Goal: Use online tool/utility: Utilize a website feature to perform a specific function

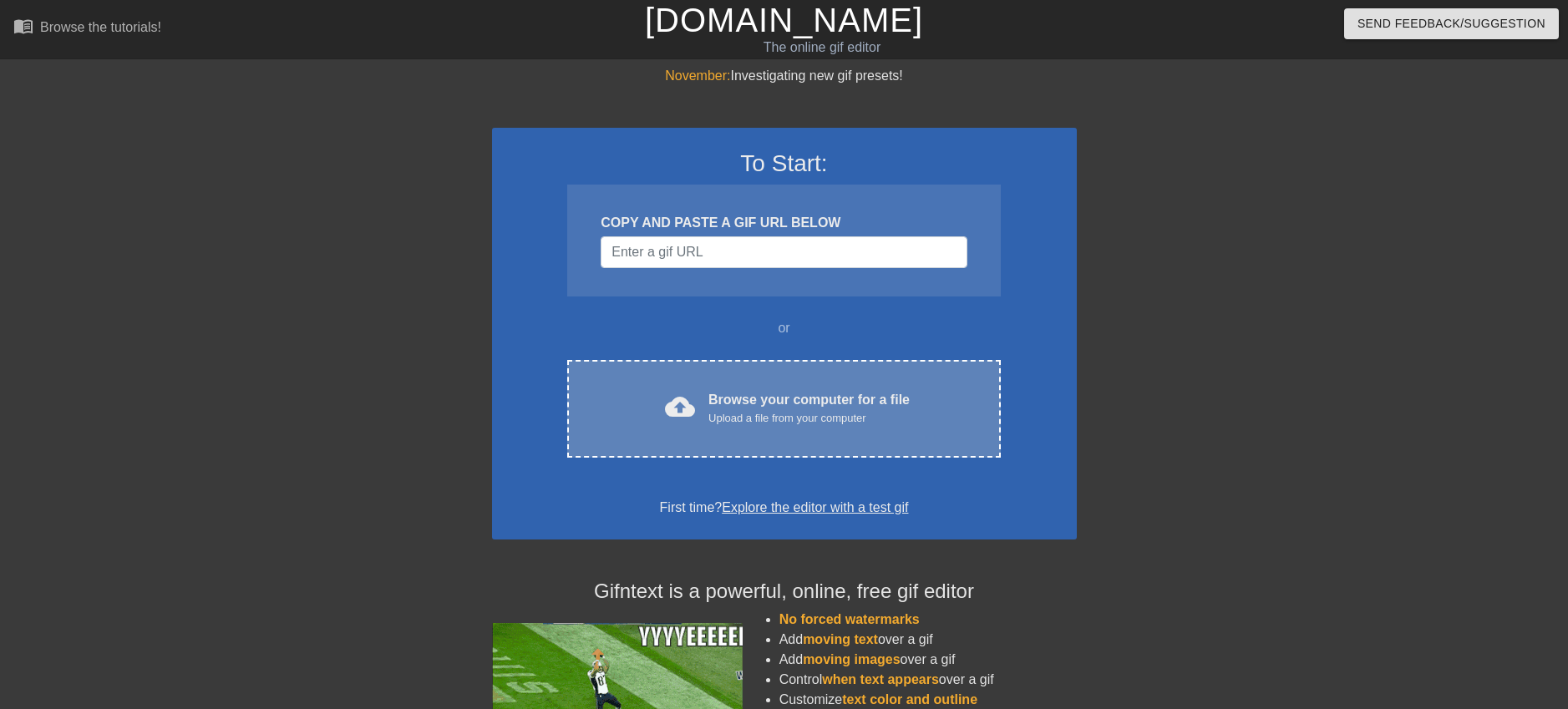
click at [711, 418] on div "Upload a file from your computer" at bounding box center [809, 418] width 202 height 17
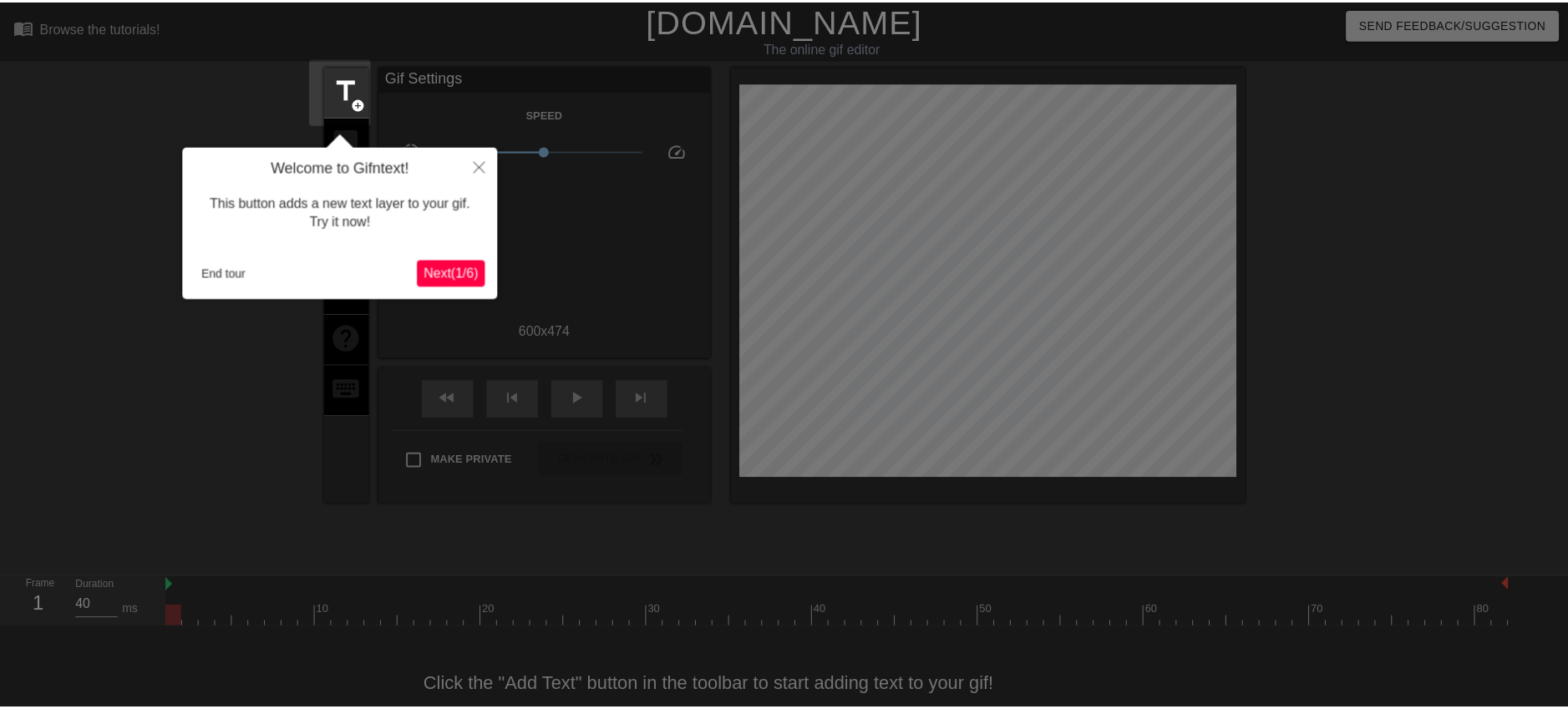
scroll to position [35, 0]
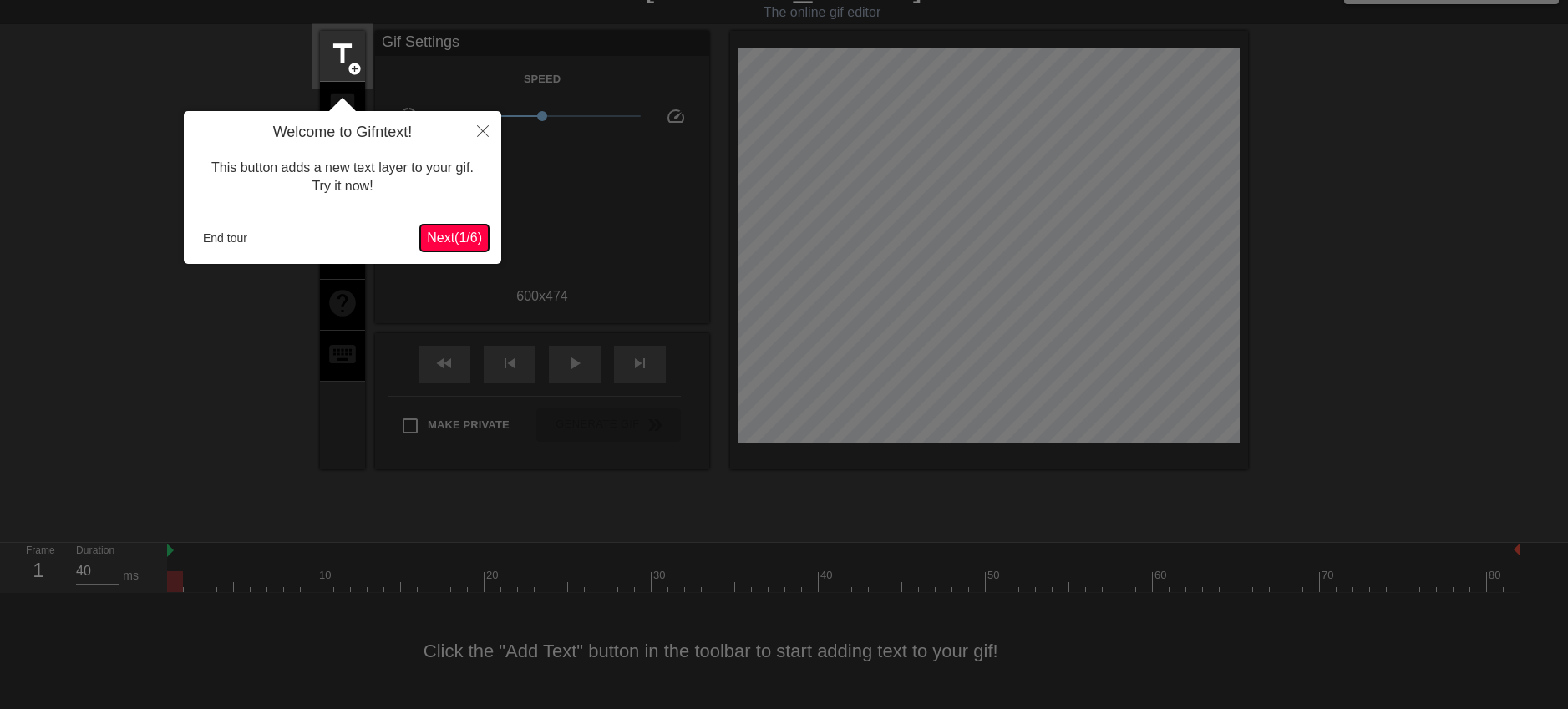
click at [448, 243] on span "Next ( 1 / 6 )" at bounding box center [454, 238] width 56 height 15
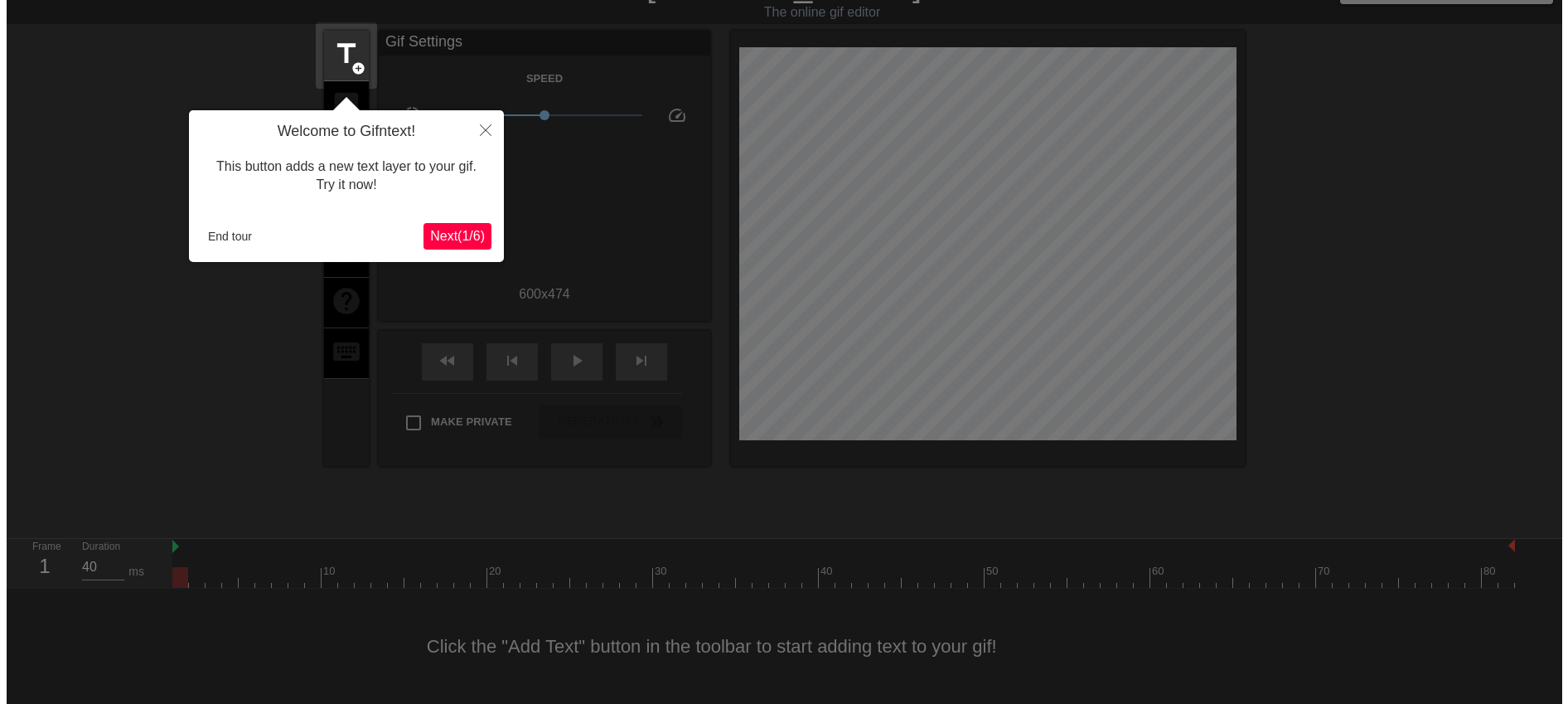
scroll to position [0, 0]
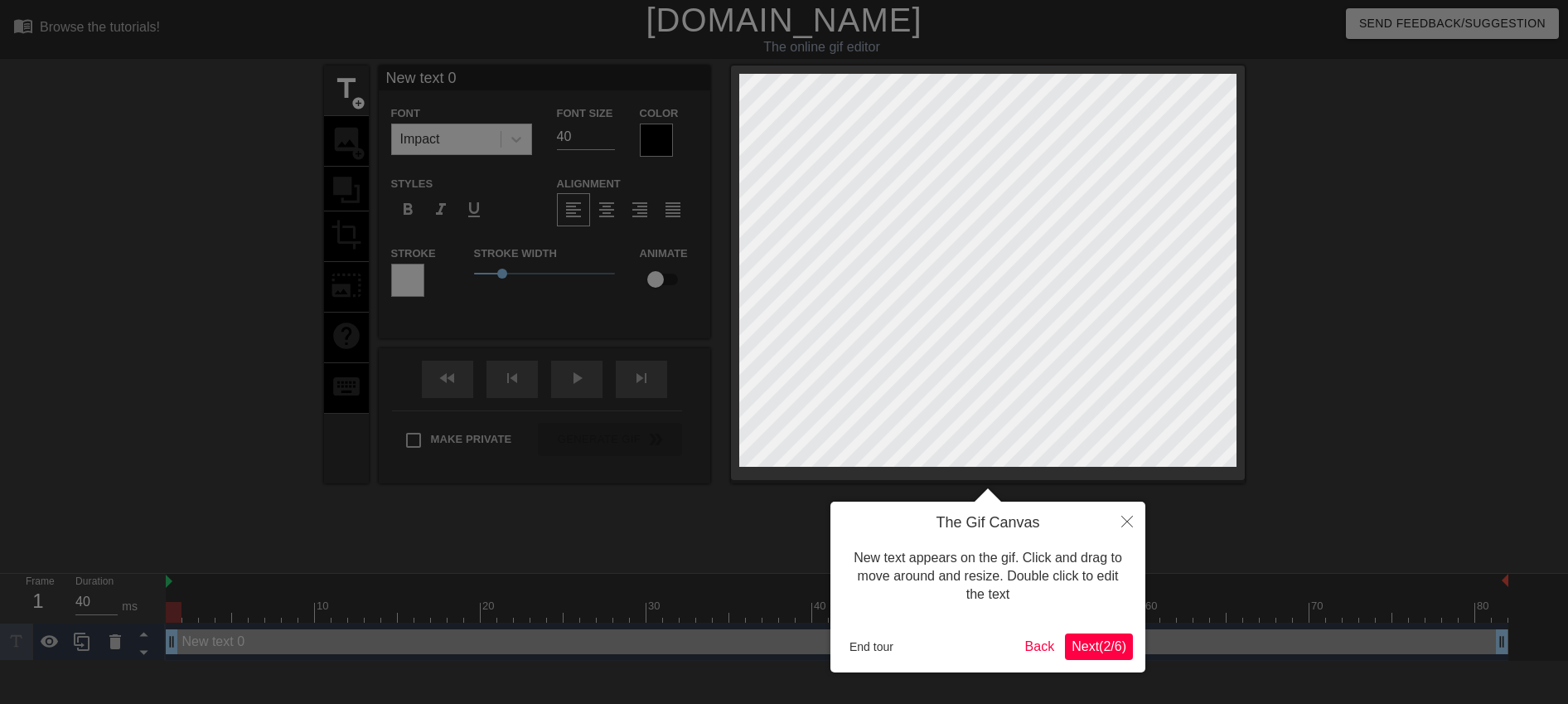
click at [1115, 648] on span "Next ( 2 / 6 )" at bounding box center [1099, 646] width 55 height 15
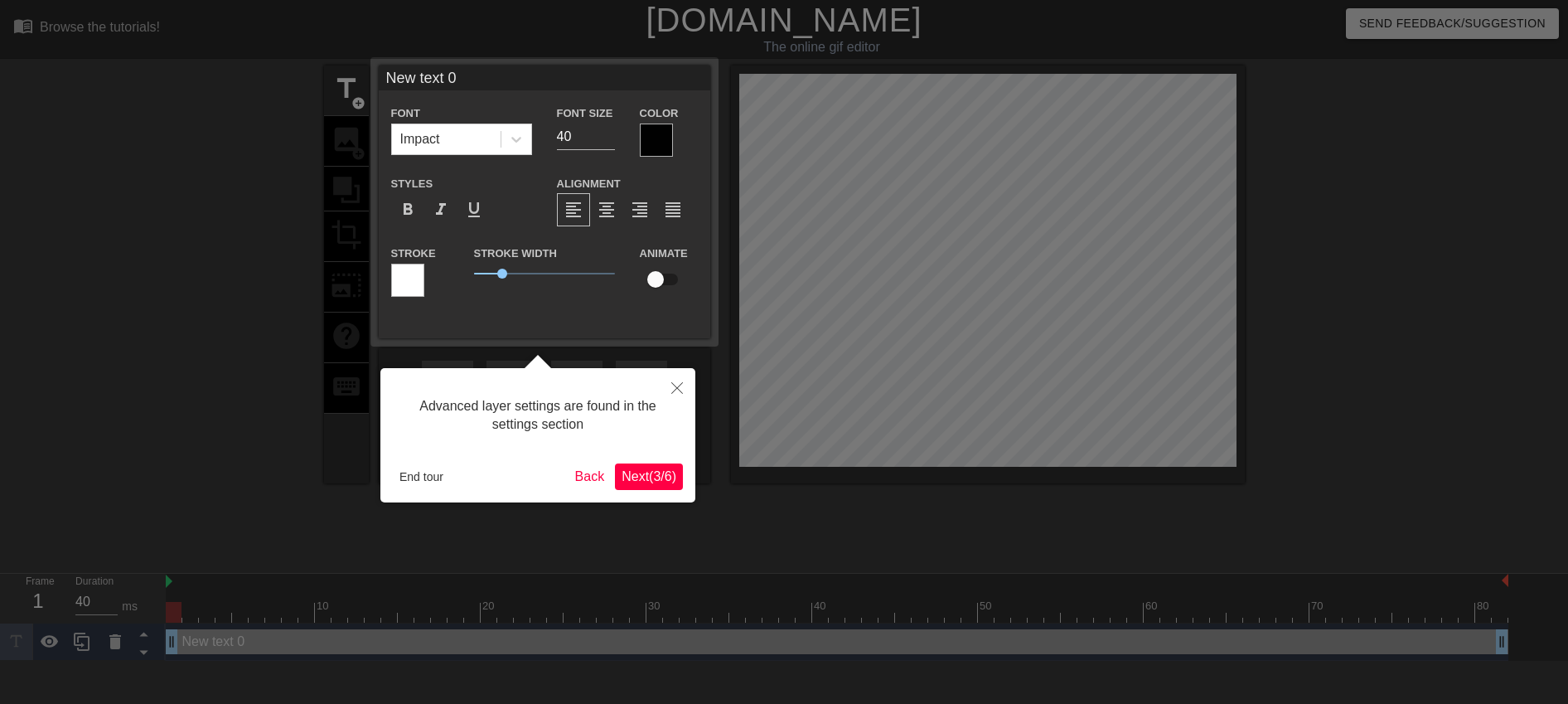
click at [647, 465] on button "Next ( 3 / 6 )" at bounding box center [649, 476] width 68 height 26
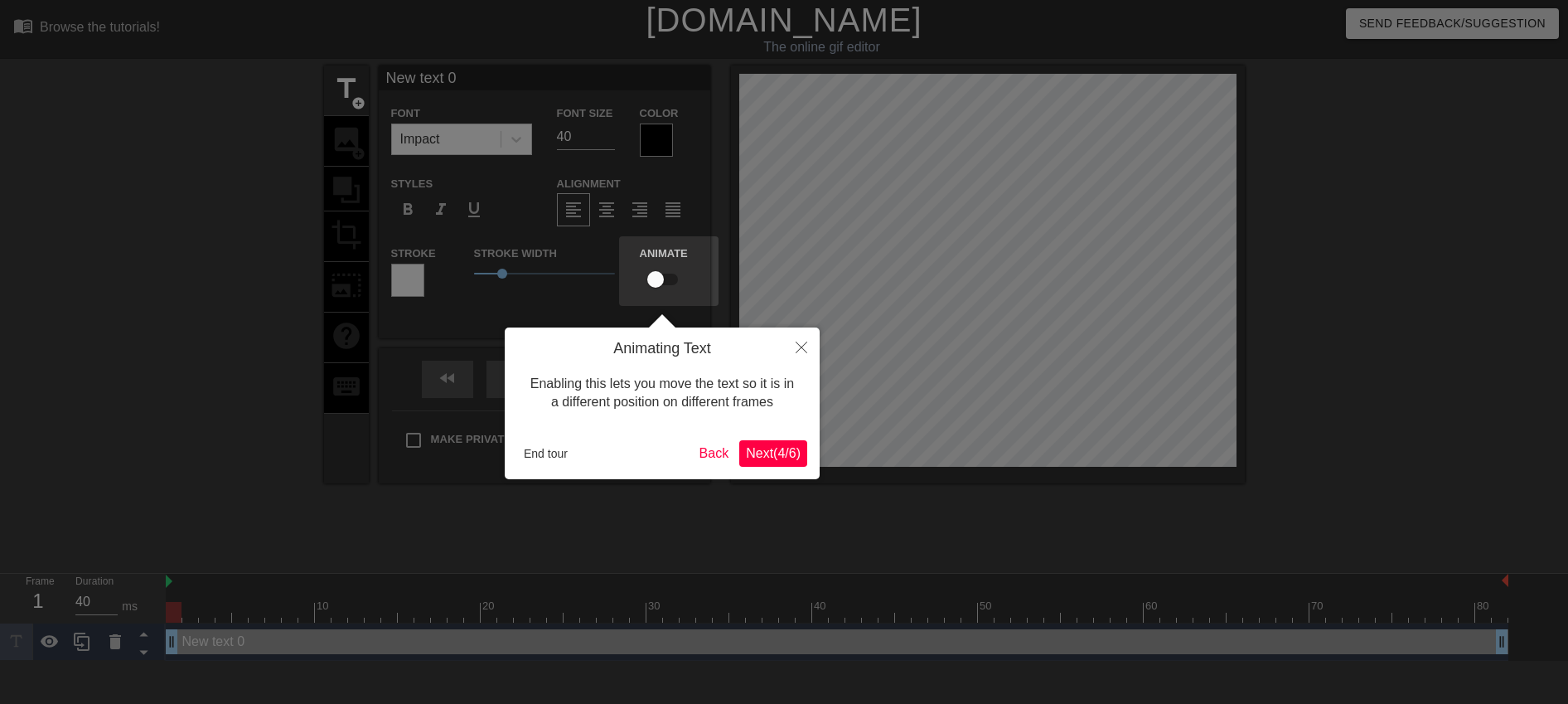
click at [785, 454] on span "Next ( 4 / 6 )" at bounding box center [773, 453] width 55 height 15
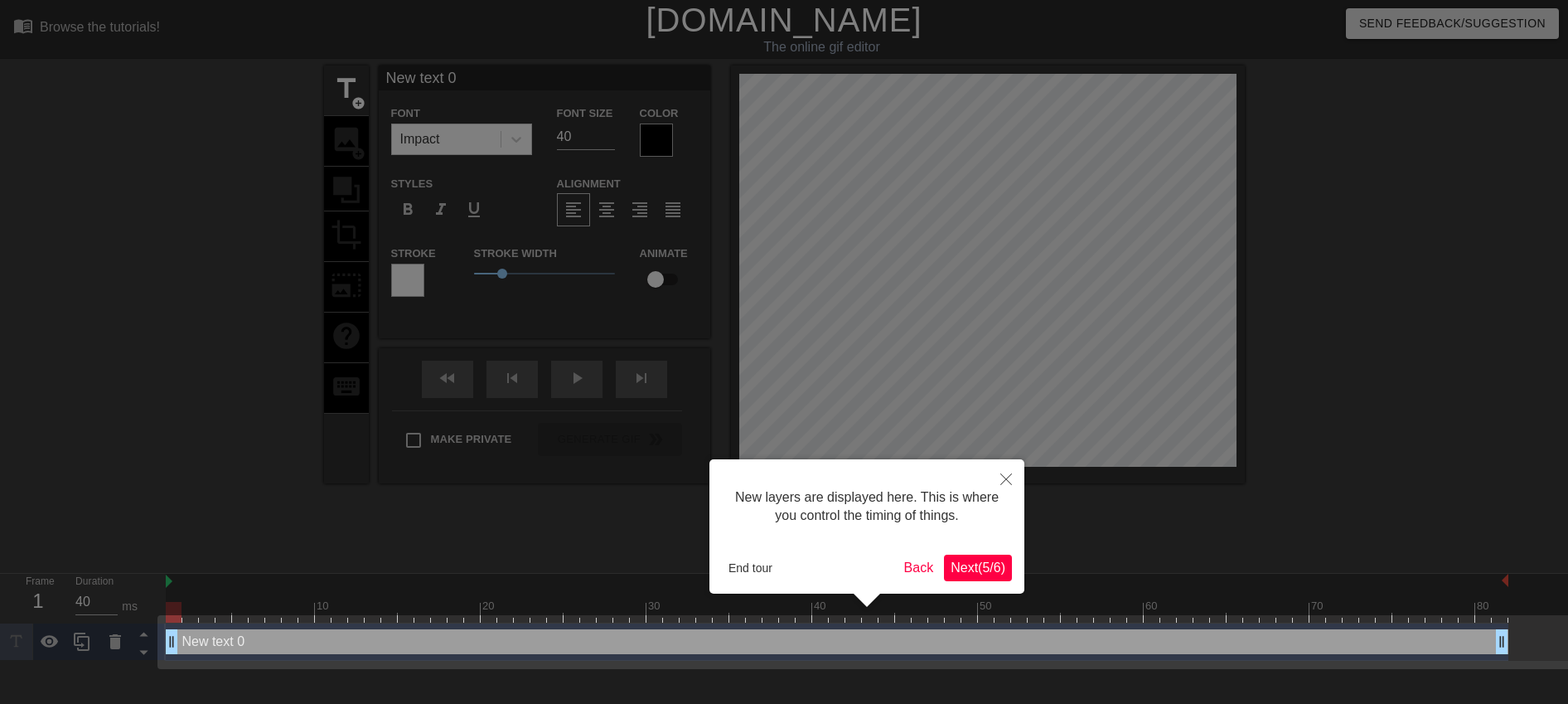
click at [1002, 576] on button "Next ( 5 / 6 )" at bounding box center [977, 568] width 68 height 26
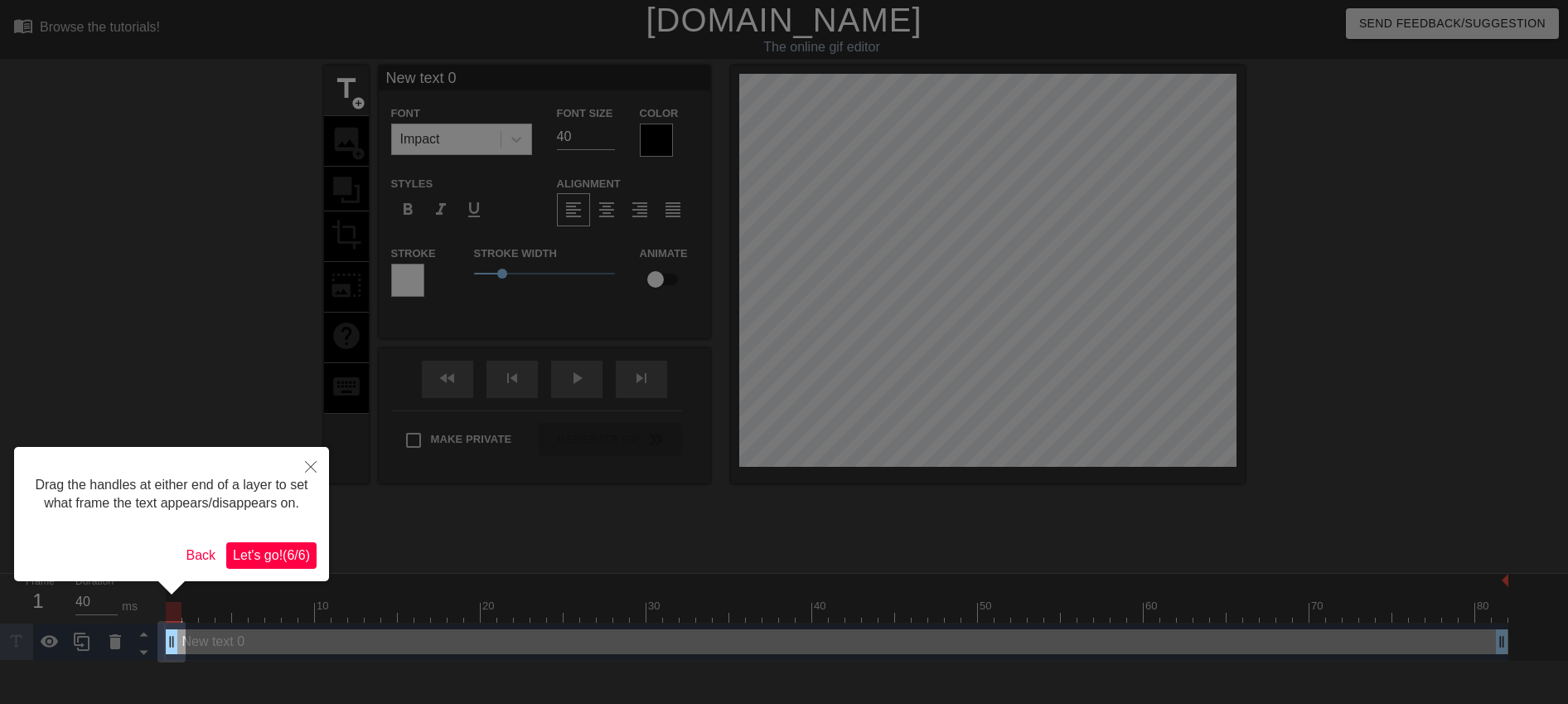
click at [267, 562] on span "Let's go! ( 6 / 6 )" at bounding box center [272, 555] width 77 height 15
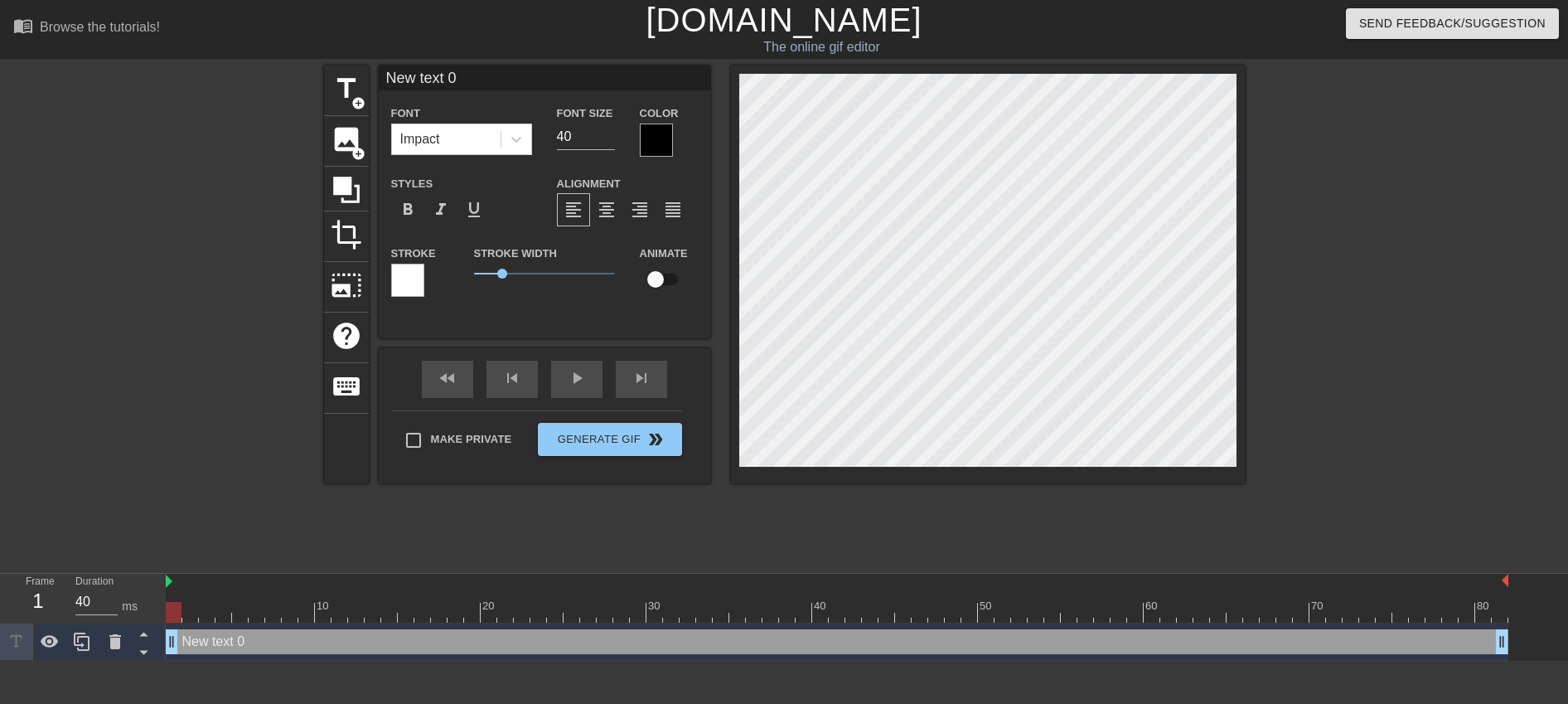
drag, startPoint x: 171, startPoint y: 645, endPoint x: 156, endPoint y: 643, distance: 15.1
click at [156, 643] on div "Frame 1 Duration 40 ms 10 20 30 40 50 60 70 80 New text 0 drag_handle drag_hand…" at bounding box center [784, 617] width 1568 height 87
type input "S"
type textarea "S"
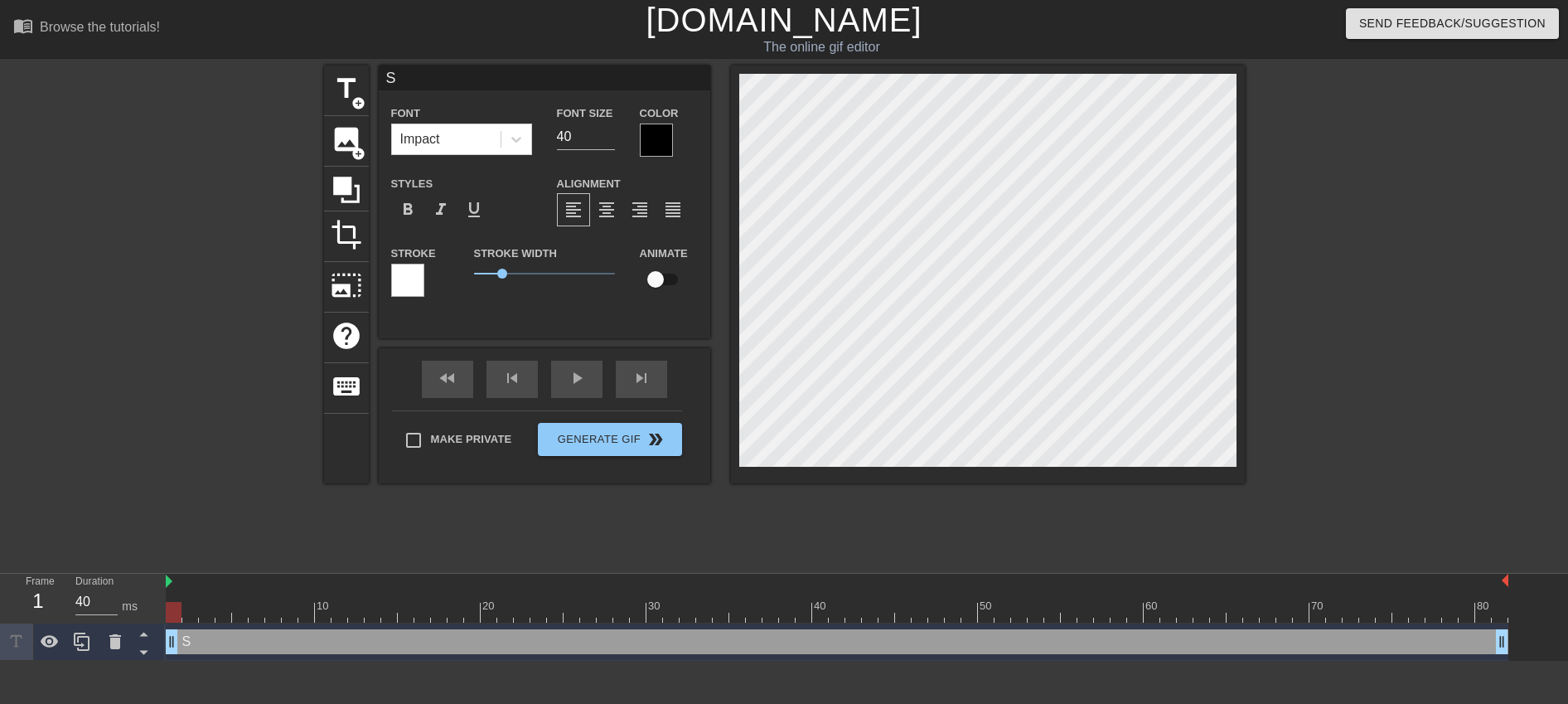
type input "Si"
type textarea "Si"
type input "Sig"
type textarea "Sig"
type input "Sign"
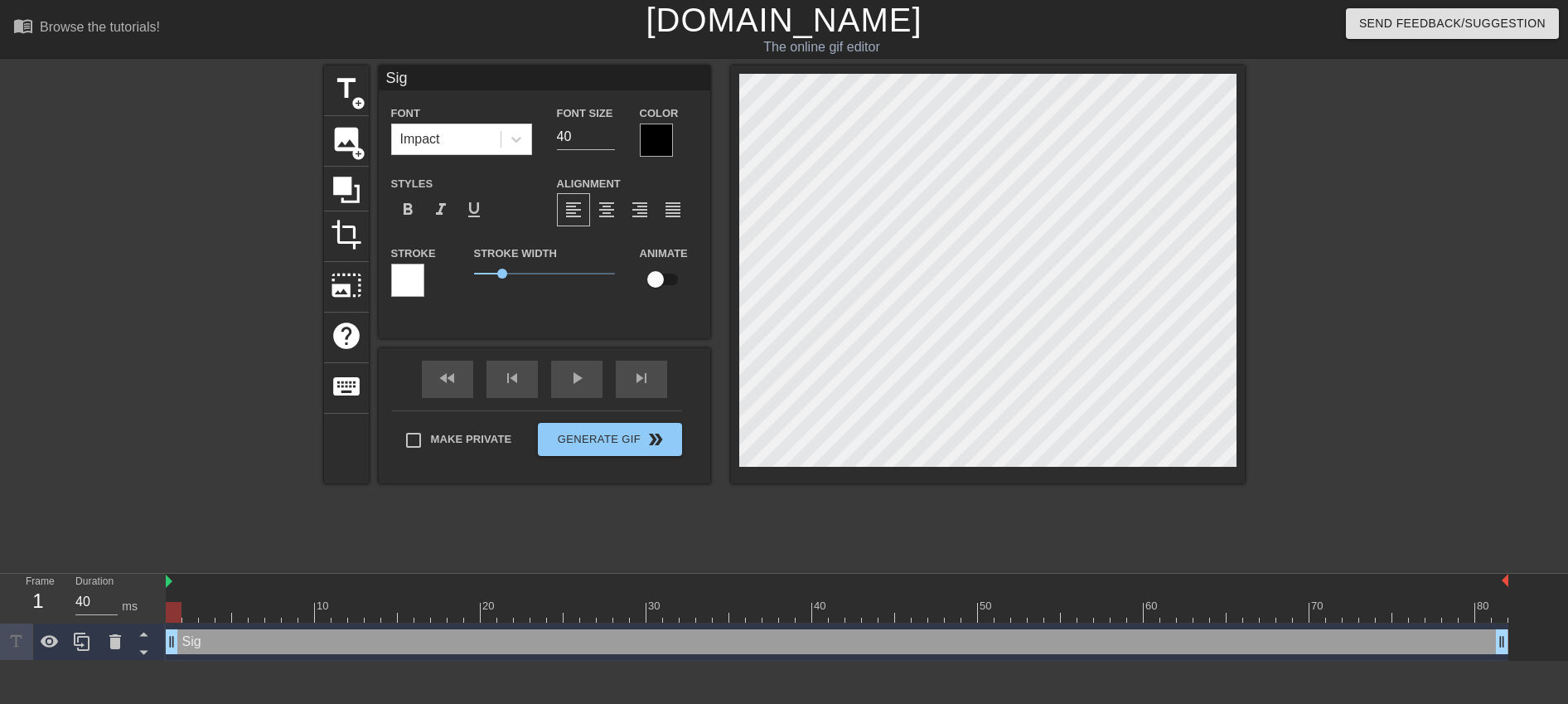
type textarea "Sign"
type input "Signi"
type textarea "Signi"
type input "Signin"
type textarea "Signing"
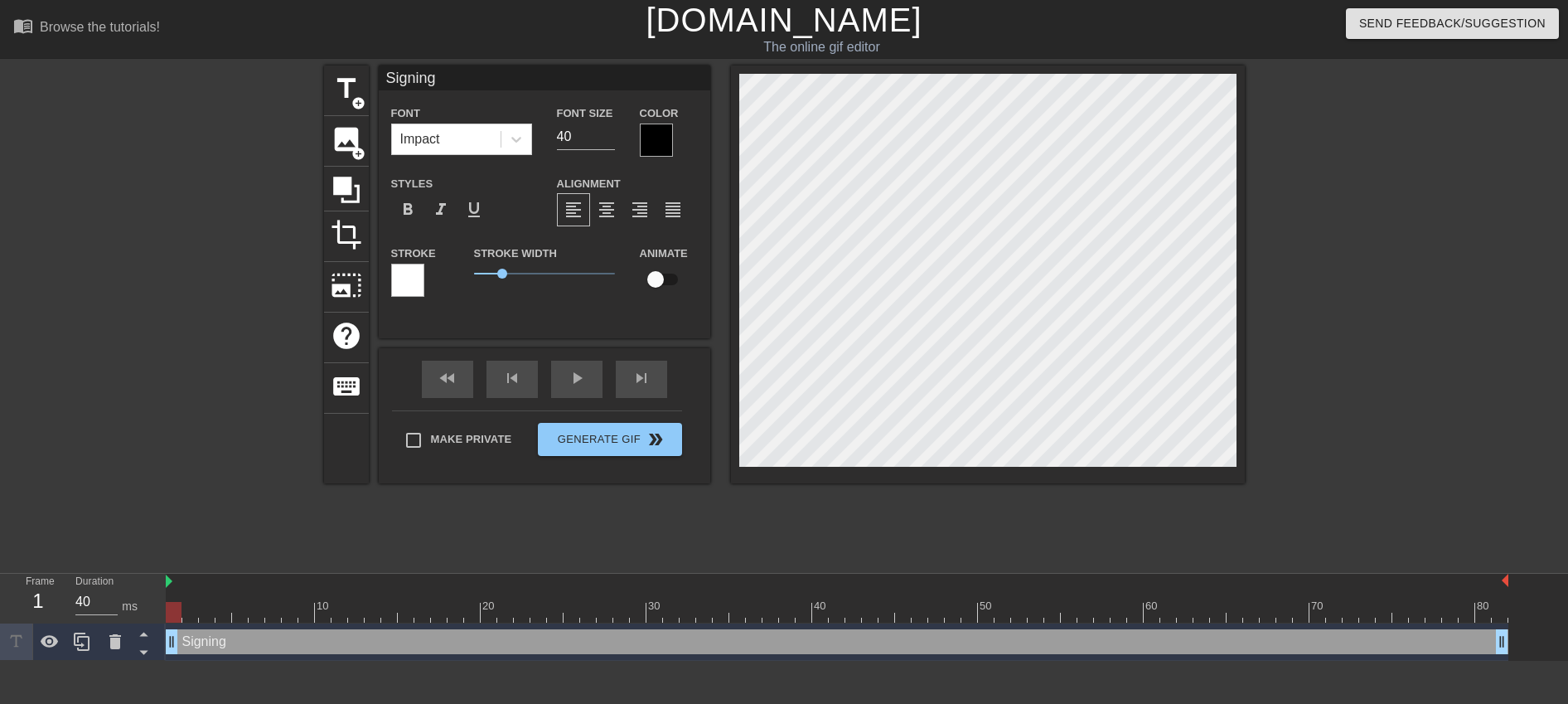
type input "Signing"
type textarea "Signing"
type input "Signing i"
type textarea "Signing i"
type input "Signing in"
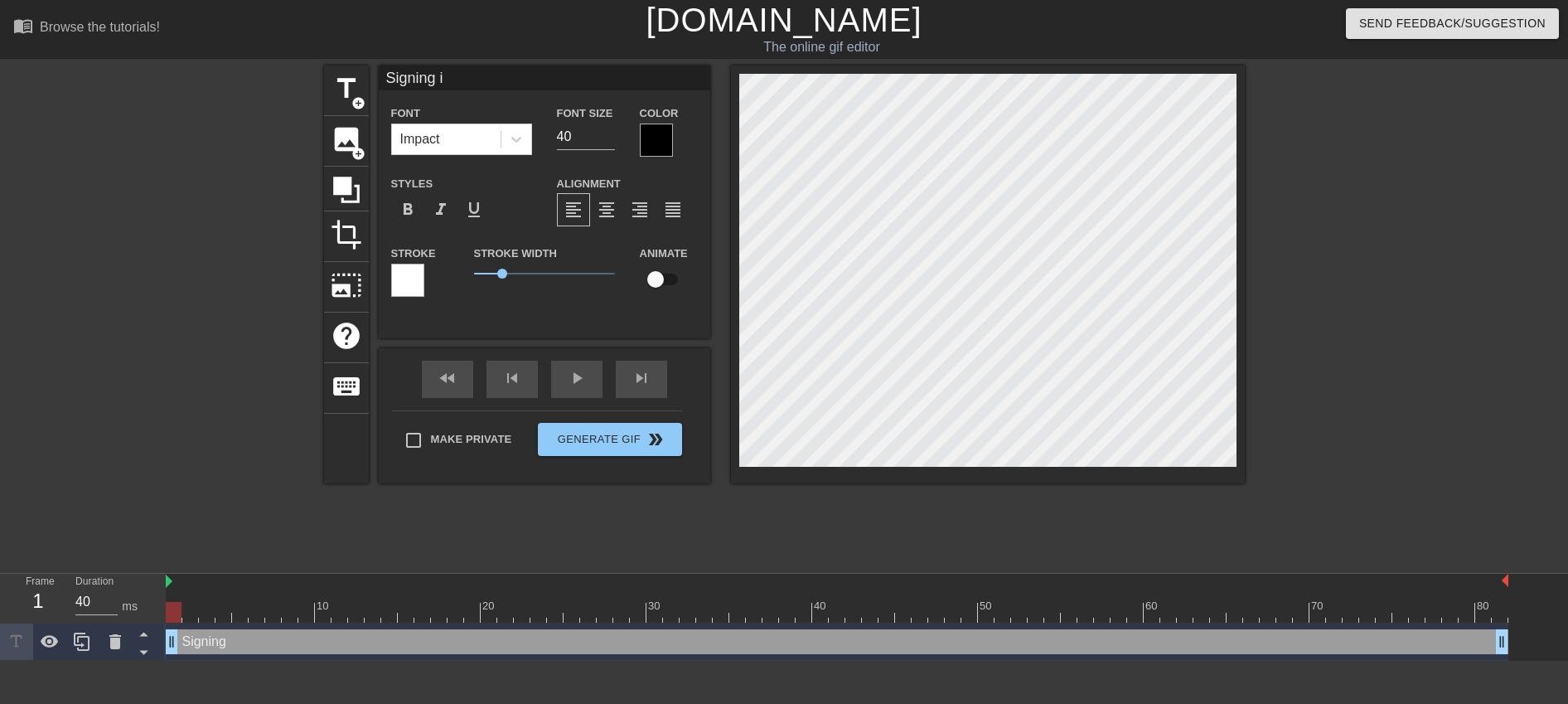
type textarea "Signing in"
type input "Signing ino"
type textarea "Signing ino"
type input "Signing in"
type textarea "Signing in"
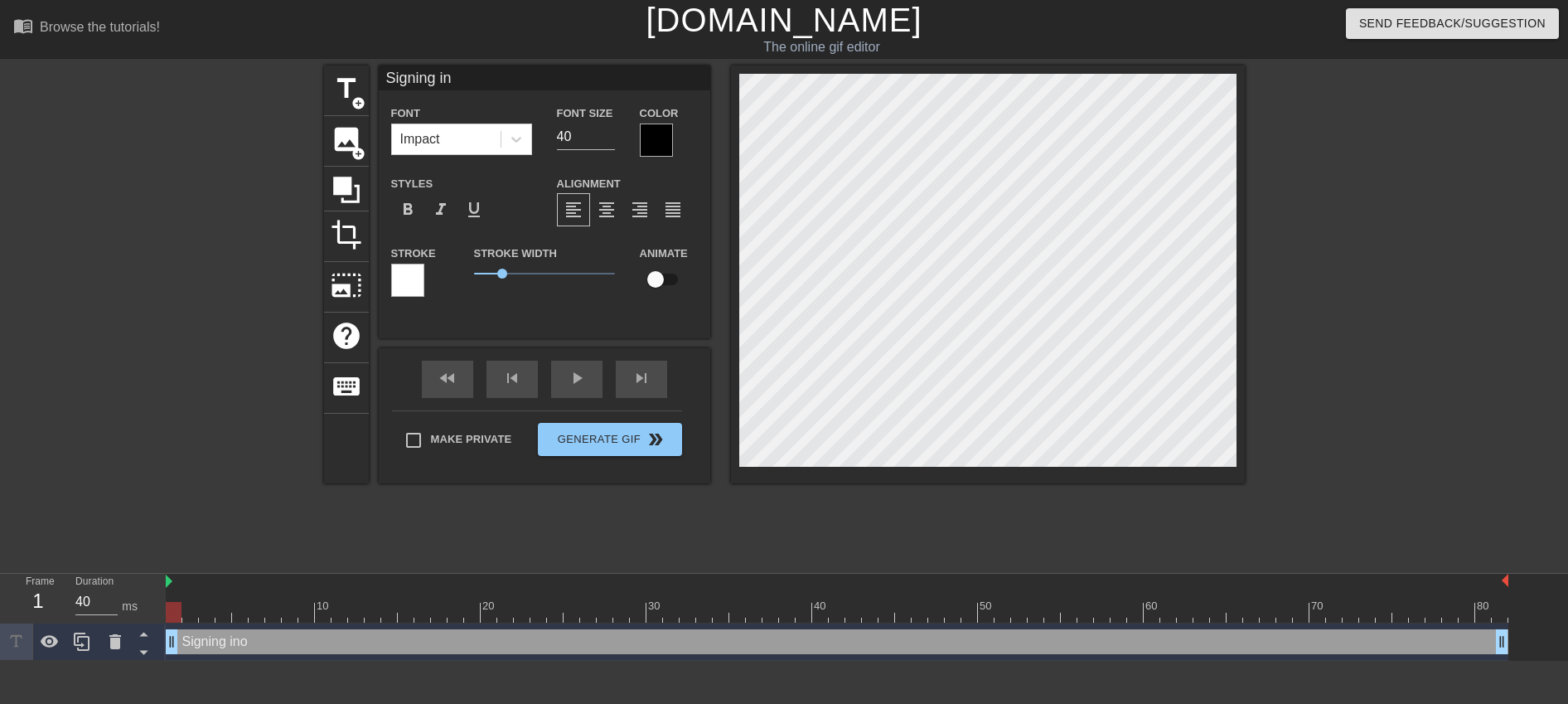
type input "Signing int"
type textarea "Signing int"
type input "Signing into"
type textarea "Signing into"
type input "Signing into"
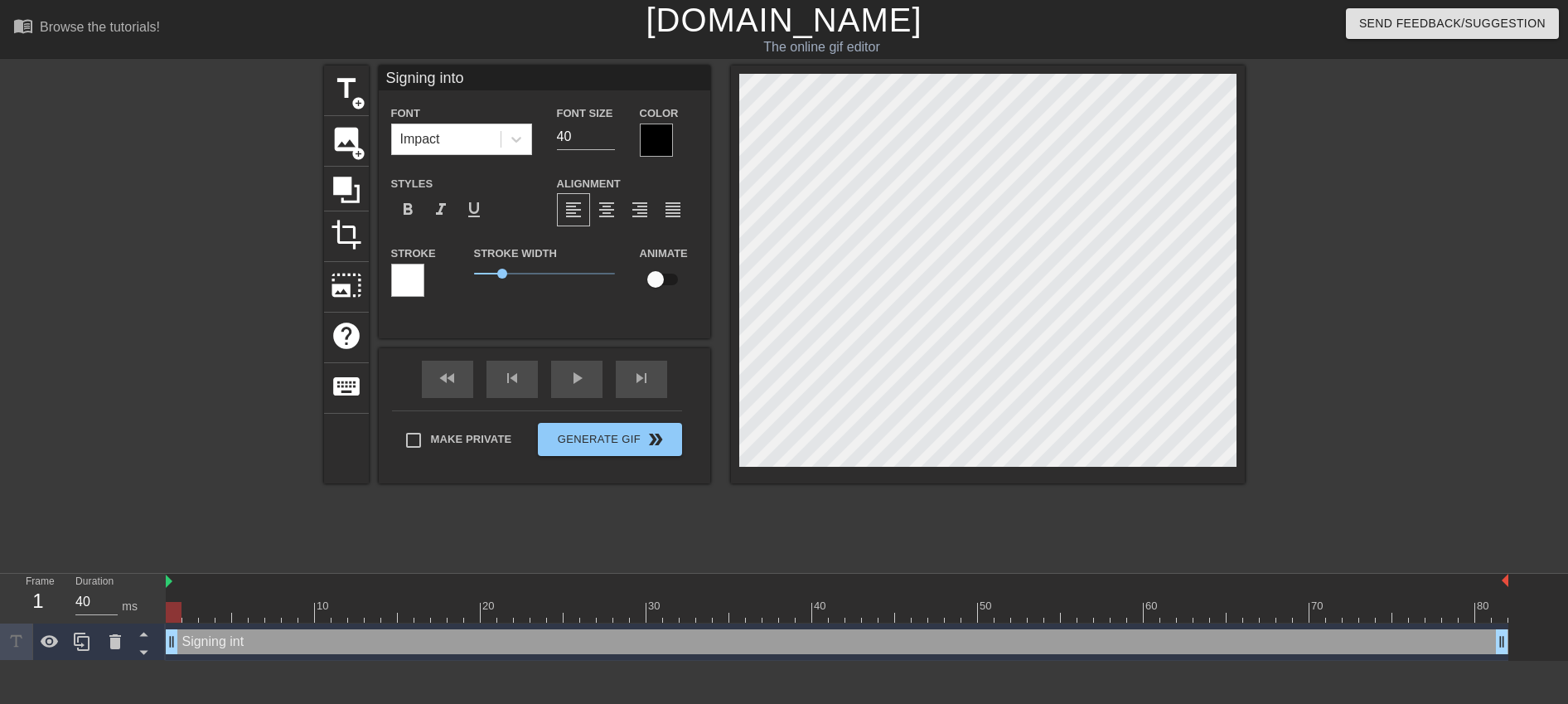
type textarea "Signing into"
type input "Signing into O"
type textarea "Signing into O"
type input "Signing into Om"
type textarea "Signing into Om"
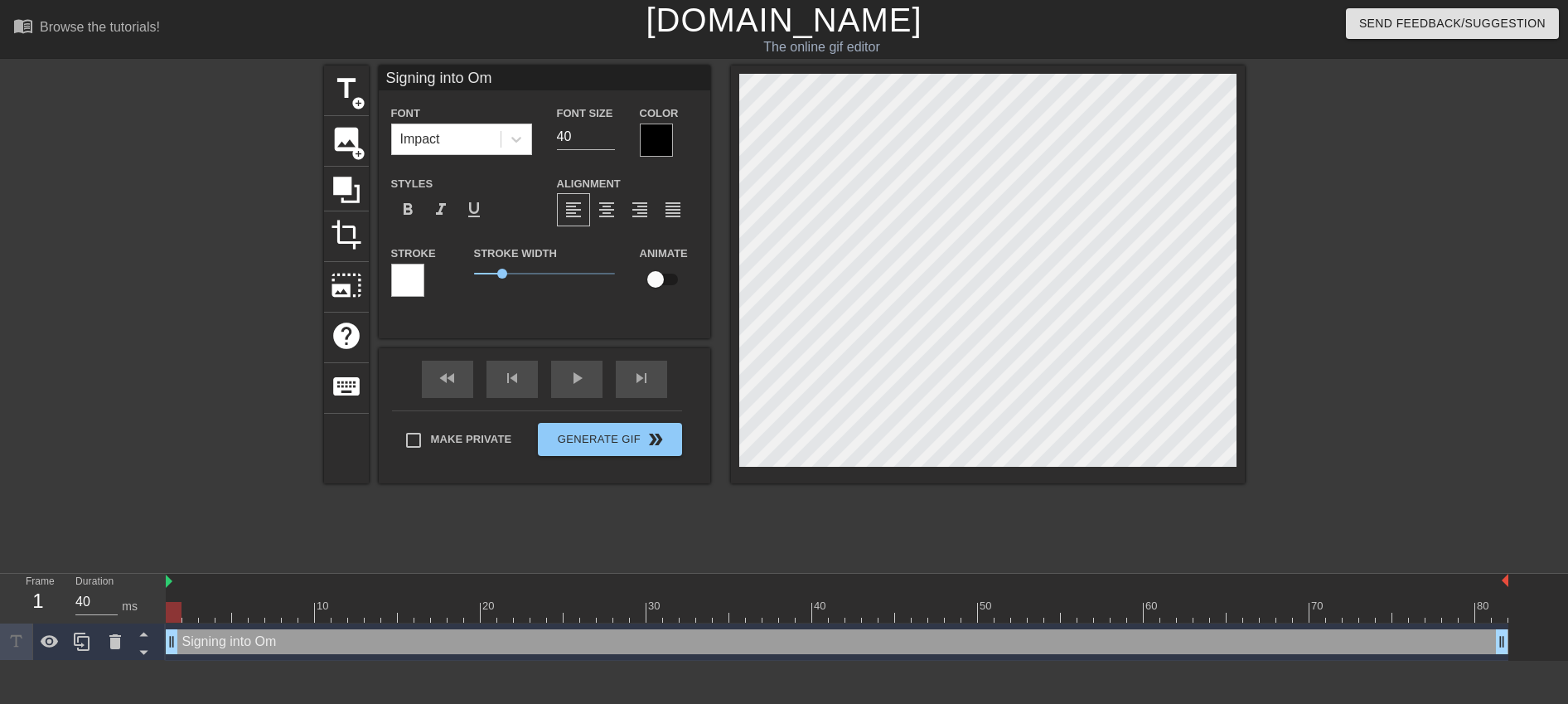
type input "Signing into Omn"
type textarea "Signing into Omn"
type input "Signing into Omni"
type textarea "Signing into Omni"
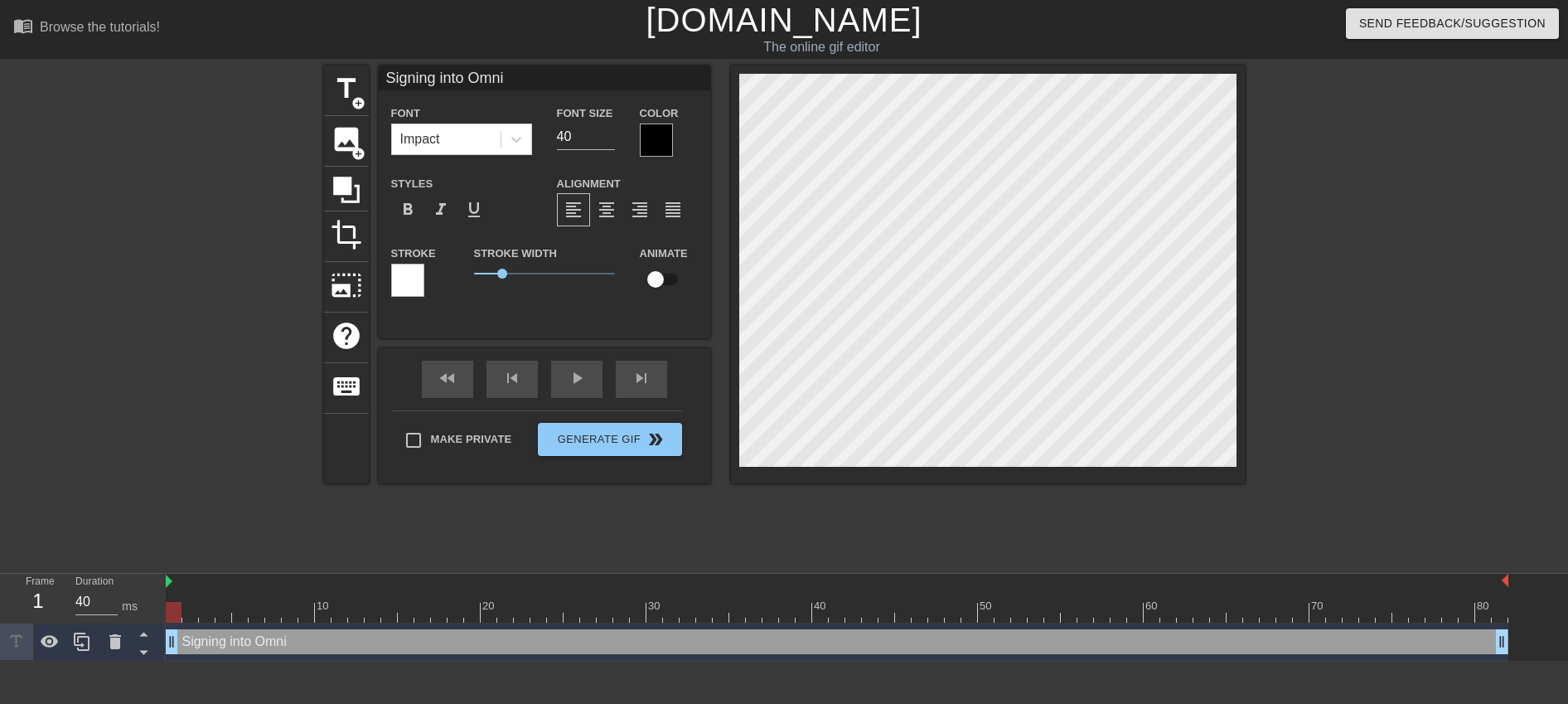
scroll to position [3, 5]
click at [653, 146] on div at bounding box center [656, 140] width 33 height 33
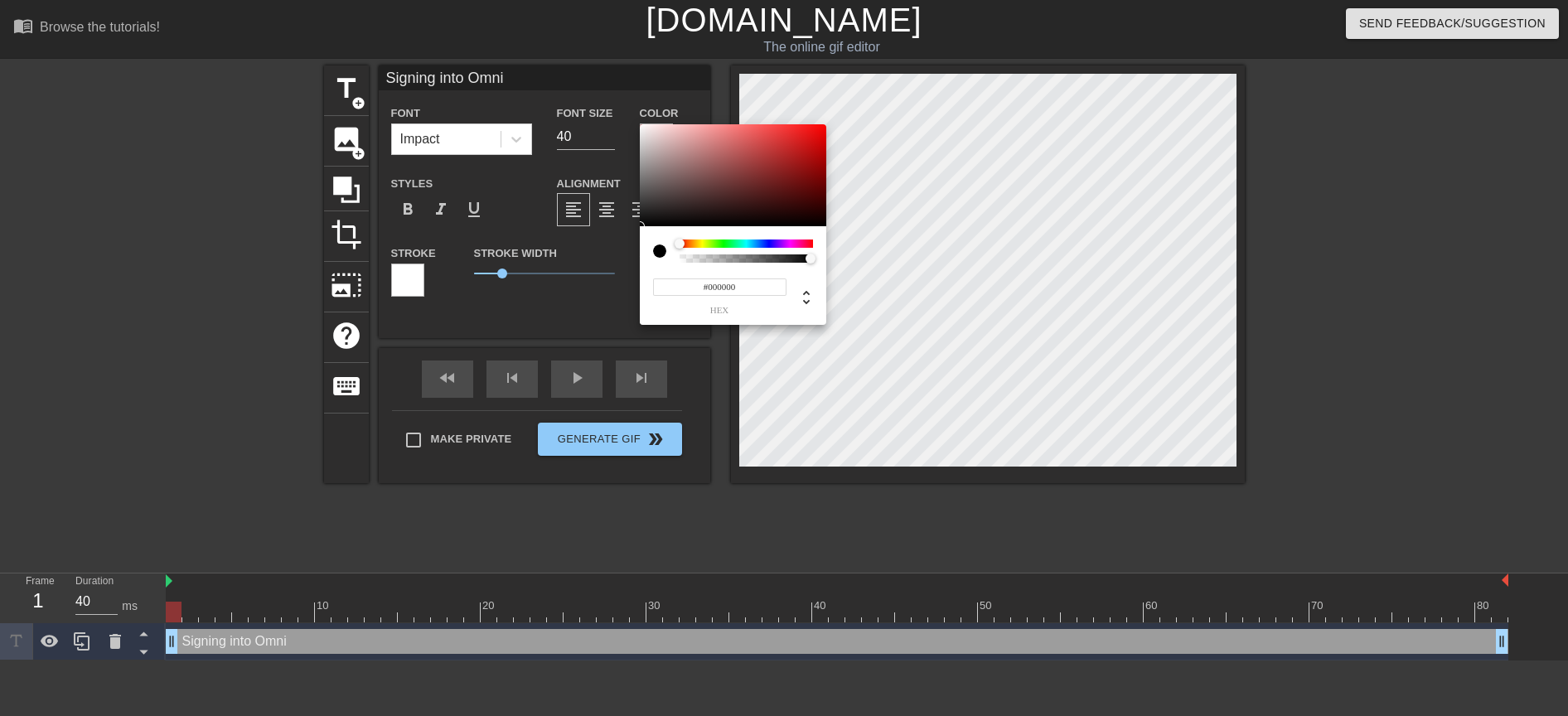
type input "0"
type input "1"
drag, startPoint x: 807, startPoint y: 260, endPoint x: 835, endPoint y: 263, distance: 28.2
click at [835, 263] on div "0 r 0 g 0 b 1 a" at bounding box center [784, 358] width 1568 height 716
type input "7"
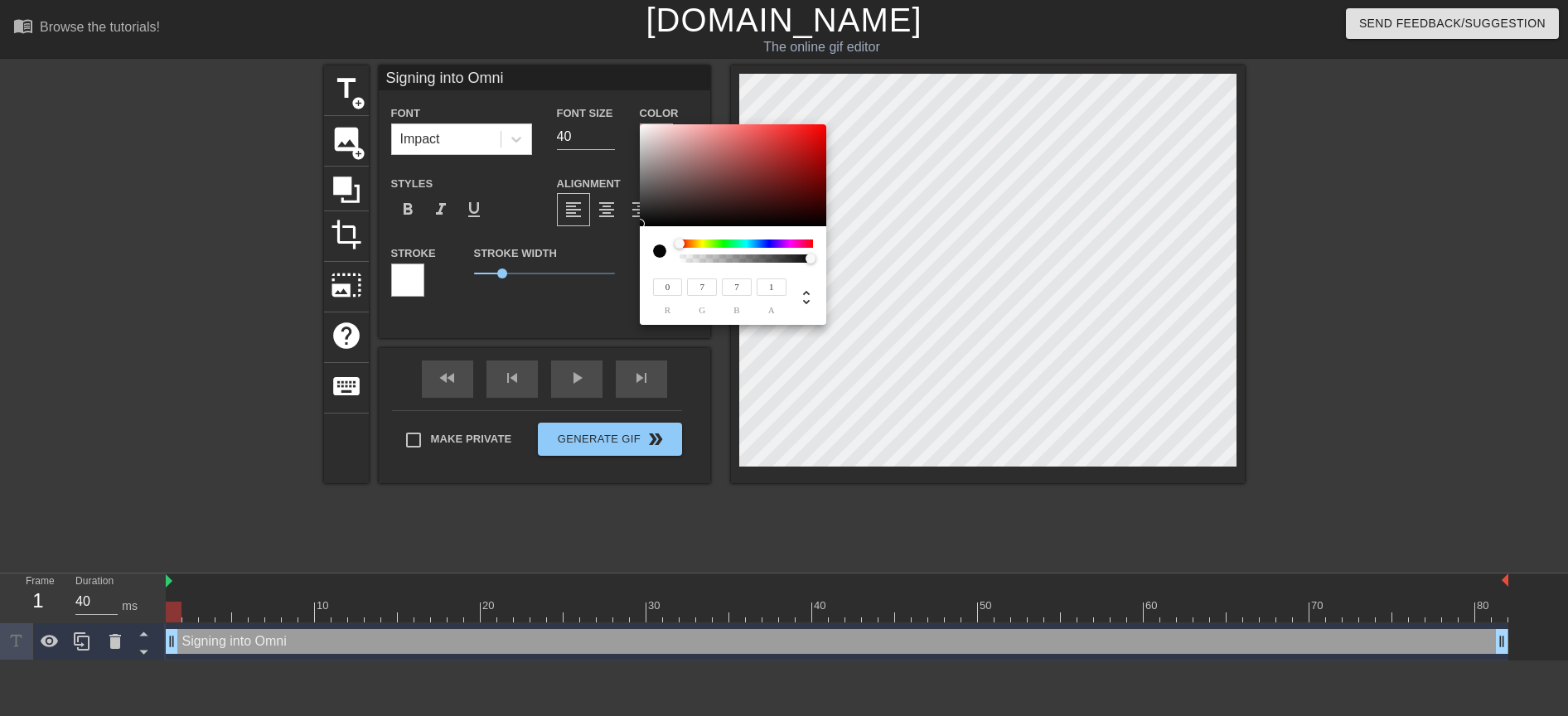
type input "7"
type input "9"
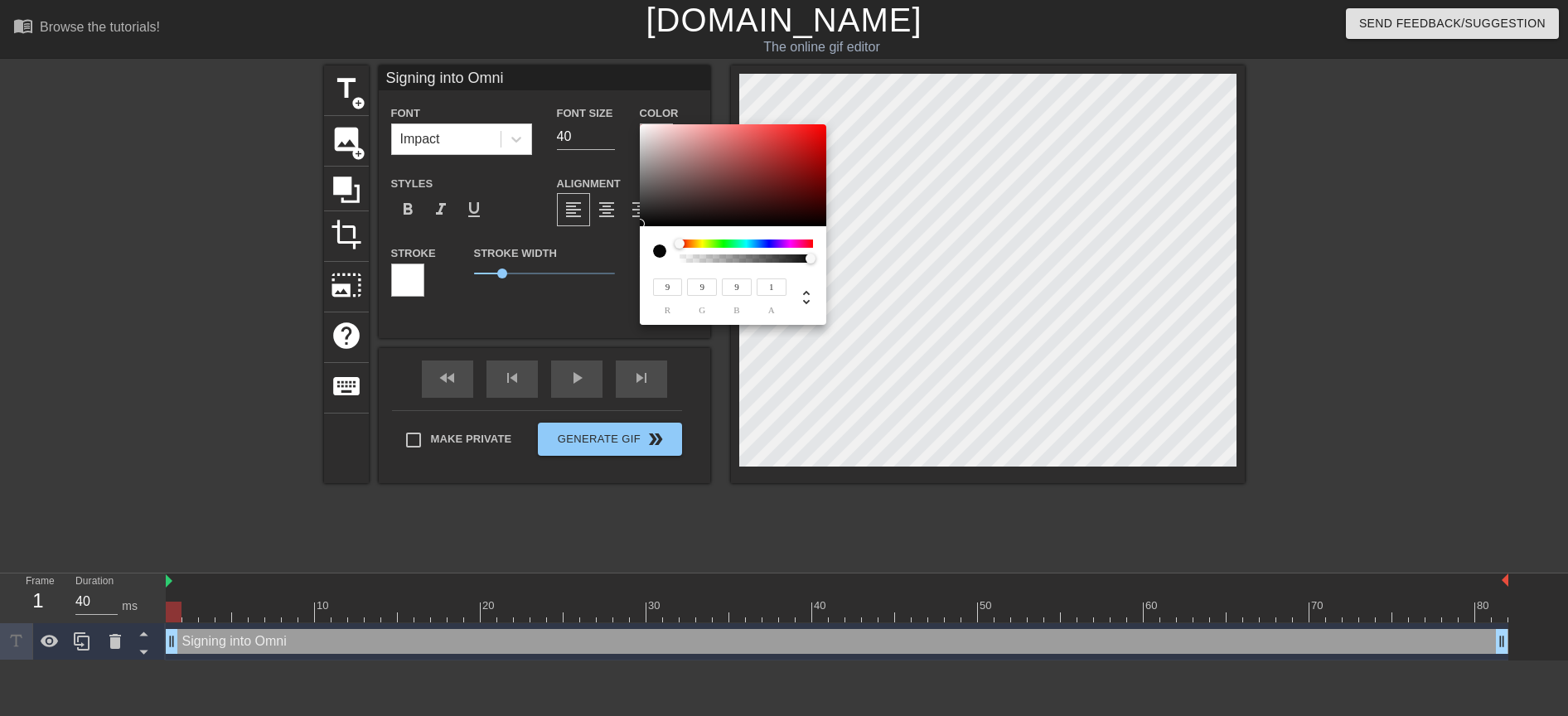
type input "75"
type input "72"
type input "153"
type input "150"
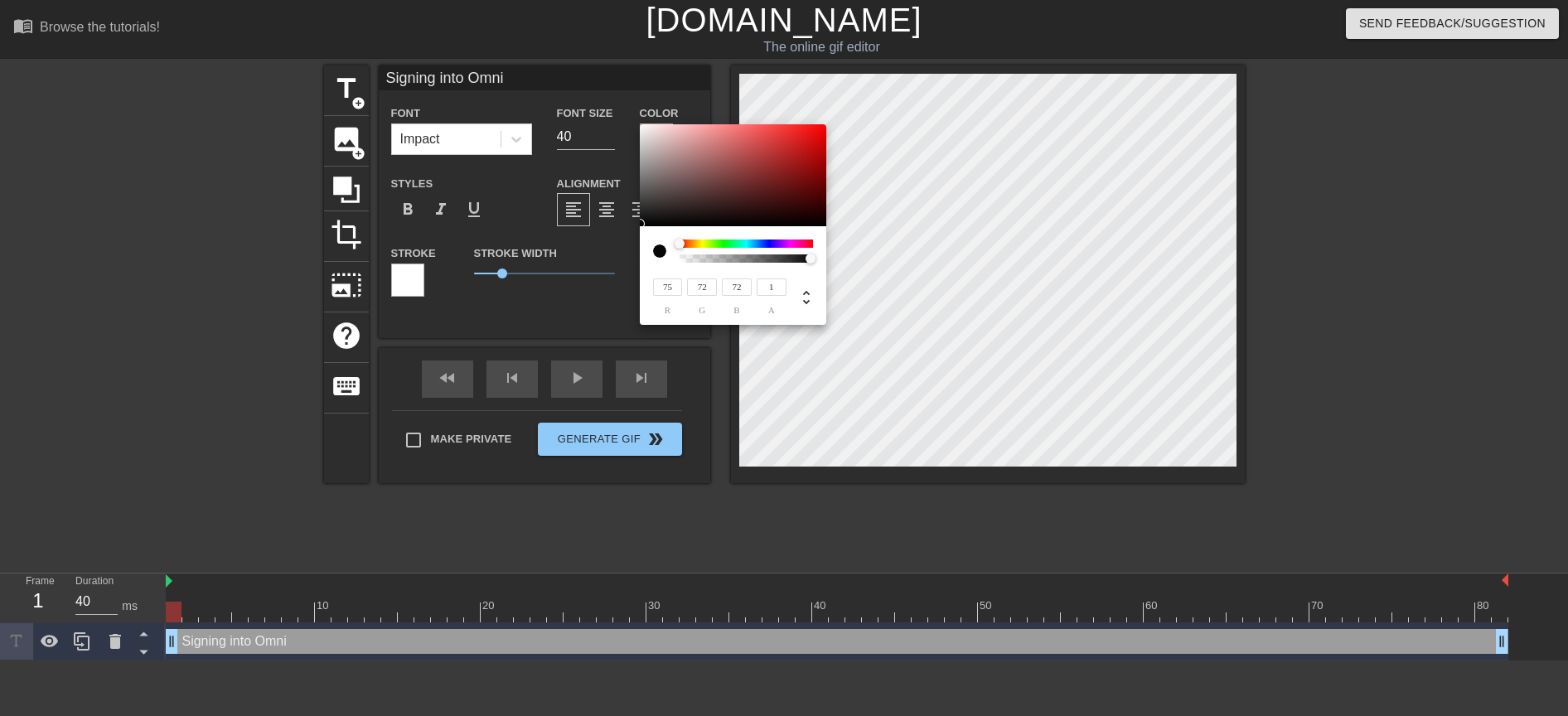
type input "150"
type input "223"
type input "255"
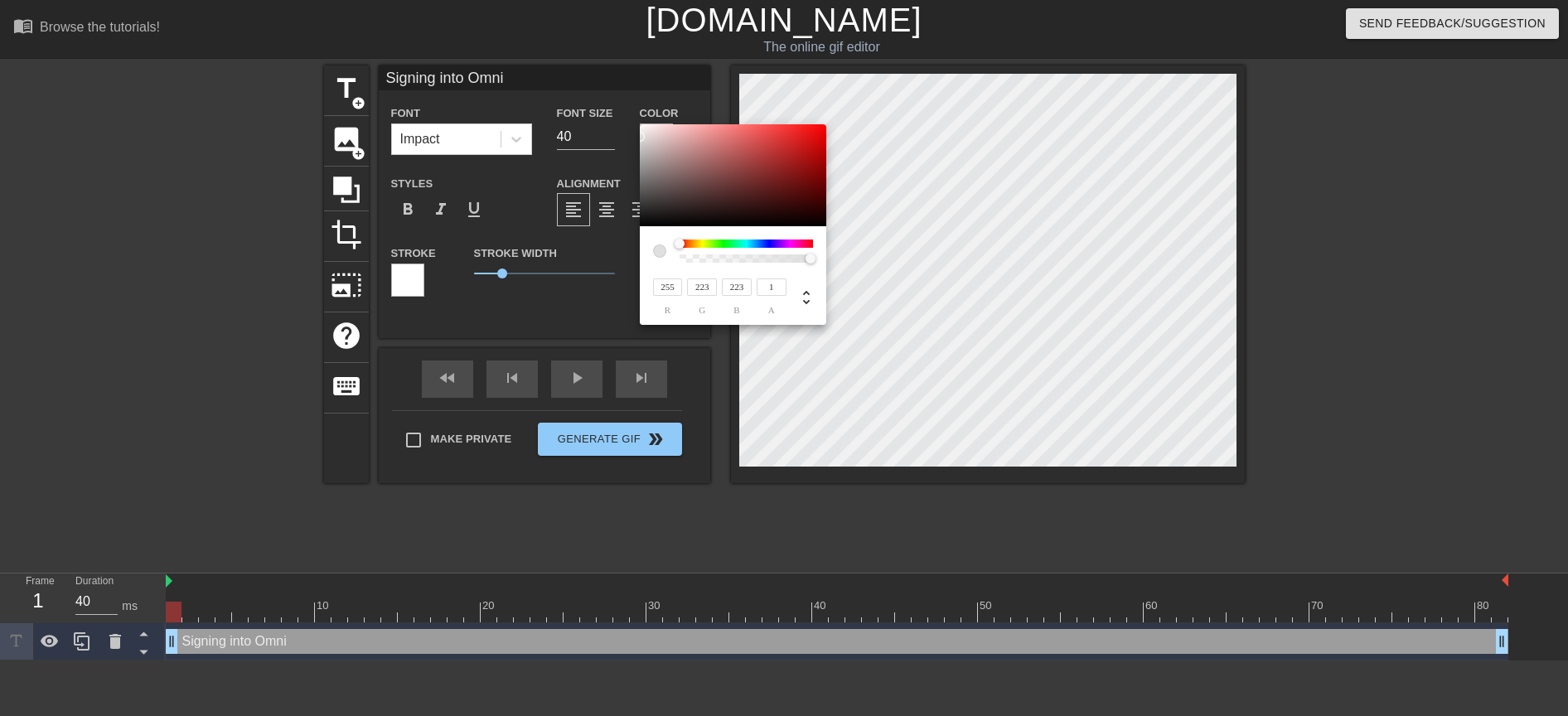
type input "255"
type input "250"
type input "194"
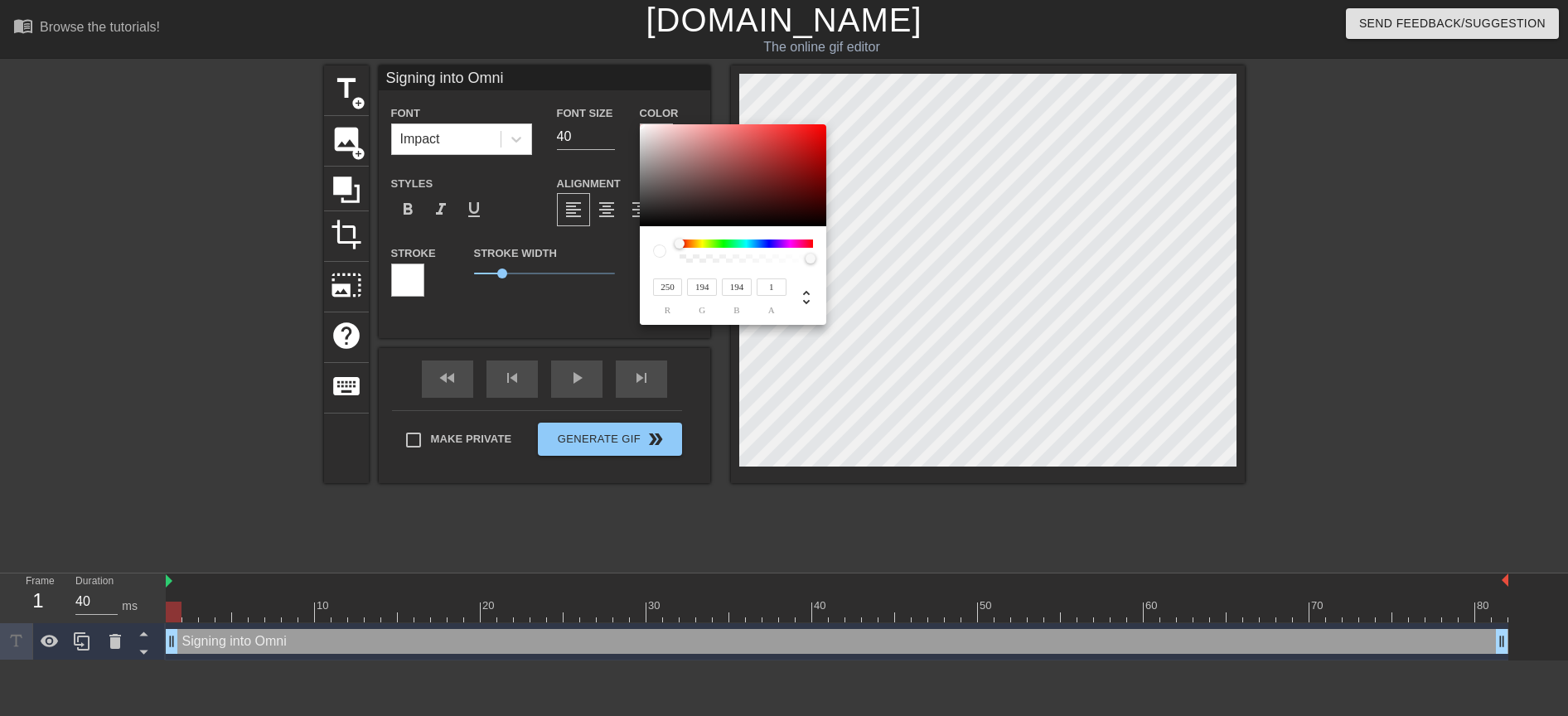
type input "246"
type input "82"
type input "243"
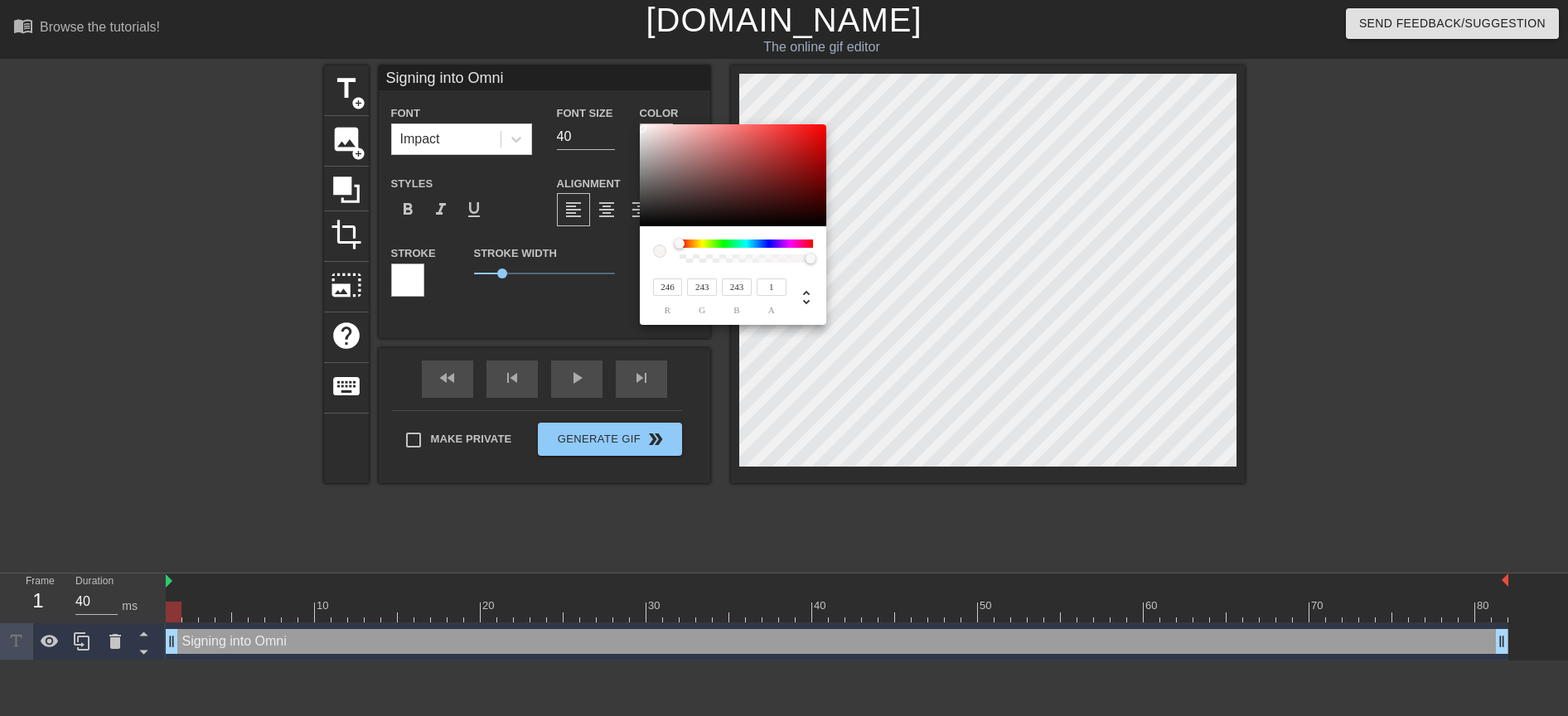
type input "244"
type input "240"
drag, startPoint x: 644, startPoint y: 223, endPoint x: 642, endPoint y: 129, distance: 94.0
click at [642, 129] on div at bounding box center [642, 129] width 10 height 10
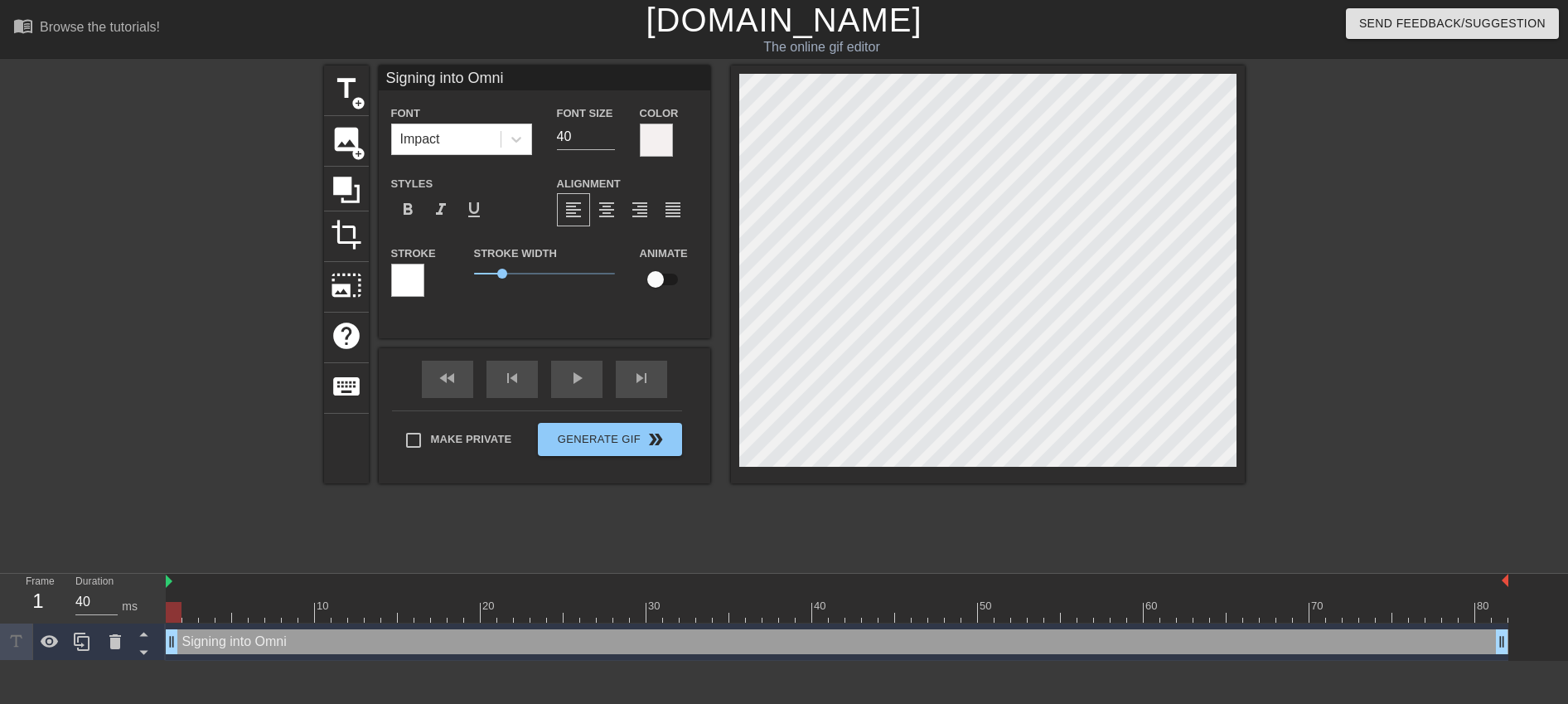
scroll to position [3, 4]
click at [659, 141] on div at bounding box center [656, 140] width 33 height 33
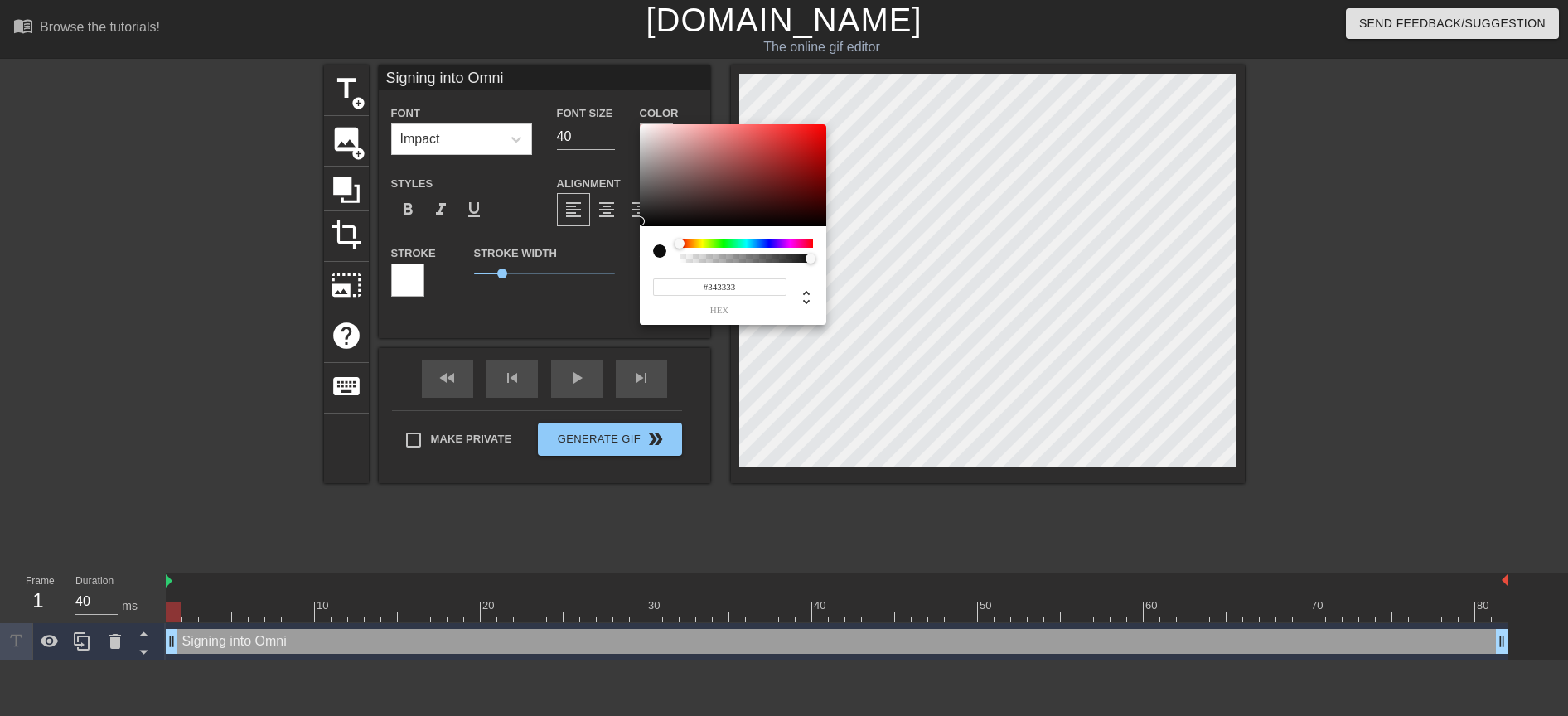
type input "#000000"
drag, startPoint x: 643, startPoint y: 130, endPoint x: 643, endPoint y: 234, distance: 104.0
click at [643, 234] on div "#000000 hex" at bounding box center [733, 225] width 187 height 201
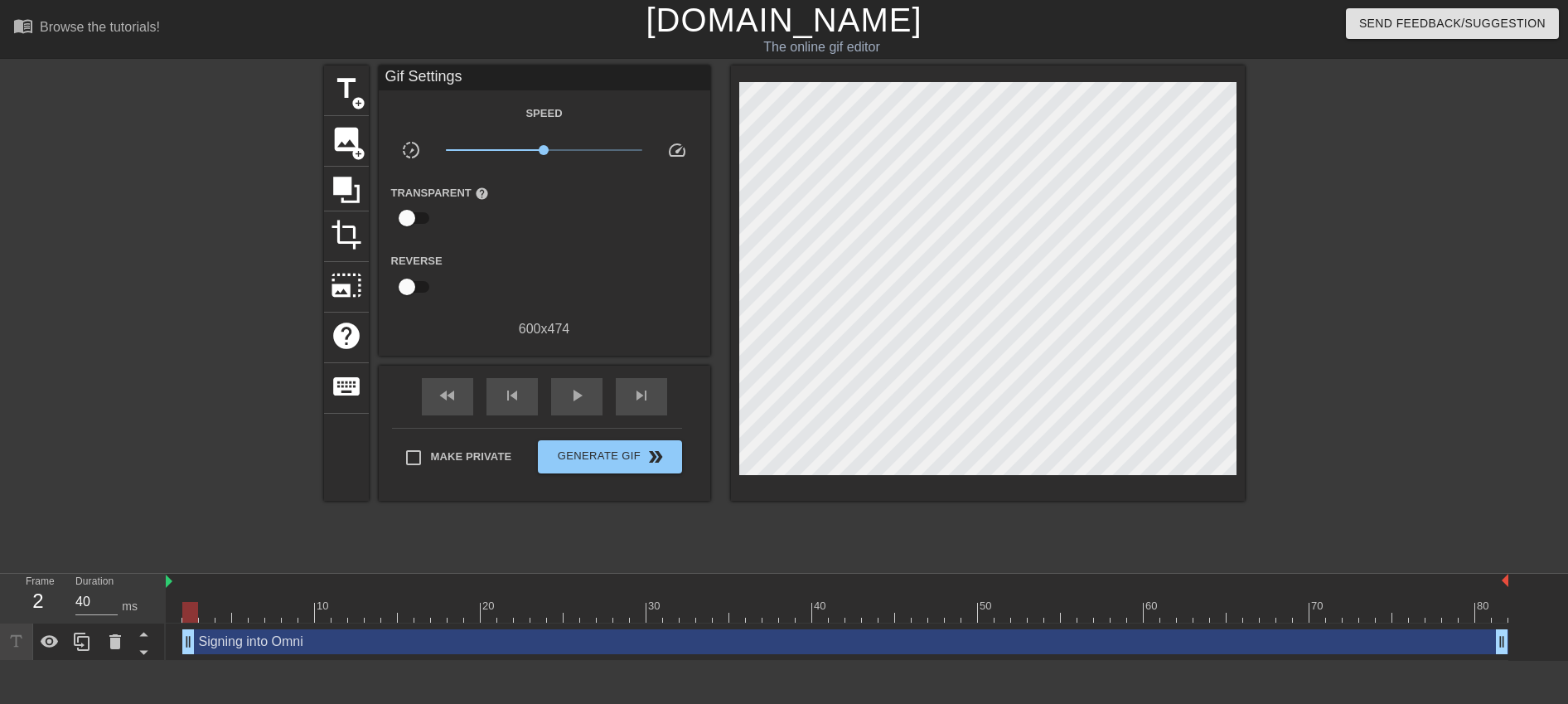
drag, startPoint x: 175, startPoint y: 642, endPoint x: 192, endPoint y: 642, distance: 17.0
click at [191, 603] on div at bounding box center [190, 611] width 15 height 20
drag, startPoint x: 189, startPoint y: 652, endPoint x: 131, endPoint y: 650, distance: 58.0
click at [131, 650] on div "Frame 1 Duration 40 ms 10 20 30 40 50 60 70 80 Signing into Omni drag_handle dr…" at bounding box center [784, 617] width 1568 height 87
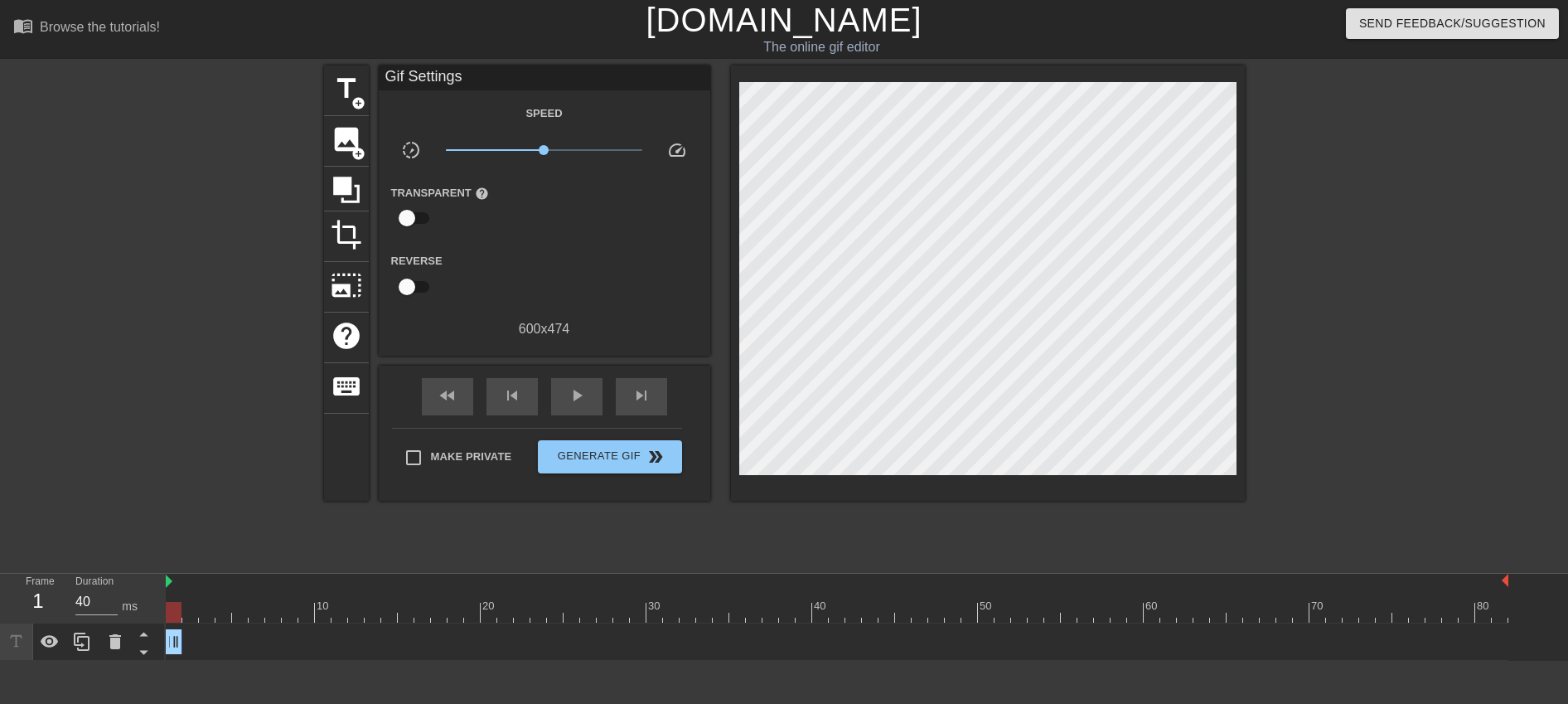
drag, startPoint x: 1502, startPoint y: 647, endPoint x: 182, endPoint y: 648, distance: 1320.0
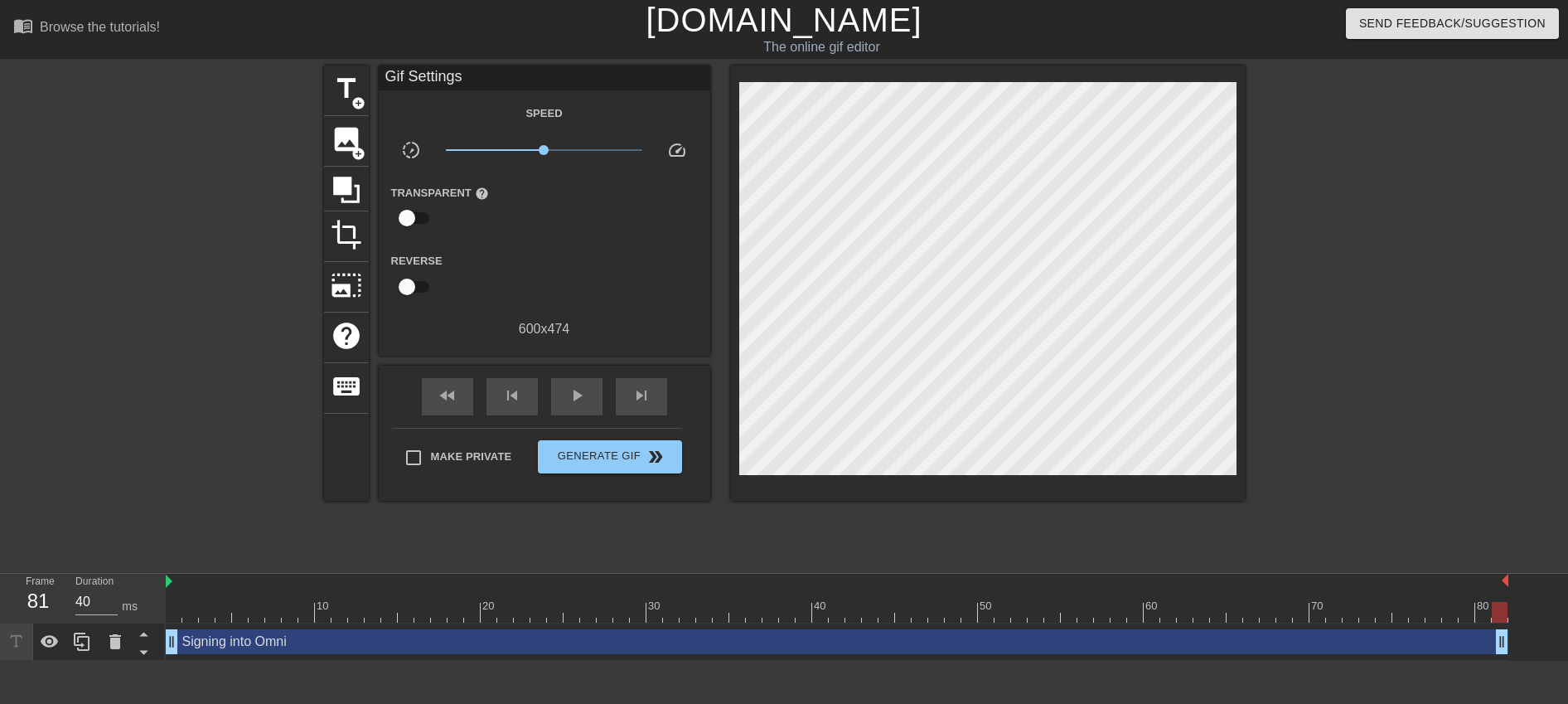
drag, startPoint x: 178, startPoint y: 648, endPoint x: 1615, endPoint y: 635, distance: 1437.1
click at [1554, 635] on html "menu_book Browse the tutorials! [DOMAIN_NAME] The online gif editor Send Feedba…" at bounding box center [784, 330] width 1568 height 660
click at [181, 641] on div "Signing into Omni drag_handle drag_handle" at bounding box center [836, 642] width 1343 height 25
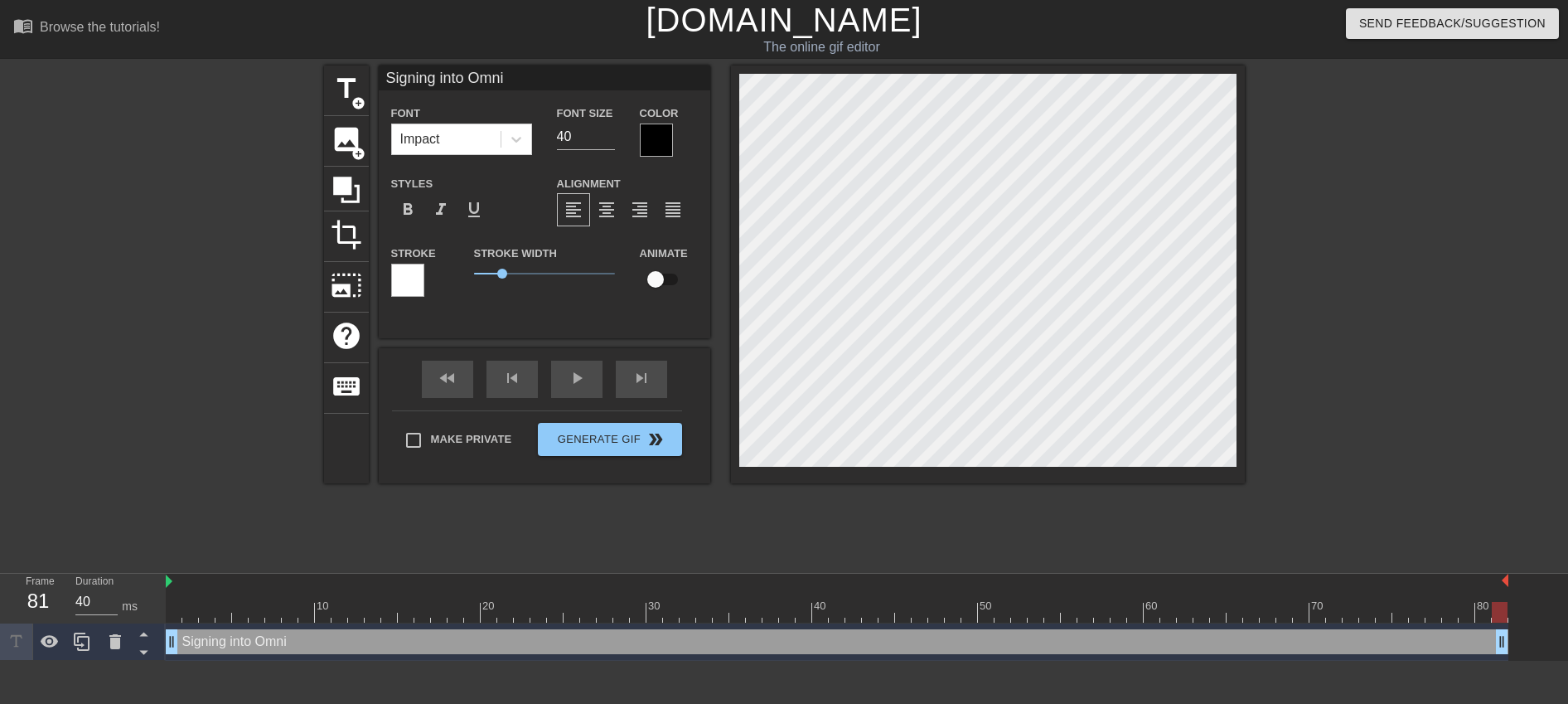
scroll to position [3, 2]
click at [192, 615] on div at bounding box center [836, 611] width 1343 height 20
click at [174, 619] on div at bounding box center [836, 611] width 1343 height 20
click at [200, 610] on div at bounding box center [836, 611] width 1343 height 20
click at [195, 618] on div at bounding box center [836, 611] width 1343 height 20
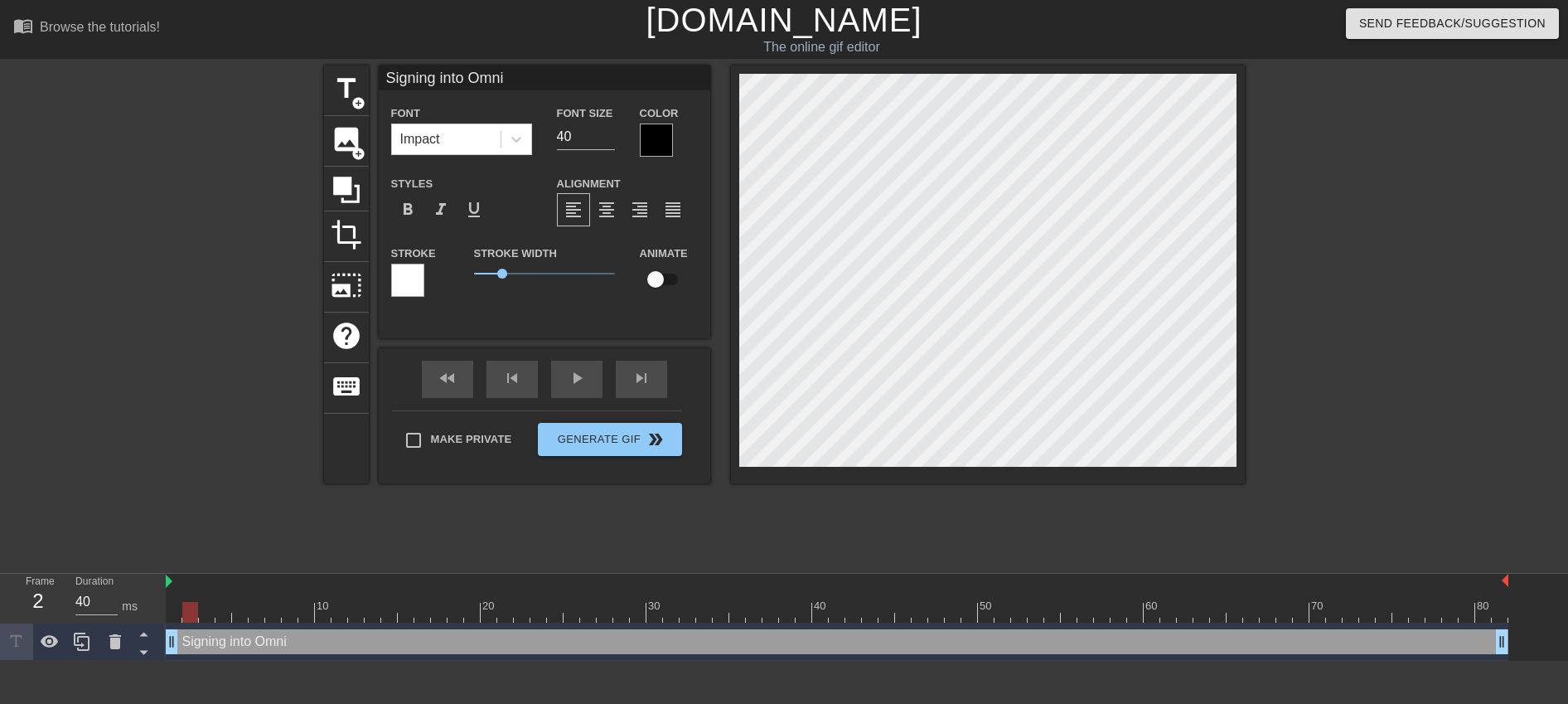
click at [175, 618] on div at bounding box center [836, 611] width 1343 height 20
click at [189, 617] on div at bounding box center [836, 611] width 1343 height 20
click at [202, 615] on div at bounding box center [836, 611] width 1343 height 20
click at [222, 613] on div at bounding box center [836, 611] width 1343 height 20
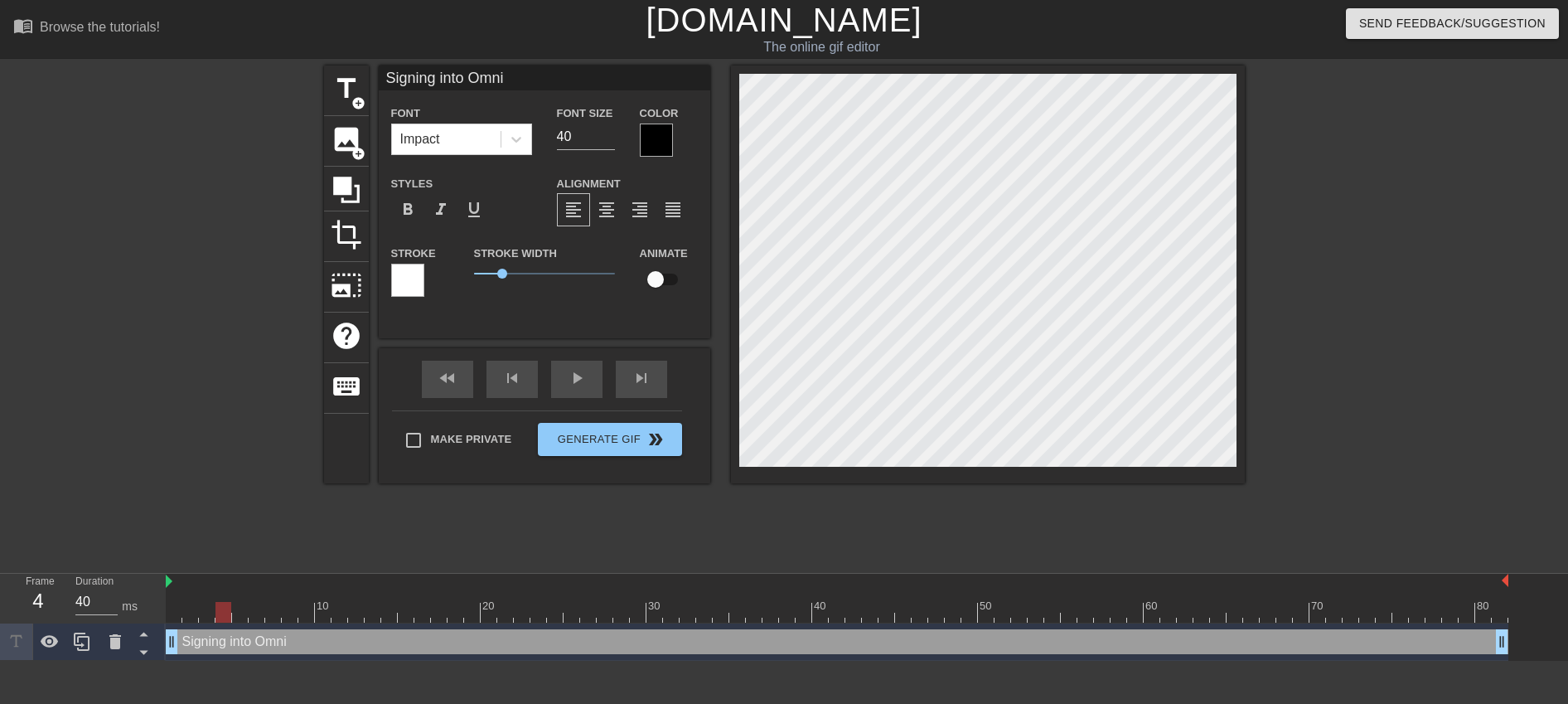
click at [72, 660] on html "menu_book Browse the tutorials! [DOMAIN_NAME] The online gif editor Send Feedba…" at bounding box center [784, 330] width 1568 height 660
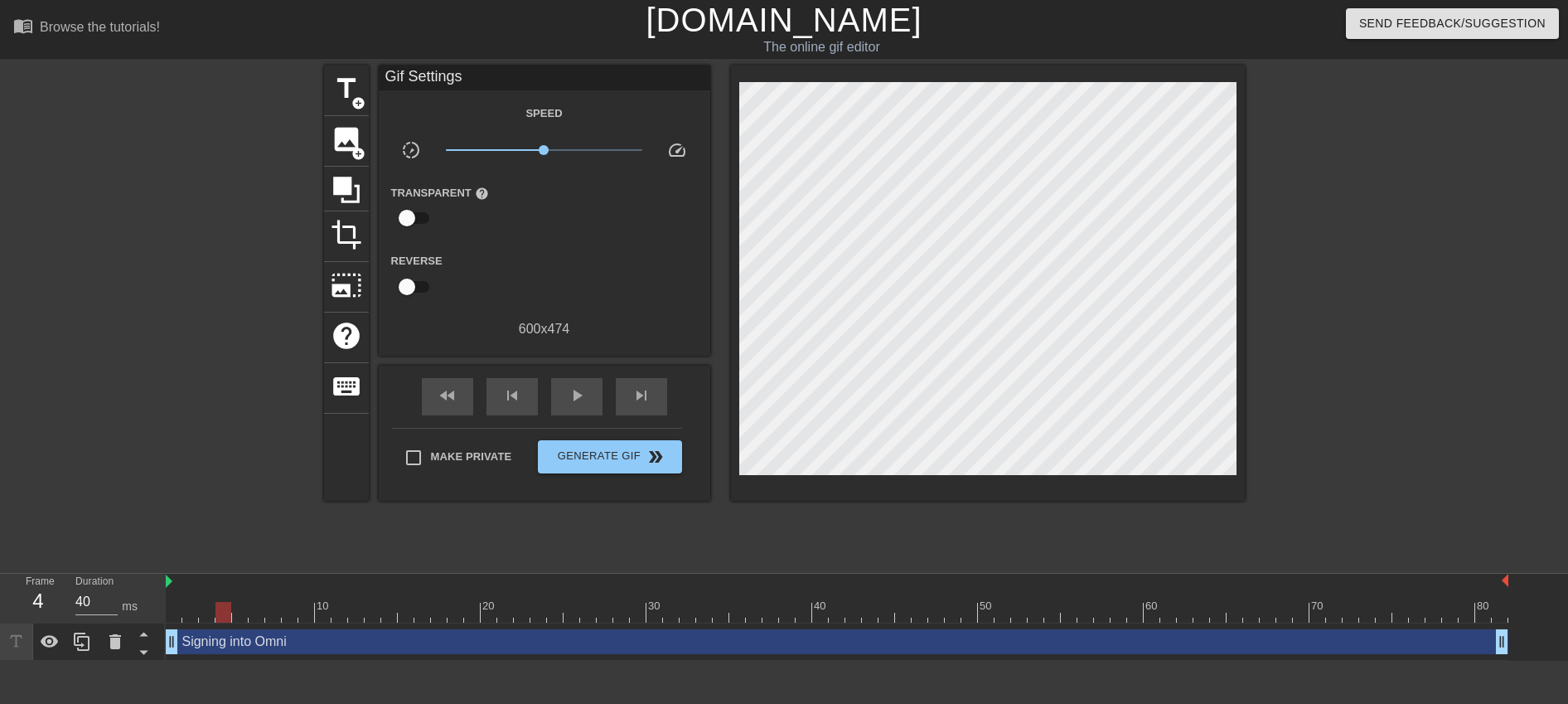
click at [20, 646] on icon at bounding box center [16, 641] width 19 height 19
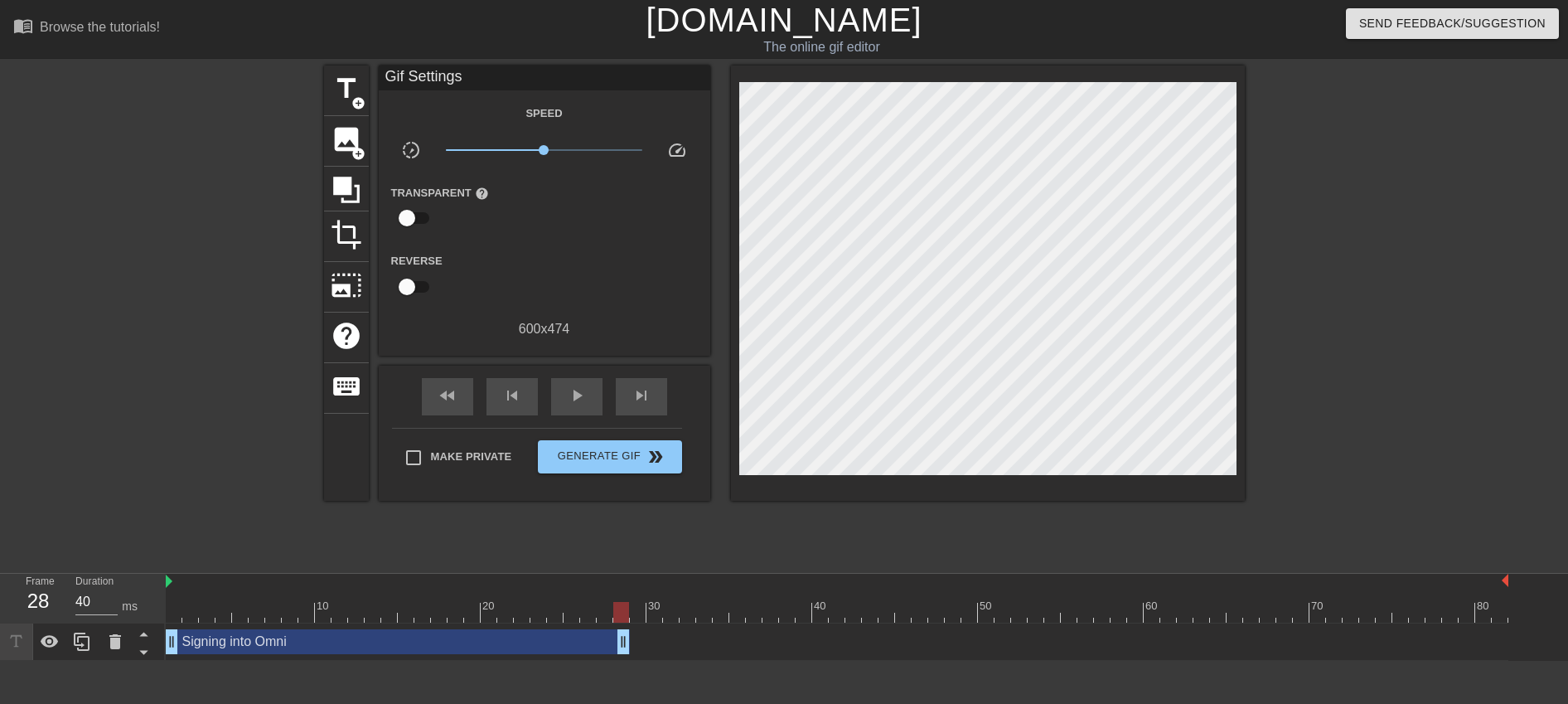
drag, startPoint x: 1505, startPoint y: 639, endPoint x: 629, endPoint y: 647, distance: 876.0
click at [136, 652] on icon at bounding box center [143, 652] width 20 height 20
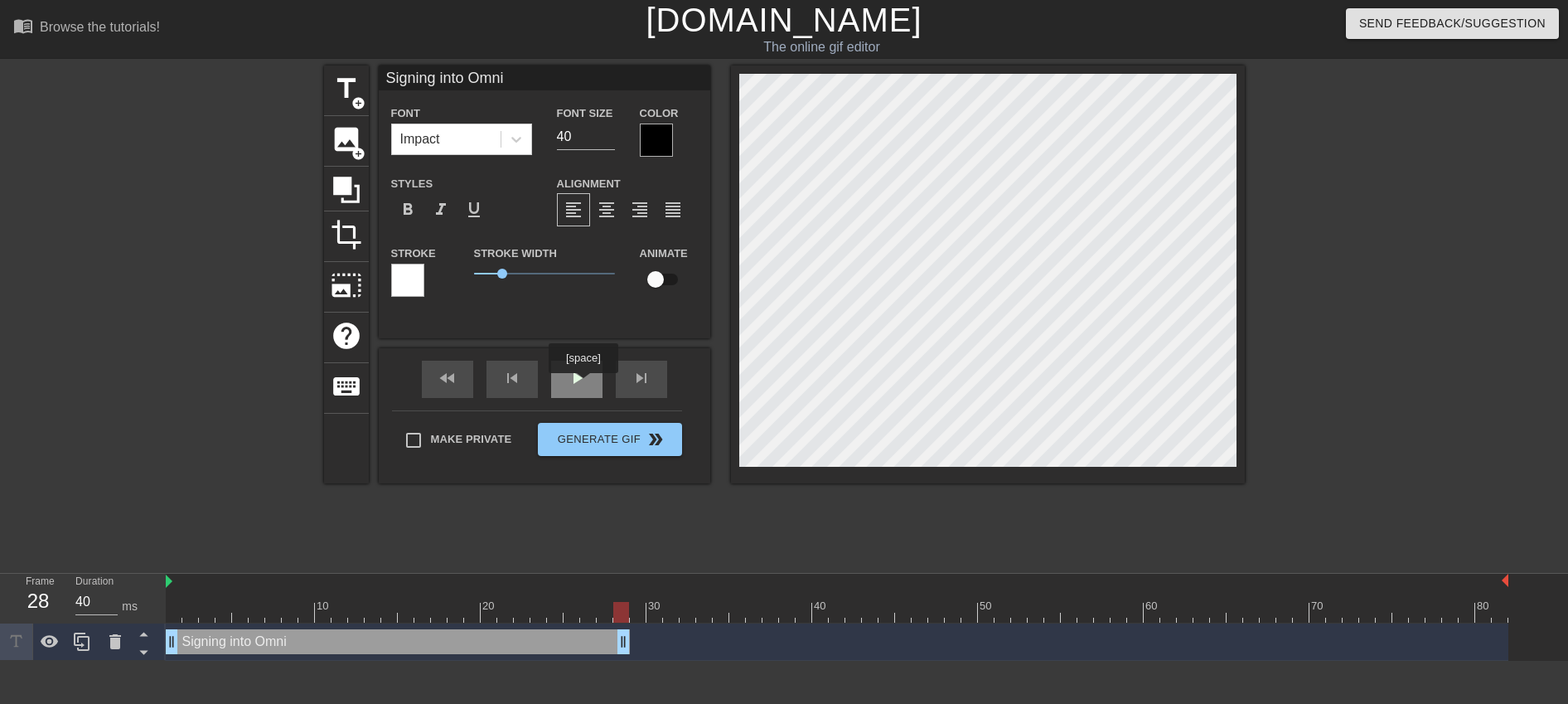
click at [585, 385] on div "play_arrow" at bounding box center [576, 379] width 51 height 38
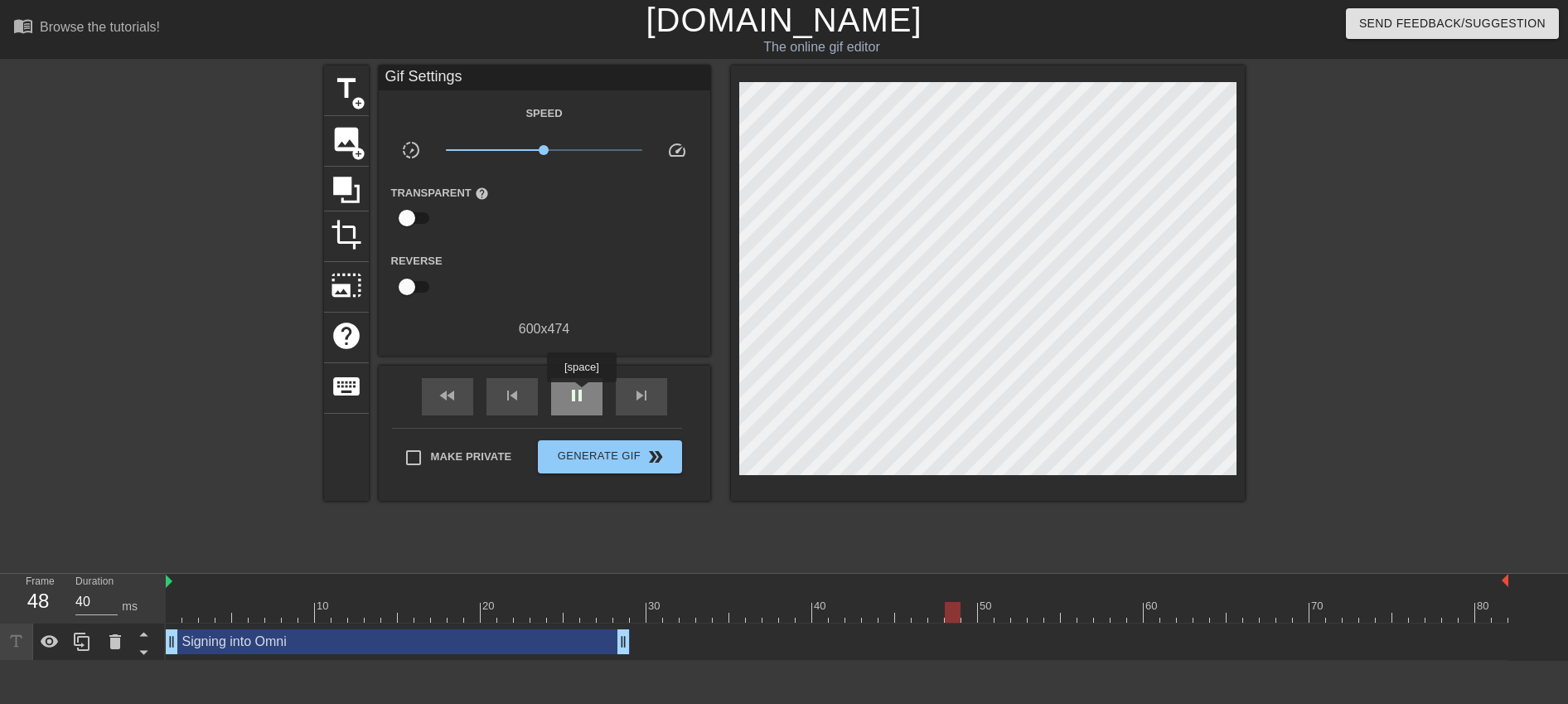
click at [584, 394] on span "pause" at bounding box center [576, 396] width 20 height 20
click at [584, 394] on span "play_arrow" at bounding box center [576, 396] width 20 height 20
click at [584, 394] on span "pause" at bounding box center [576, 396] width 20 height 20
click at [566, 400] on span "play_arrow" at bounding box center [576, 396] width 20 height 20
click at [566, 400] on span "pause" at bounding box center [576, 396] width 20 height 20
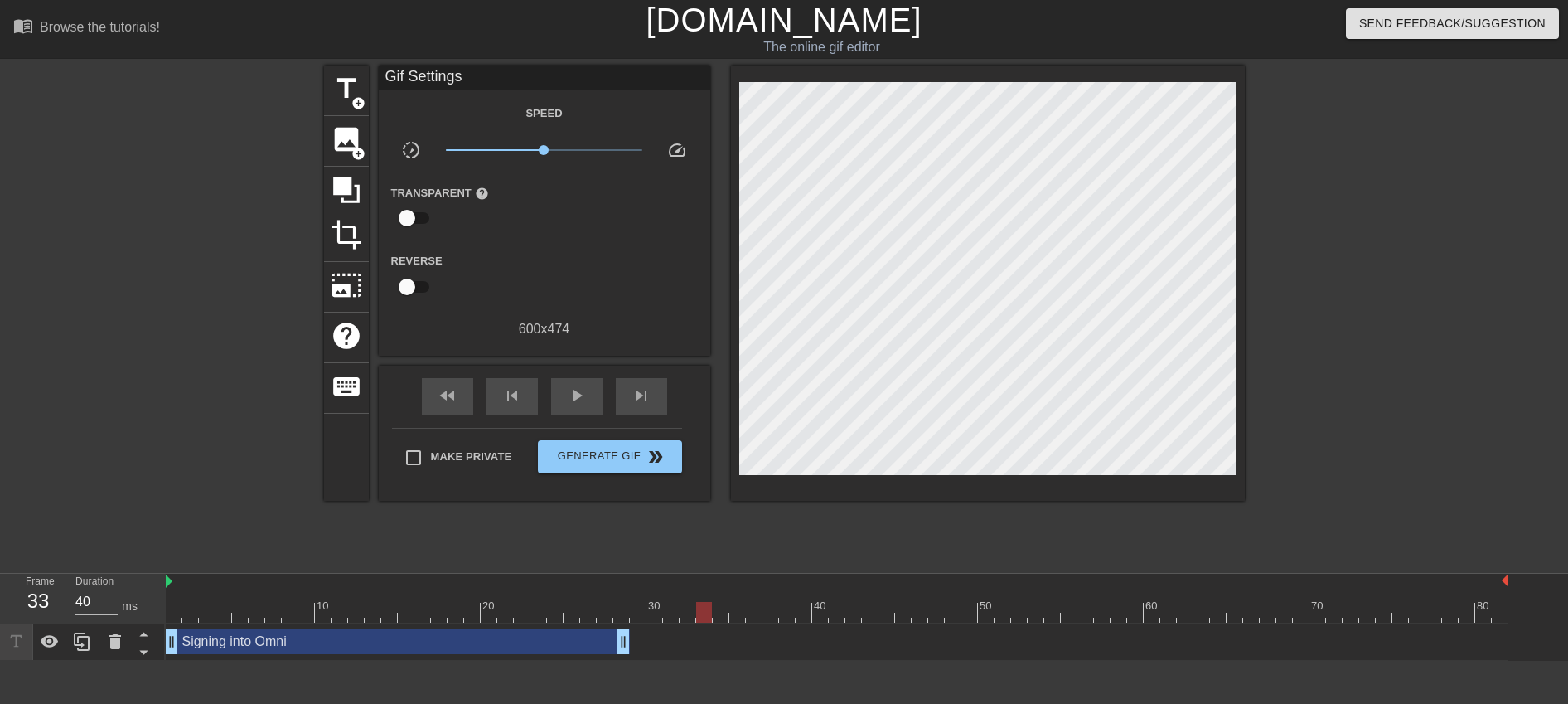
click at [634, 644] on div "Signing into Omni drag_handle drag_handle" at bounding box center [836, 642] width 1343 height 25
click at [677, 617] on div at bounding box center [836, 611] width 1343 height 20
click at [630, 619] on div at bounding box center [836, 611] width 1343 height 20
click at [352, 102] on span "add_circle" at bounding box center [358, 103] width 15 height 15
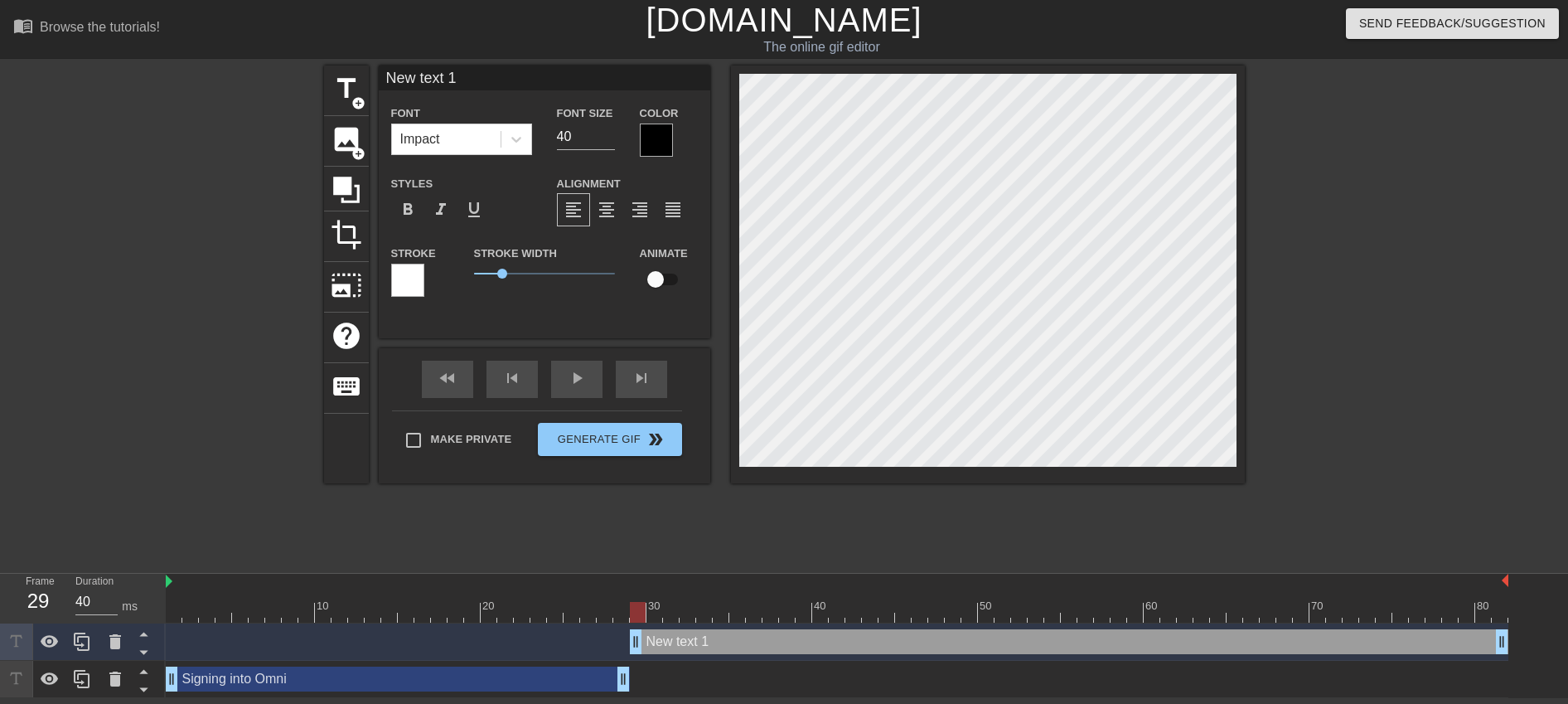
scroll to position [3, 3]
type input "N"
type textarea "N"
type input "Ne"
type textarea "Ne"
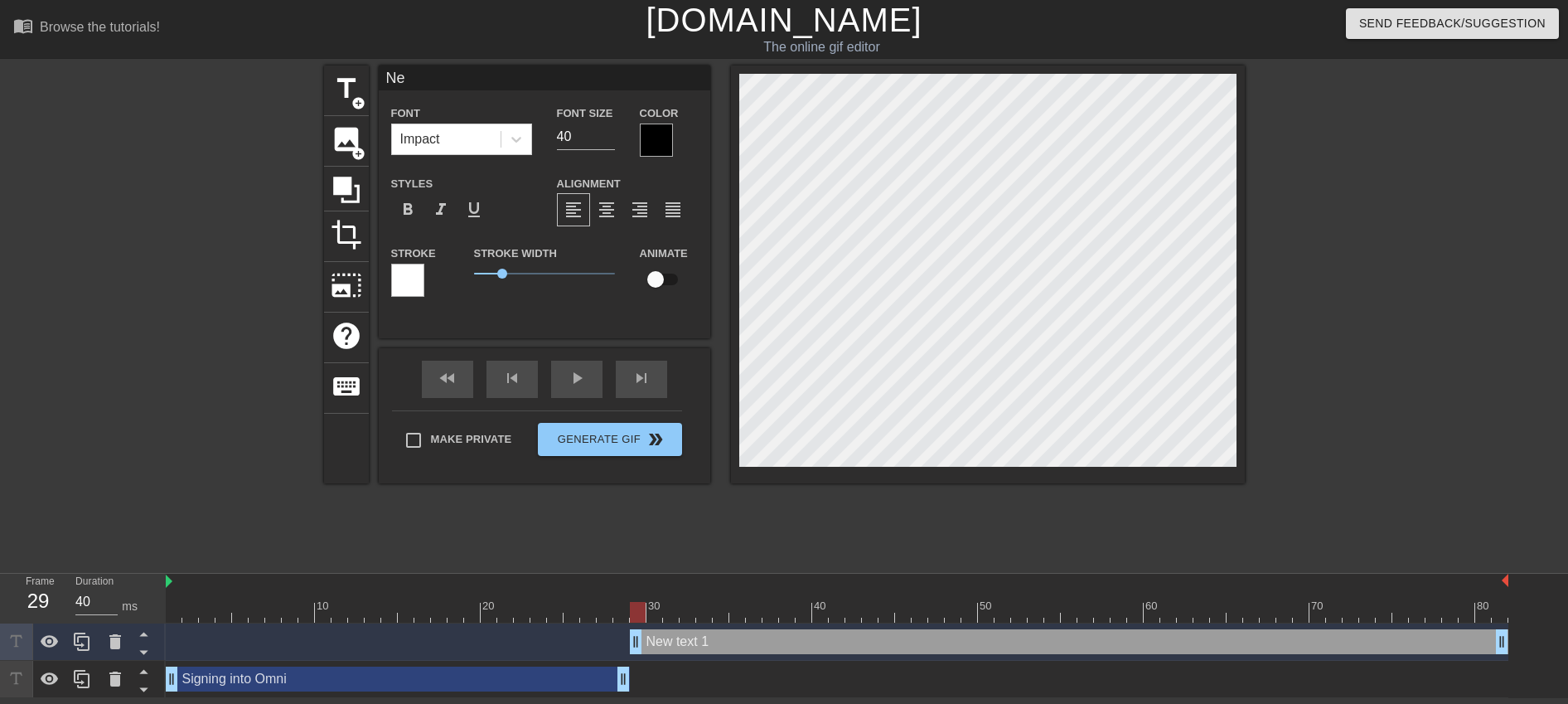
type input "New"
type textarea "New"
type input "New"
type textarea "New"
type input "New c"
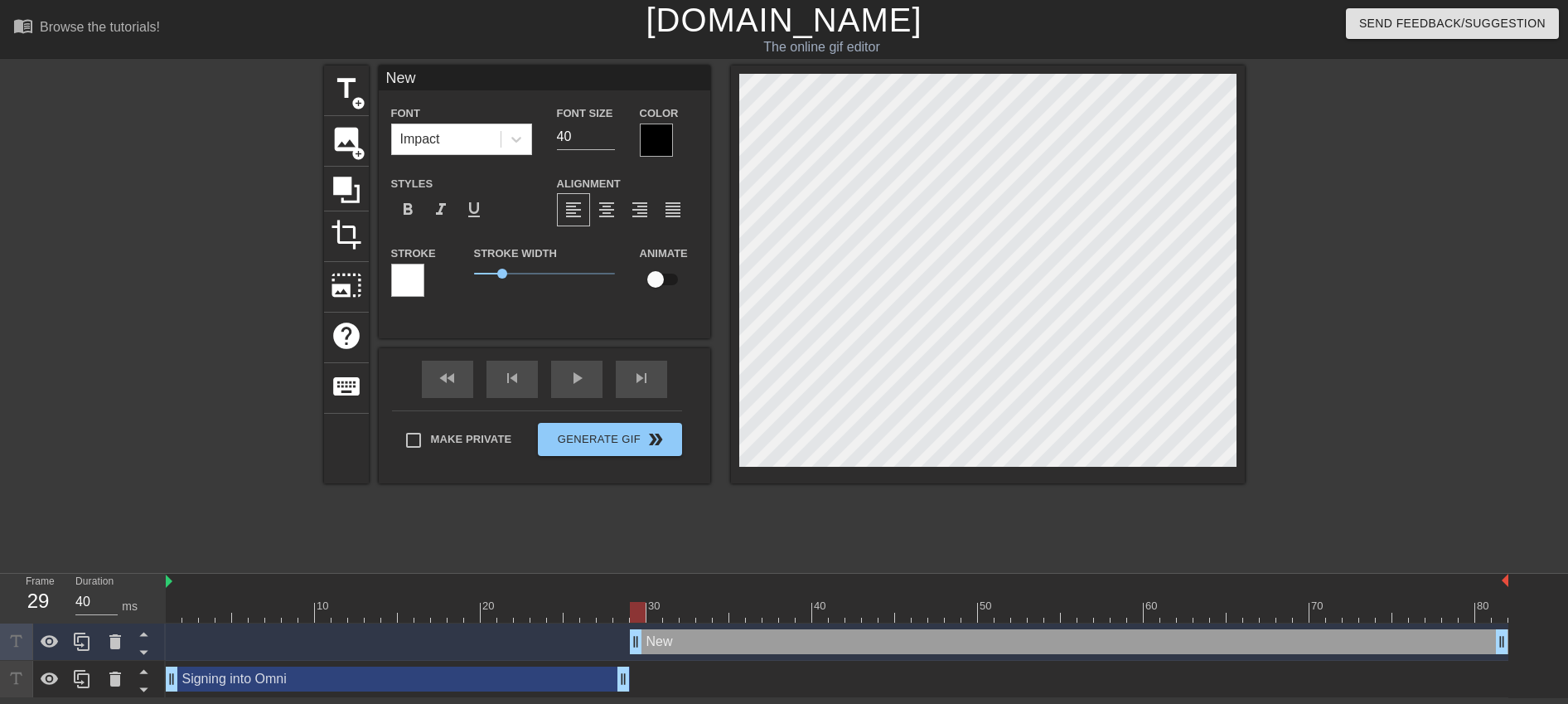
type textarea "New c"
type input "New ca"
type textarea "New ca"
type input "New cas"
type textarea "New cas"
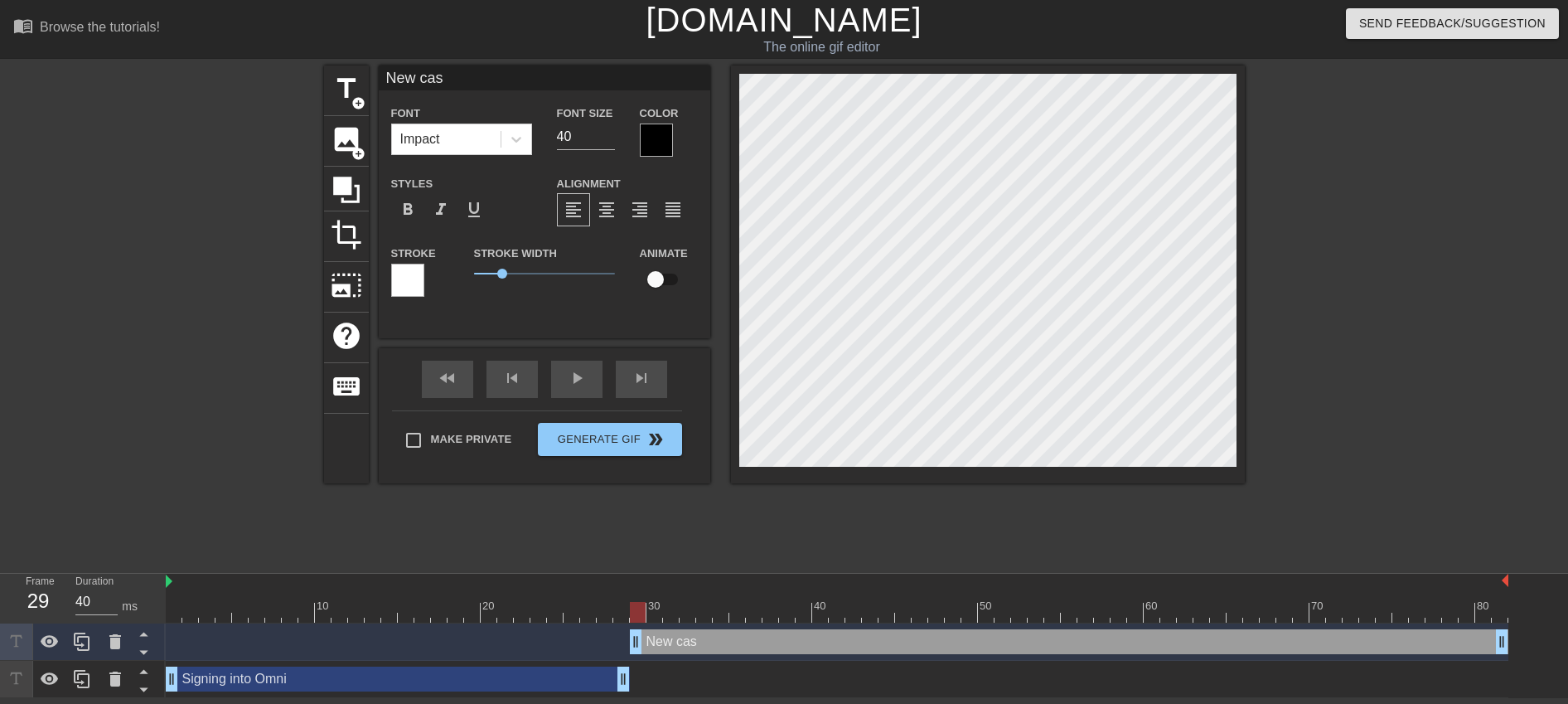
type input "New case"
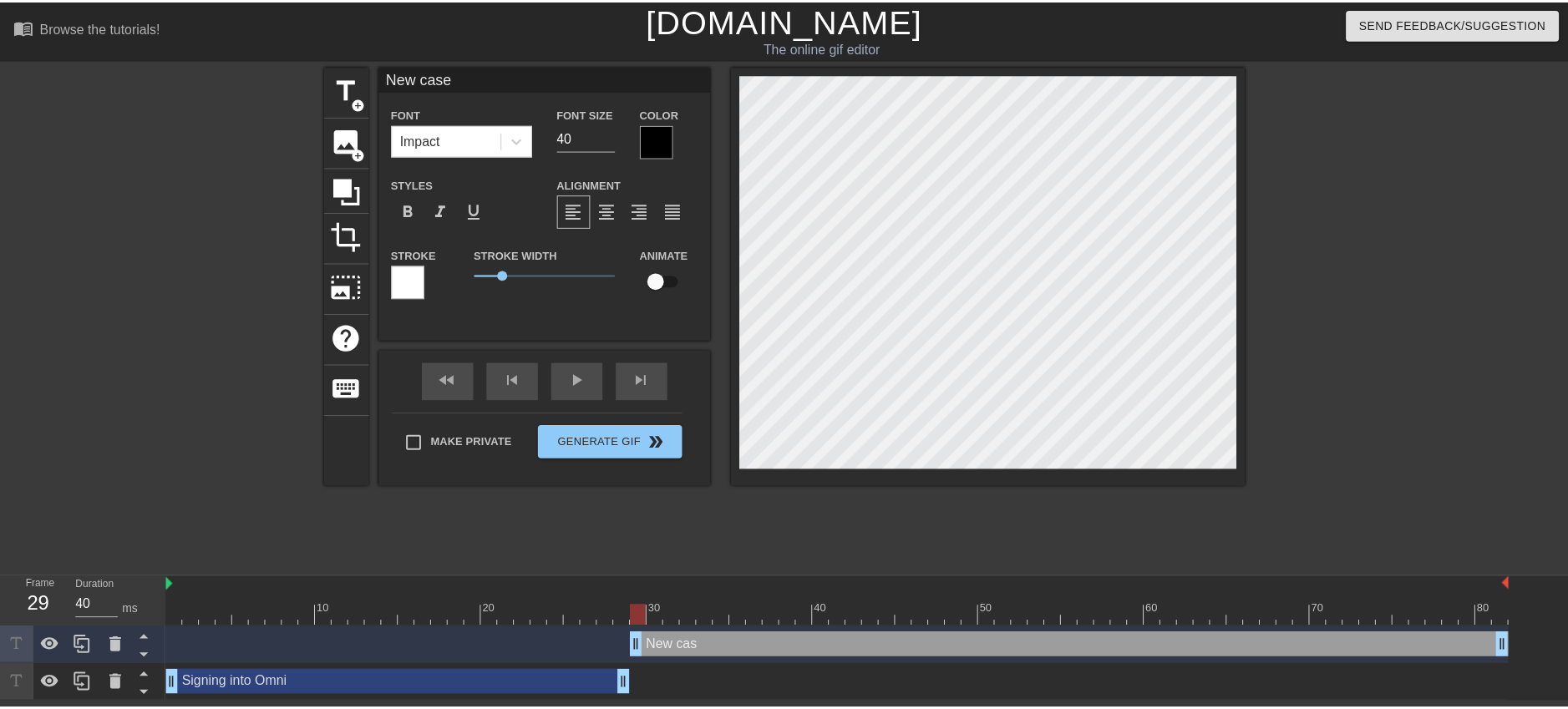
scroll to position [3, 4]
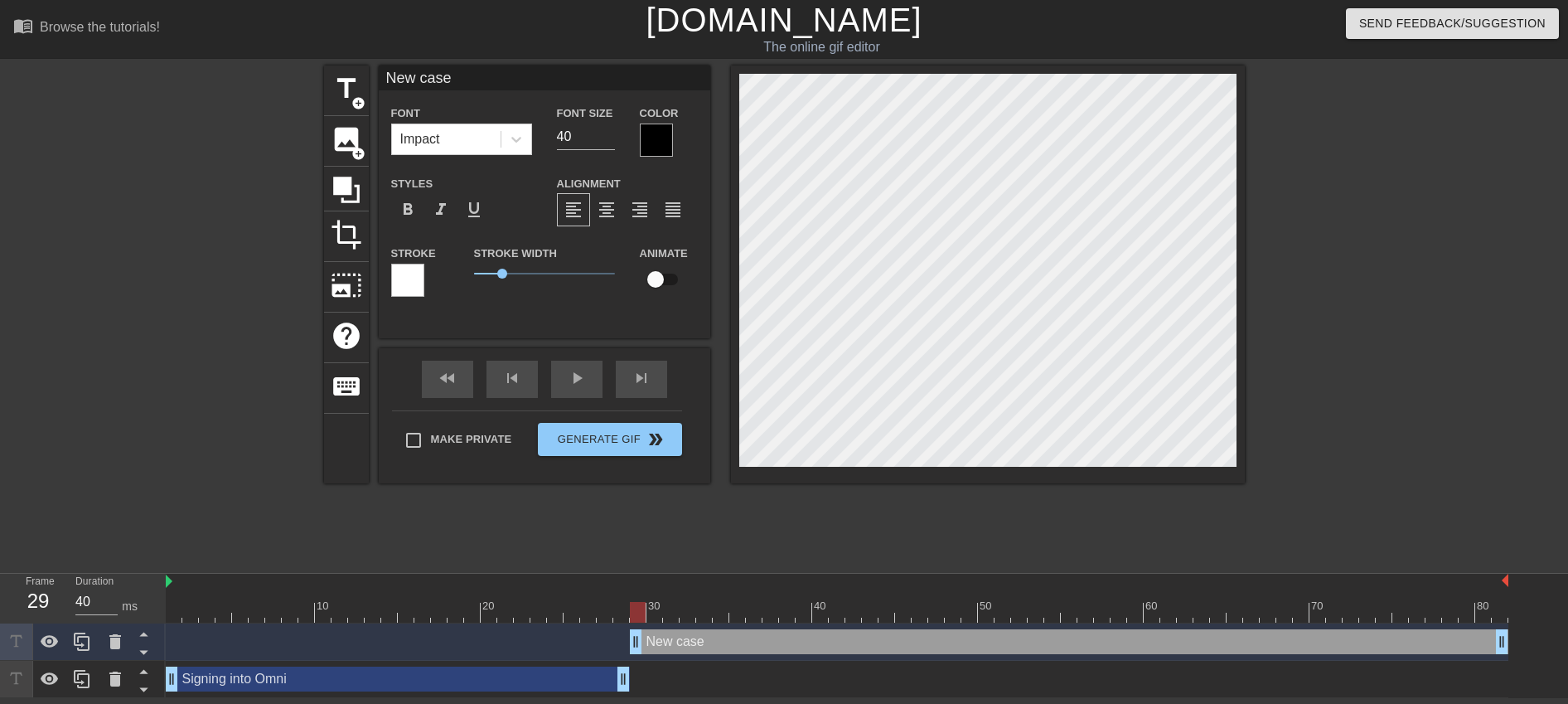
type textarea "New case"
click at [587, 137] on input "40" at bounding box center [586, 136] width 58 height 26
click at [606, 139] on input "39" at bounding box center [586, 136] width 58 height 26
click at [606, 139] on input "38" at bounding box center [586, 136] width 58 height 26
click at [606, 139] on input "37" at bounding box center [586, 136] width 58 height 26
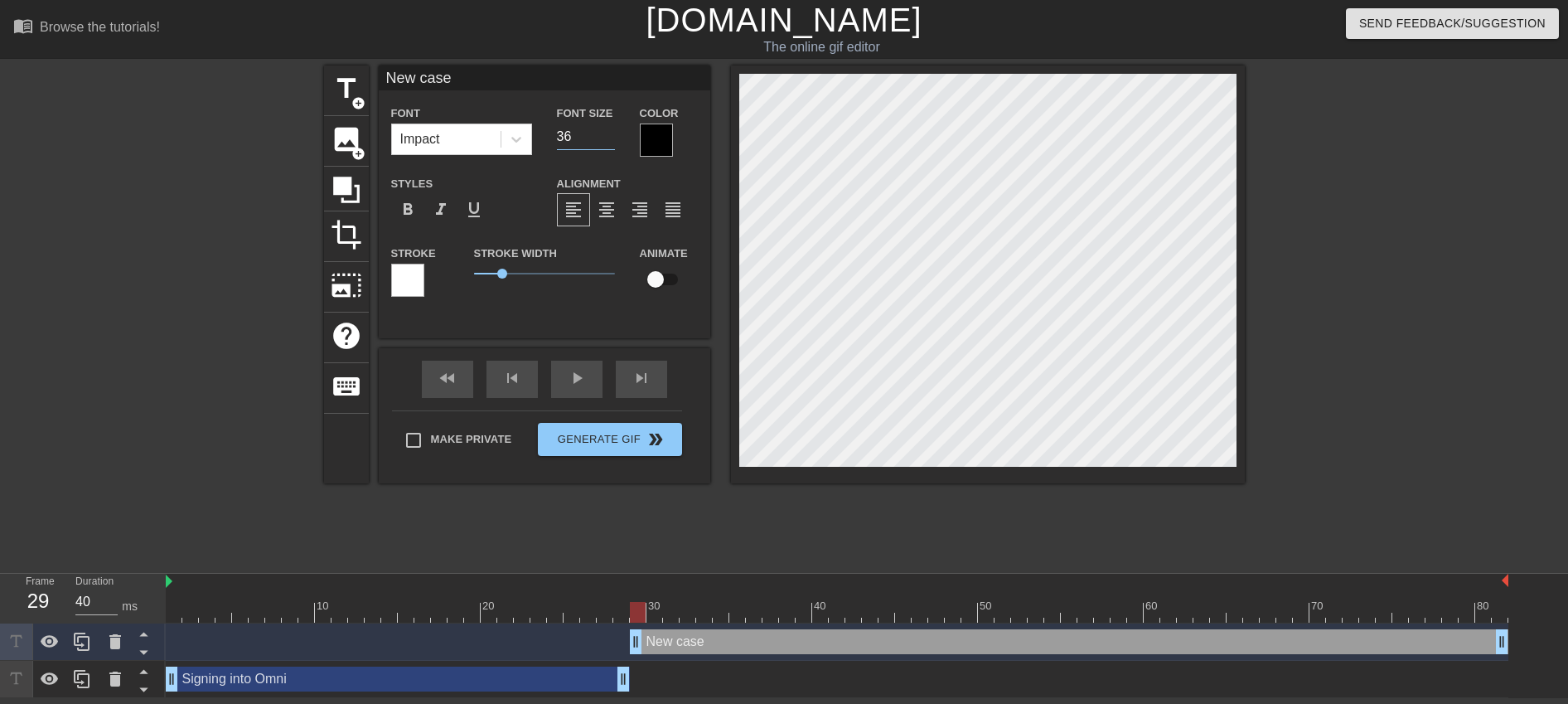
click at [606, 139] on input "36" at bounding box center [586, 136] width 58 height 26
click at [606, 139] on input "35" at bounding box center [586, 136] width 58 height 26
click at [606, 139] on input "34" at bounding box center [586, 136] width 58 height 26
click at [606, 139] on input "33" at bounding box center [586, 136] width 58 height 26
click at [606, 139] on input "32" at bounding box center [586, 136] width 58 height 26
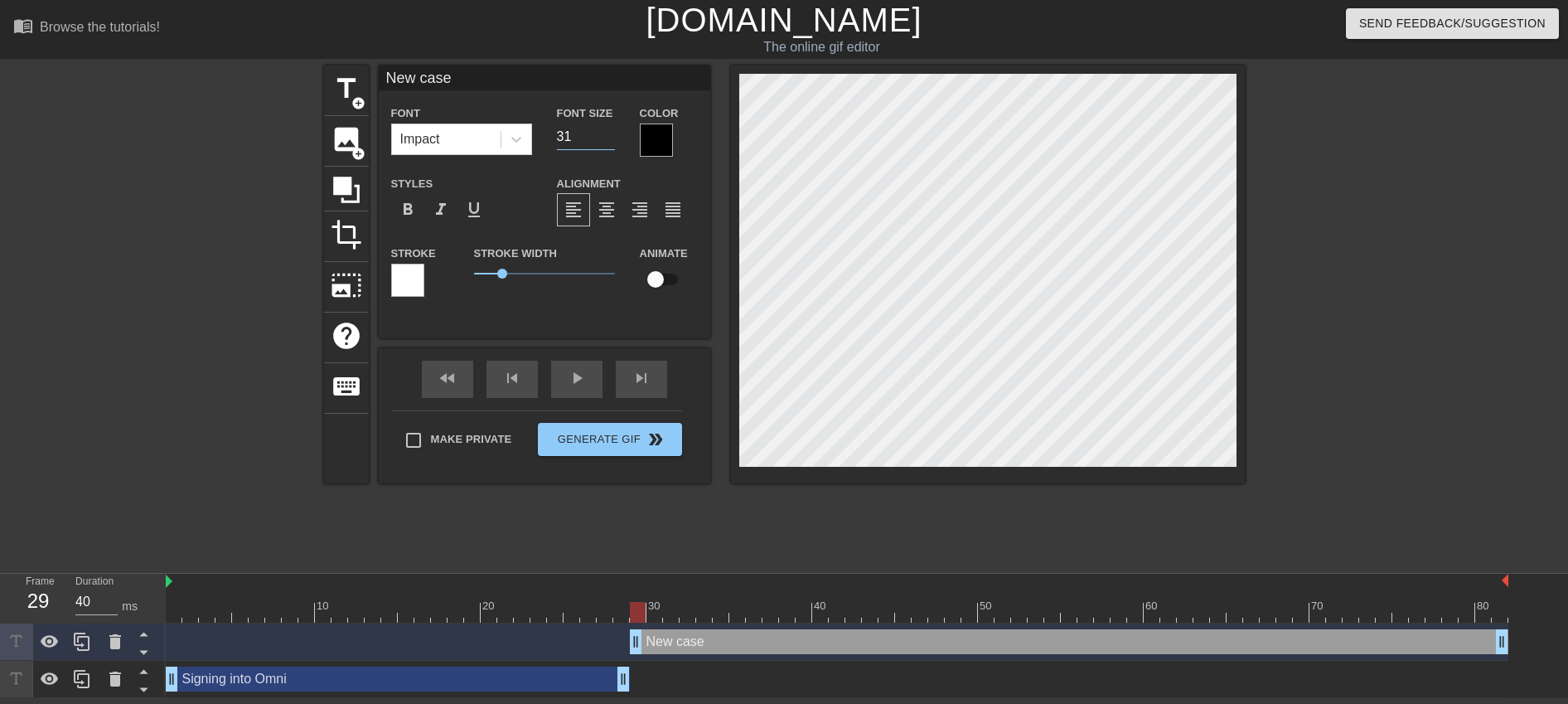
click at [606, 139] on input "31" at bounding box center [586, 136] width 58 height 26
click at [606, 139] on input "30" at bounding box center [586, 136] width 58 height 26
click at [606, 139] on input "29" at bounding box center [586, 136] width 58 height 26
click at [606, 139] on input "28" at bounding box center [586, 136] width 58 height 26
click at [606, 139] on input "27" at bounding box center [586, 136] width 58 height 26
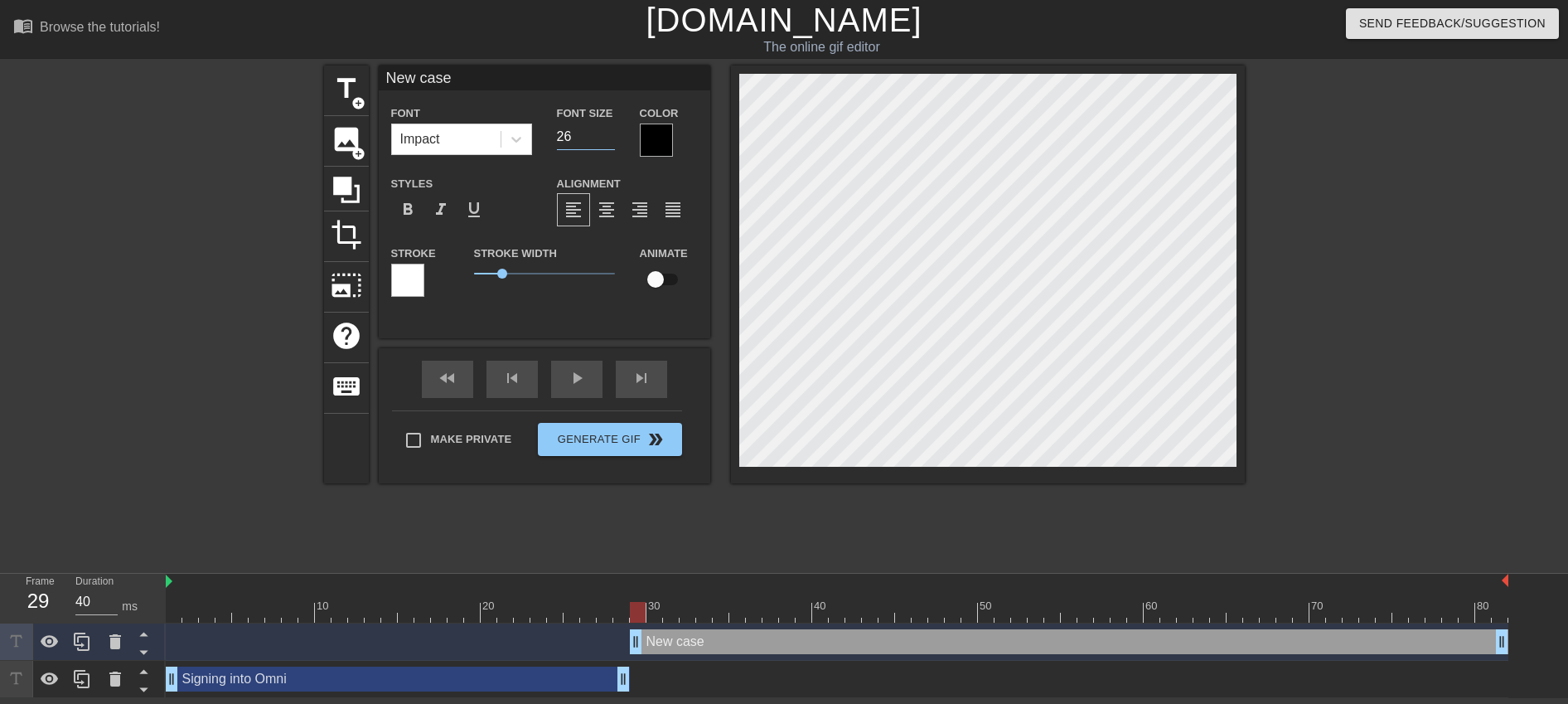
click at [606, 139] on input "26" at bounding box center [586, 136] width 58 height 26
click at [606, 139] on input "25" at bounding box center [586, 136] width 58 height 26
click at [606, 139] on input "24" at bounding box center [586, 136] width 58 height 26
type input "23"
click at [606, 139] on input "23" at bounding box center [586, 136] width 58 height 26
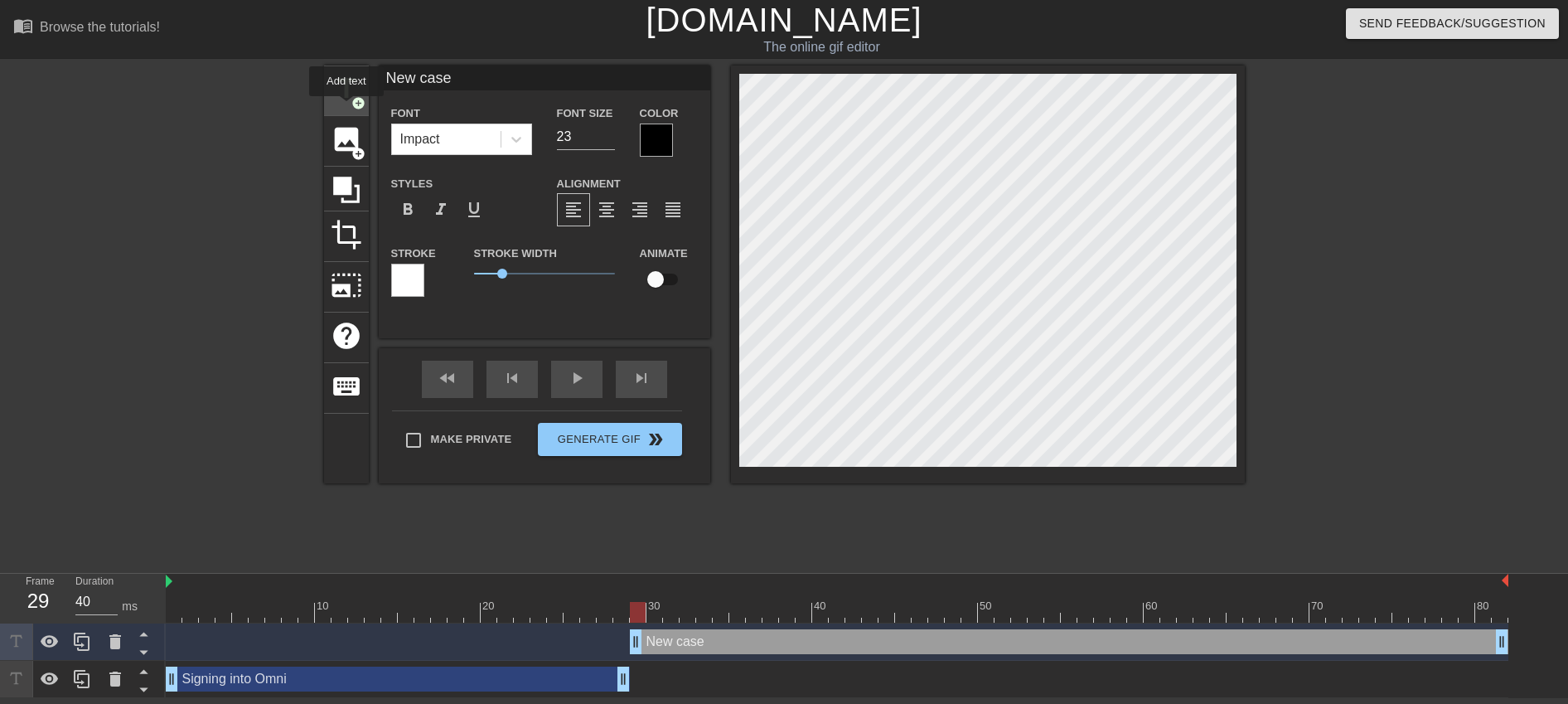
click at [347, 107] on div "title add_circle" at bounding box center [346, 91] width 44 height 50
type input "New text 2"
type input "40"
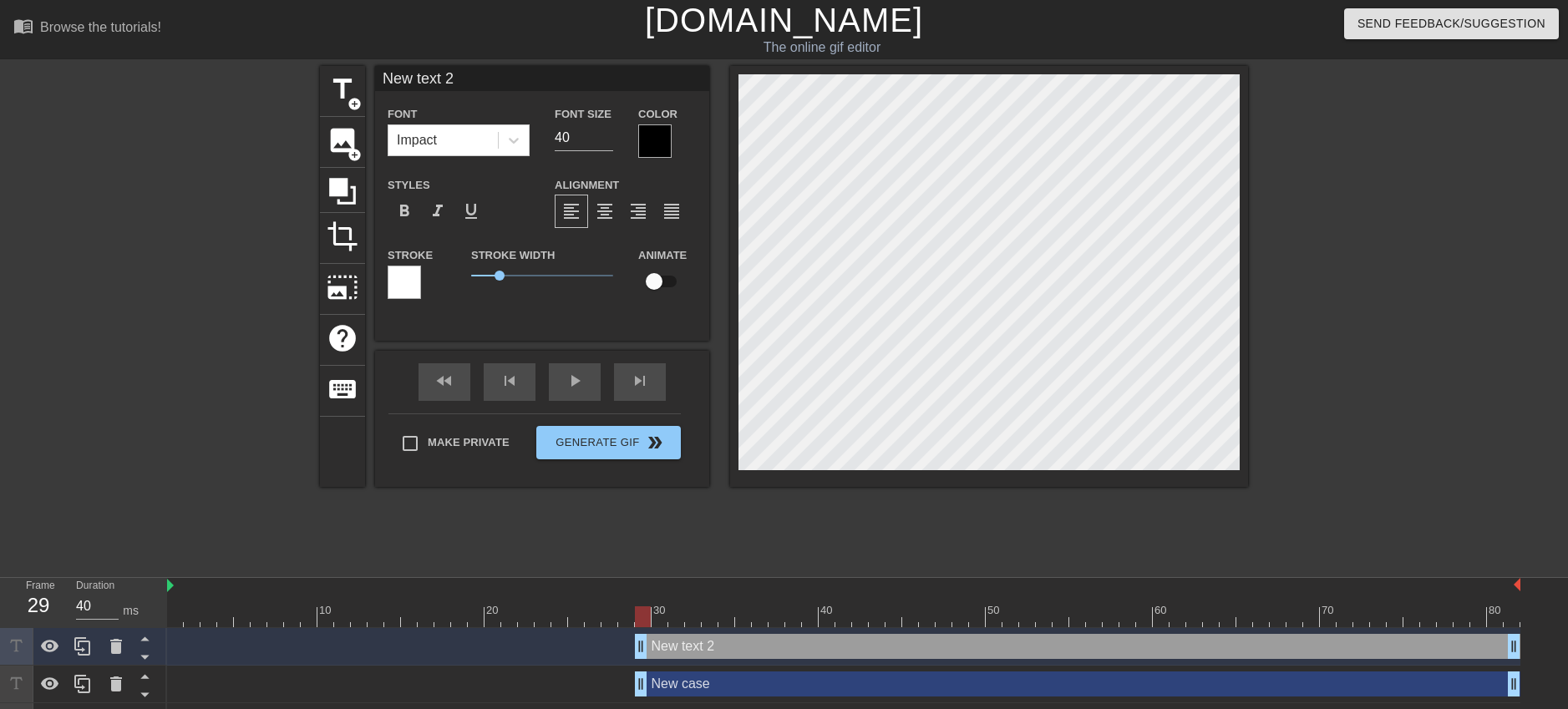
paste textarea "launchctl limit maxfiles"
type input "launchctl limit maxfiles"
type textarea "launchctl limit maxfiles"
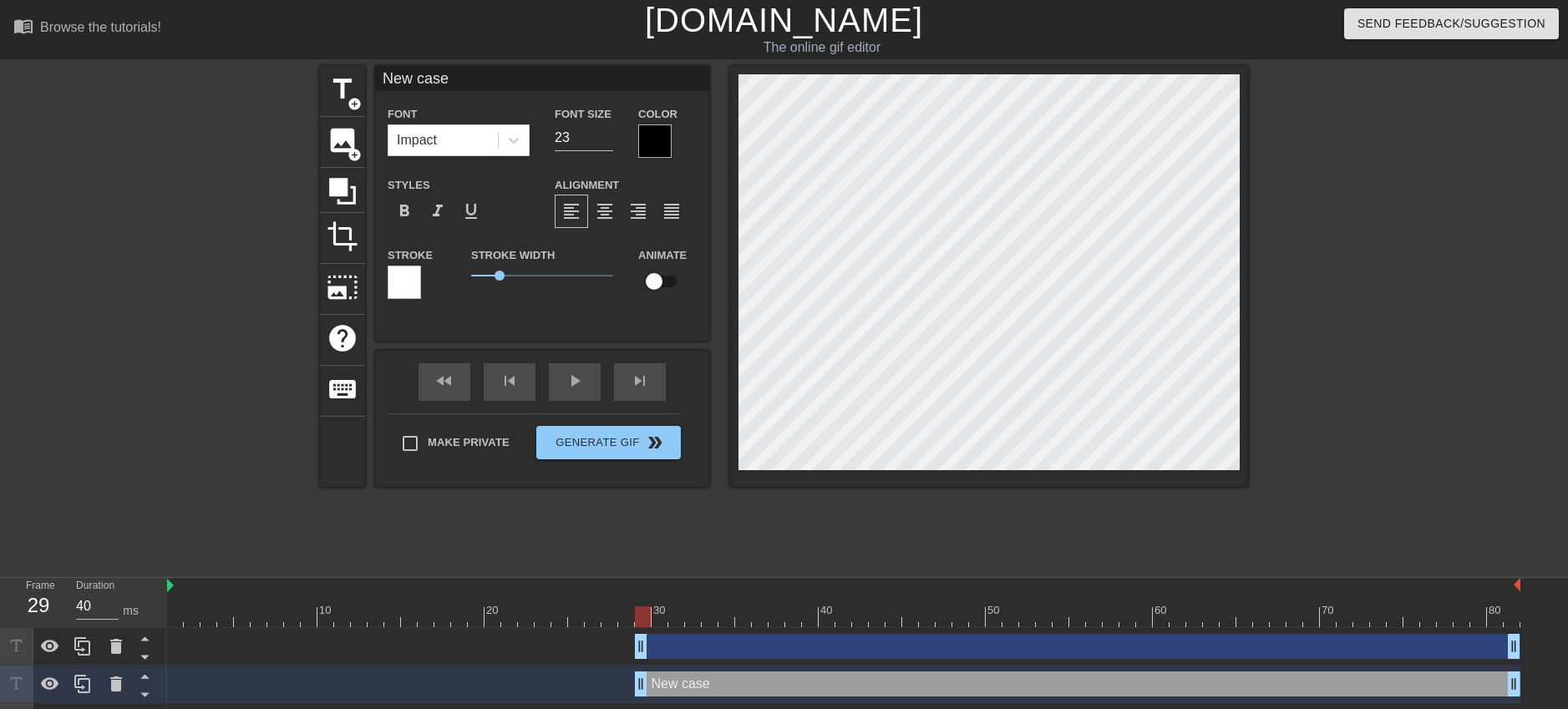
scroll to position [2, 3]
type input "new case"
type textarea "new case"
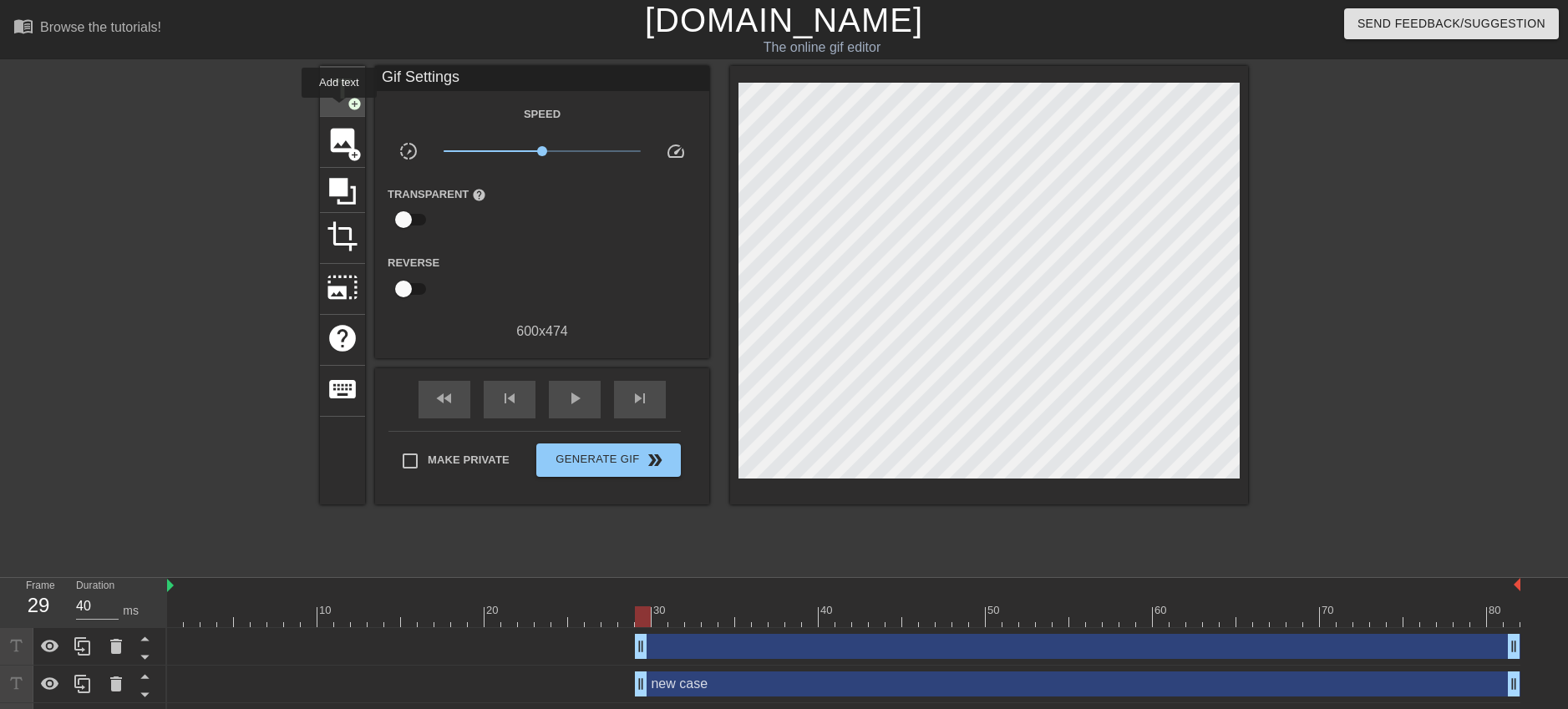
click at [339, 102] on span "title" at bounding box center [342, 89] width 32 height 32
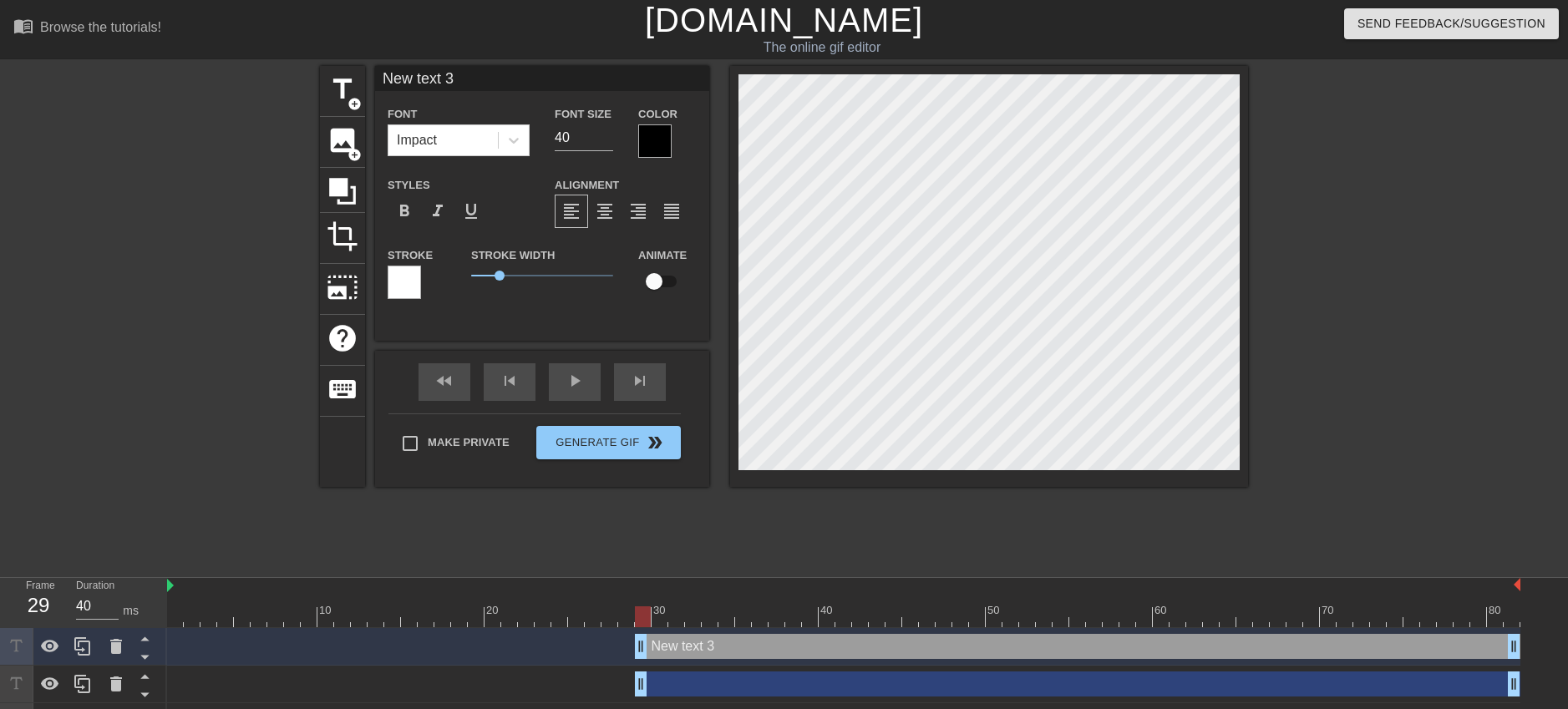
scroll to position [3, 3]
paste textarea "case"
type input "New case"
type textarea "New case"
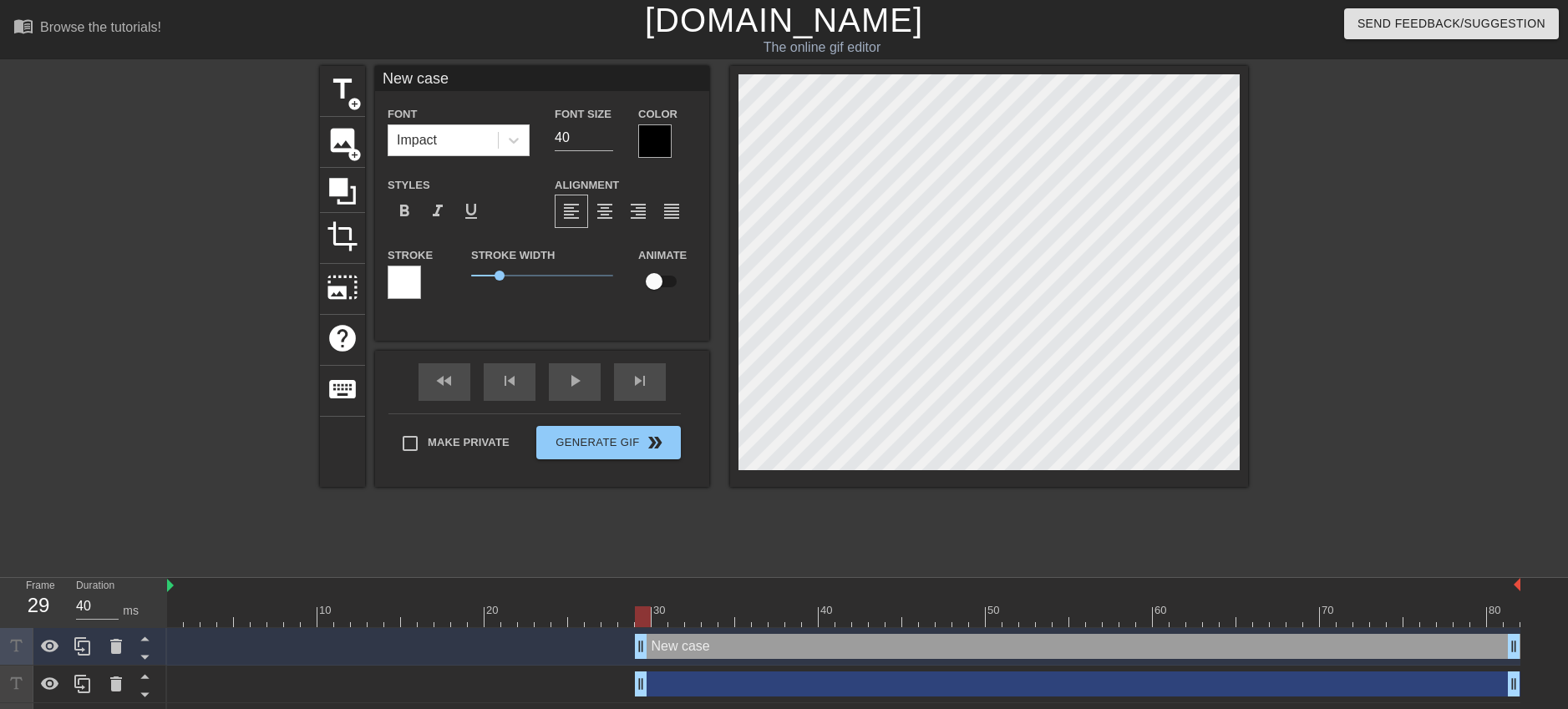
scroll to position [3, 5]
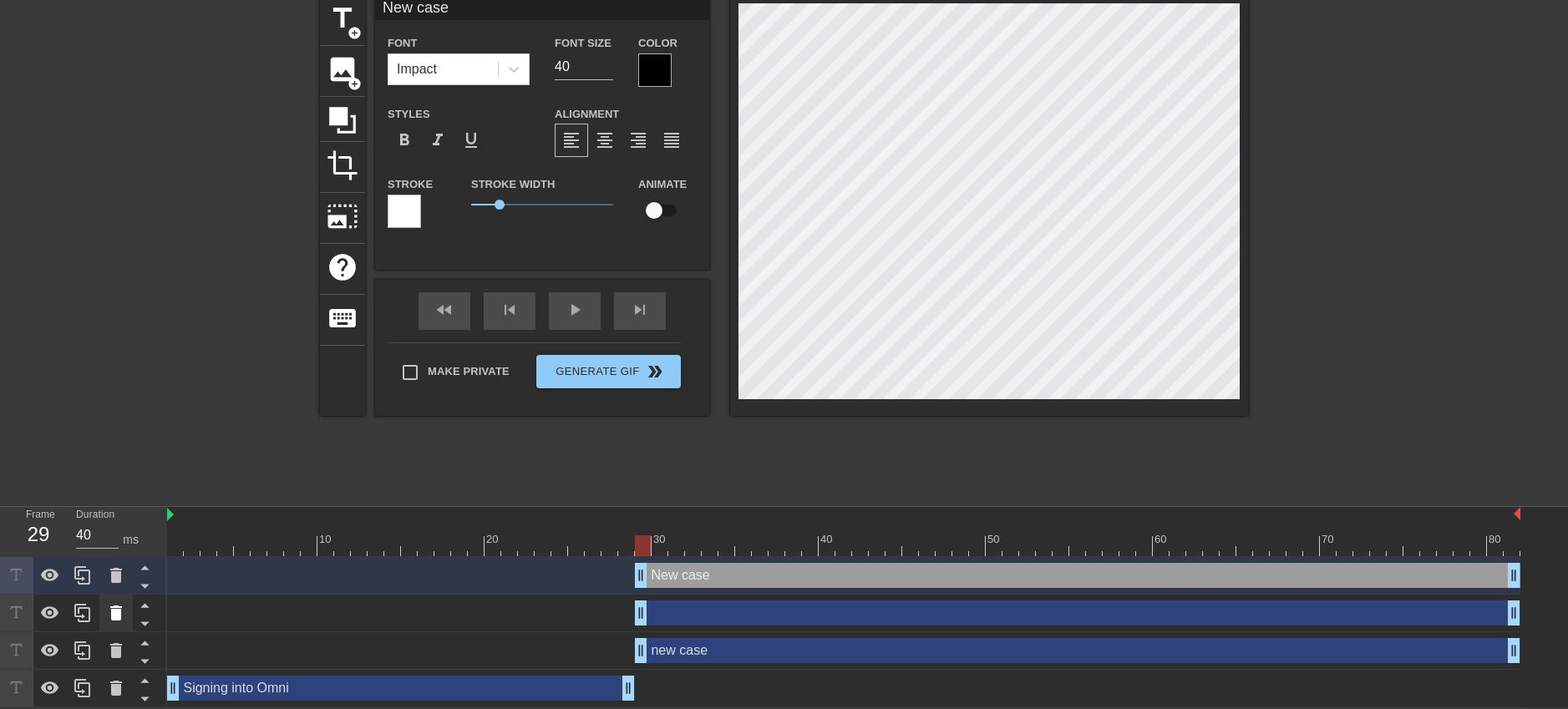
click at [125, 610] on icon at bounding box center [116, 613] width 20 height 20
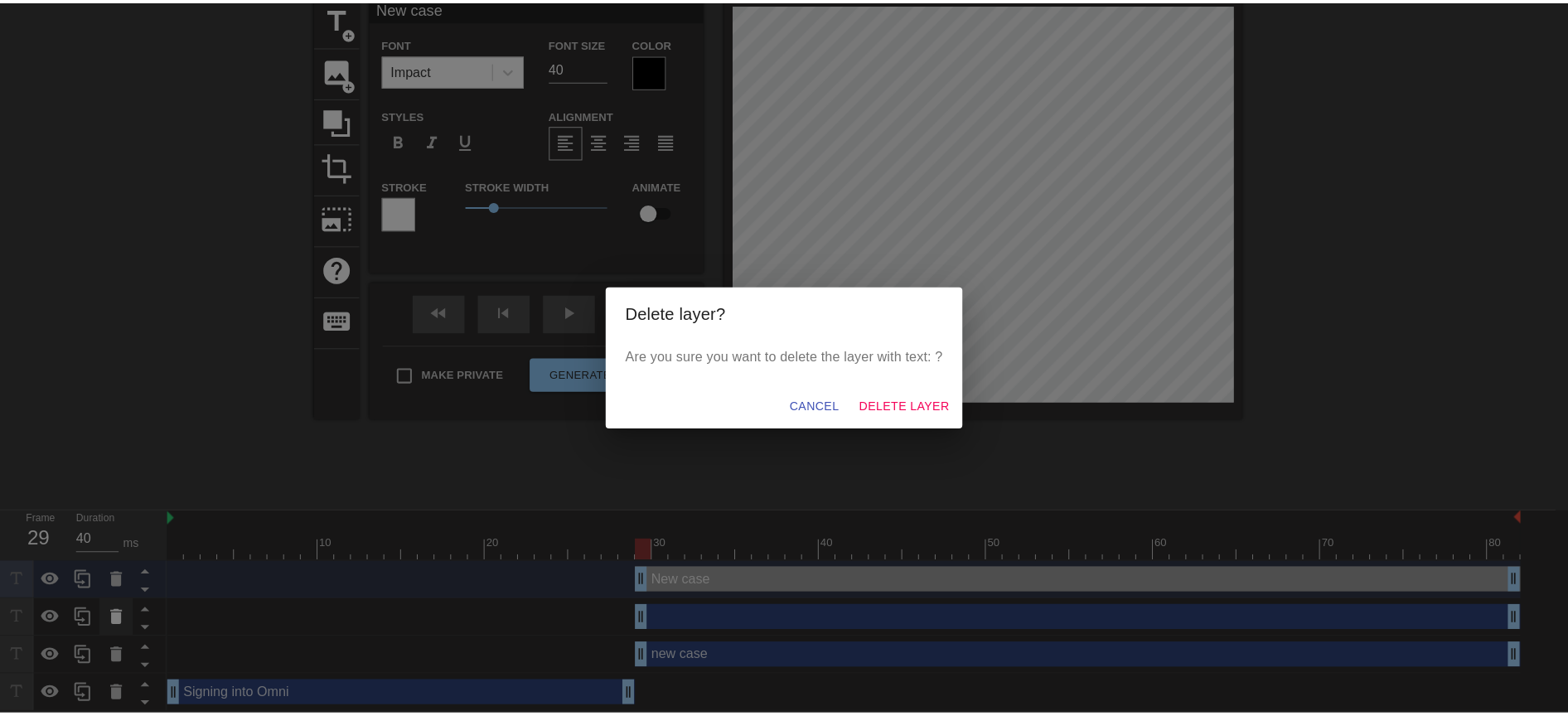
scroll to position [59, 0]
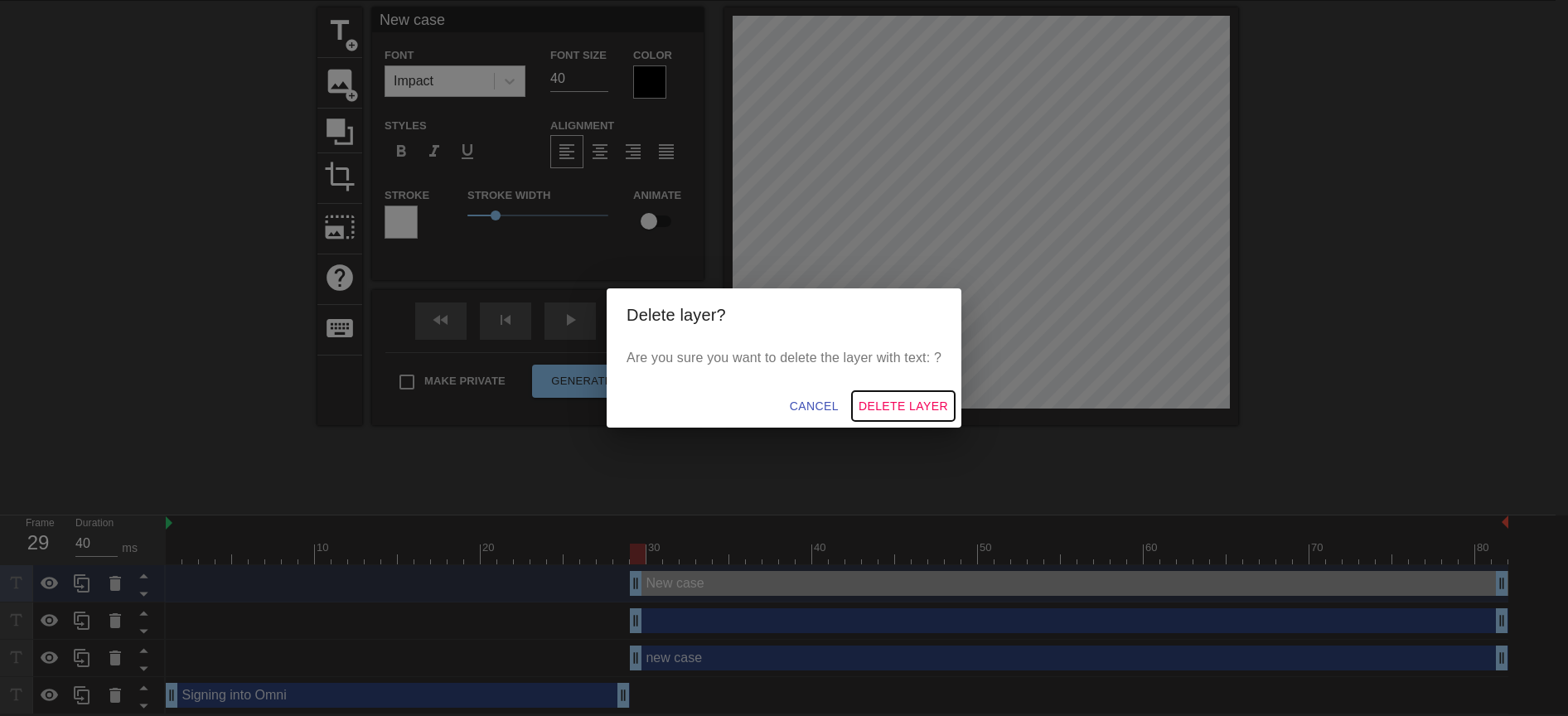
click at [876, 408] on span "Delete Layer" at bounding box center [903, 406] width 90 height 20
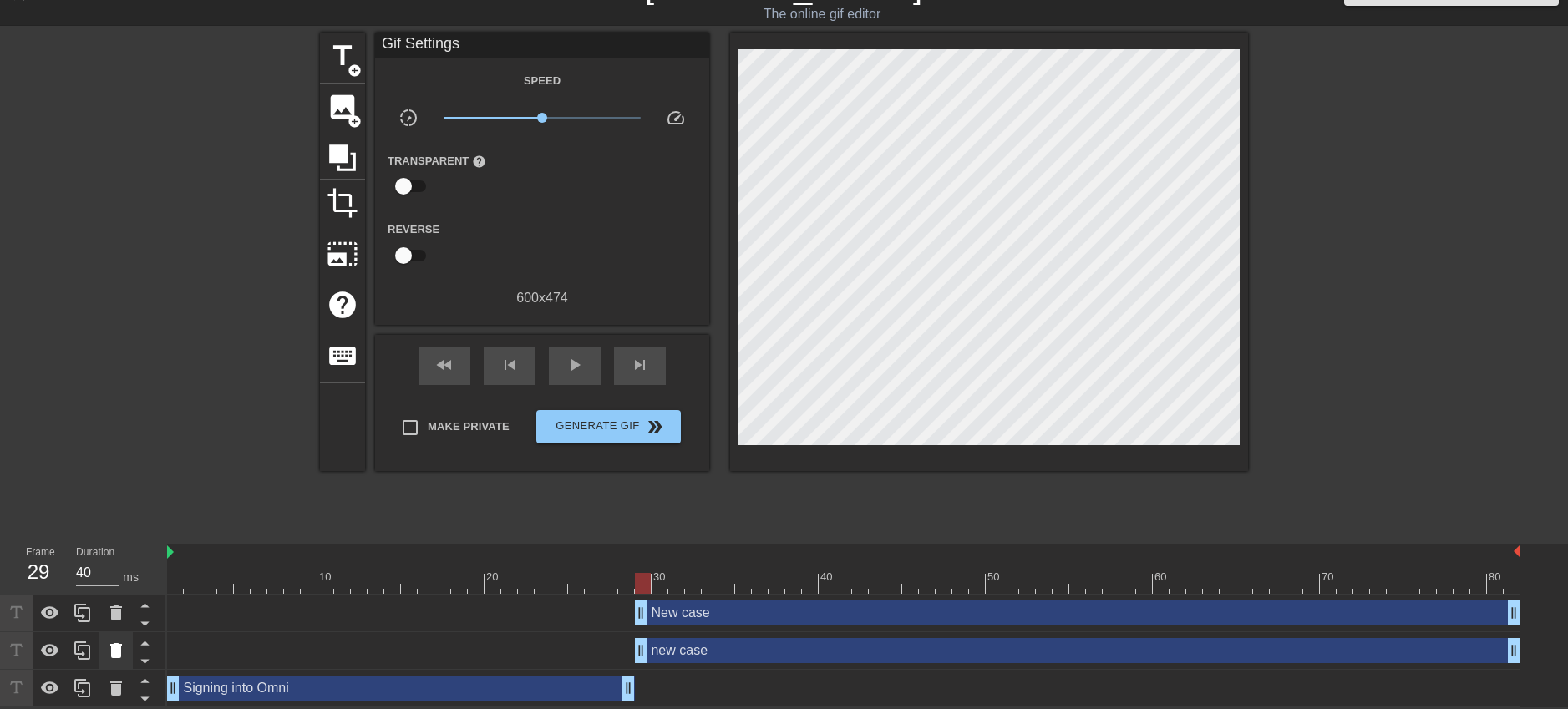
click at [112, 655] on icon at bounding box center [116, 650] width 12 height 15
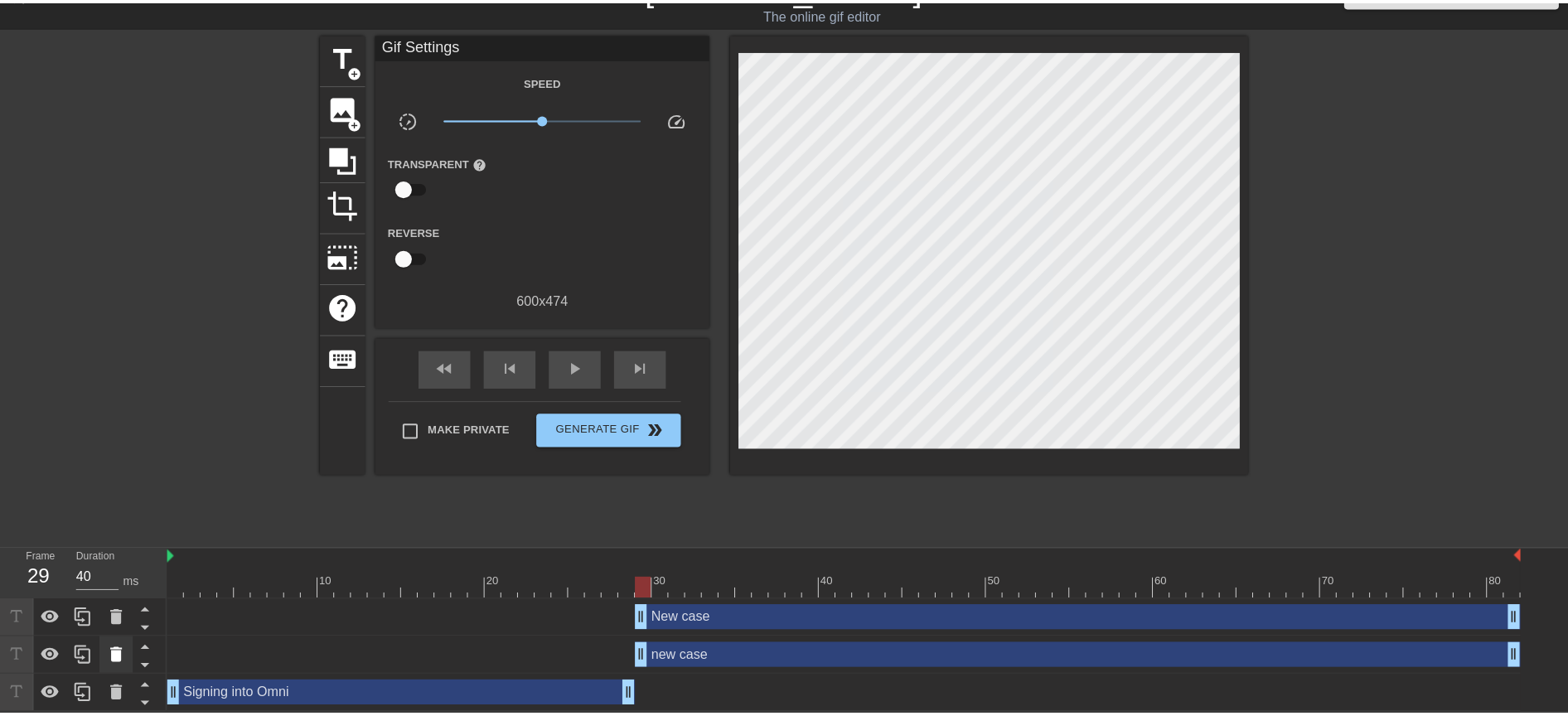
scroll to position [21, 0]
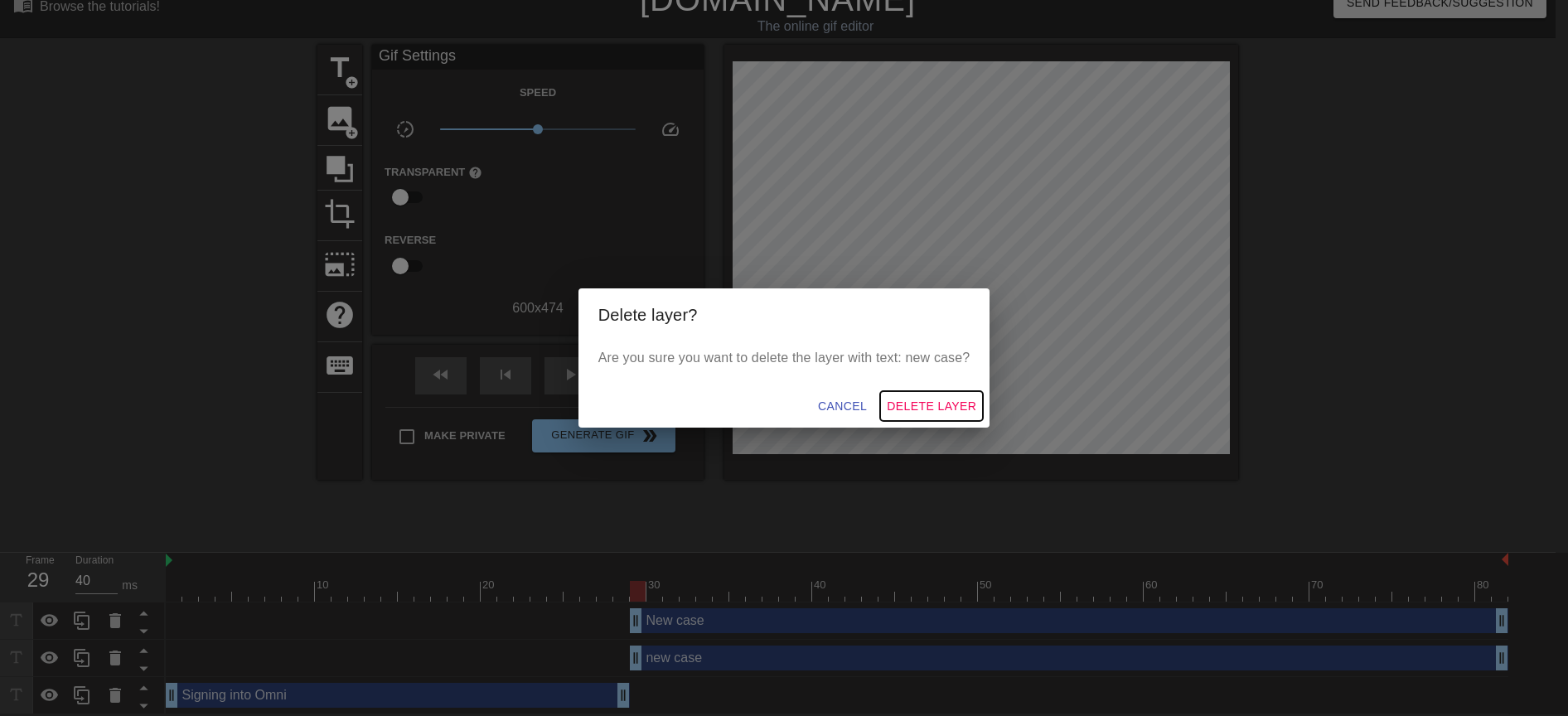
click at [950, 404] on span "Delete Layer" at bounding box center [931, 406] width 90 height 20
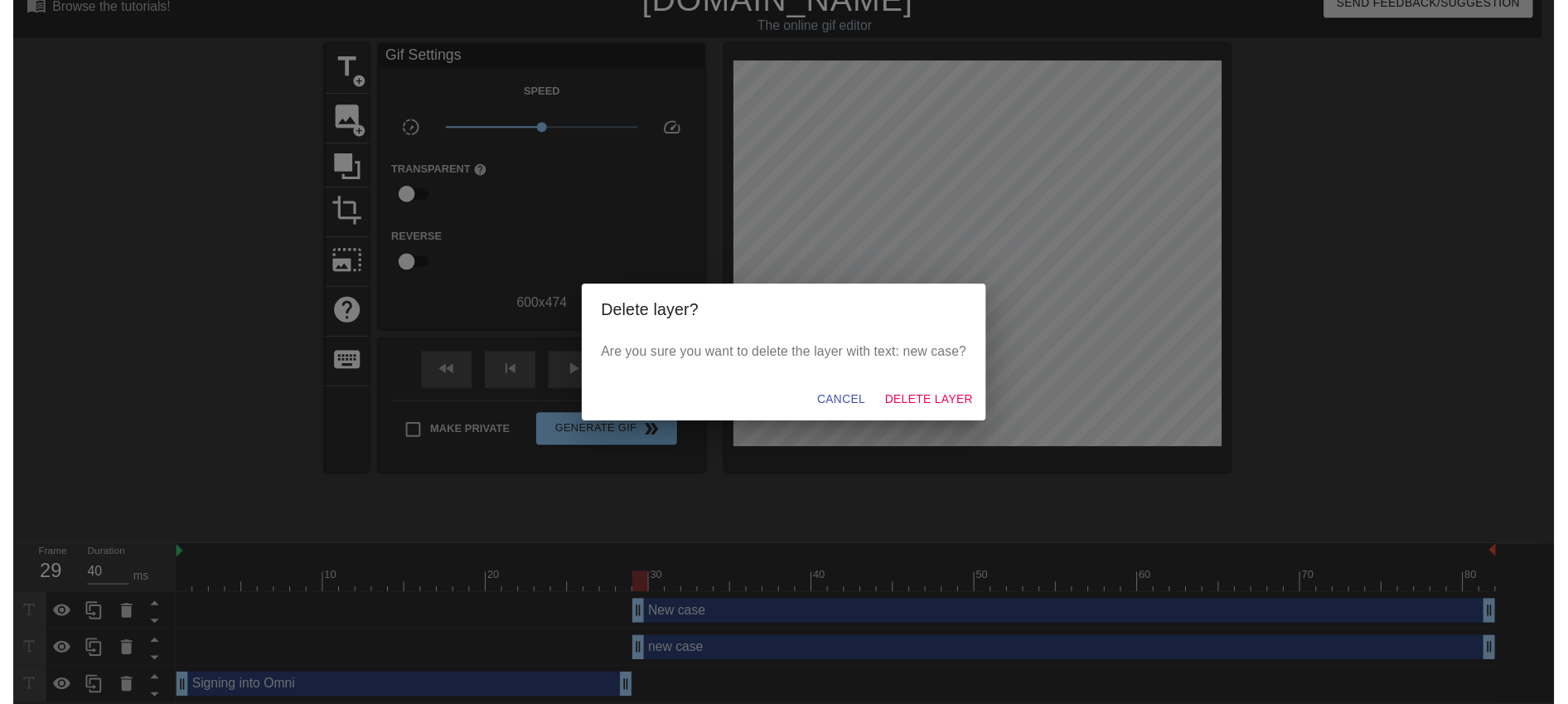
scroll to position [0, 0]
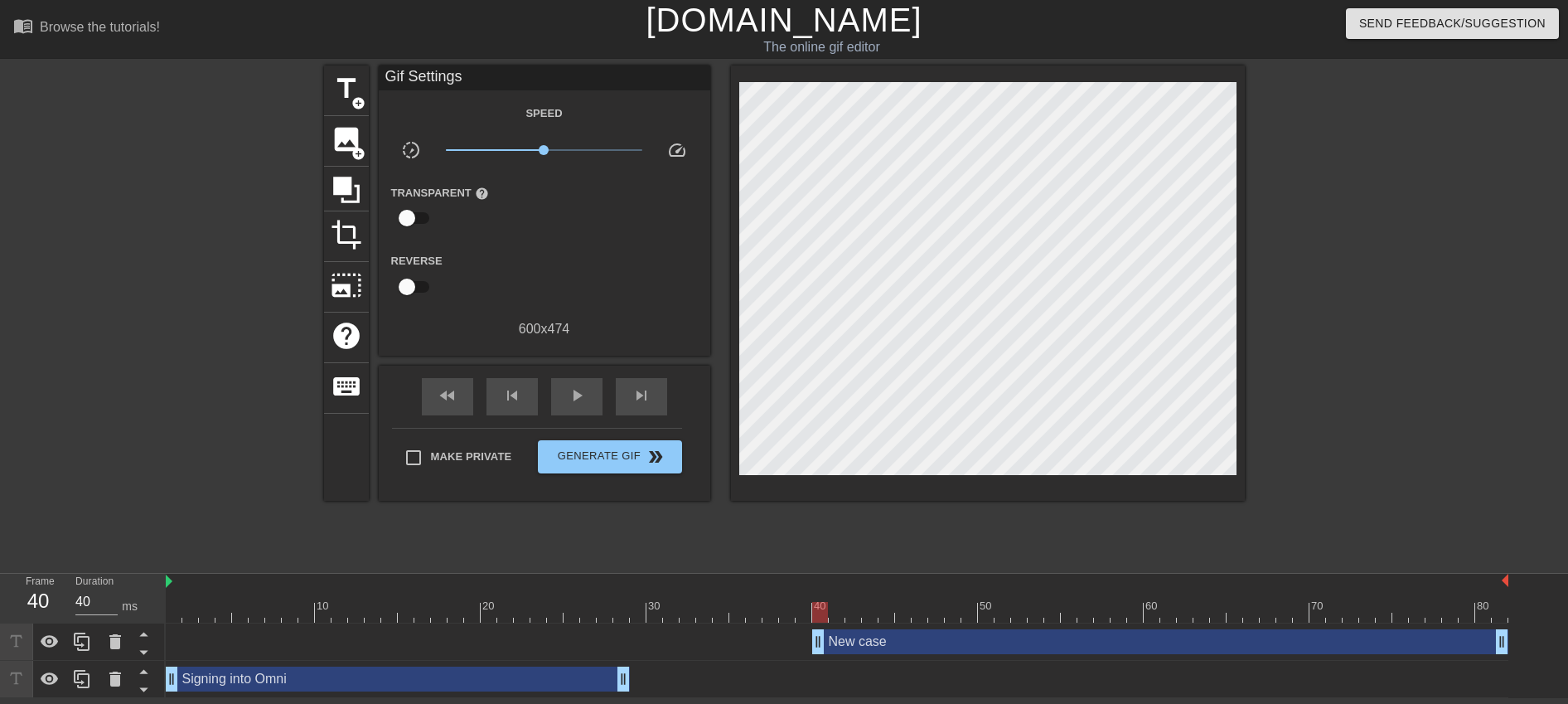
drag, startPoint x: 638, startPoint y: 646, endPoint x: 820, endPoint y: 654, distance: 182.2
click at [820, 654] on div "New case drag_handle drag_handle" at bounding box center [836, 642] width 1343 height 38
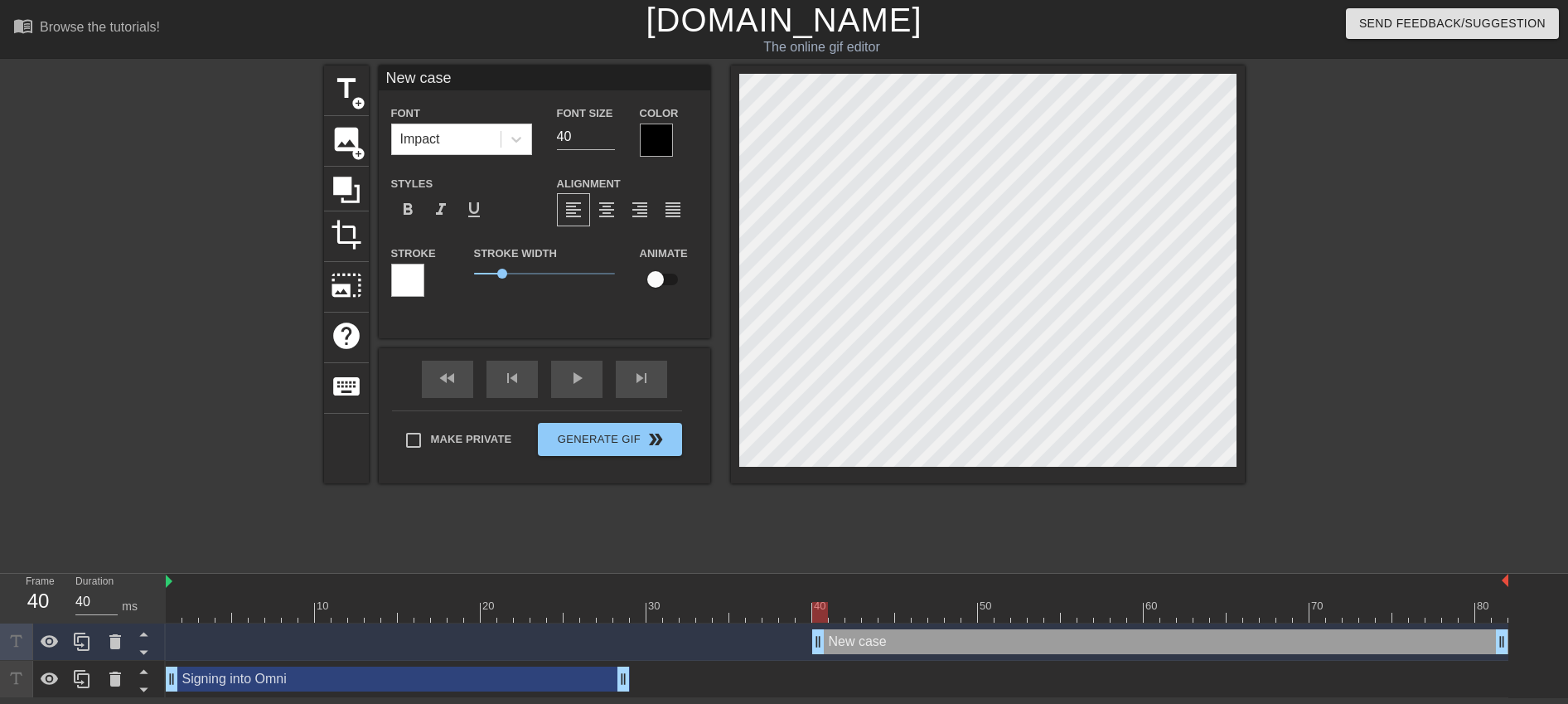
click at [669, 280] on input "checkbox" at bounding box center [655, 279] width 95 height 32
checkbox input "true"
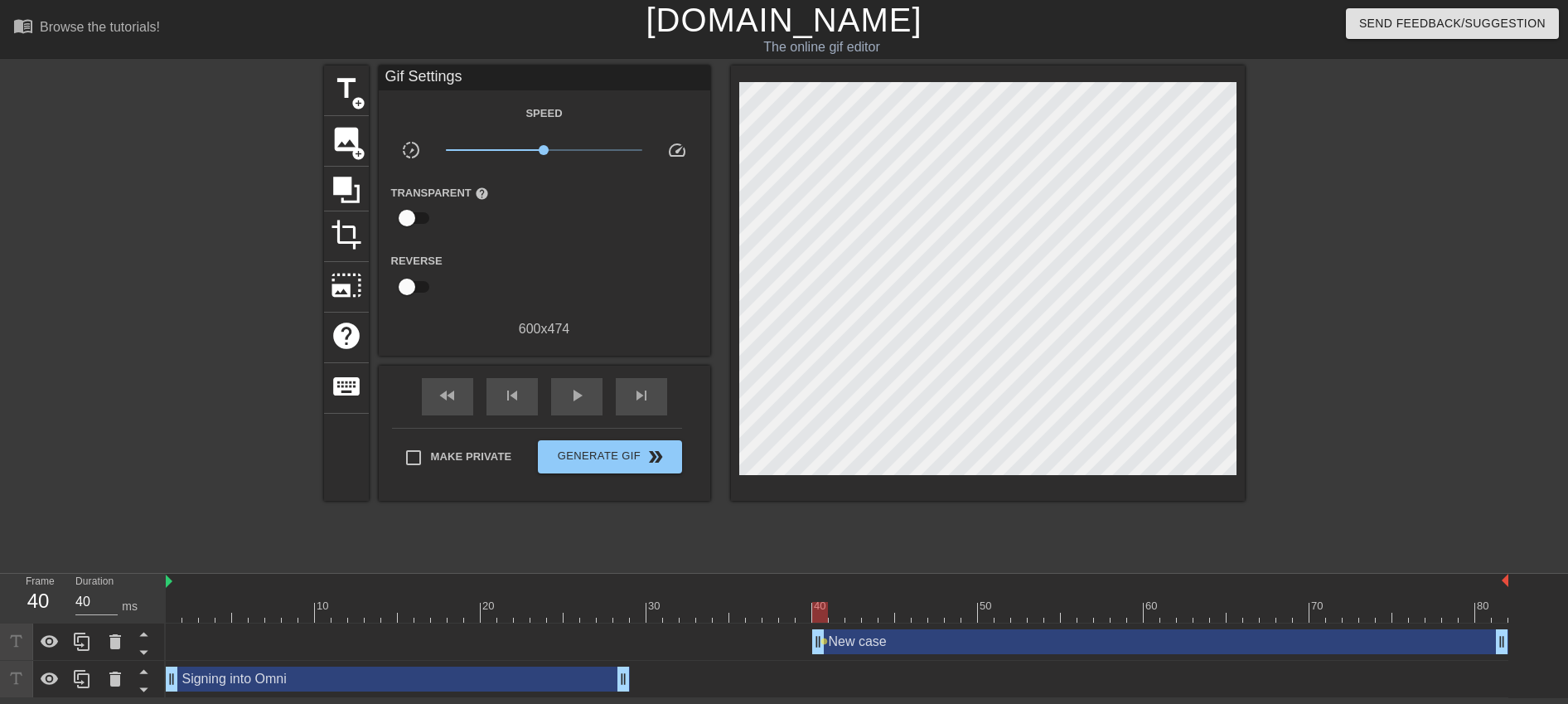
scroll to position [3, 4]
click at [817, 610] on div at bounding box center [820, 611] width 15 height 20
click at [833, 611] on div at bounding box center [836, 611] width 1343 height 20
type textarea "New case"
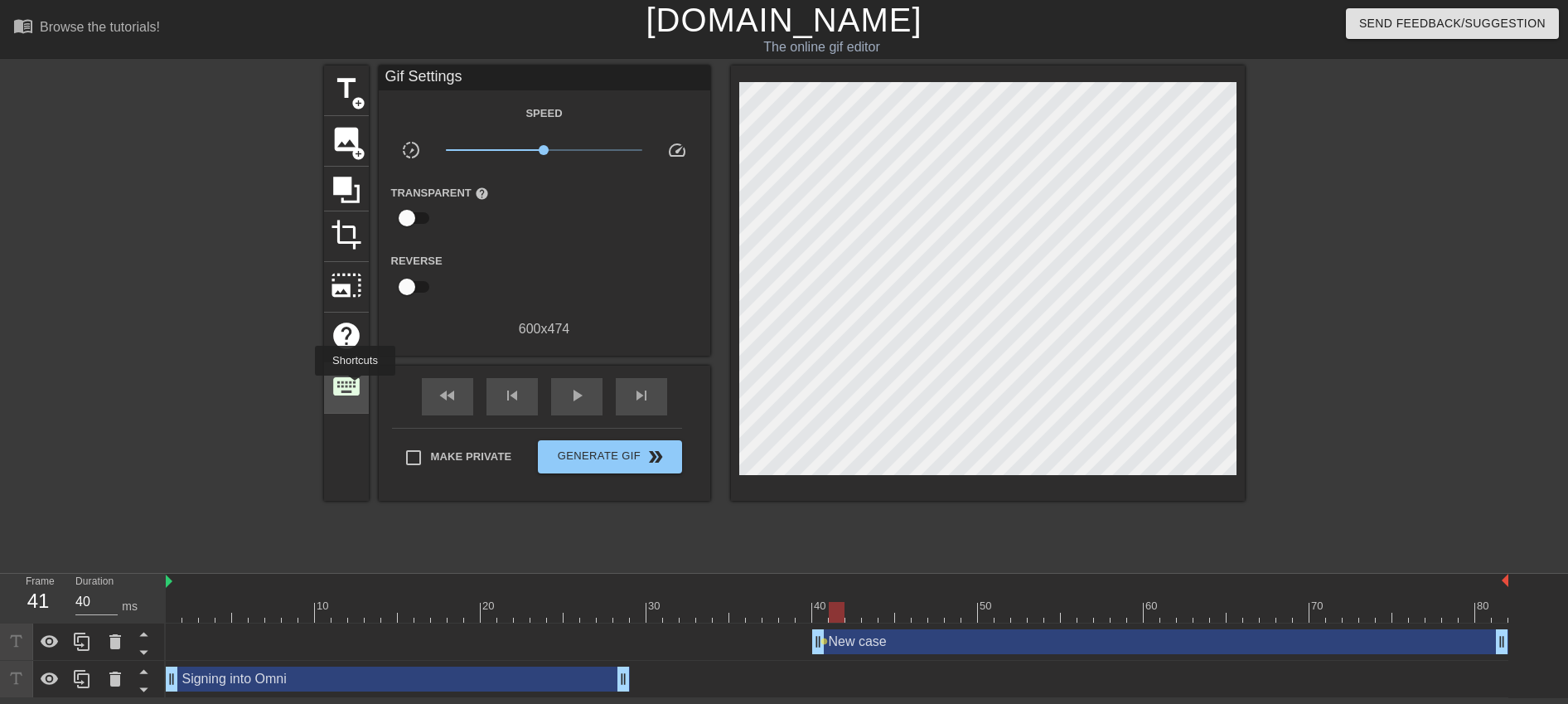
click at [356, 381] on span "keyboard" at bounding box center [346, 386] width 32 height 32
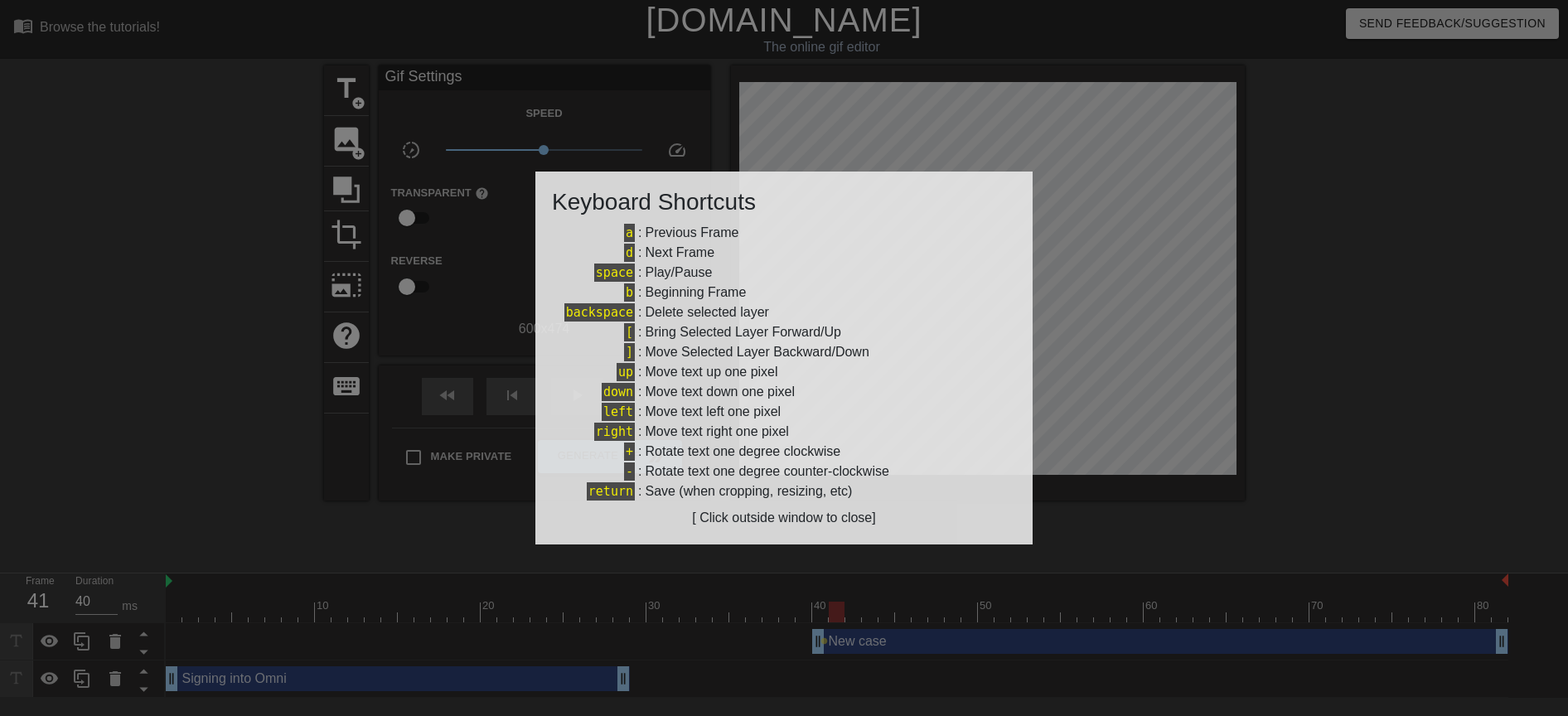
click at [505, 233] on div at bounding box center [784, 358] width 1568 height 716
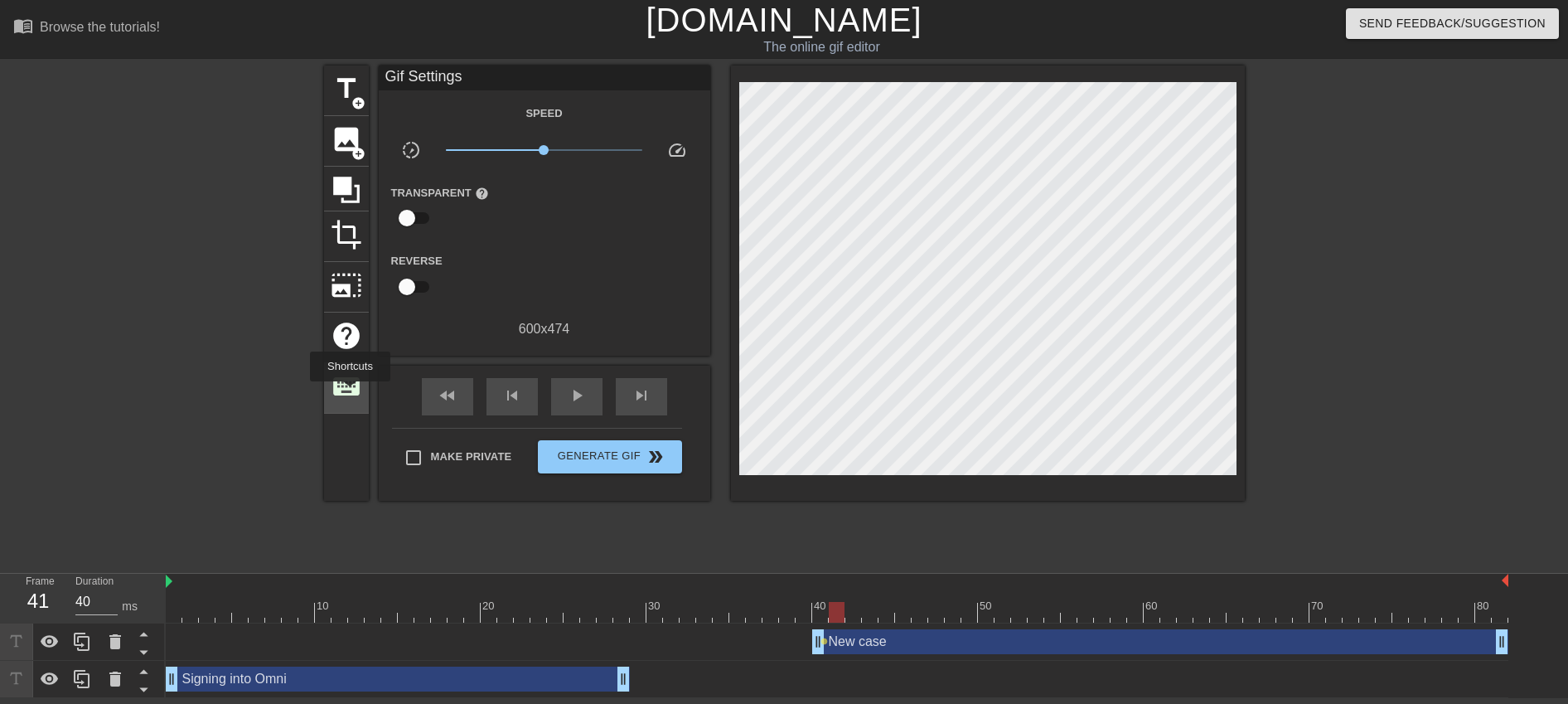
click at [351, 393] on span "keyboard" at bounding box center [346, 386] width 32 height 32
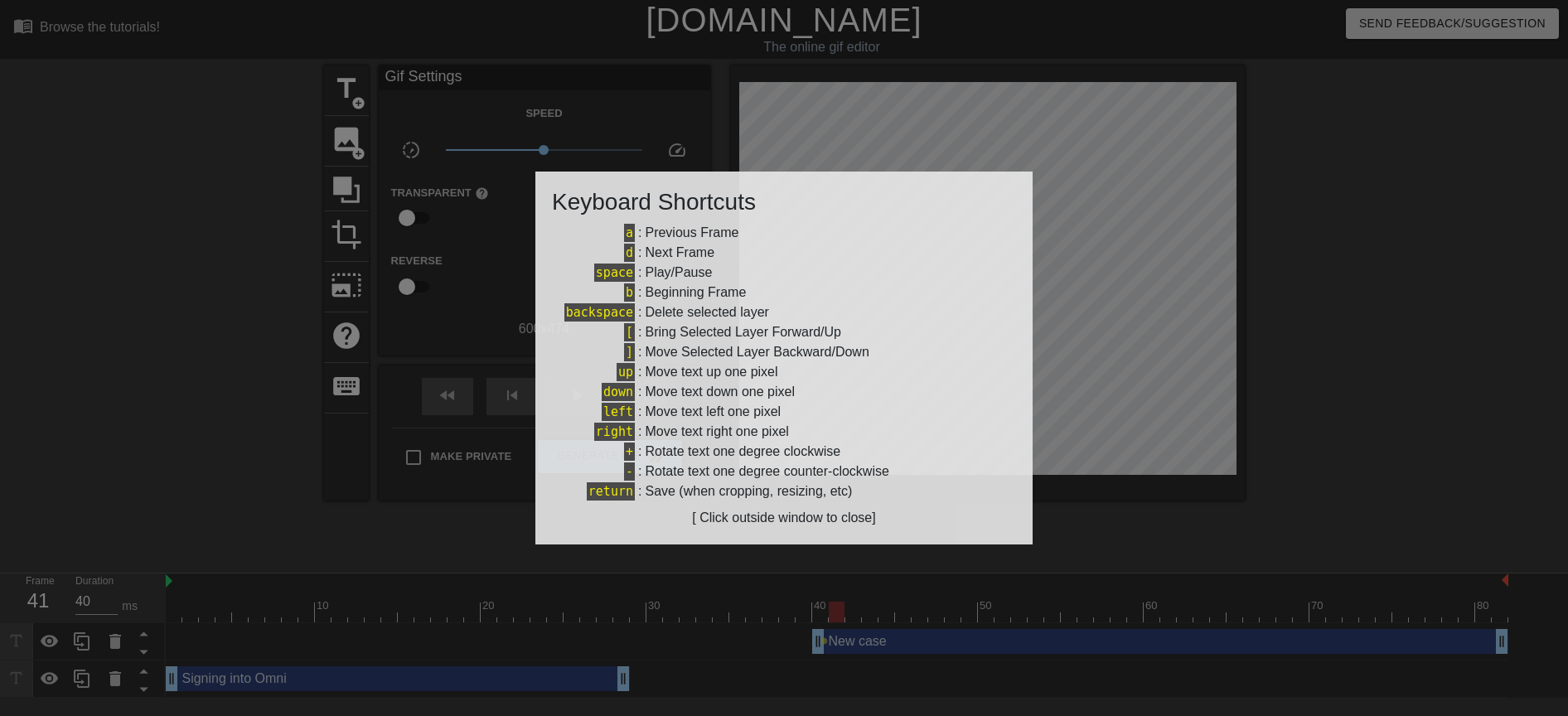
click at [376, 209] on div at bounding box center [784, 358] width 1568 height 716
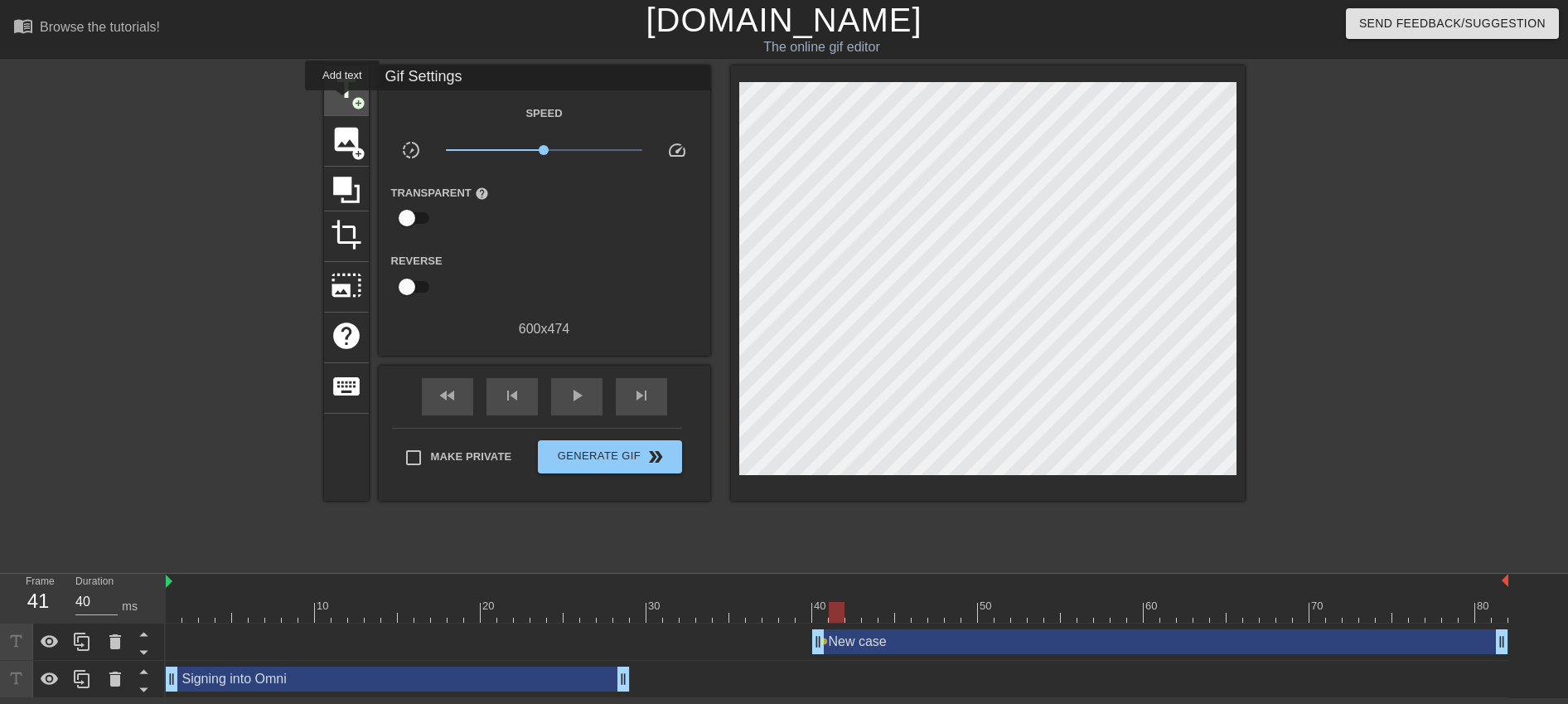
click at [343, 102] on span "title" at bounding box center [346, 88] width 32 height 32
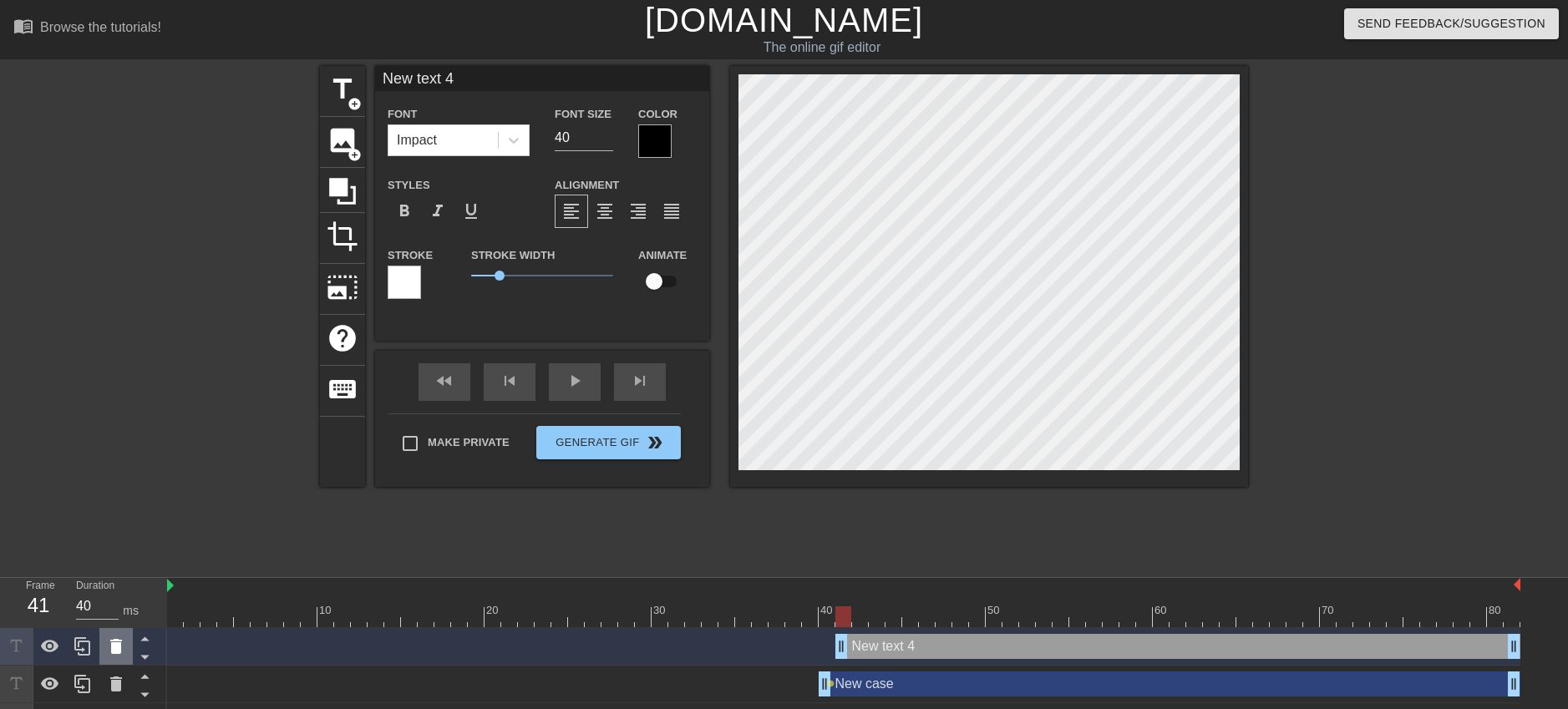
click at [108, 653] on icon at bounding box center [116, 646] width 20 height 20
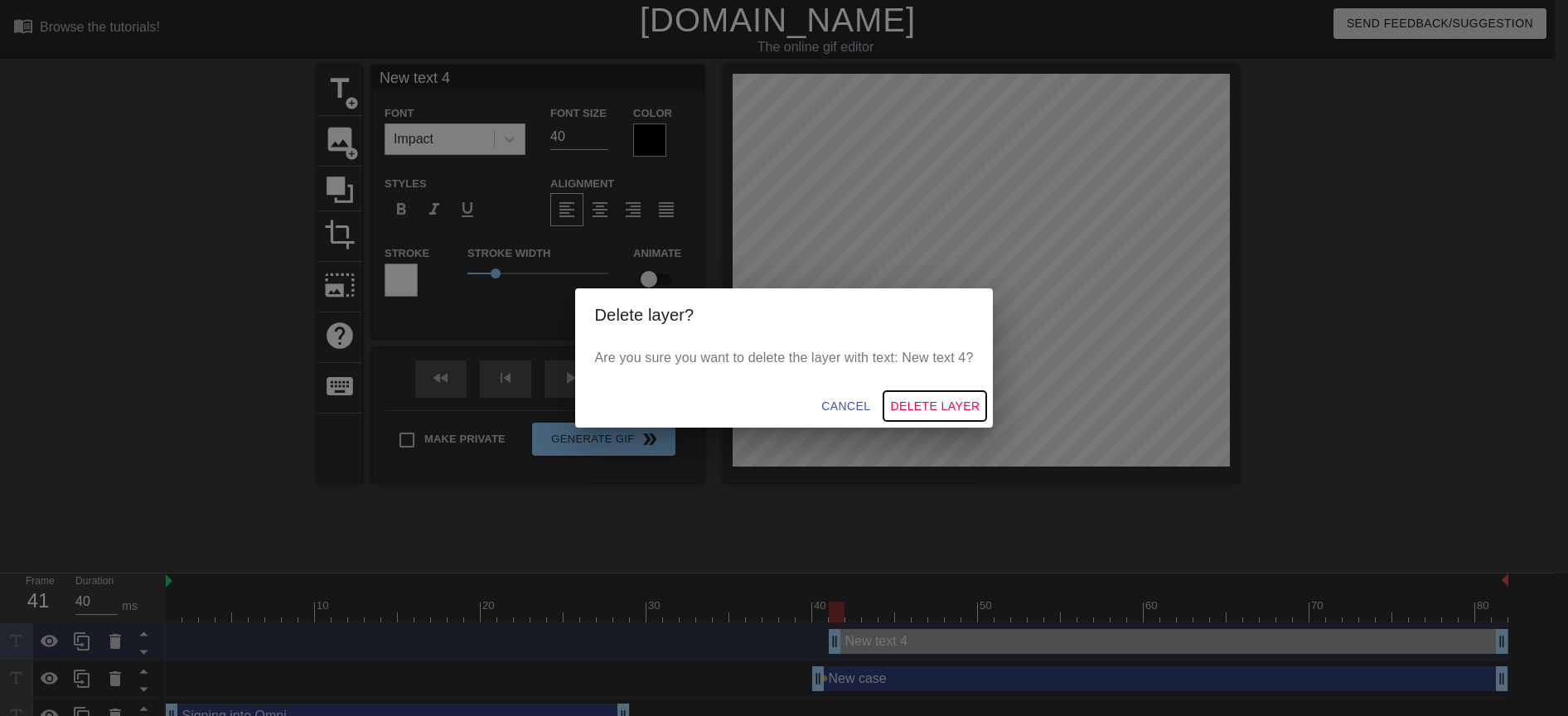
click at [944, 403] on span "Delete Layer" at bounding box center [935, 406] width 90 height 20
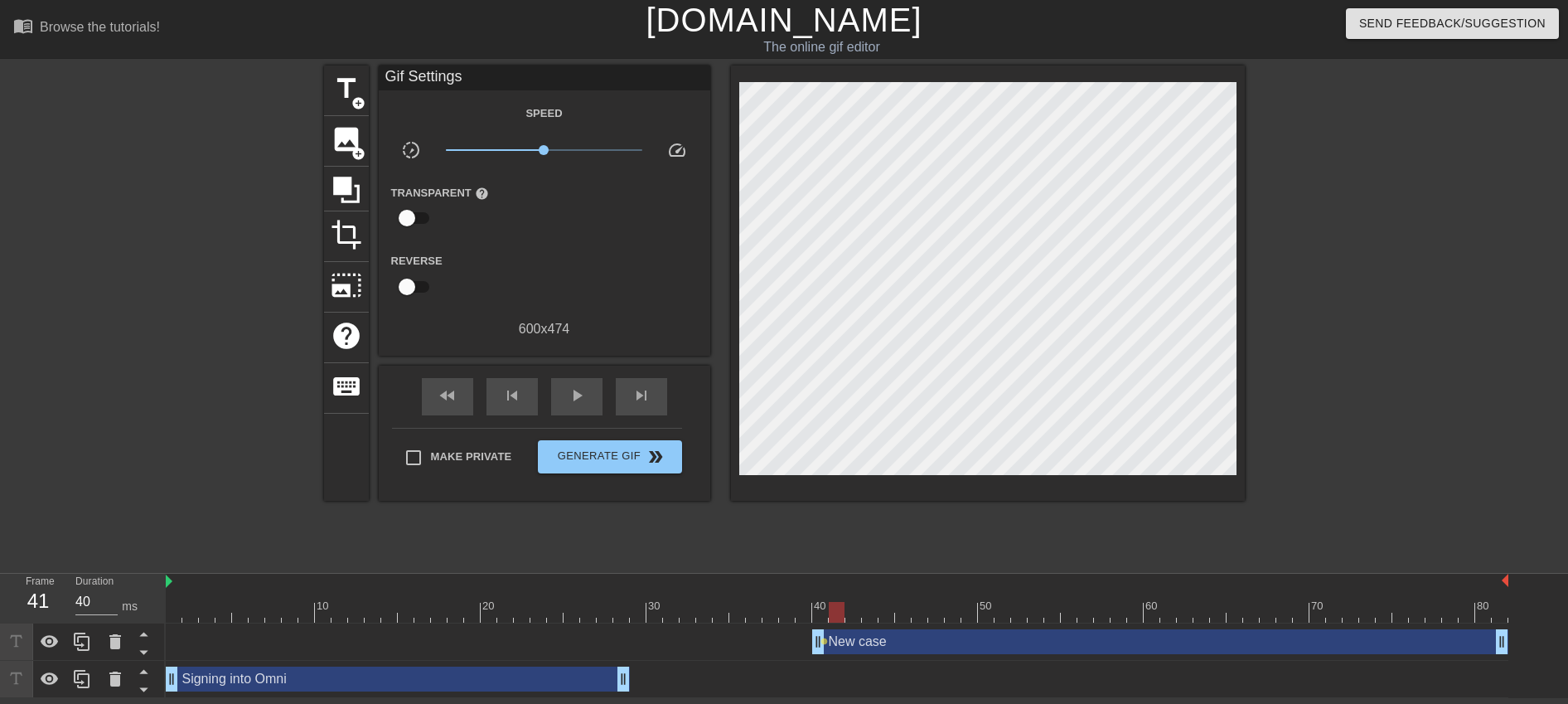
click at [828, 642] on div "New case drag_handle drag_handle" at bounding box center [1160, 642] width 696 height 25
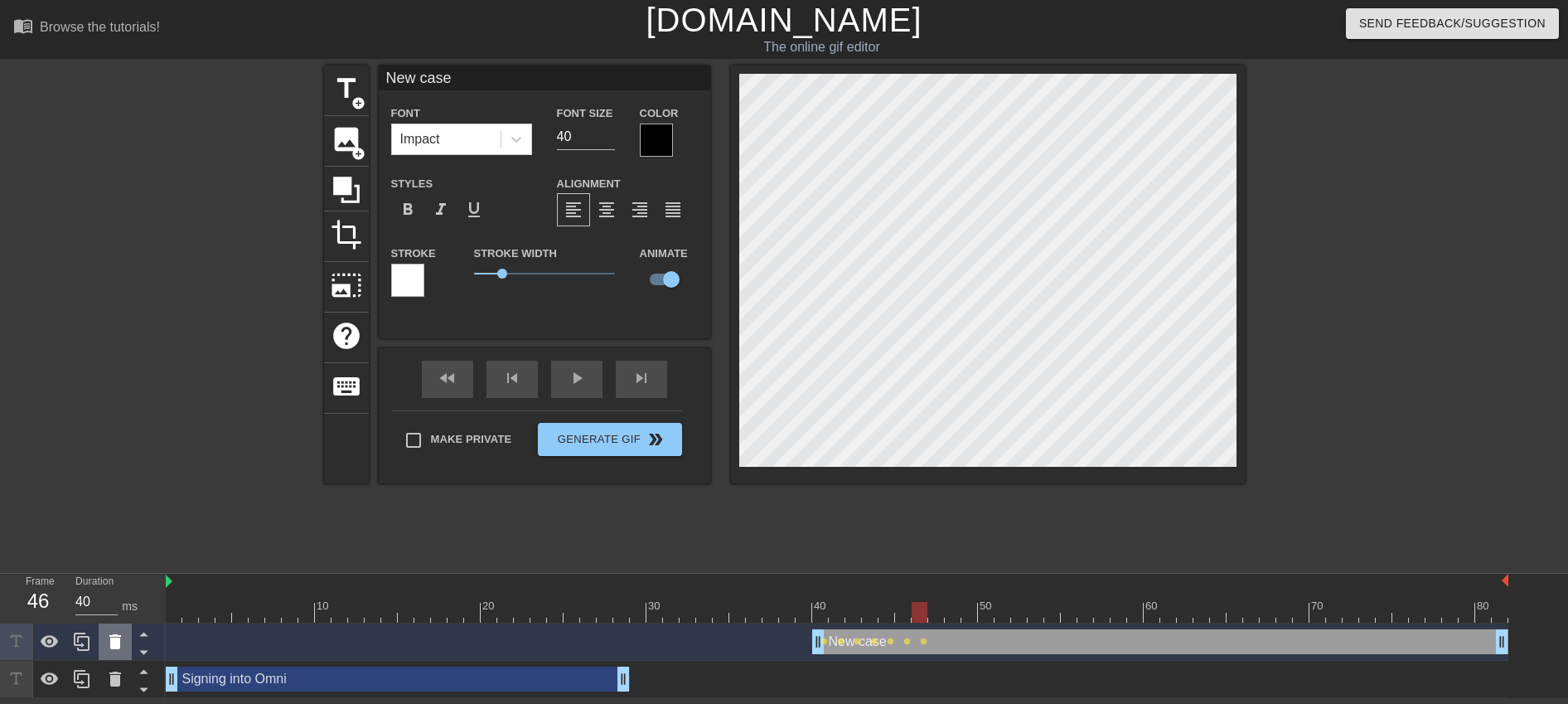
click at [107, 642] on icon at bounding box center [115, 641] width 20 height 20
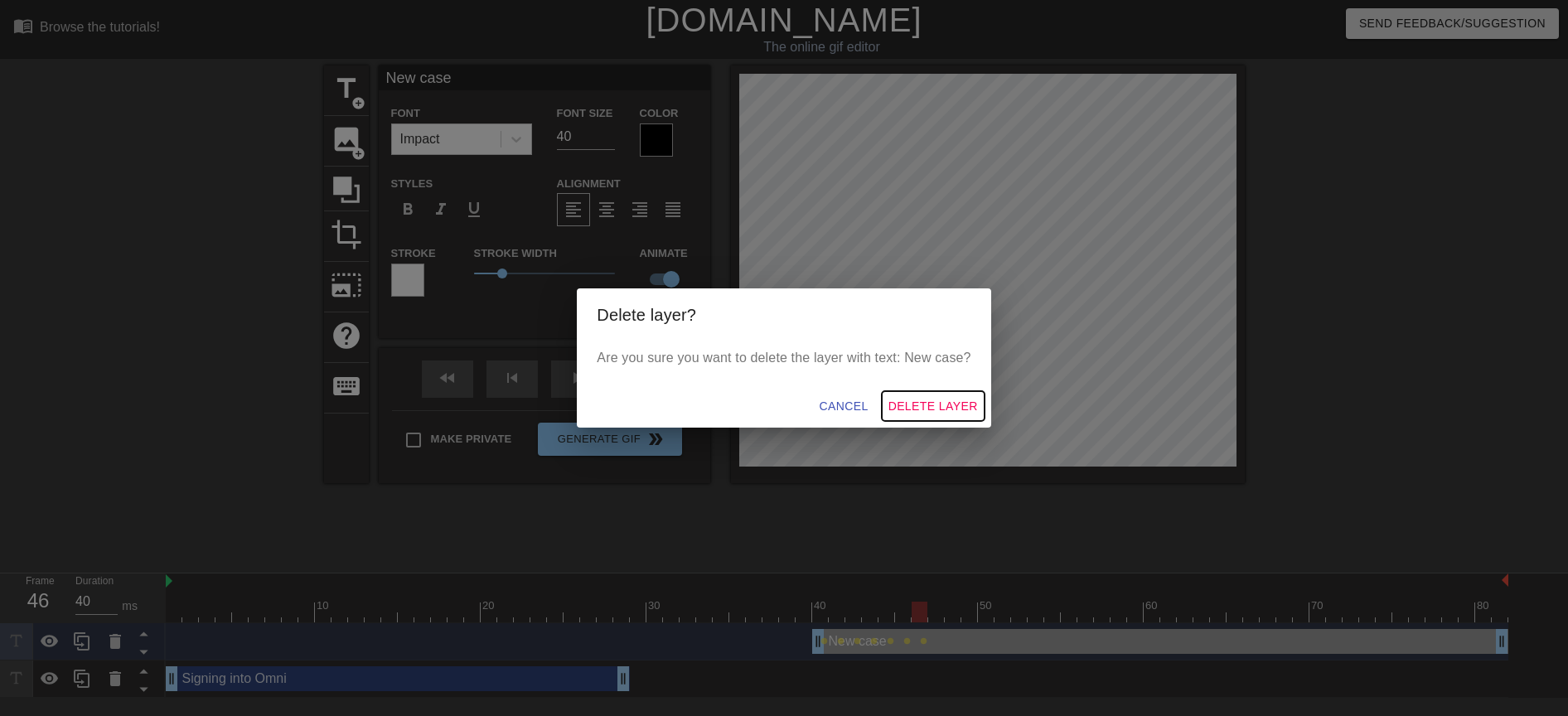
click at [955, 409] on span "Delete Layer" at bounding box center [933, 406] width 90 height 20
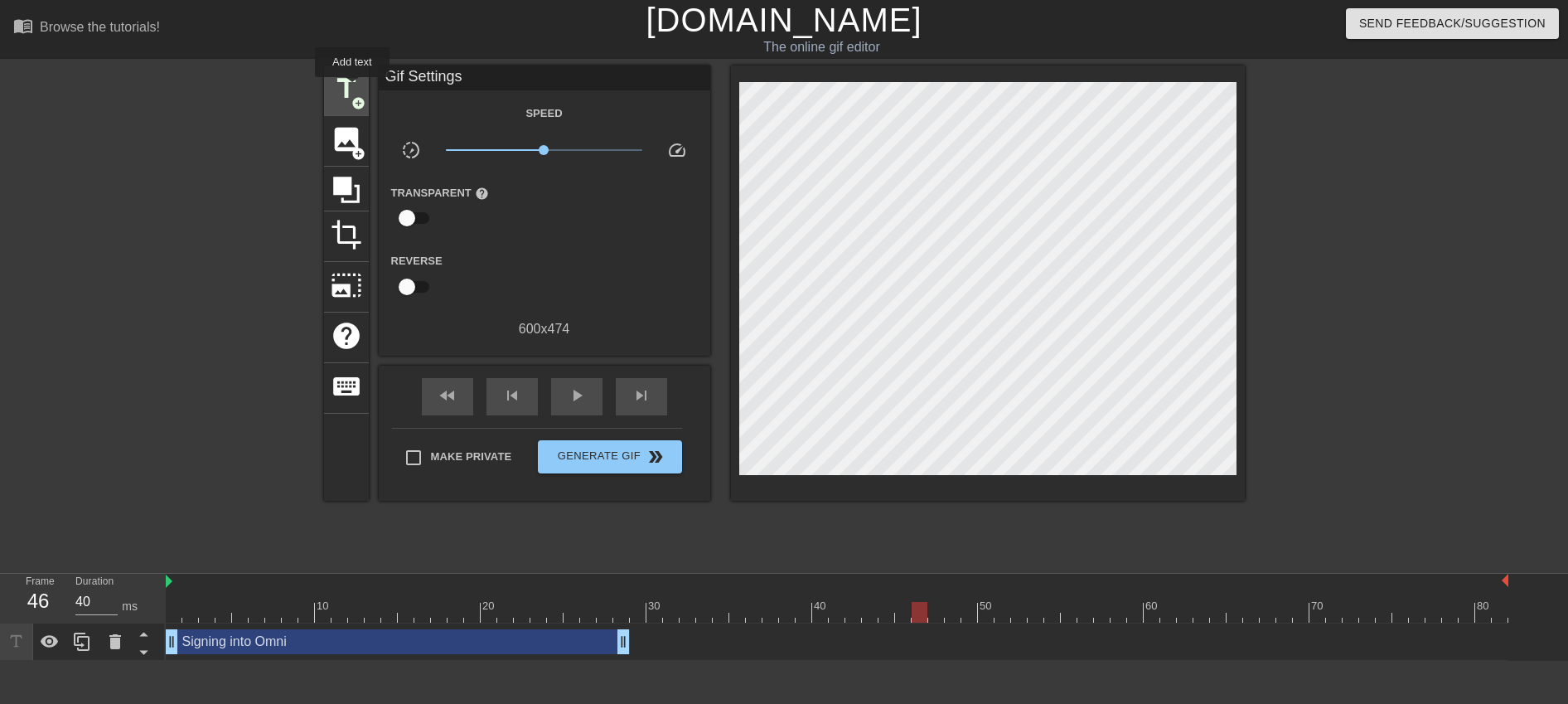
click at [353, 89] on span "title" at bounding box center [346, 88] width 32 height 32
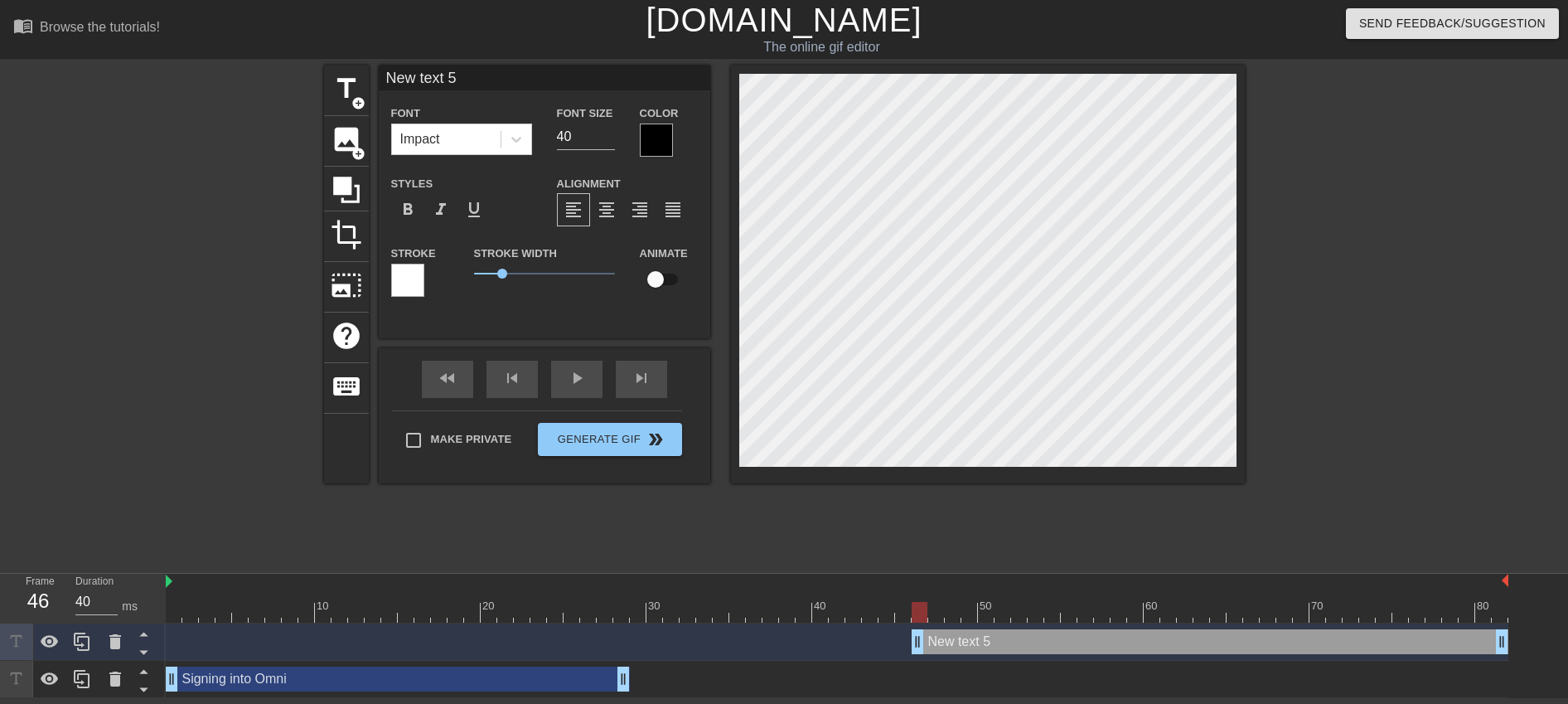
scroll to position [3, 4]
drag, startPoint x: 915, startPoint y: 640, endPoint x: 750, endPoint y: 627, distance: 165.5
click at [750, 627] on div "New text 5 drag_handle drag_handle" at bounding box center [836, 642] width 1343 height 38
paste textarea "case"
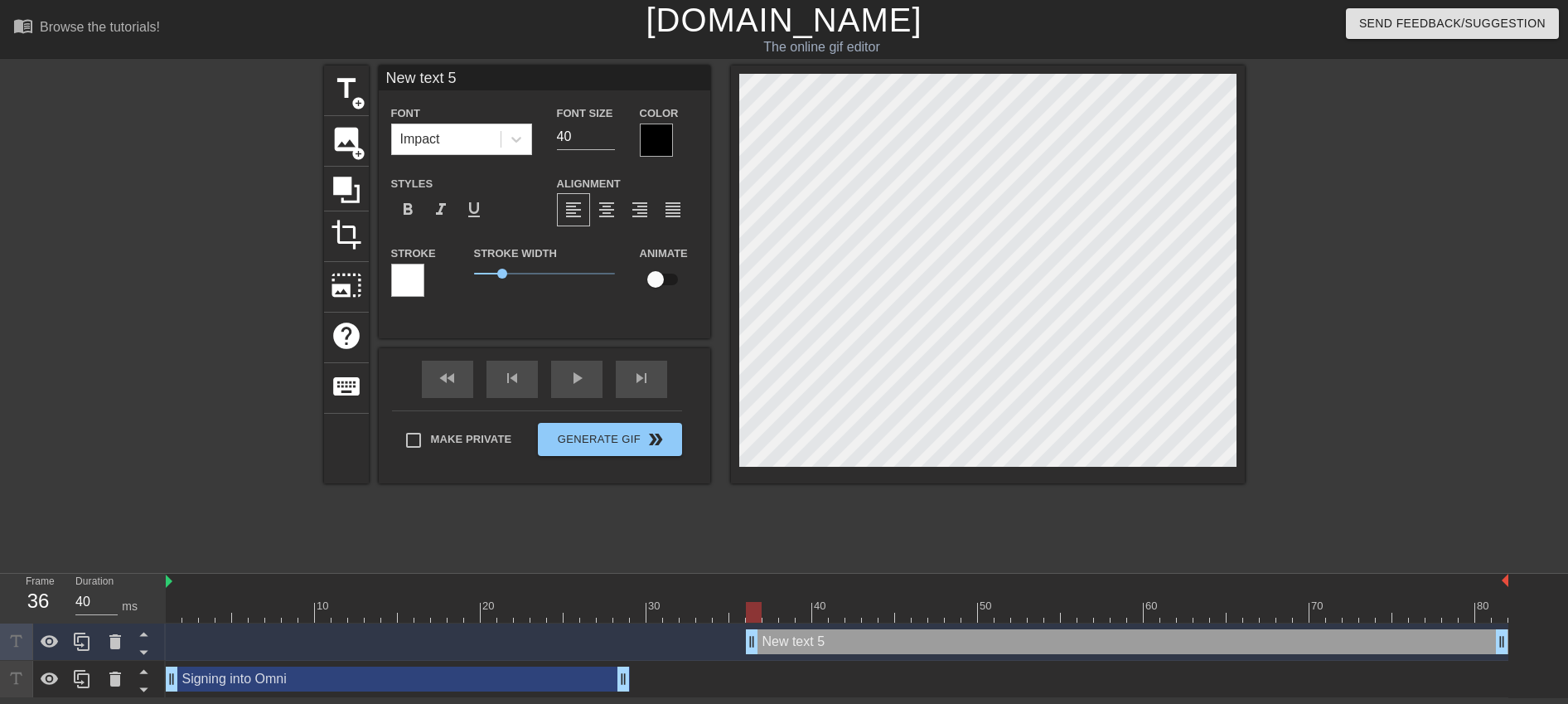
type input "New case"
type textarea "New case"
click at [677, 282] on input "checkbox" at bounding box center [655, 279] width 95 height 32
checkbox input "true"
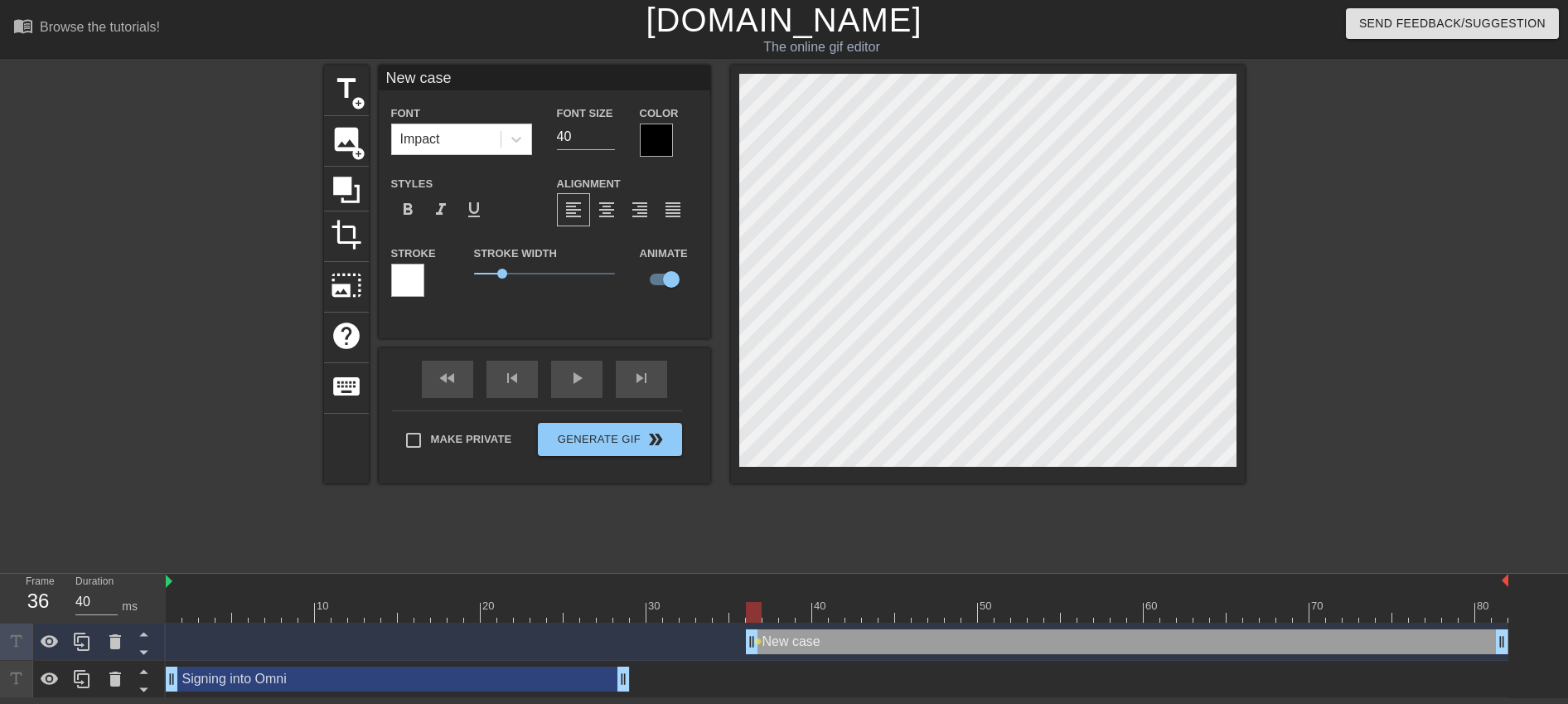
click at [769, 615] on div at bounding box center [836, 611] width 1343 height 20
click at [789, 619] on div at bounding box center [836, 611] width 1343 height 20
click at [801, 608] on div at bounding box center [836, 611] width 1343 height 20
click at [823, 614] on div at bounding box center [836, 611] width 1343 height 20
click at [841, 618] on div at bounding box center [836, 611] width 1343 height 20
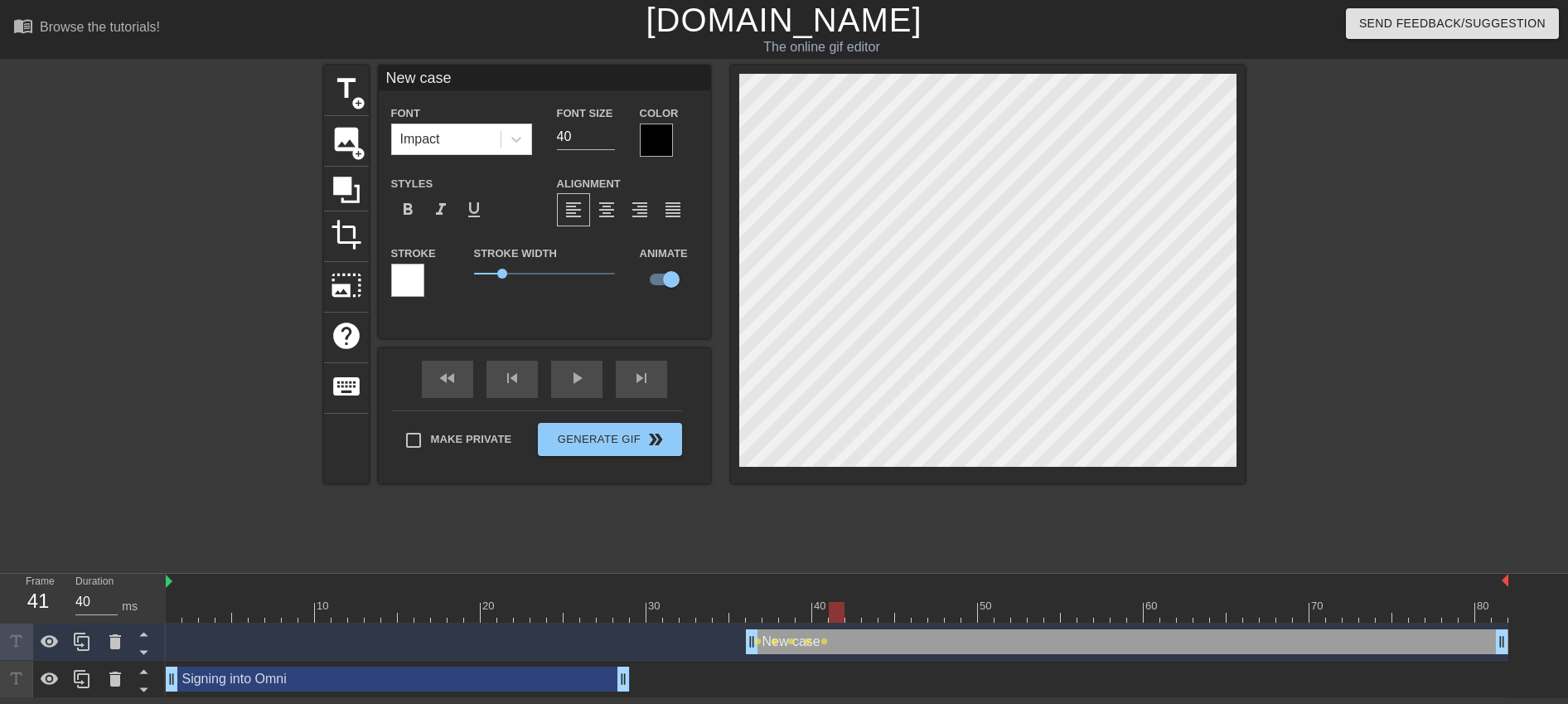
click at [857, 616] on div at bounding box center [836, 611] width 1343 height 20
click at [870, 613] on div at bounding box center [836, 611] width 1343 height 20
click at [886, 616] on div at bounding box center [836, 611] width 1343 height 20
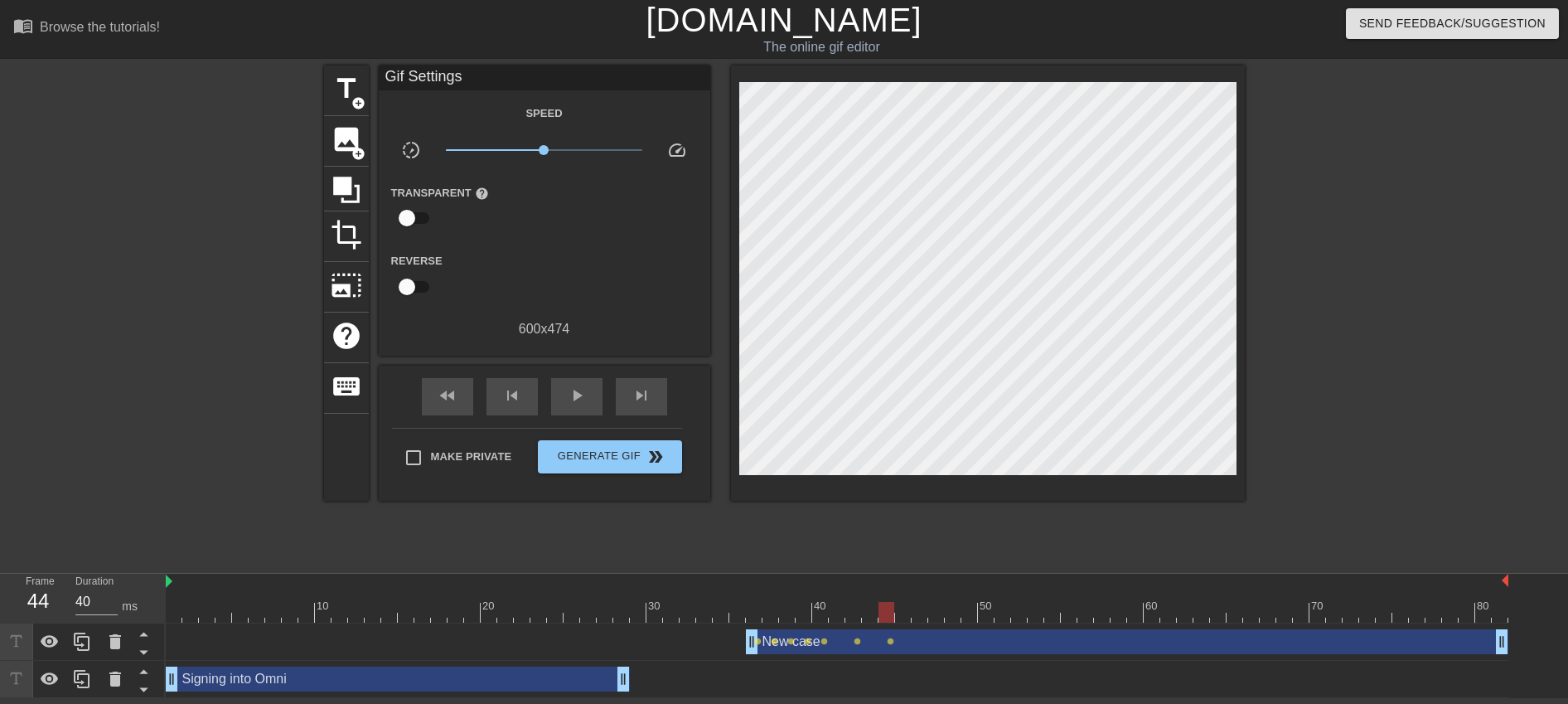
click at [906, 623] on div "10 20 30 40 50 60 70 80" at bounding box center [836, 598] width 1343 height 49
click at [901, 619] on div at bounding box center [836, 611] width 1343 height 20
click at [917, 618] on div at bounding box center [836, 611] width 1343 height 20
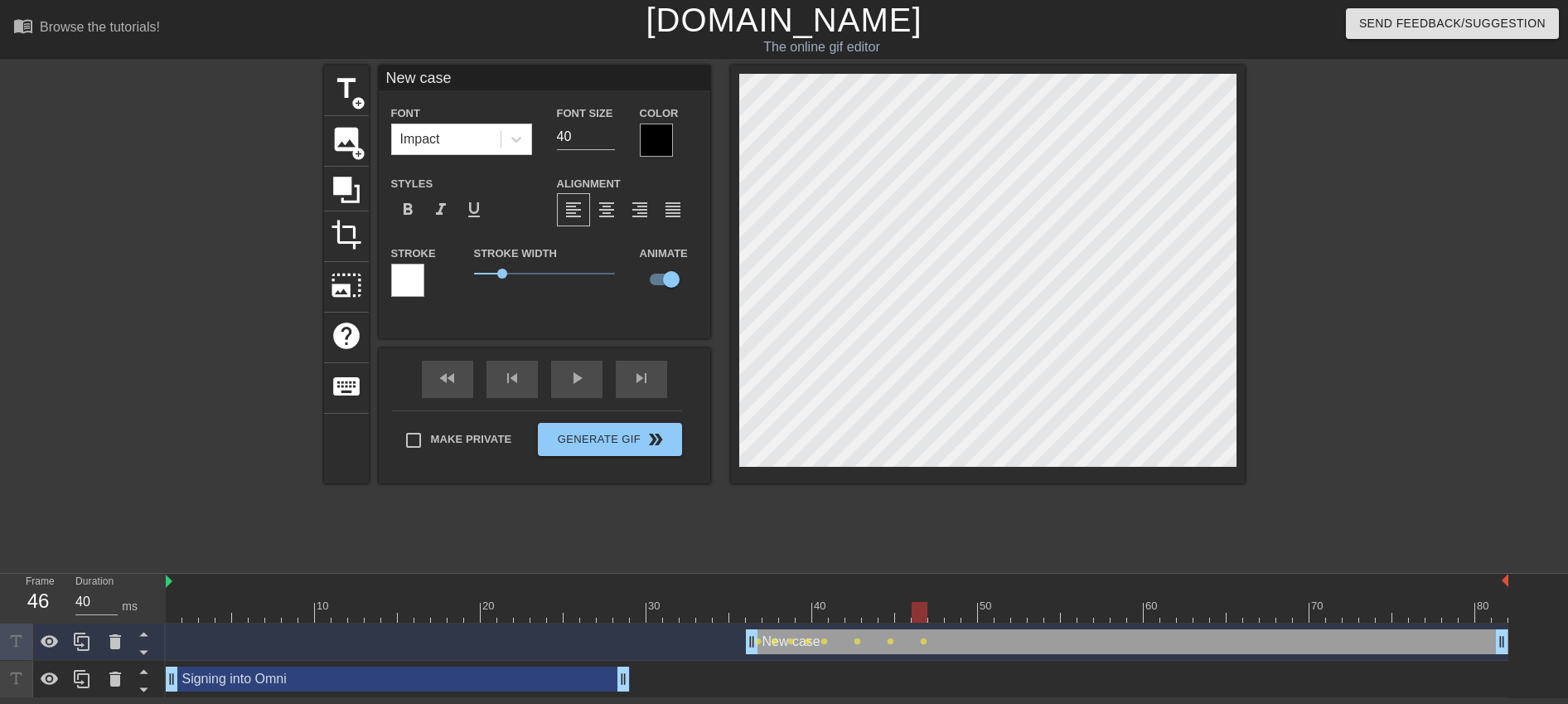
click at [943, 619] on div at bounding box center [836, 611] width 1343 height 20
click at [952, 618] on div at bounding box center [836, 611] width 1343 height 20
click at [978, 619] on div at bounding box center [836, 611] width 1343 height 20
click at [1007, 616] on div at bounding box center [836, 611] width 1343 height 20
click at [1023, 615] on div at bounding box center [836, 611] width 1343 height 20
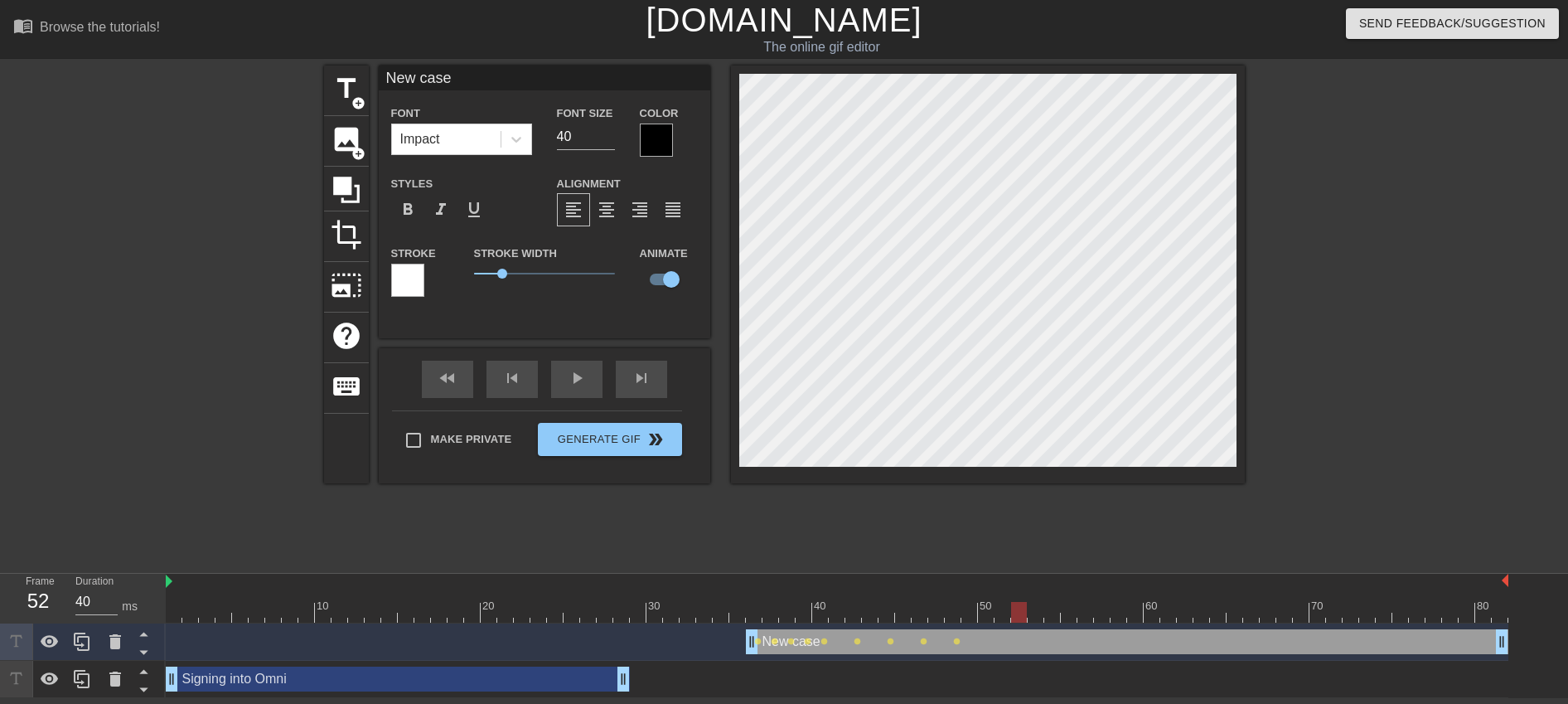
click at [1037, 610] on div at bounding box center [836, 611] width 1343 height 20
click at [1055, 613] on div at bounding box center [836, 611] width 1343 height 20
click at [1074, 619] on div at bounding box center [836, 611] width 1343 height 20
click at [1089, 616] on div at bounding box center [836, 611] width 1343 height 20
click at [1105, 618] on div at bounding box center [836, 611] width 1343 height 20
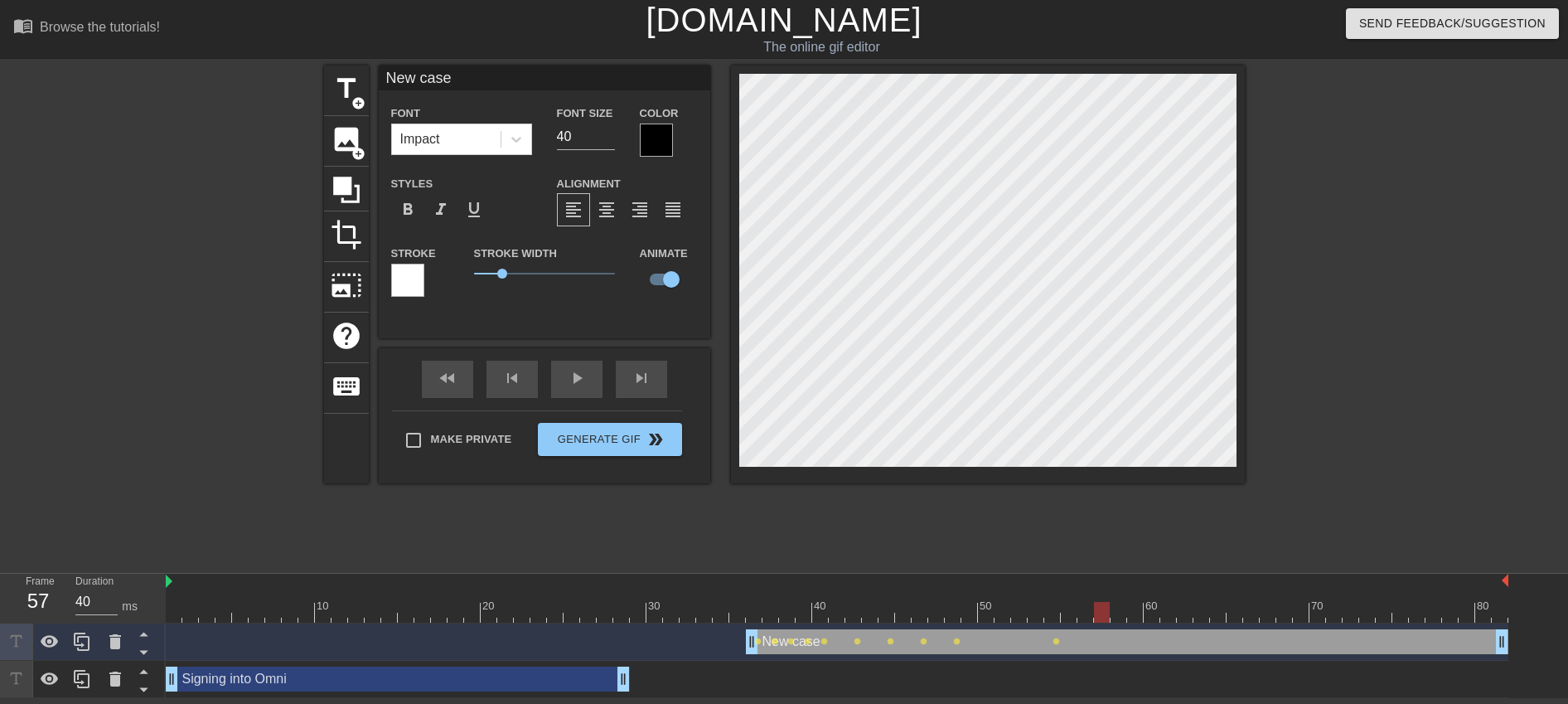
click at [1121, 618] on div at bounding box center [836, 611] width 1343 height 20
click at [1139, 617] on div at bounding box center [836, 611] width 1343 height 20
click at [1173, 616] on div at bounding box center [836, 611] width 1343 height 20
click at [752, 612] on div at bounding box center [836, 611] width 1343 height 20
click at [777, 616] on div at bounding box center [836, 611] width 1343 height 20
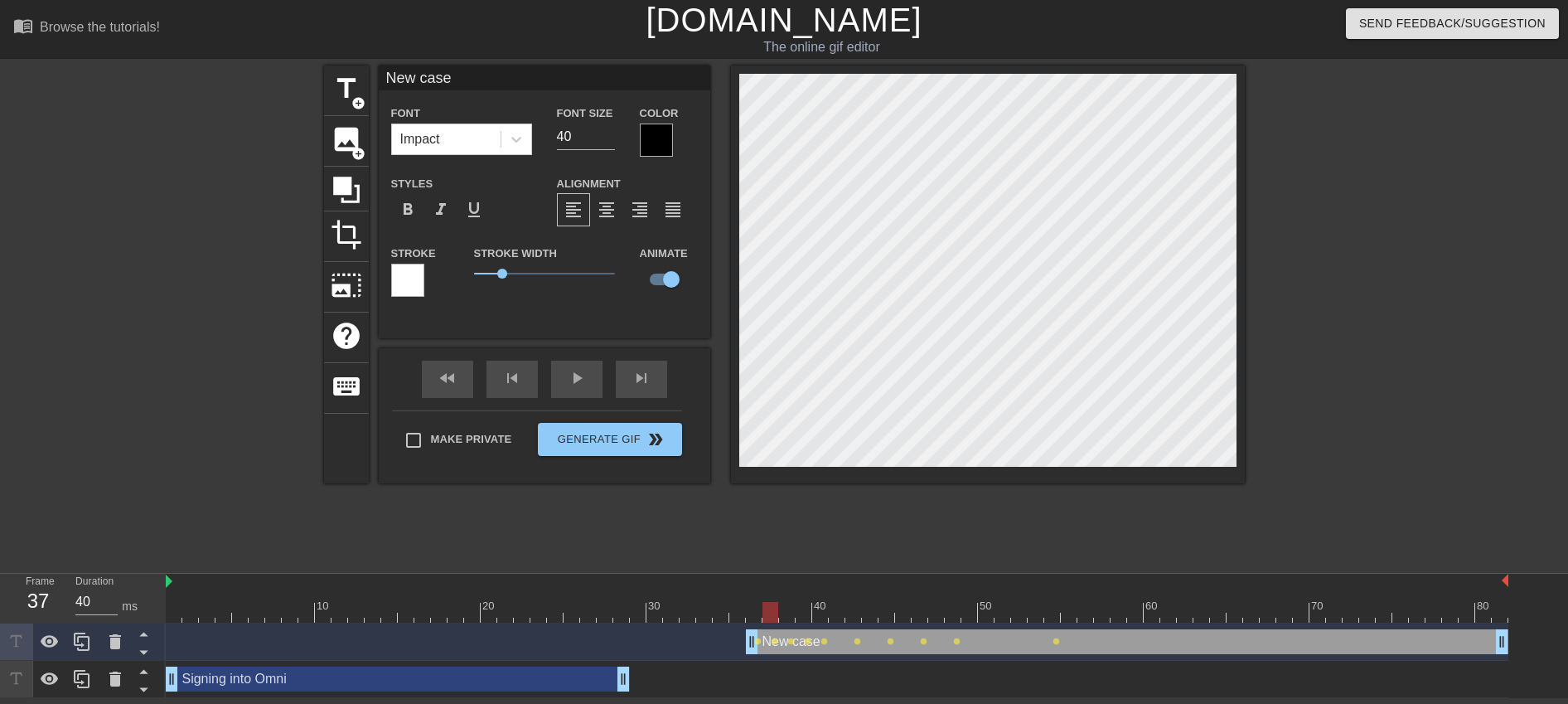
click at [789, 616] on div at bounding box center [836, 611] width 1343 height 20
click at [339, 90] on span "title" at bounding box center [346, 88] width 32 height 32
type input "New text 6"
checkbox input "false"
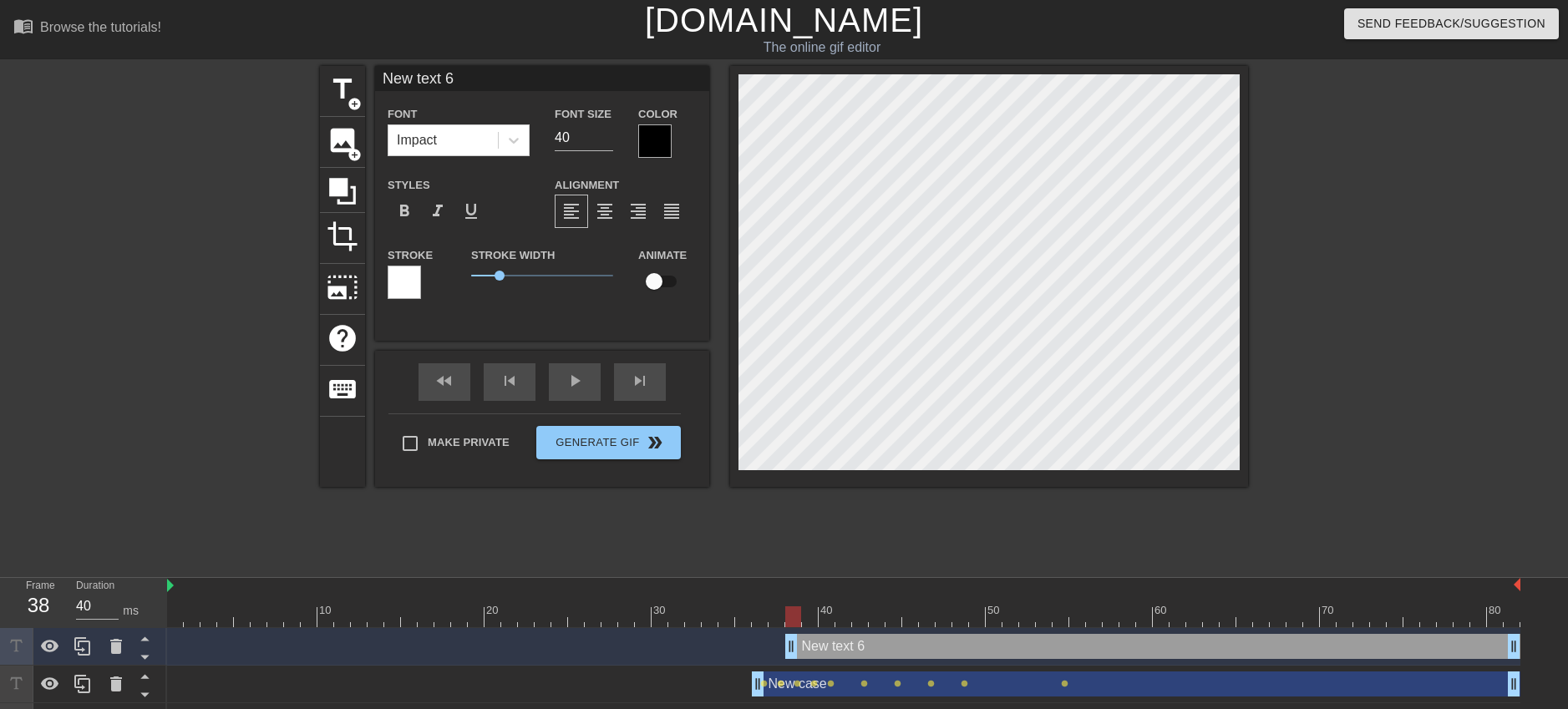
scroll to position [3, 3]
paste textarea "case"
type input "New case"
type textarea "New case"
click at [675, 284] on input "checkbox" at bounding box center [654, 281] width 96 height 32
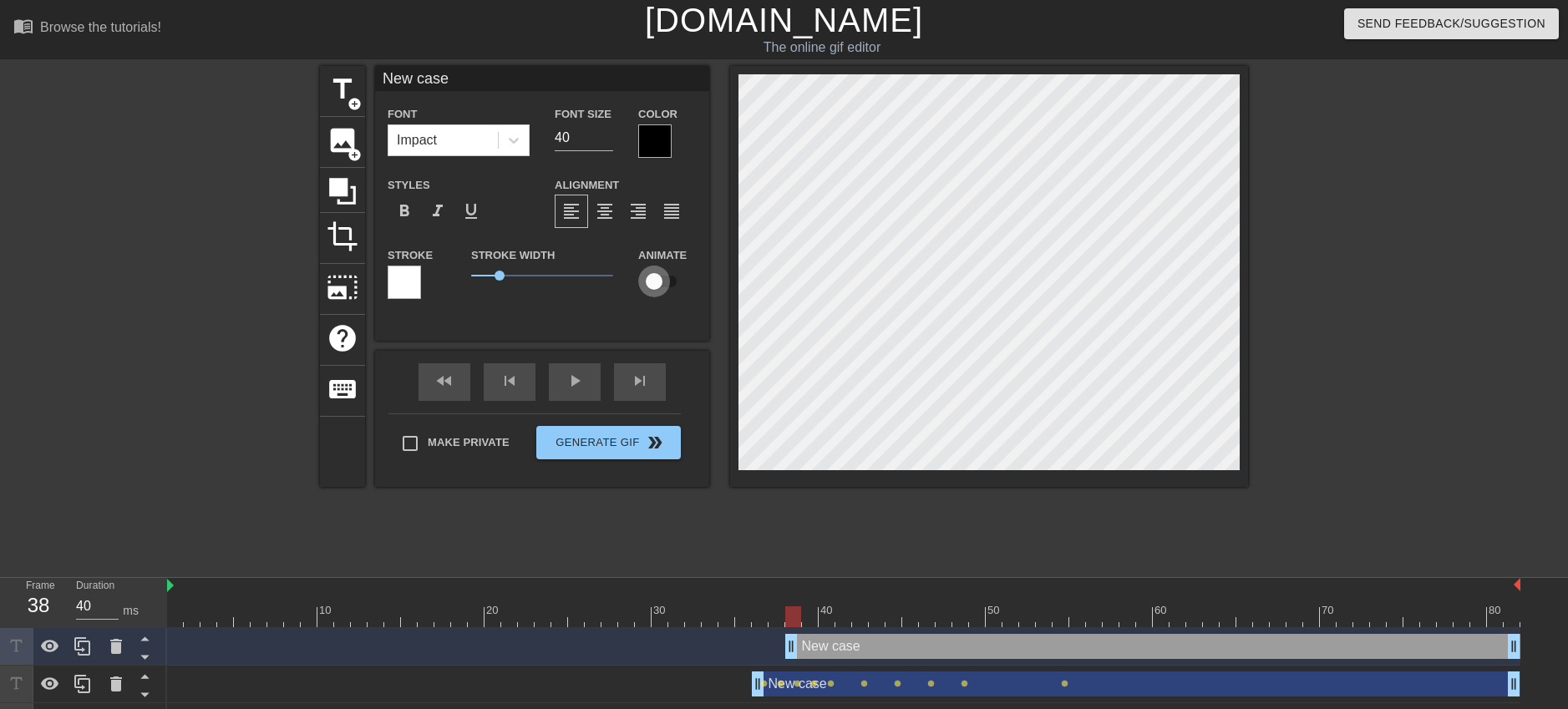
checkbox input "true"
click at [802, 625] on div at bounding box center [843, 616] width 1354 height 20
click at [824, 621] on div at bounding box center [843, 616] width 1354 height 20
click at [846, 622] on div at bounding box center [843, 616] width 1354 height 20
click at [862, 621] on div at bounding box center [843, 616] width 1354 height 20
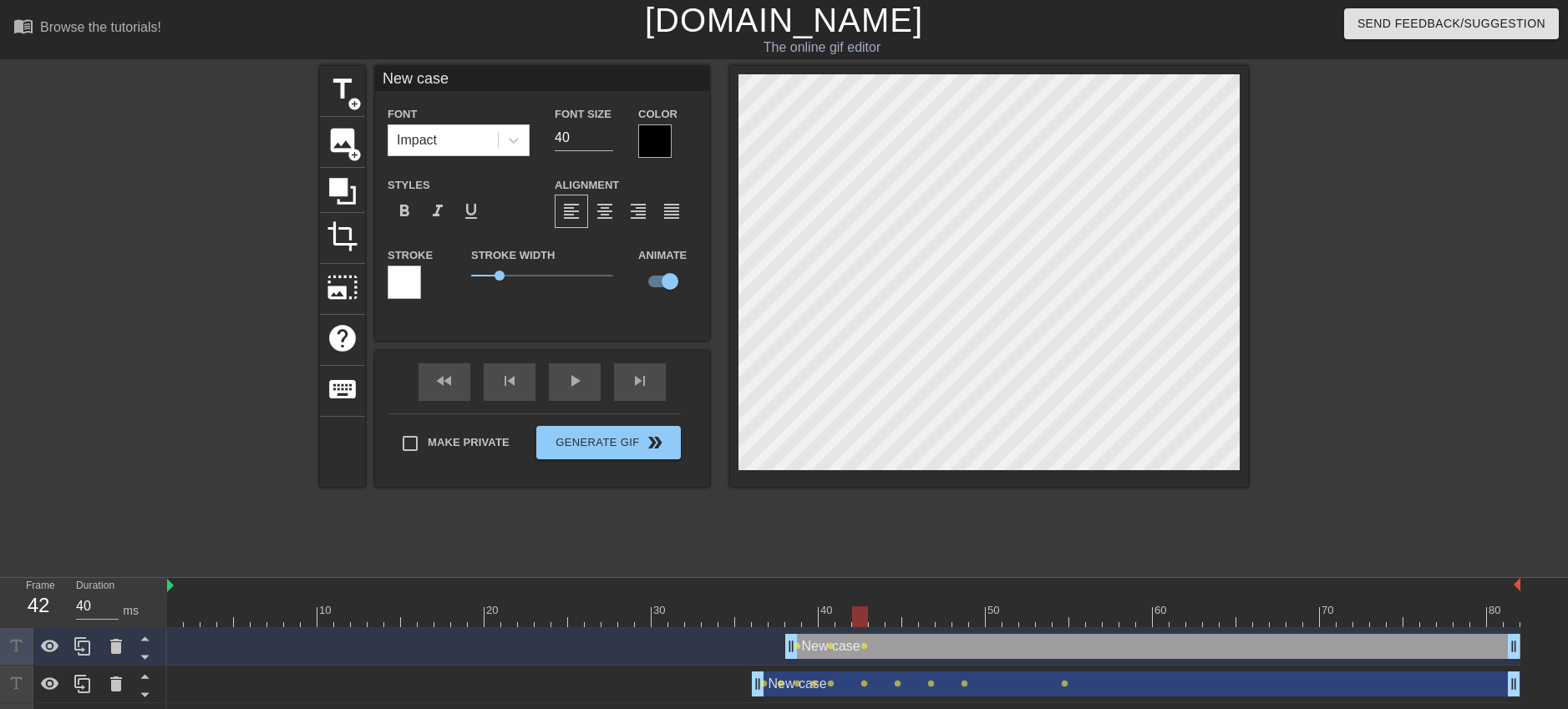
click at [877, 622] on div at bounding box center [843, 616] width 1354 height 20
click at [903, 618] on div at bounding box center [843, 616] width 1354 height 20
click at [934, 624] on div at bounding box center [843, 616] width 1354 height 20
click at [946, 614] on div at bounding box center [843, 616] width 1354 height 20
click at [962, 616] on div at bounding box center [843, 616] width 1354 height 20
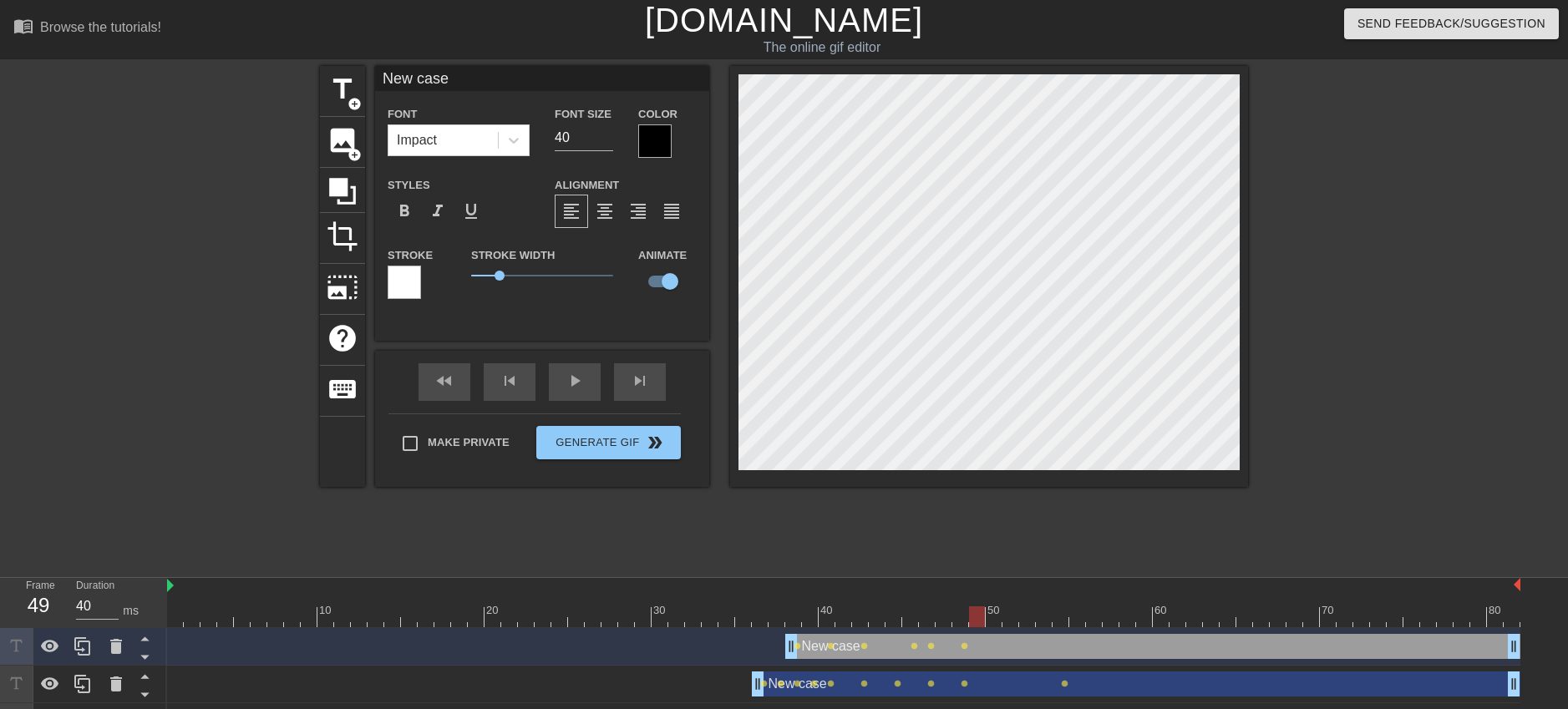
click at [980, 615] on div at bounding box center [843, 616] width 1354 height 20
click at [994, 621] on div at bounding box center [843, 616] width 1354 height 20
click at [1010, 620] on div at bounding box center [843, 616] width 1354 height 20
click at [1033, 622] on div at bounding box center [843, 616] width 1354 height 20
click at [1049, 623] on div at bounding box center [843, 616] width 1354 height 20
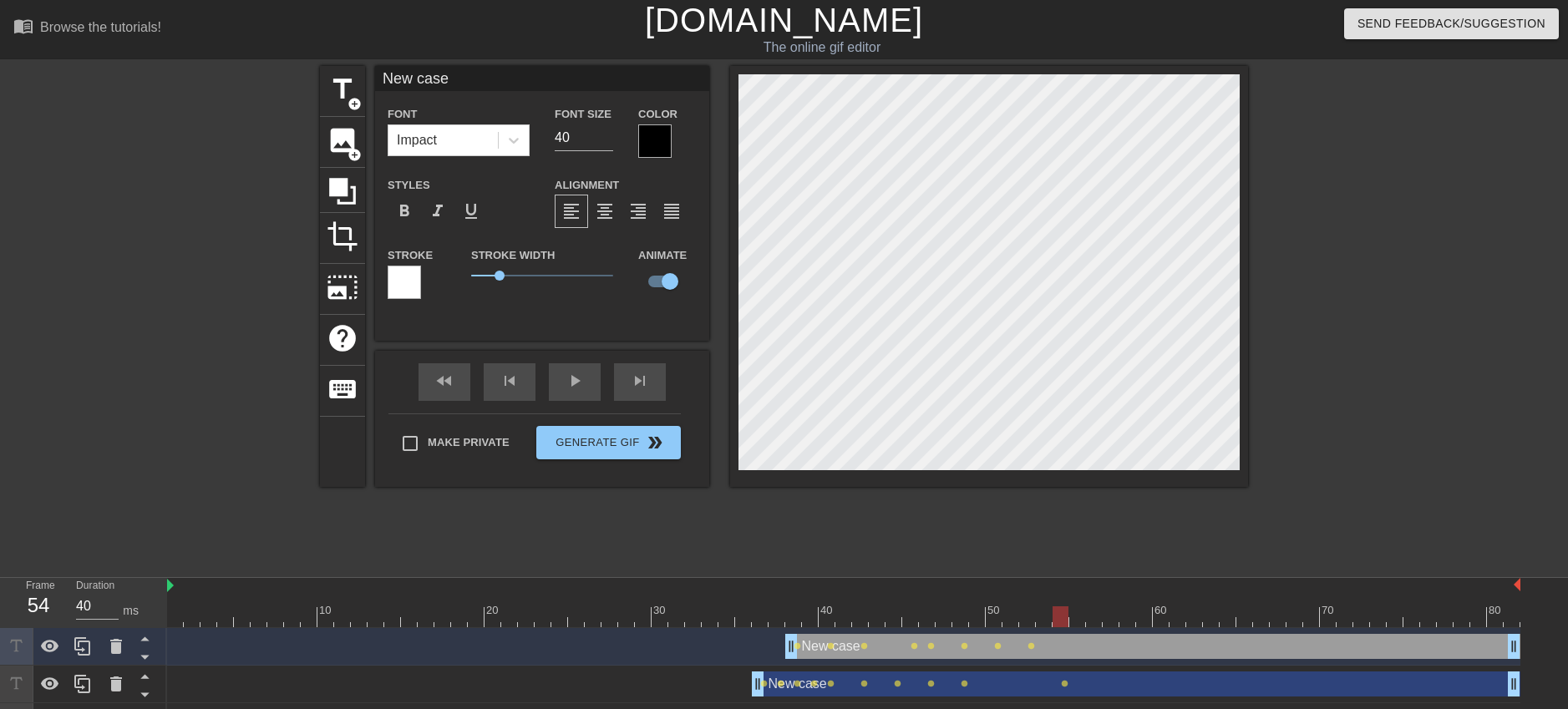
click at [1068, 617] on div at bounding box center [843, 616] width 1354 height 20
click at [1084, 620] on div at bounding box center [843, 616] width 1354 height 20
click at [1094, 619] on div at bounding box center [843, 616] width 1354 height 20
click at [1115, 618] on div at bounding box center [843, 616] width 1354 height 20
click at [1128, 618] on div at bounding box center [843, 616] width 1354 height 20
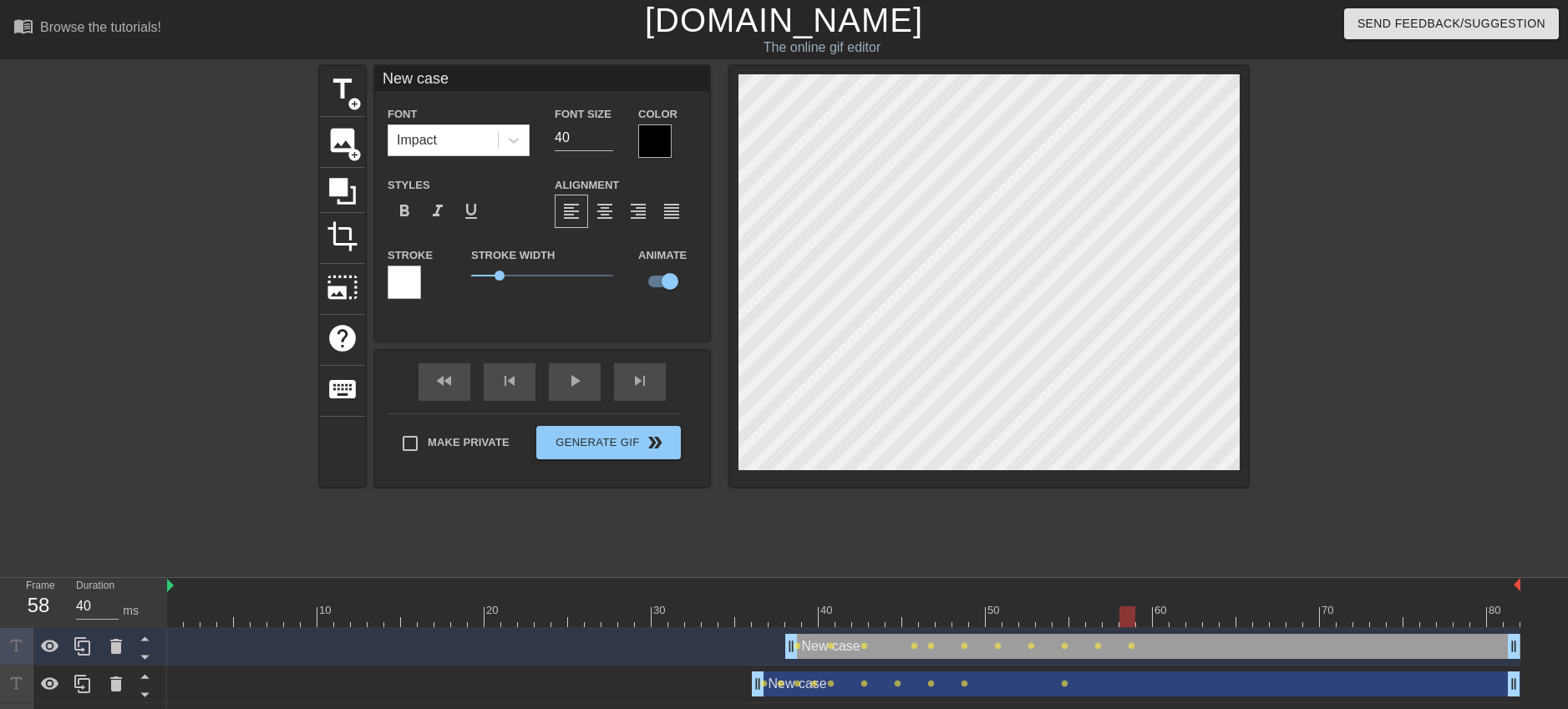
click at [1146, 623] on div at bounding box center [843, 616] width 1354 height 20
click at [1167, 623] on div at bounding box center [843, 616] width 1354 height 20
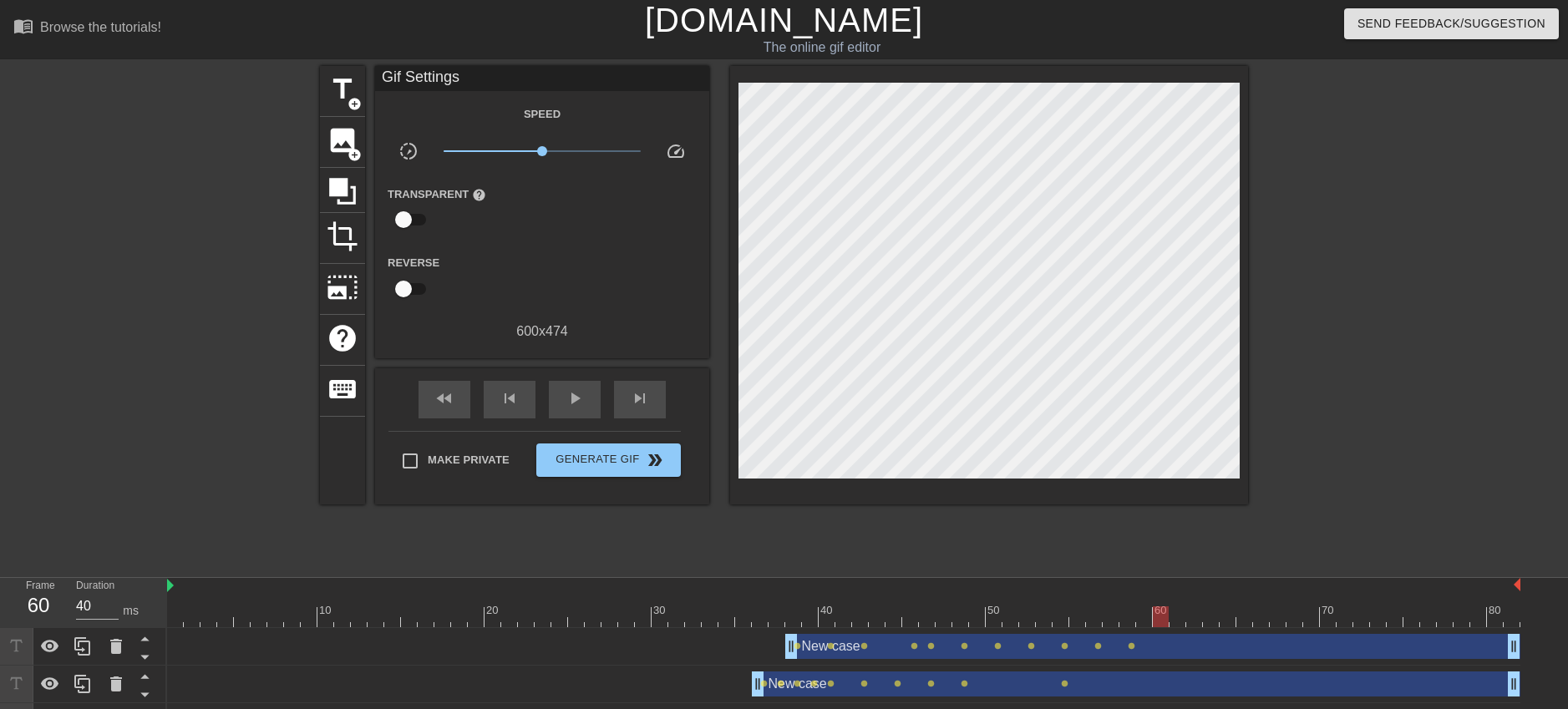
scroll to position [3, 3]
click at [1162, 619] on div at bounding box center [1161, 616] width 16 height 20
click at [1157, 494] on div at bounding box center [989, 285] width 518 height 438
click at [1133, 632] on div "New case drag_handle drag_handle lens lens lens lens lens lens lens lens lens l…" at bounding box center [843, 647] width 1354 height 38
click at [1130, 616] on div at bounding box center [843, 616] width 1354 height 20
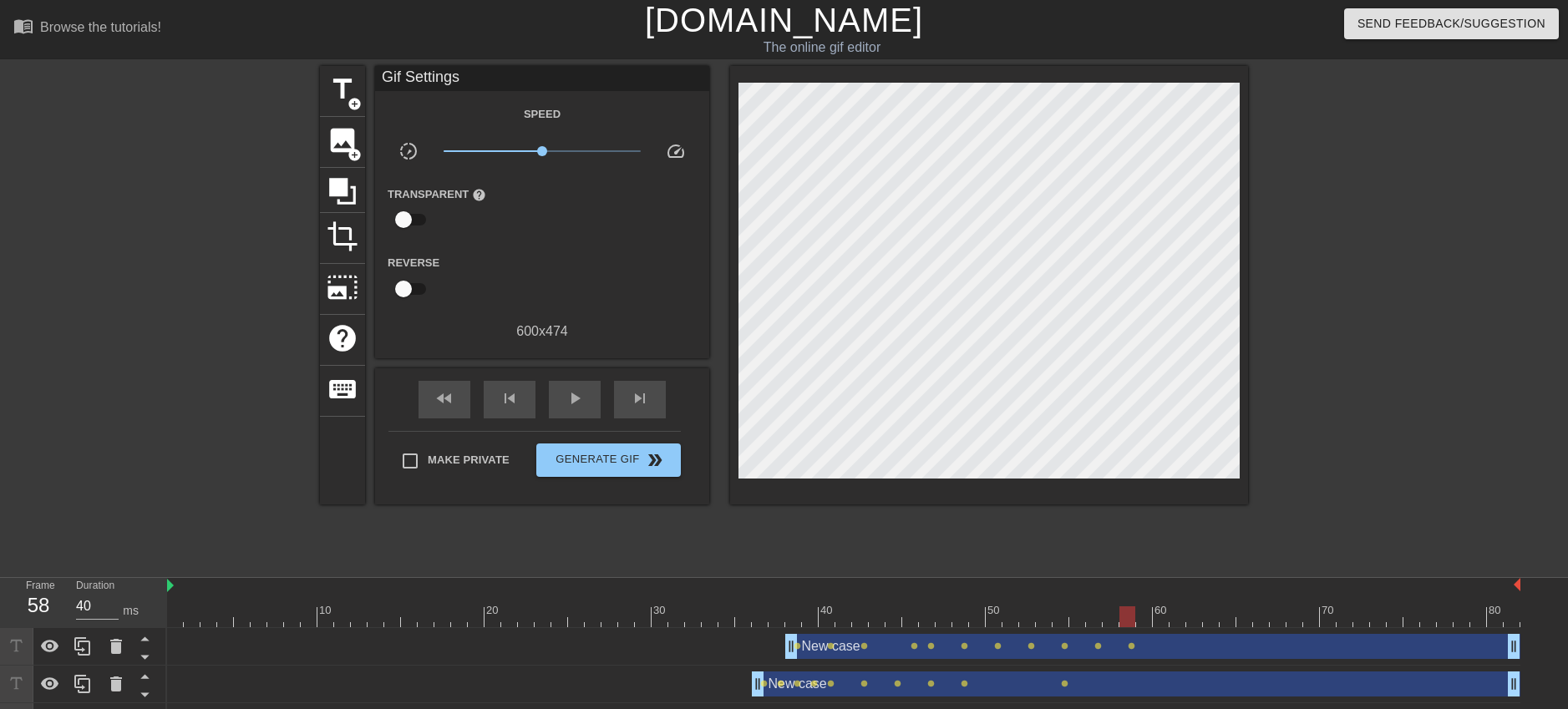
click at [1110, 620] on div at bounding box center [843, 616] width 1354 height 20
click at [1098, 622] on div at bounding box center [843, 616] width 1354 height 20
click at [1079, 620] on div at bounding box center [843, 616] width 1354 height 20
click at [1064, 620] on div at bounding box center [843, 616] width 1354 height 20
click at [1052, 620] on div at bounding box center [1060, 616] width 16 height 20
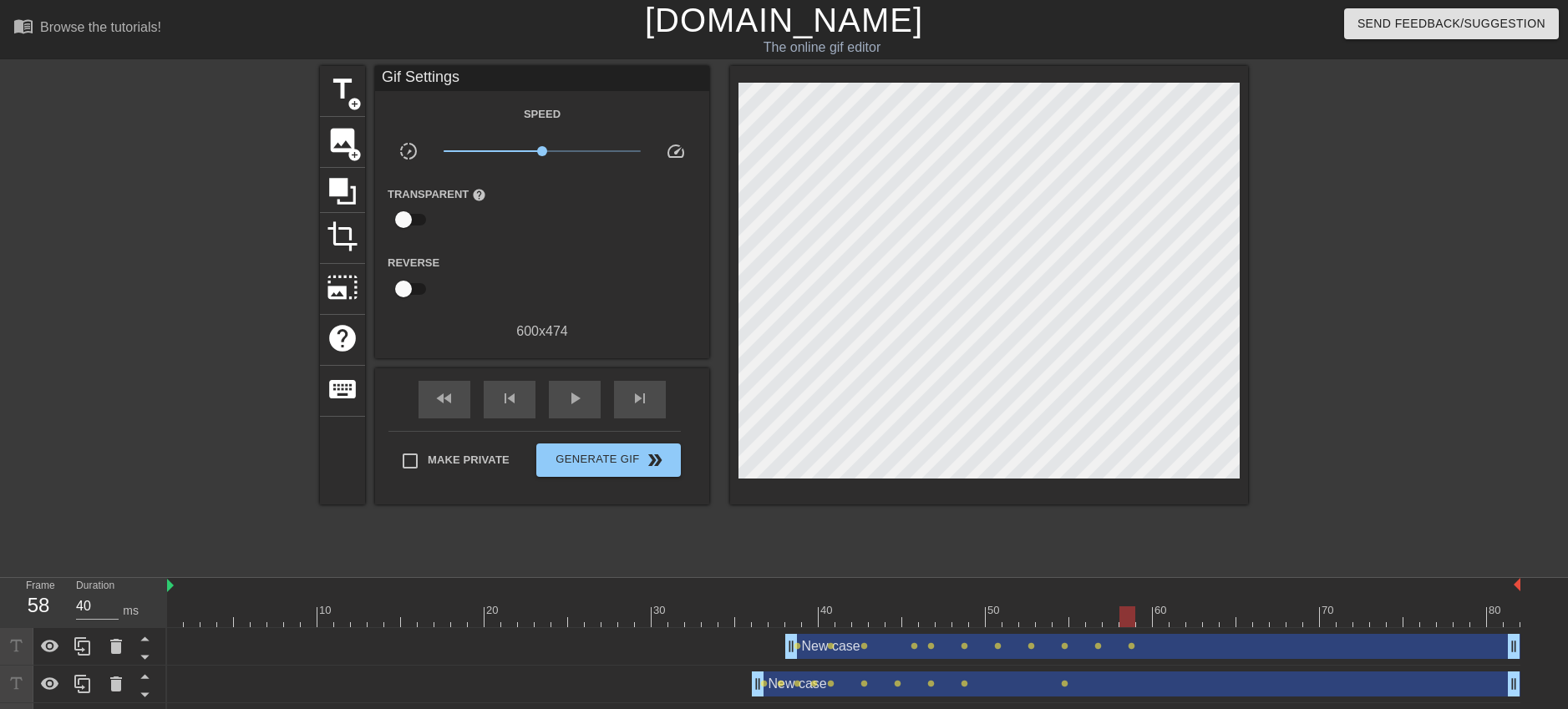
click at [1124, 625] on div at bounding box center [843, 616] width 1354 height 20
click at [765, 651] on div "New case drag_handle drag_handle lens lens lens lens lens lens lens lens lens l…" at bounding box center [843, 647] width 1354 height 25
click at [40, 649] on icon at bounding box center [50, 646] width 20 height 20
click at [49, 649] on icon at bounding box center [50, 646] width 20 height 20
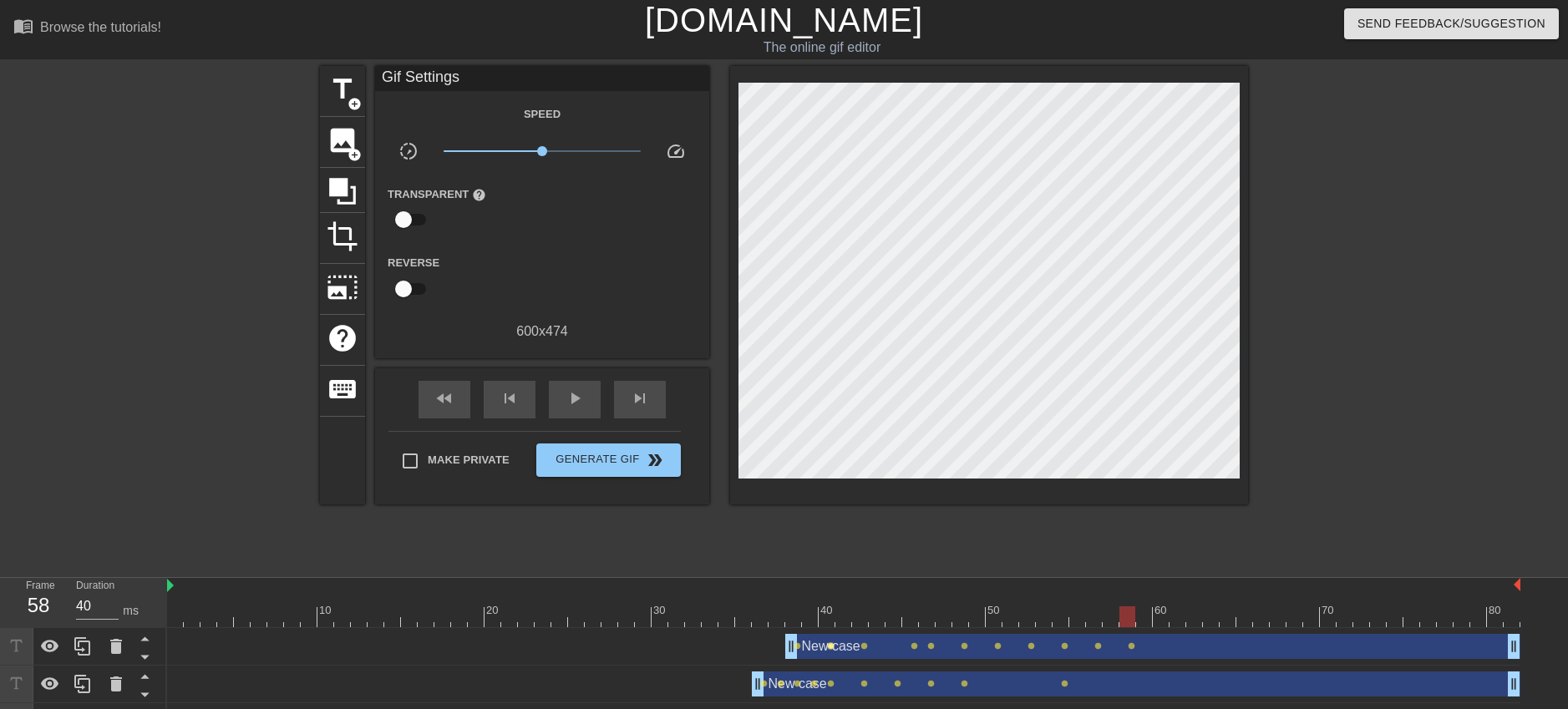
click at [827, 643] on span "lens" at bounding box center [831, 646] width 8 height 8
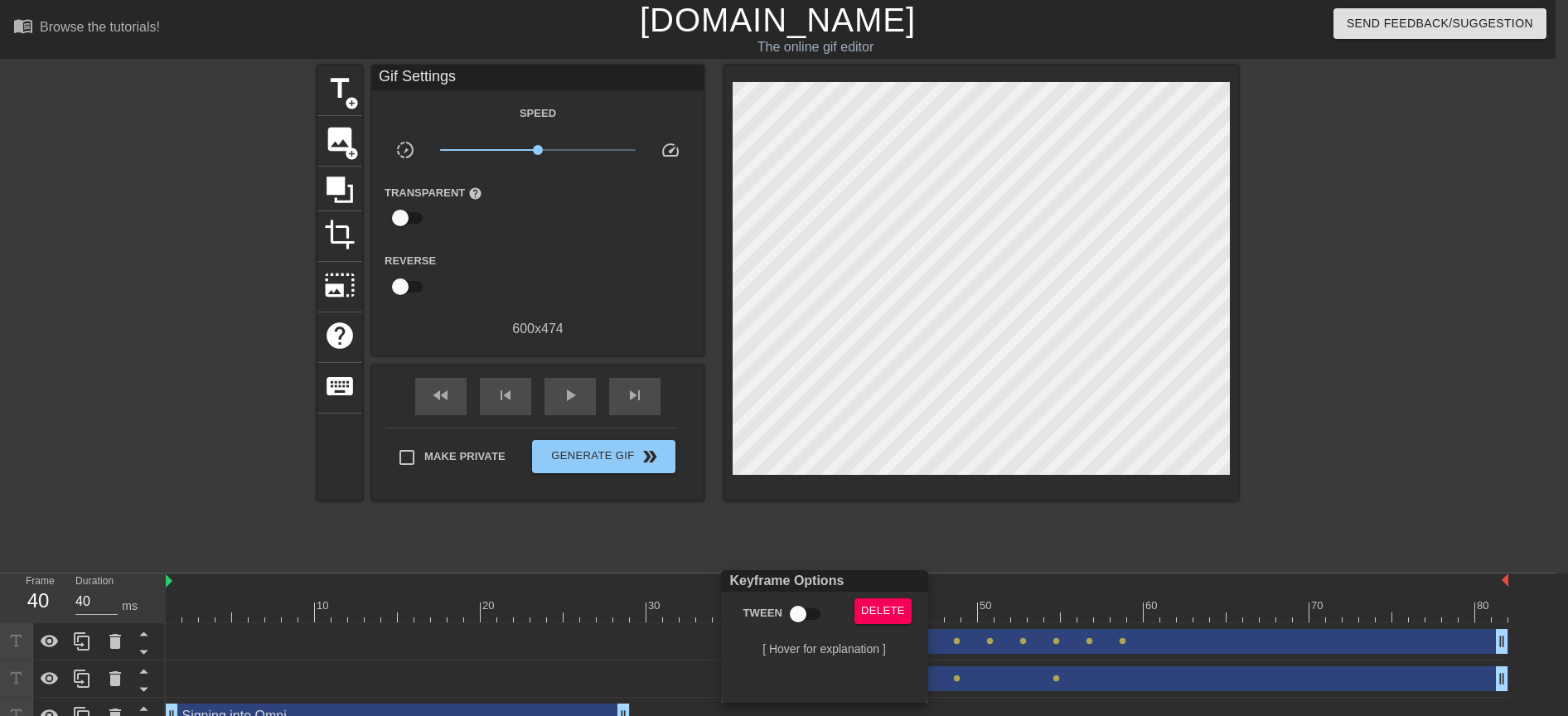
click at [1099, 523] on div at bounding box center [784, 358] width 1568 height 716
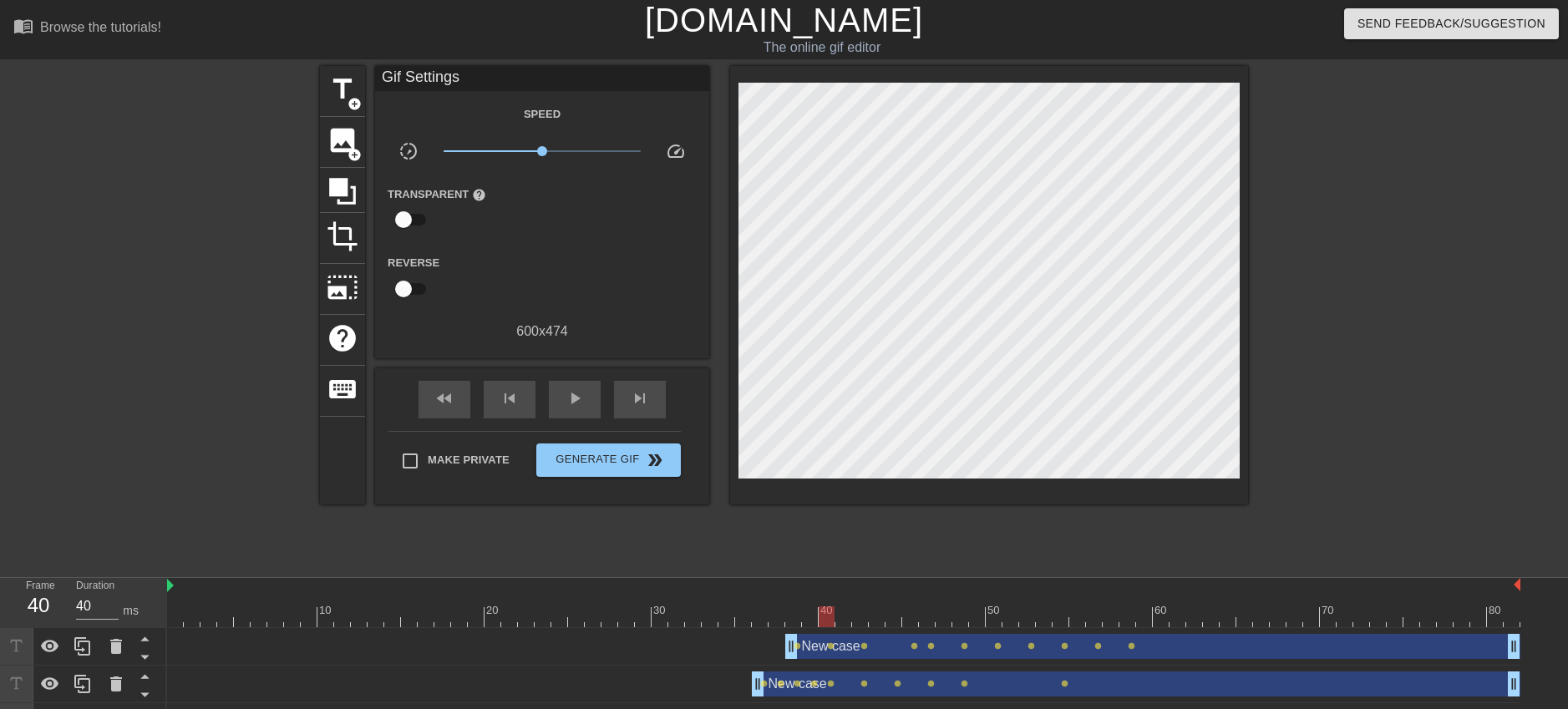
click at [1164, 627] on div "10 20 30 40 50 60 70 80" at bounding box center [843, 602] width 1354 height 50
click at [1143, 648] on div "New case drag_handle drag_handle" at bounding box center [1153, 647] width 735 height 25
click at [1137, 646] on div "New case drag_handle drag_handle" at bounding box center [1153, 647] width 735 height 25
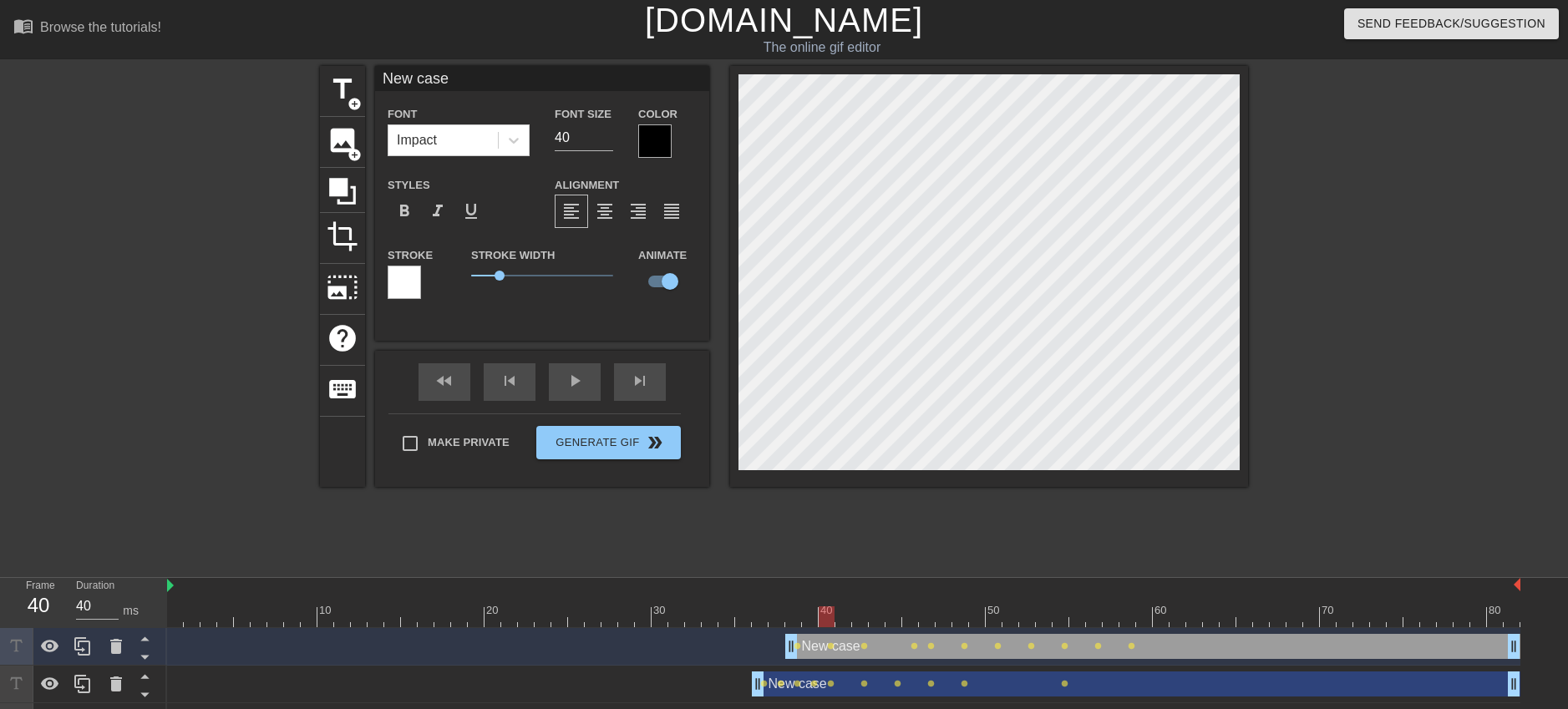
click at [1124, 614] on div at bounding box center [843, 616] width 1354 height 20
click at [1129, 644] on span "lens" at bounding box center [1131, 646] width 8 height 8
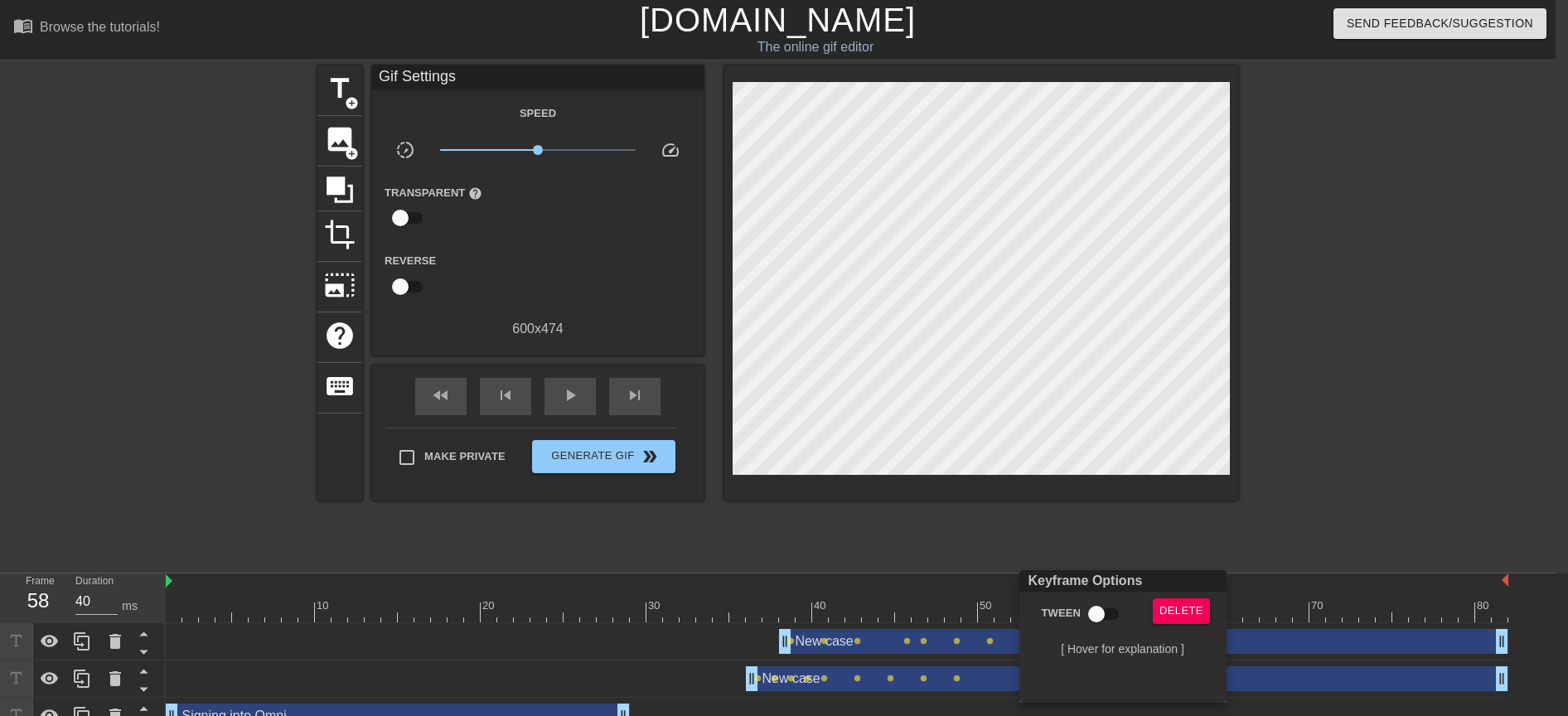
click at [1312, 530] on div at bounding box center [784, 358] width 1568 height 716
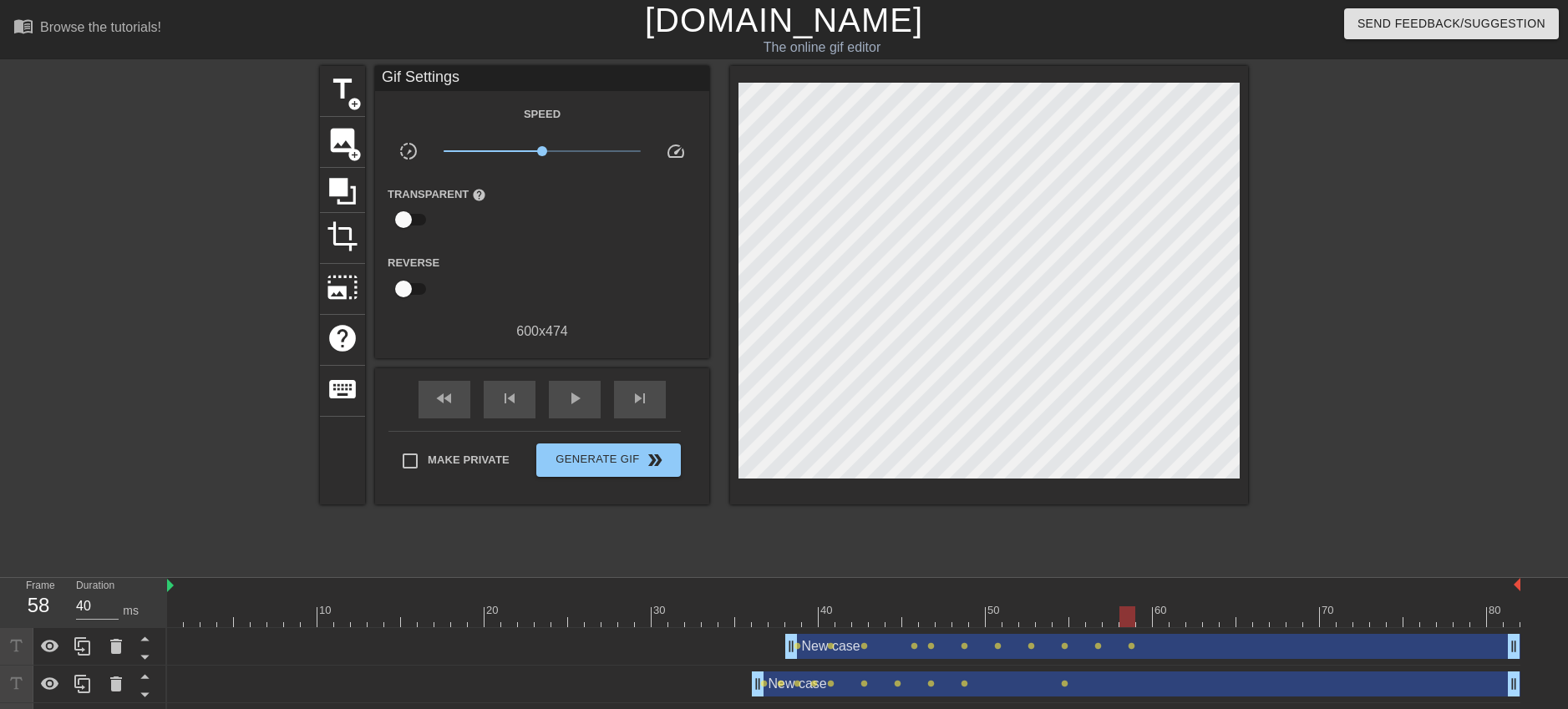
click at [1139, 645] on div "New case drag_handle drag_handle" at bounding box center [1153, 647] width 735 height 25
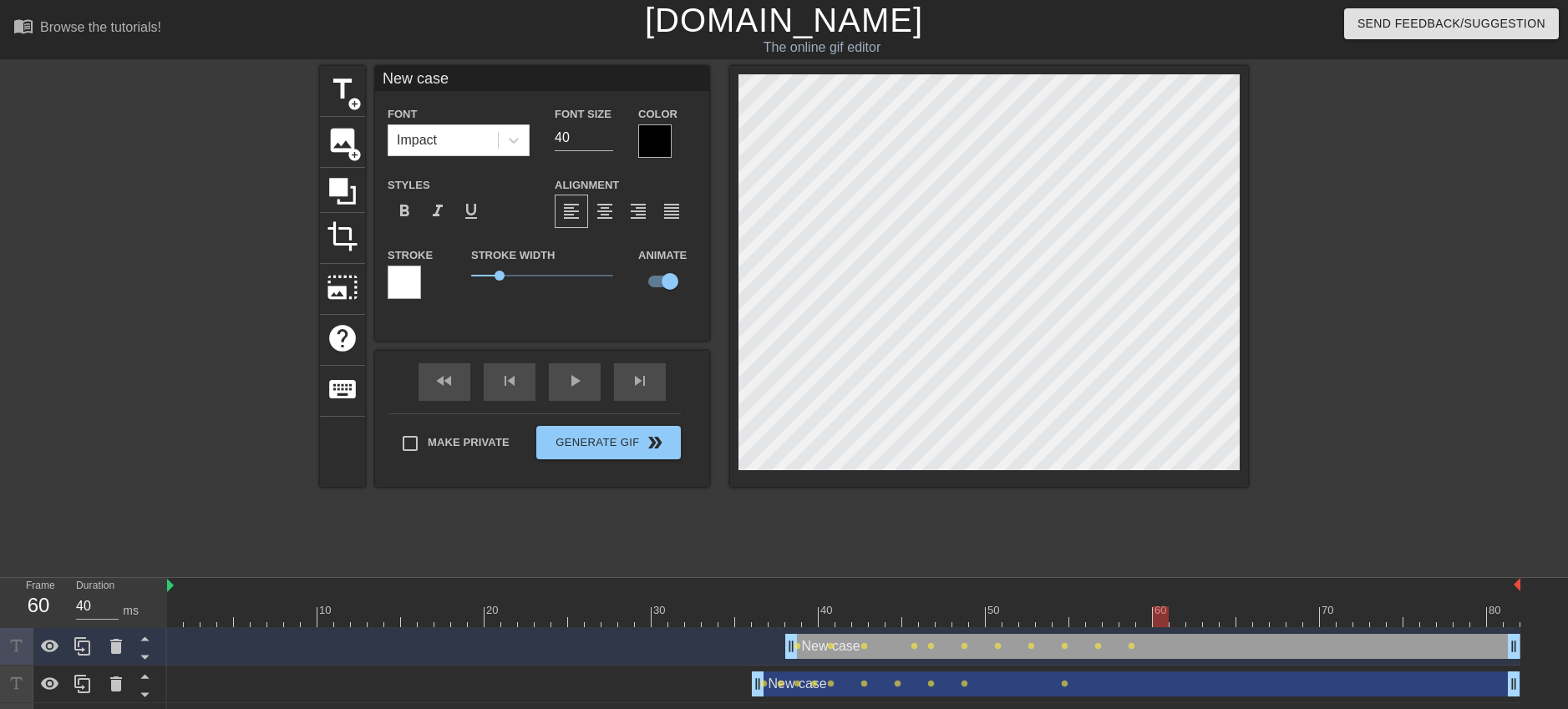
click at [1163, 624] on div at bounding box center [843, 616] width 1354 height 20
click at [1180, 622] on div at bounding box center [843, 616] width 1354 height 20
click at [1201, 621] on div at bounding box center [843, 616] width 1354 height 20
click at [1211, 621] on div at bounding box center [843, 616] width 1354 height 20
click at [1227, 621] on div at bounding box center [843, 616] width 1354 height 20
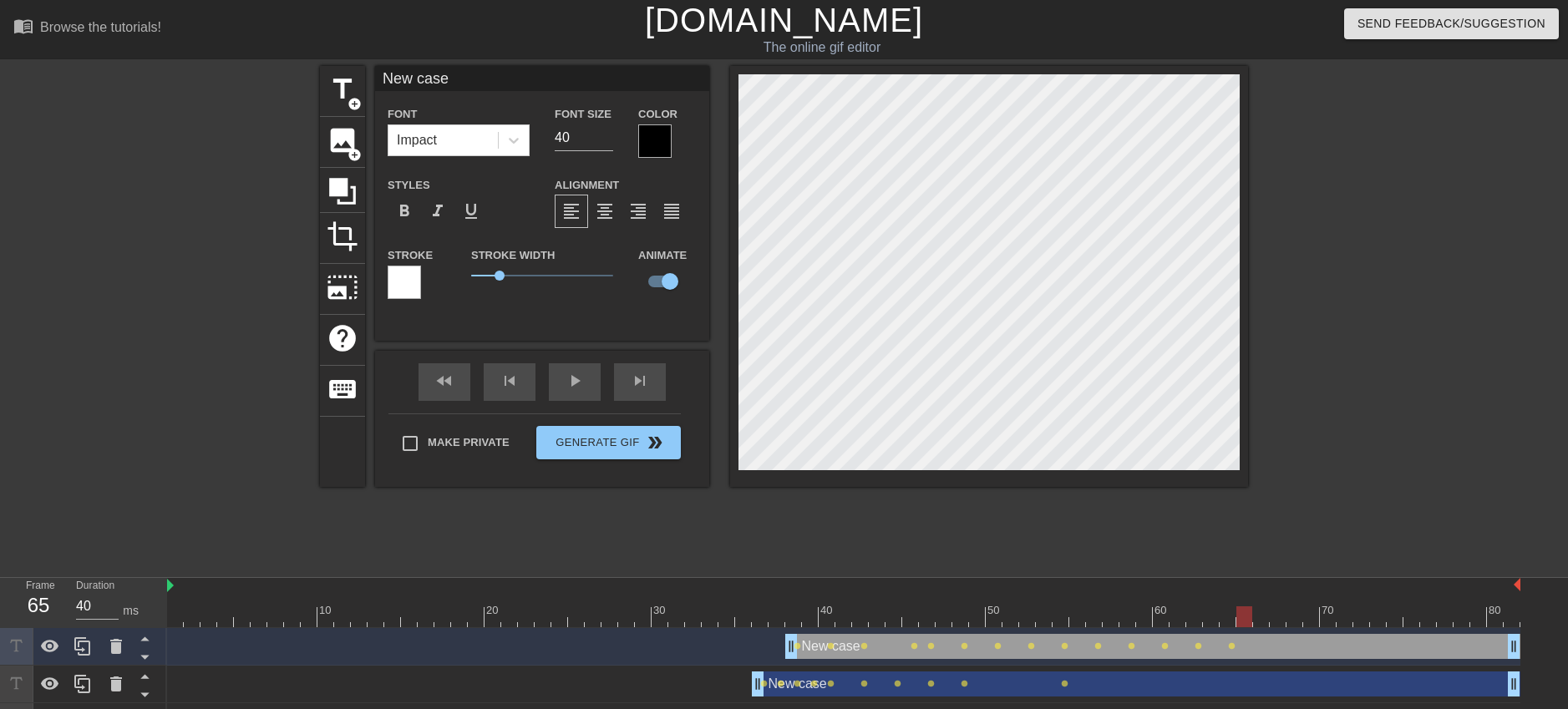
click at [1243, 619] on div at bounding box center [843, 616] width 1354 height 20
click at [1260, 620] on div at bounding box center [843, 616] width 1354 height 20
click at [1282, 620] on div at bounding box center [843, 616] width 1354 height 20
click at [1297, 620] on div at bounding box center [843, 616] width 1354 height 20
click at [1314, 620] on div at bounding box center [843, 616] width 1354 height 20
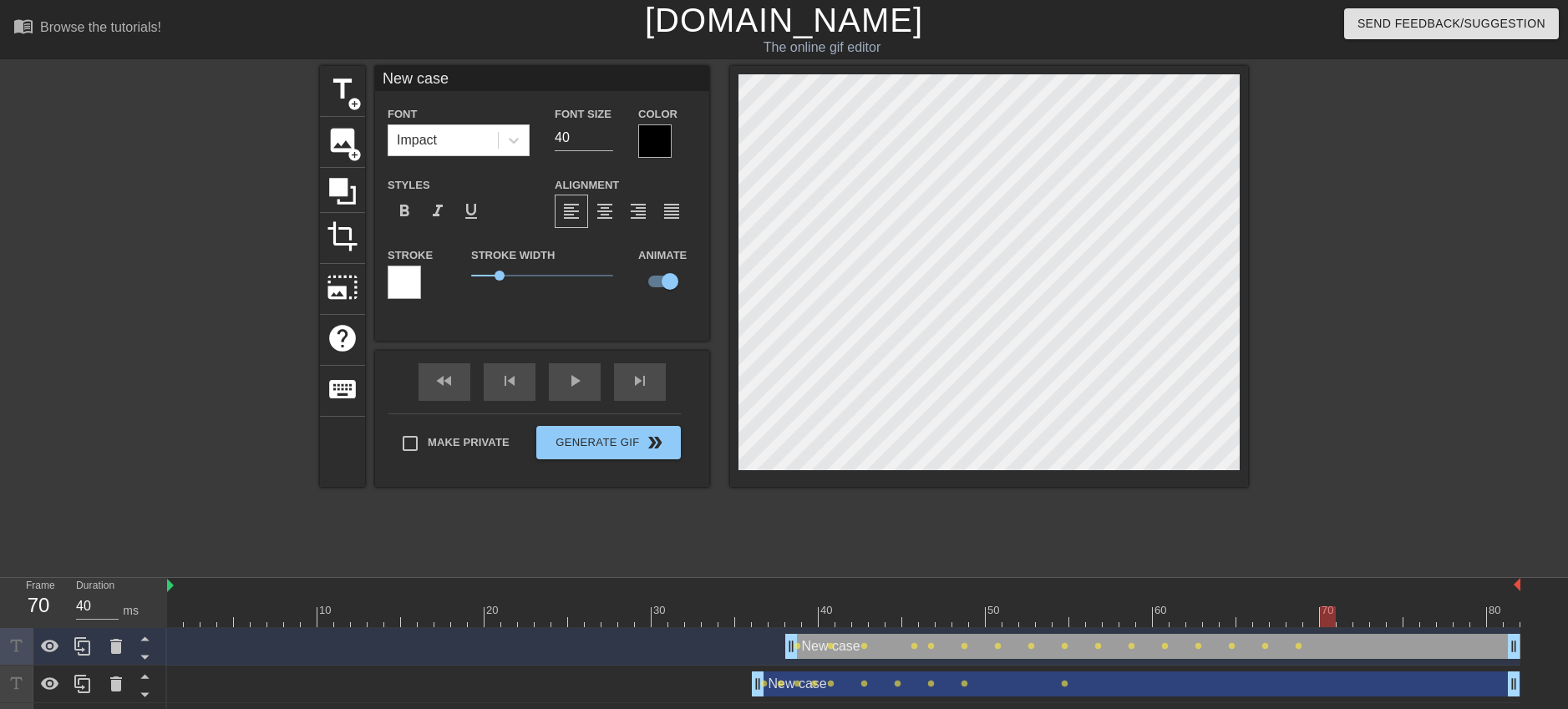
click at [1334, 621] on div at bounding box center [843, 616] width 1354 height 20
click at [1351, 619] on div at bounding box center [843, 616] width 1354 height 20
click at [1370, 619] on div at bounding box center [843, 616] width 1354 height 20
click at [1391, 623] on div at bounding box center [843, 616] width 1354 height 20
click at [1417, 623] on div at bounding box center [843, 616] width 1354 height 20
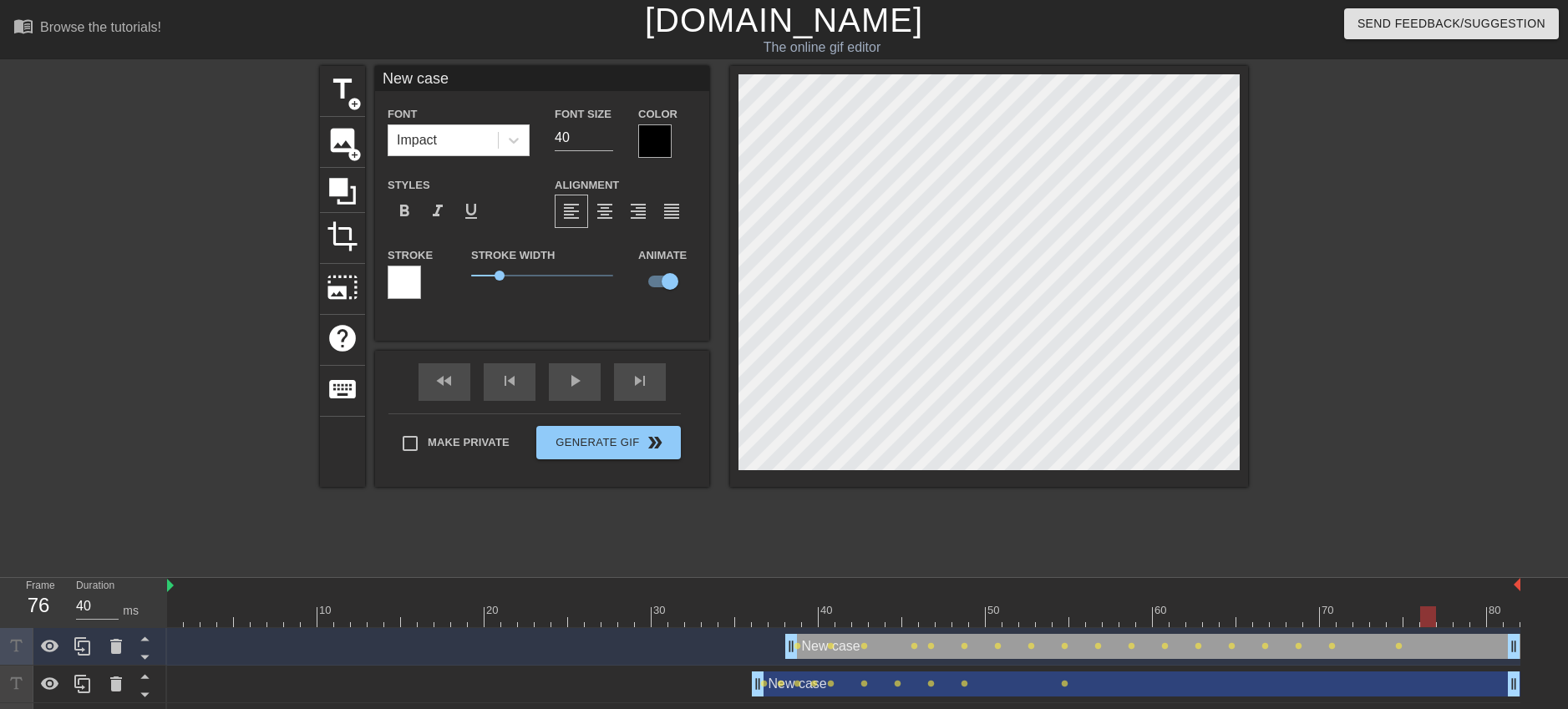
click at [1426, 622] on div at bounding box center [843, 616] width 1354 height 20
click at [1448, 623] on div at bounding box center [843, 616] width 1354 height 20
click at [1468, 623] on div at bounding box center [843, 616] width 1354 height 20
click at [1481, 623] on div at bounding box center [843, 616] width 1354 height 20
click at [1496, 624] on div at bounding box center [843, 616] width 1354 height 20
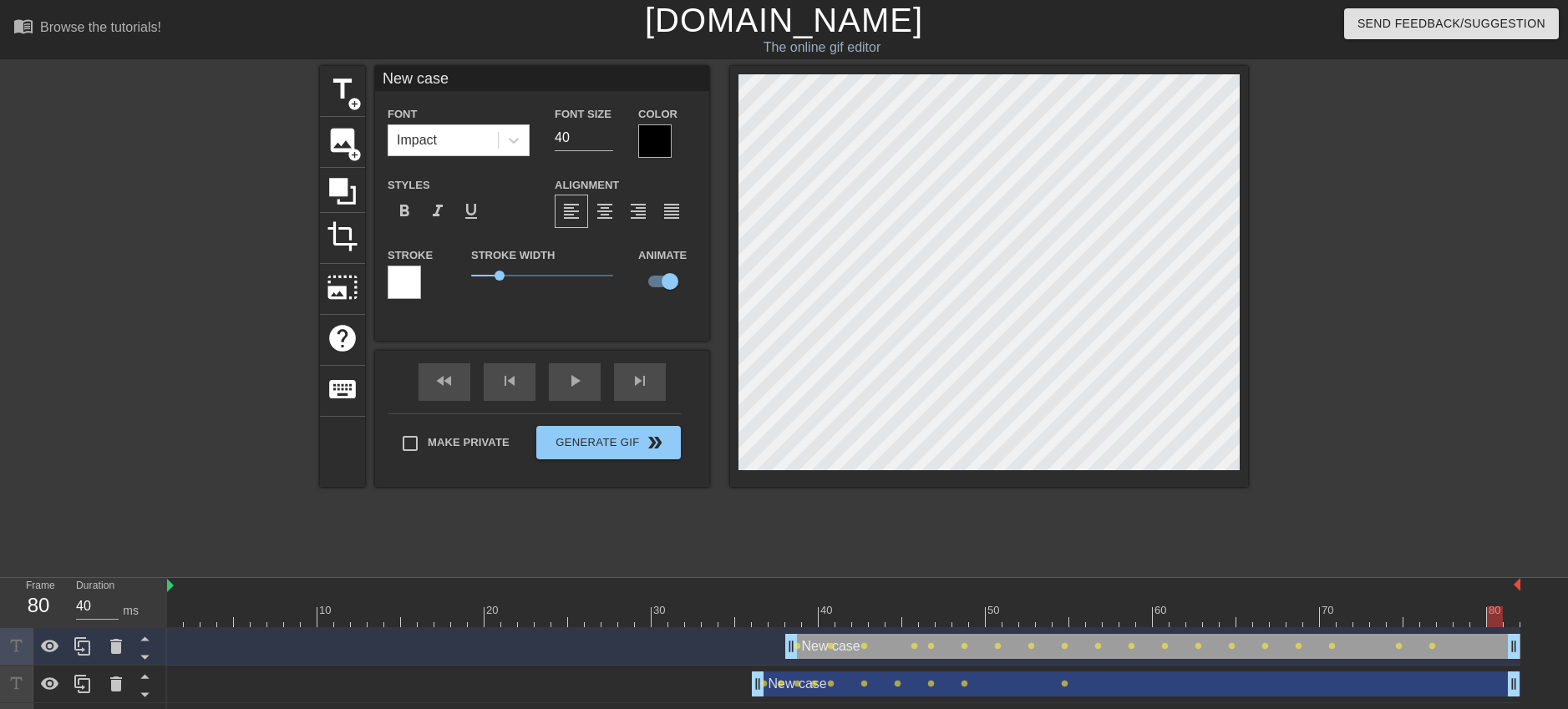
click at [1519, 624] on div at bounding box center [843, 616] width 1354 height 20
click at [793, 619] on div at bounding box center [843, 616] width 1354 height 20
click at [750, 617] on div at bounding box center [843, 616] width 1354 height 20
click at [804, 690] on div "New case drag_handle drag_handle" at bounding box center [1136, 684] width 769 height 25
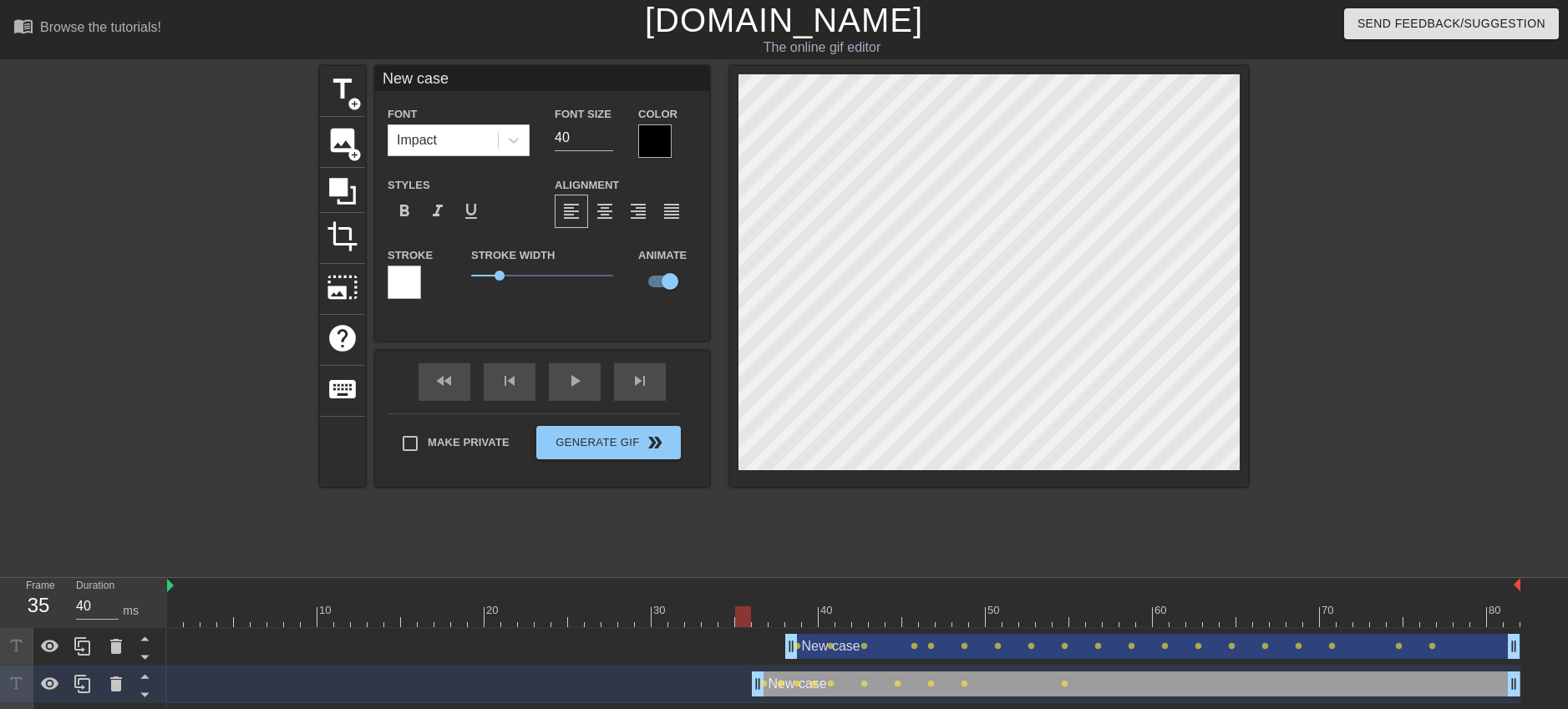
click at [849, 674] on div "New case drag_handle drag_handle" at bounding box center [1136, 684] width 769 height 25
click at [776, 617] on div at bounding box center [843, 616] width 1354 height 20
click at [764, 619] on div at bounding box center [843, 616] width 1354 height 20
click at [776, 622] on div at bounding box center [843, 616] width 1354 height 20
click at [796, 620] on div at bounding box center [843, 616] width 1354 height 20
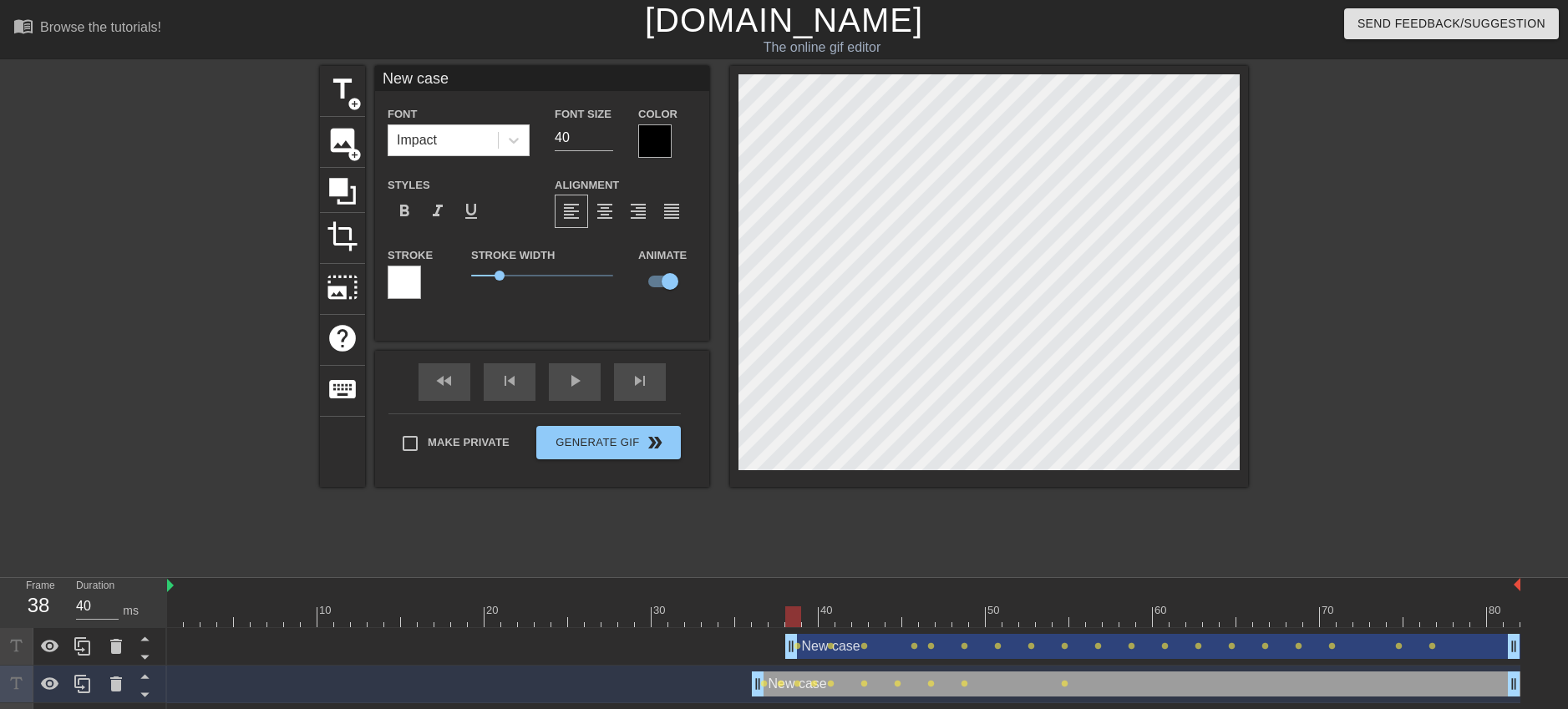
click at [809, 617] on div at bounding box center [843, 616] width 1354 height 20
click at [836, 619] on div at bounding box center [843, 616] width 1354 height 20
click at [887, 625] on div at bounding box center [843, 616] width 1354 height 20
click at [968, 628] on div "New case drag_handle drag_handle lens lens lens lens lens lens lens lens lens l…" at bounding box center [843, 647] width 1354 height 38
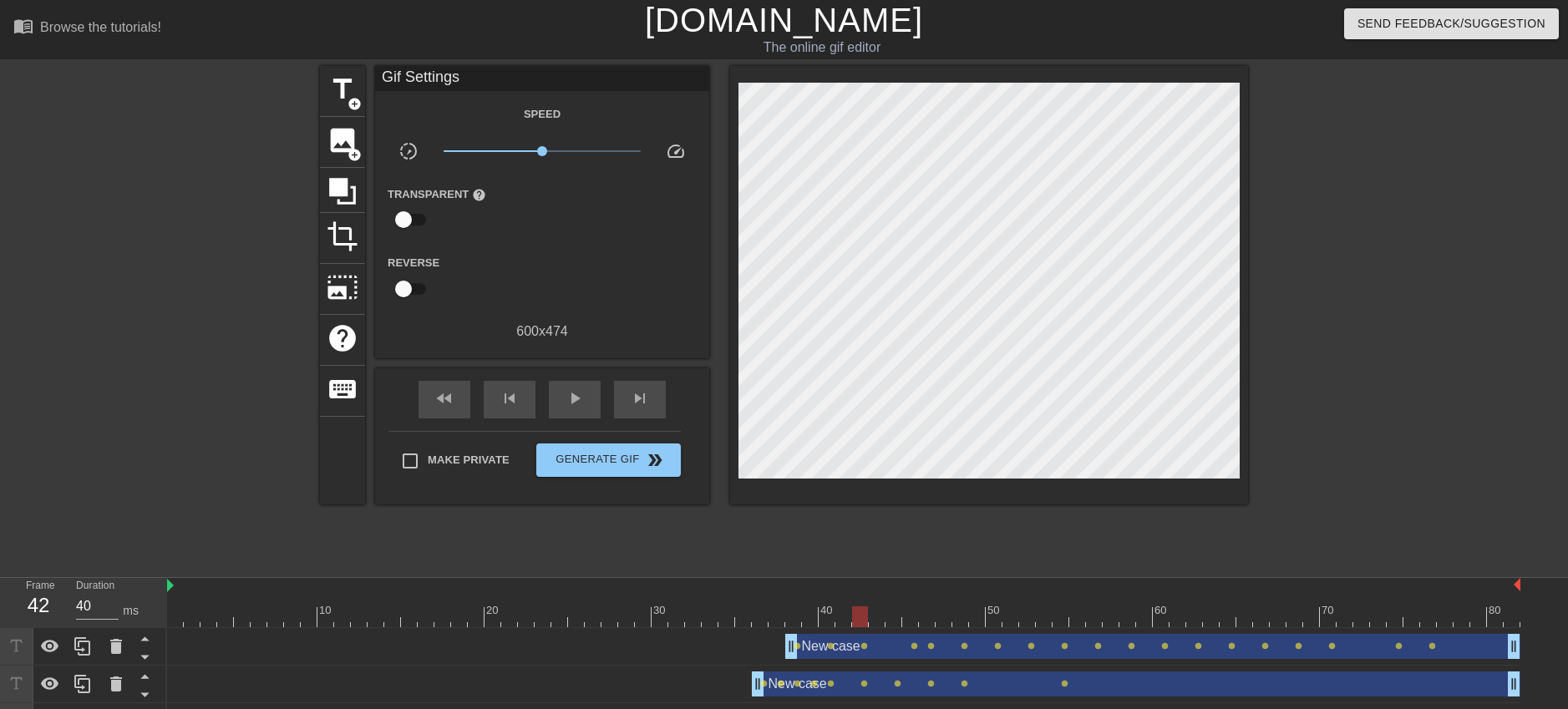
click at [866, 616] on div at bounding box center [843, 616] width 1354 height 20
click at [914, 618] on div at bounding box center [843, 616] width 1354 height 20
click at [965, 628] on div "New case drag_handle drag_handle lens lens lens lens lens lens lens lens lens l…" at bounding box center [843, 647] width 1354 height 38
click at [940, 617] on div at bounding box center [843, 616] width 1354 height 20
click at [970, 617] on div at bounding box center [843, 616] width 1354 height 20
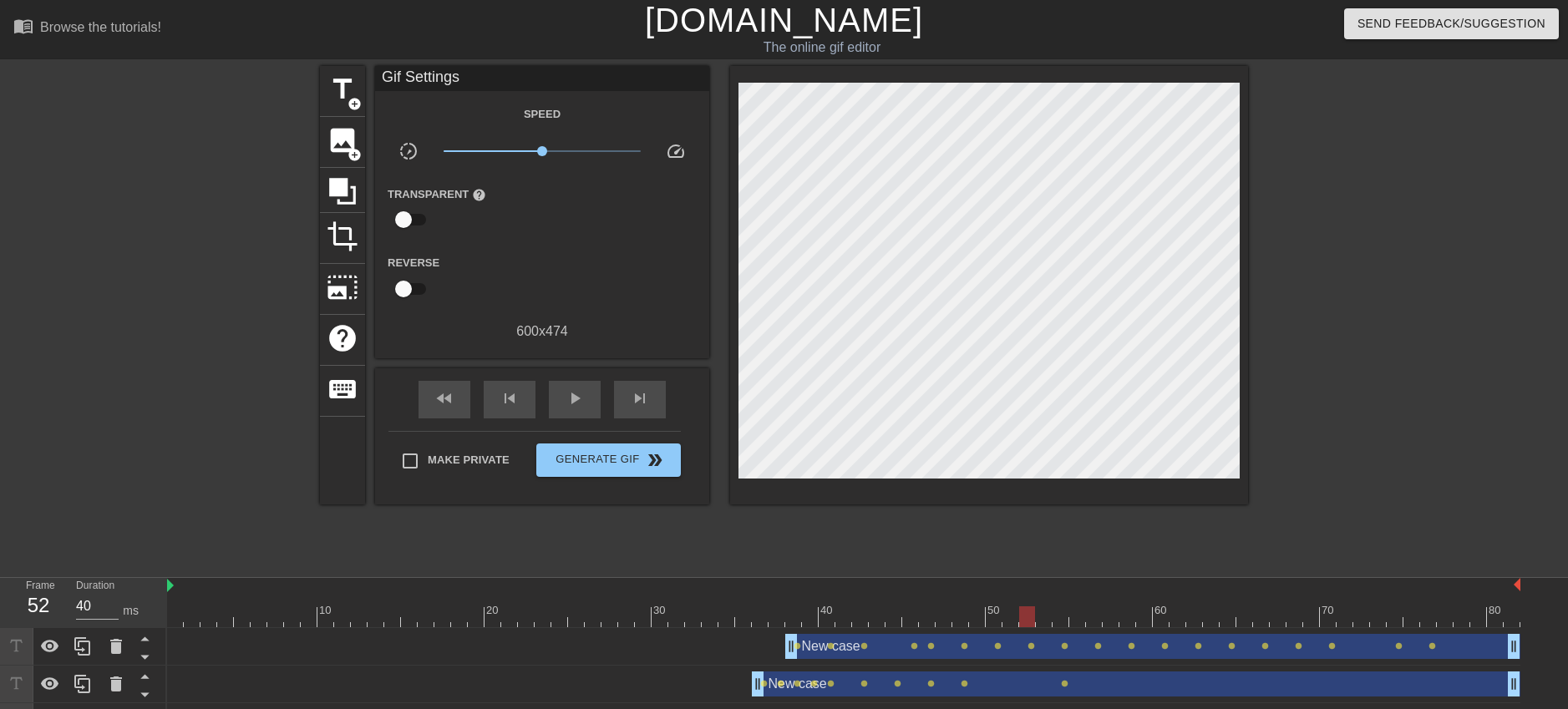
click at [1026, 624] on div at bounding box center [843, 616] width 1354 height 20
click at [1064, 624] on div at bounding box center [843, 616] width 1354 height 20
click at [1104, 629] on div "New case drag_handle drag_handle lens lens lens lens lens lens lens lens lens l…" at bounding box center [843, 647] width 1354 height 38
click at [1091, 621] on div at bounding box center [843, 616] width 1354 height 20
click at [1183, 620] on div at bounding box center [843, 616] width 1354 height 20
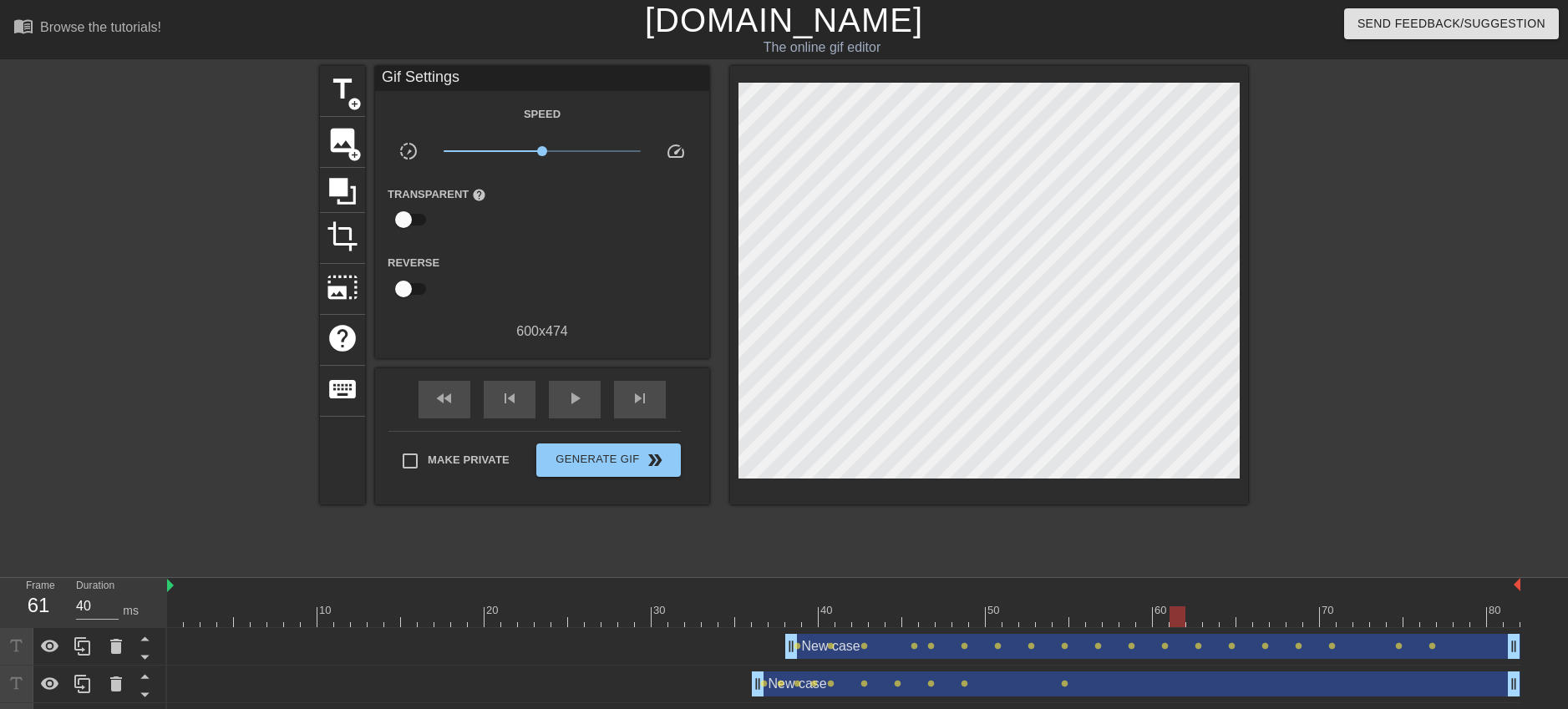
click at [1201, 617] on div at bounding box center [843, 616] width 1354 height 20
click at [1182, 616] on div at bounding box center [843, 616] width 1354 height 20
click at [1211, 619] on div at bounding box center [843, 616] width 1354 height 20
click at [1179, 619] on div at bounding box center [843, 616] width 1354 height 20
click at [1162, 619] on div at bounding box center [843, 616] width 1354 height 20
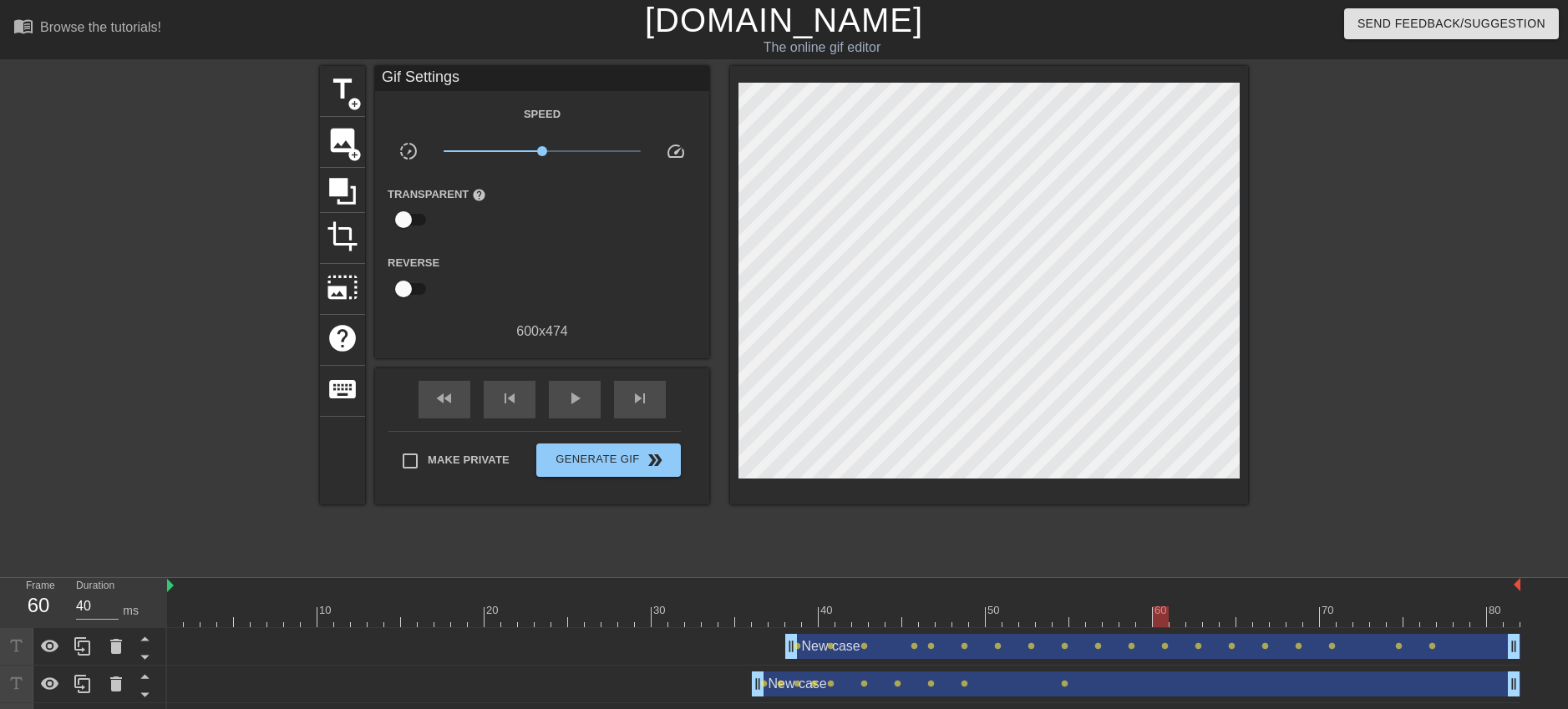
click at [1137, 618] on div at bounding box center [843, 616] width 1354 height 20
click at [1128, 618] on div at bounding box center [843, 616] width 1354 height 20
click at [1113, 617] on div at bounding box center [843, 616] width 1354 height 20
click at [1090, 617] on div at bounding box center [843, 616] width 1354 height 20
click at [1069, 617] on div at bounding box center [843, 616] width 1354 height 20
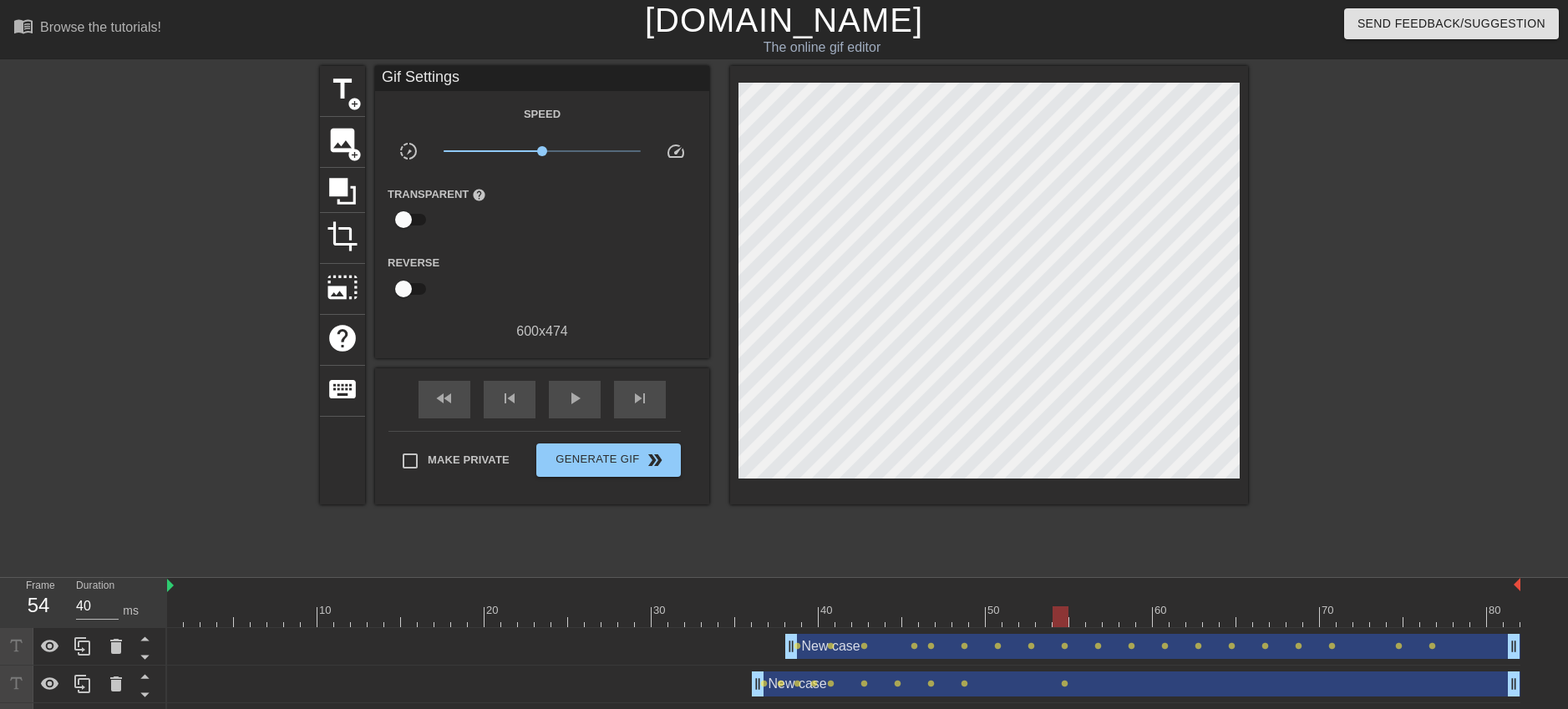
click at [1061, 617] on div at bounding box center [843, 616] width 1354 height 20
click at [1042, 617] on div at bounding box center [843, 616] width 1354 height 20
click at [1030, 618] on div at bounding box center [843, 616] width 1354 height 20
click at [1013, 618] on div at bounding box center [843, 616] width 1354 height 20
click at [987, 613] on div at bounding box center [843, 616] width 1354 height 20
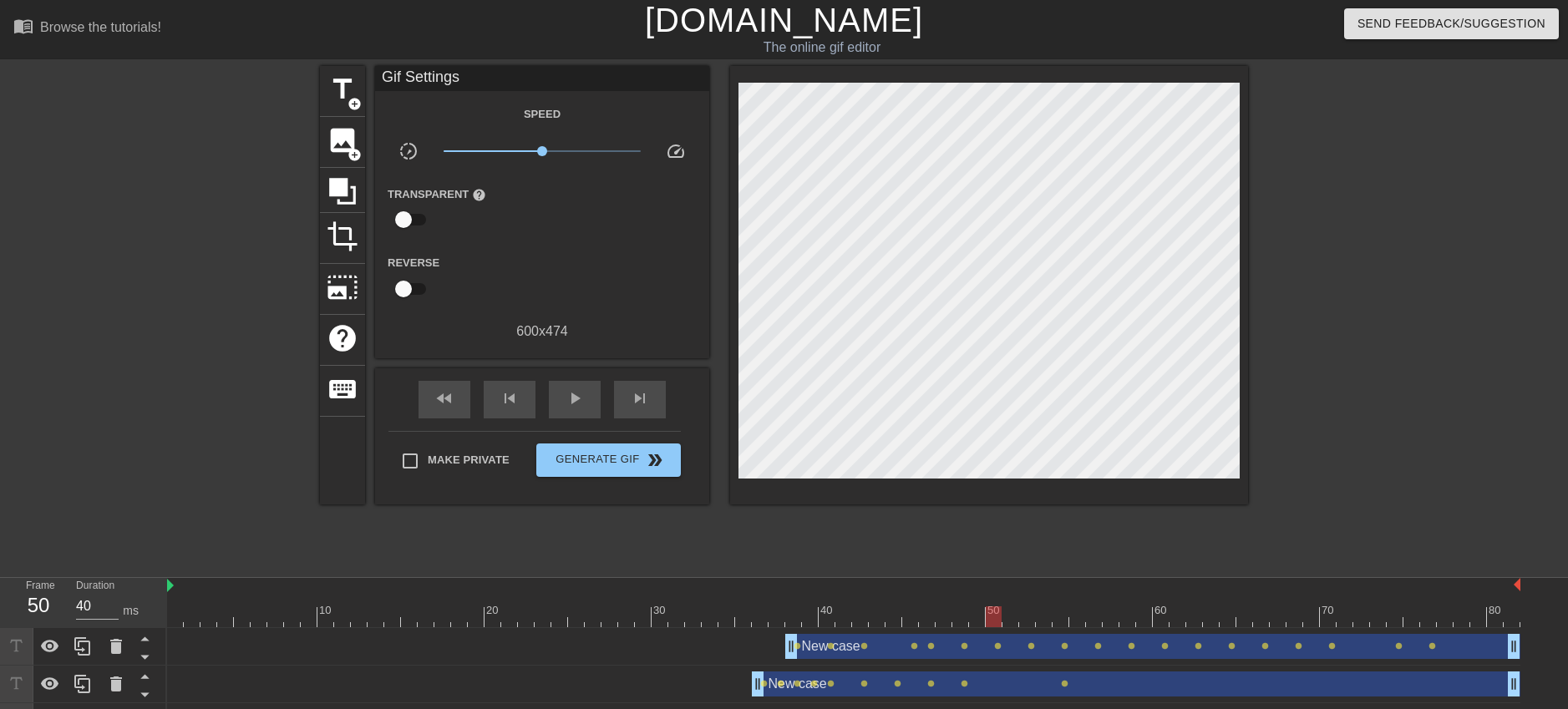
click at [967, 612] on div at bounding box center [843, 616] width 1354 height 20
click at [941, 612] on div at bounding box center [843, 616] width 1354 height 20
click at [921, 612] on div at bounding box center [843, 616] width 1354 height 20
click at [895, 614] on div at bounding box center [843, 616] width 1354 height 20
click at [867, 614] on div at bounding box center [843, 616] width 1354 height 20
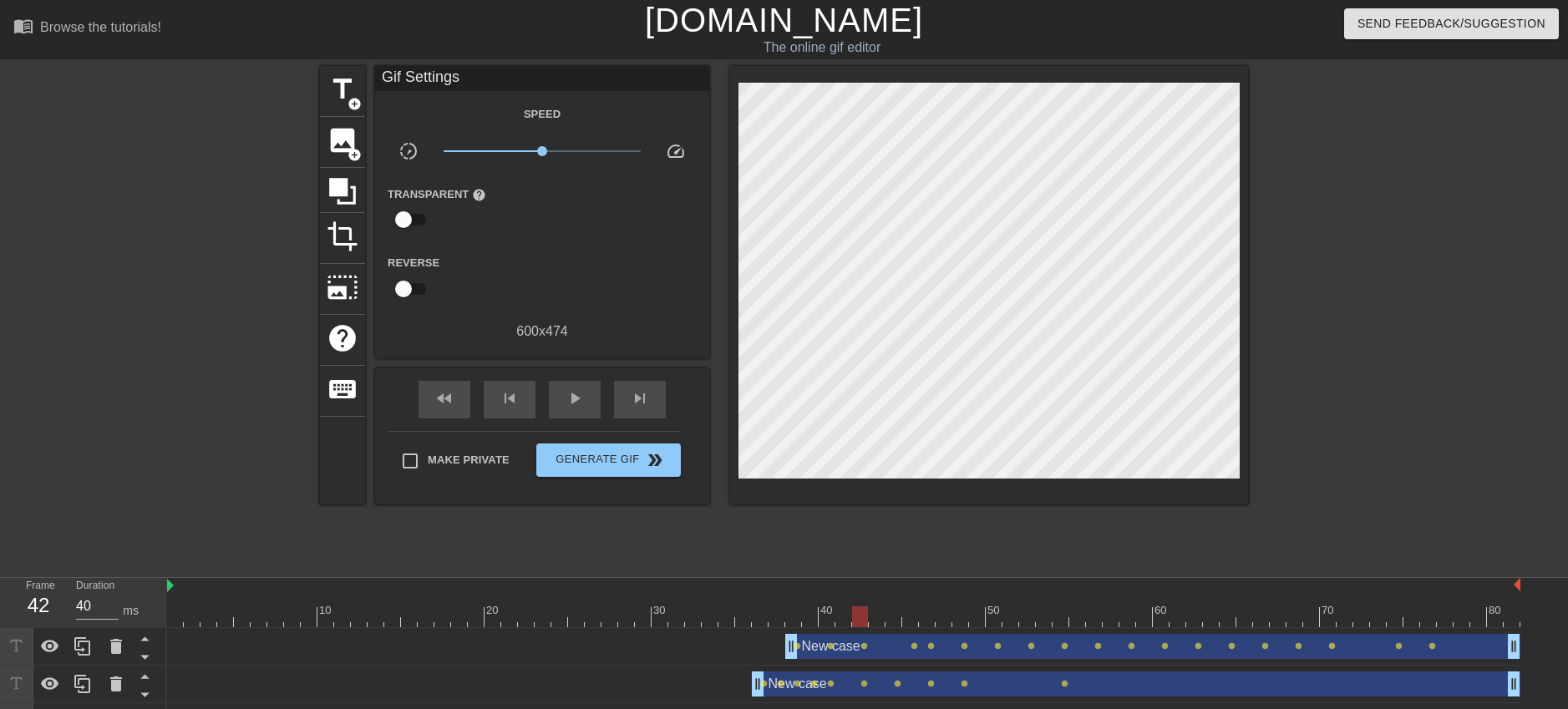
click at [893, 616] on div at bounding box center [843, 616] width 1354 height 20
click at [348, 101] on span "add_circle" at bounding box center [355, 103] width 15 height 15
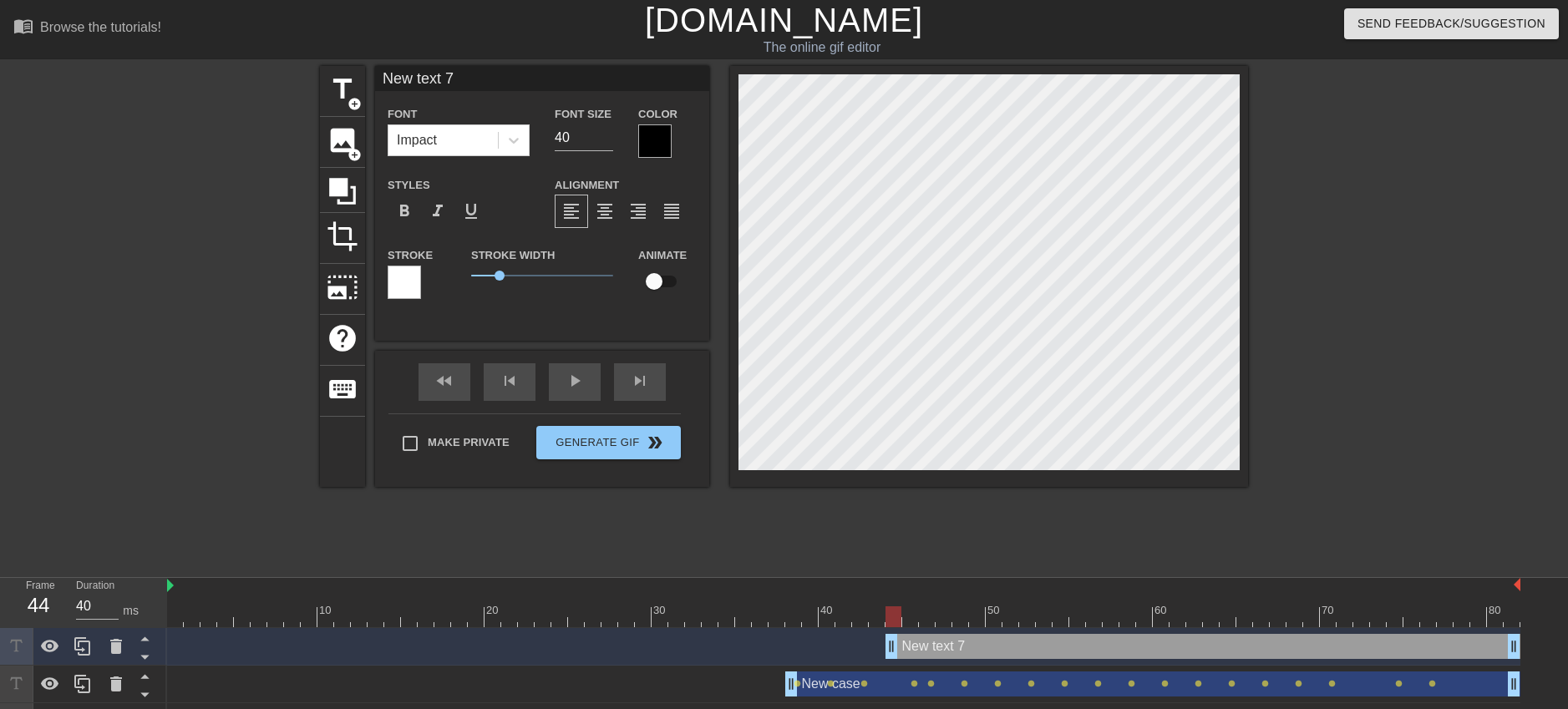
scroll to position [3, 5]
paste textarea "case"
type input "New case"
type textarea "New case"
click at [675, 279] on input "checkbox" at bounding box center [654, 281] width 96 height 32
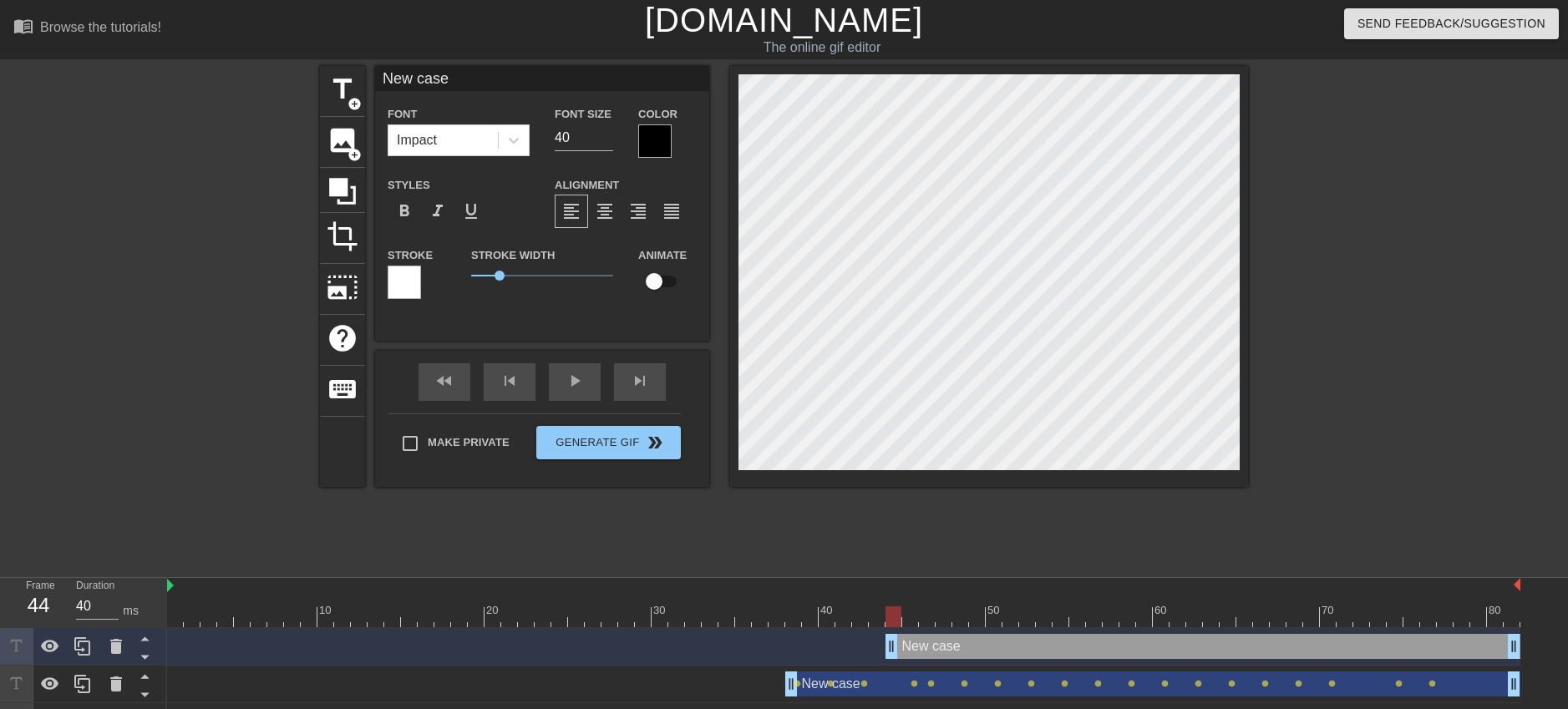
checkbox input "true"
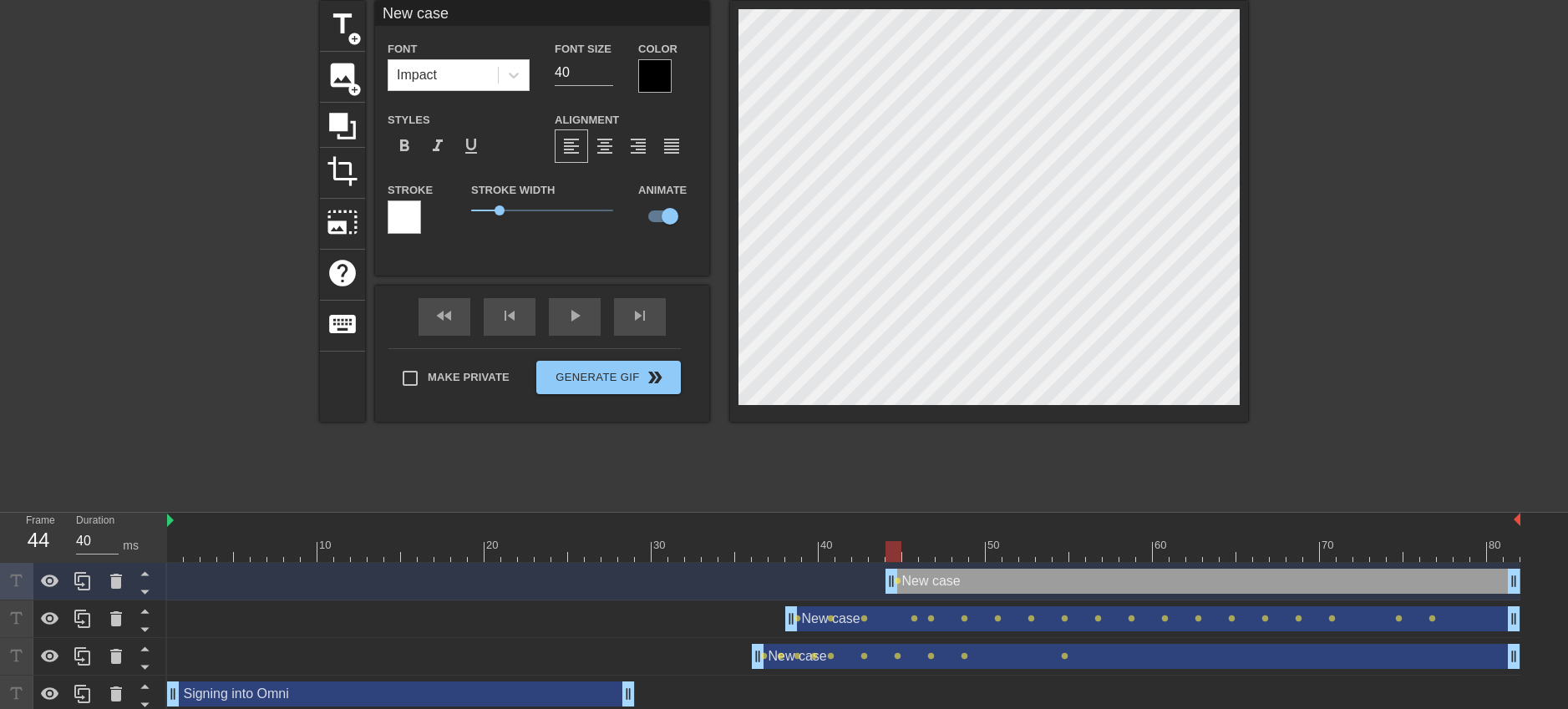
scroll to position [72, 0]
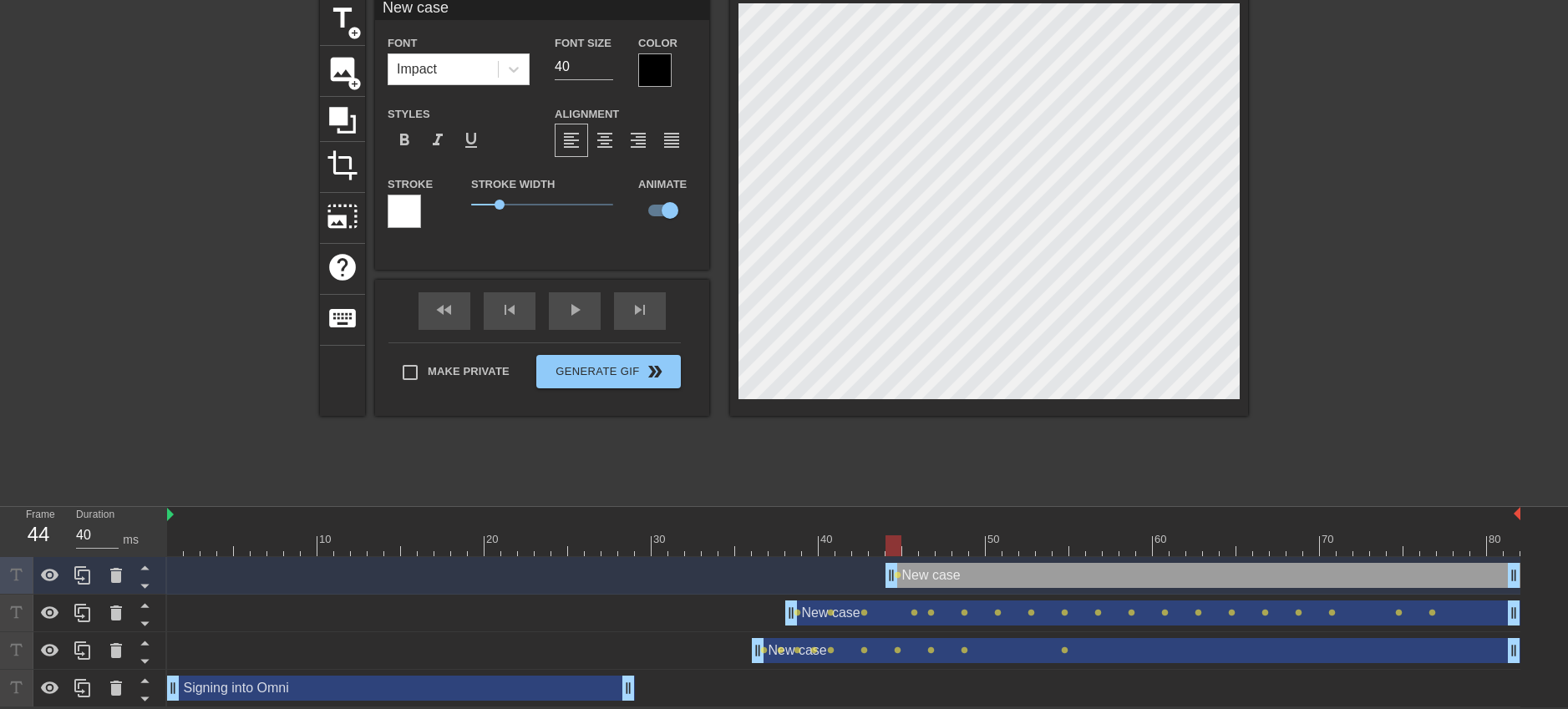
click at [928, 573] on div "New case drag_handle drag_handle" at bounding box center [1204, 576] width 635 height 25
click at [342, 20] on span "title" at bounding box center [342, 19] width 32 height 32
type input "New text 8"
checkbox input "false"
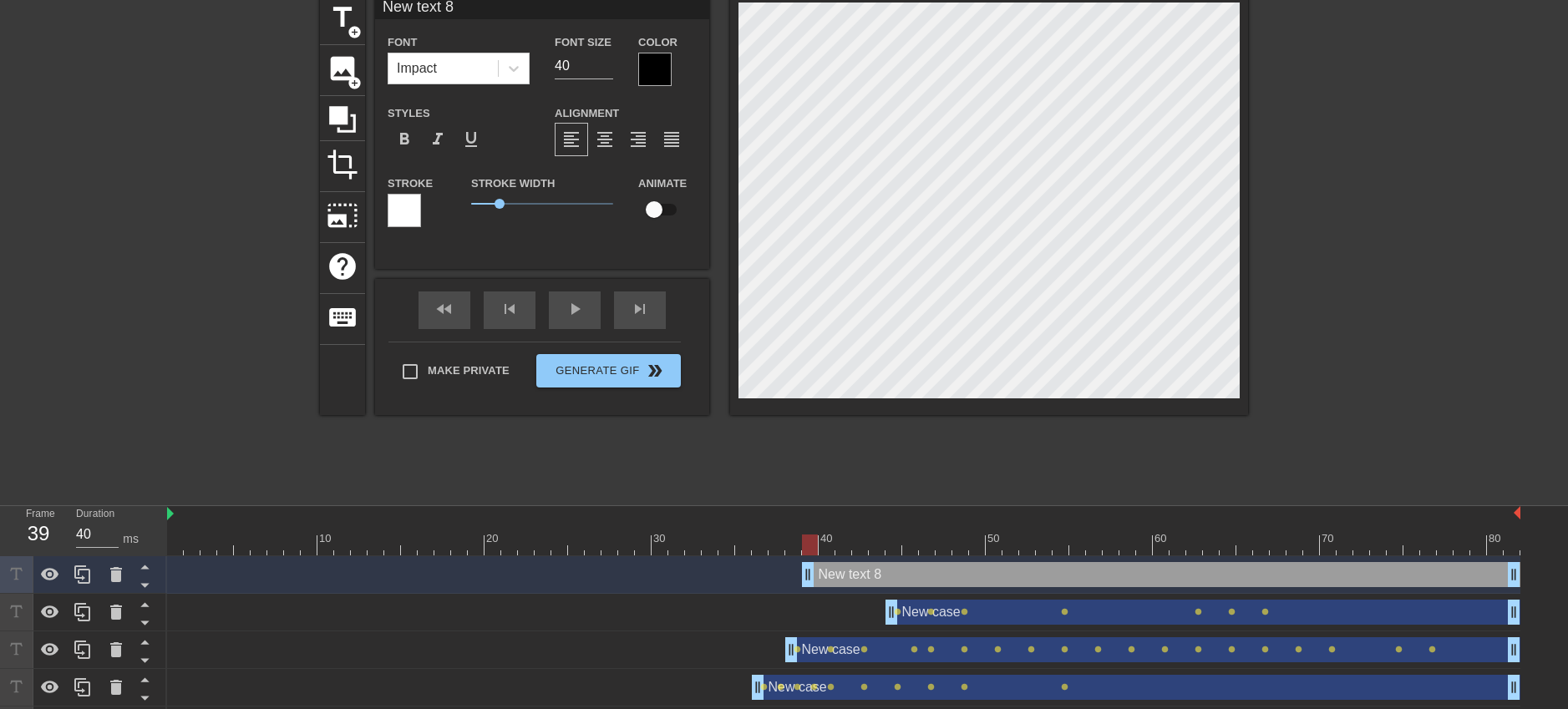
scroll to position [3, 5]
paste textarea "case"
type input "New case"
type textarea "New case"
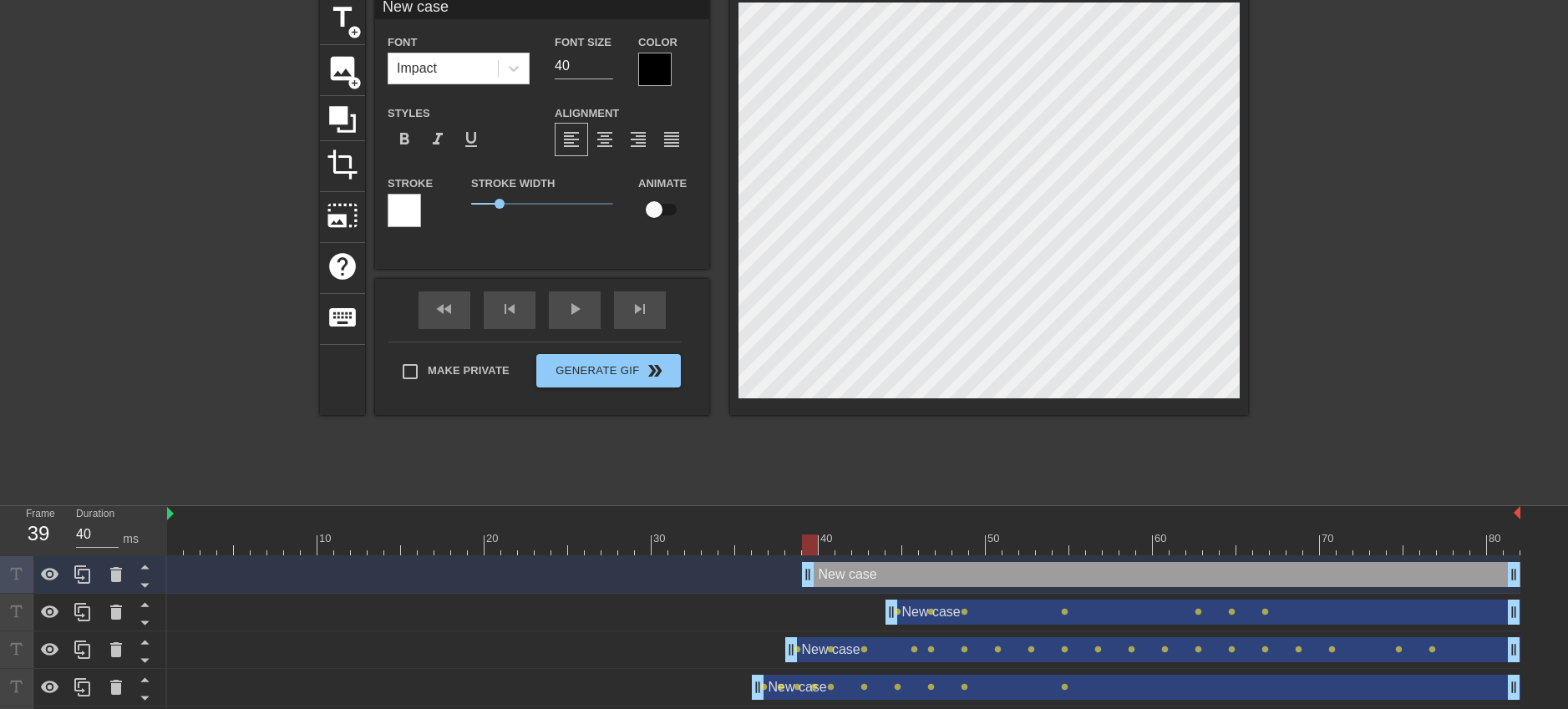
click at [924, 571] on div "New case drag_handle drag_handle" at bounding box center [1161, 575] width 718 height 25
click at [348, 119] on icon at bounding box center [342, 119] width 26 height 26
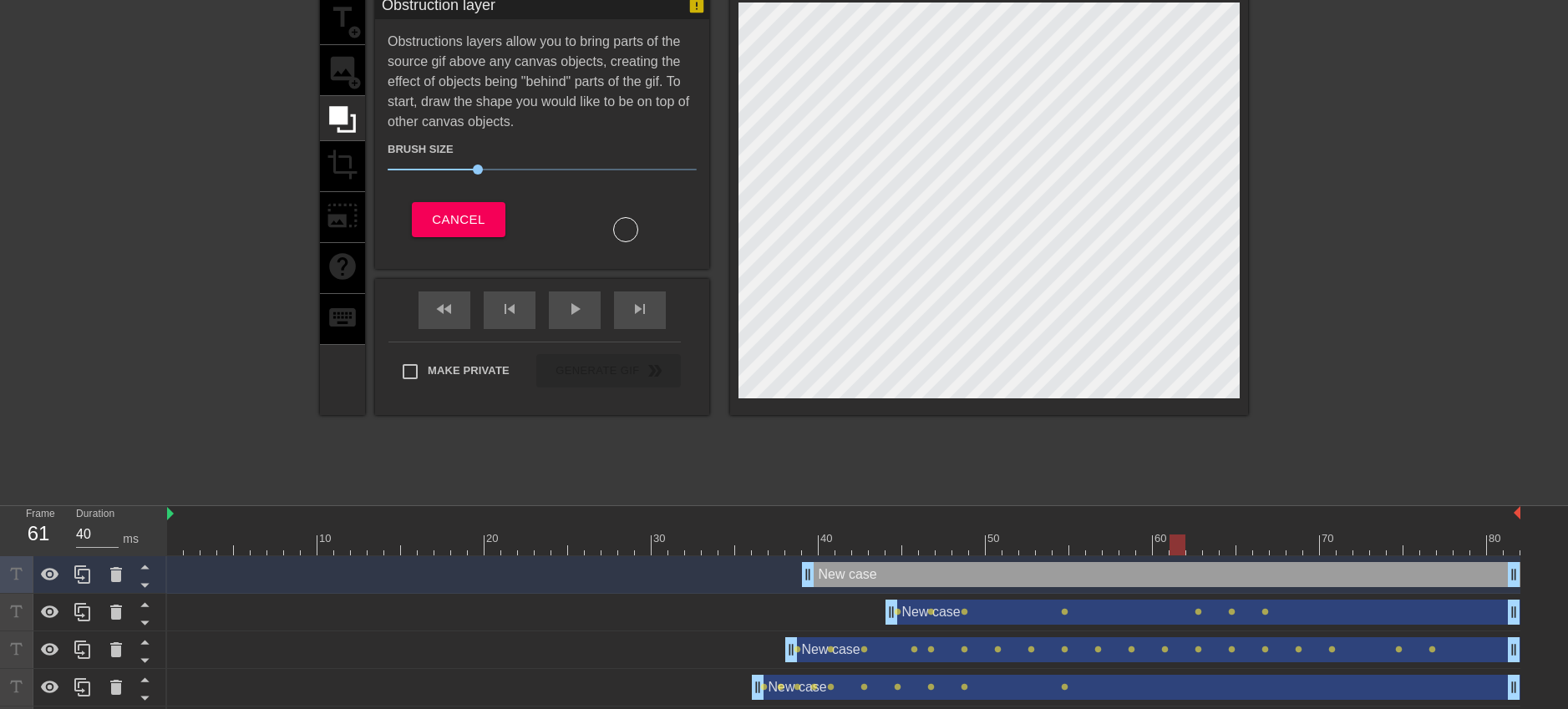
click at [335, 24] on div "title add_circle image add_circle crop photo_size_select_large help keyboard" at bounding box center [342, 205] width 45 height 421
click at [450, 214] on span "Cancel" at bounding box center [458, 219] width 53 height 21
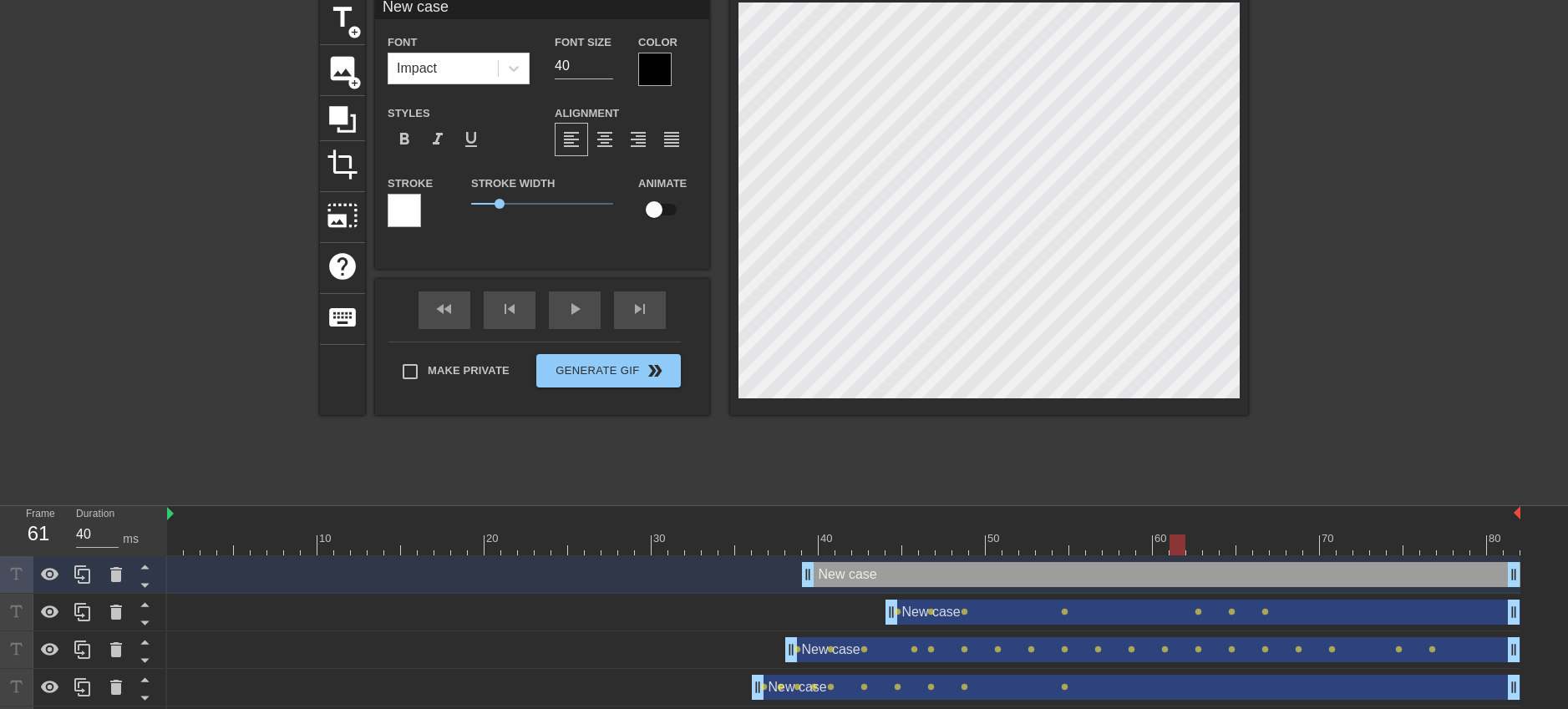
click at [1057, 571] on div "New case drag_handle drag_handle" at bounding box center [1161, 575] width 718 height 25
click at [822, 580] on div "New case drag_handle drag_handle" at bounding box center [1161, 575] width 718 height 25
click at [822, 555] on div "10 20 30 40 50 60 70 80" at bounding box center [843, 531] width 1354 height 50
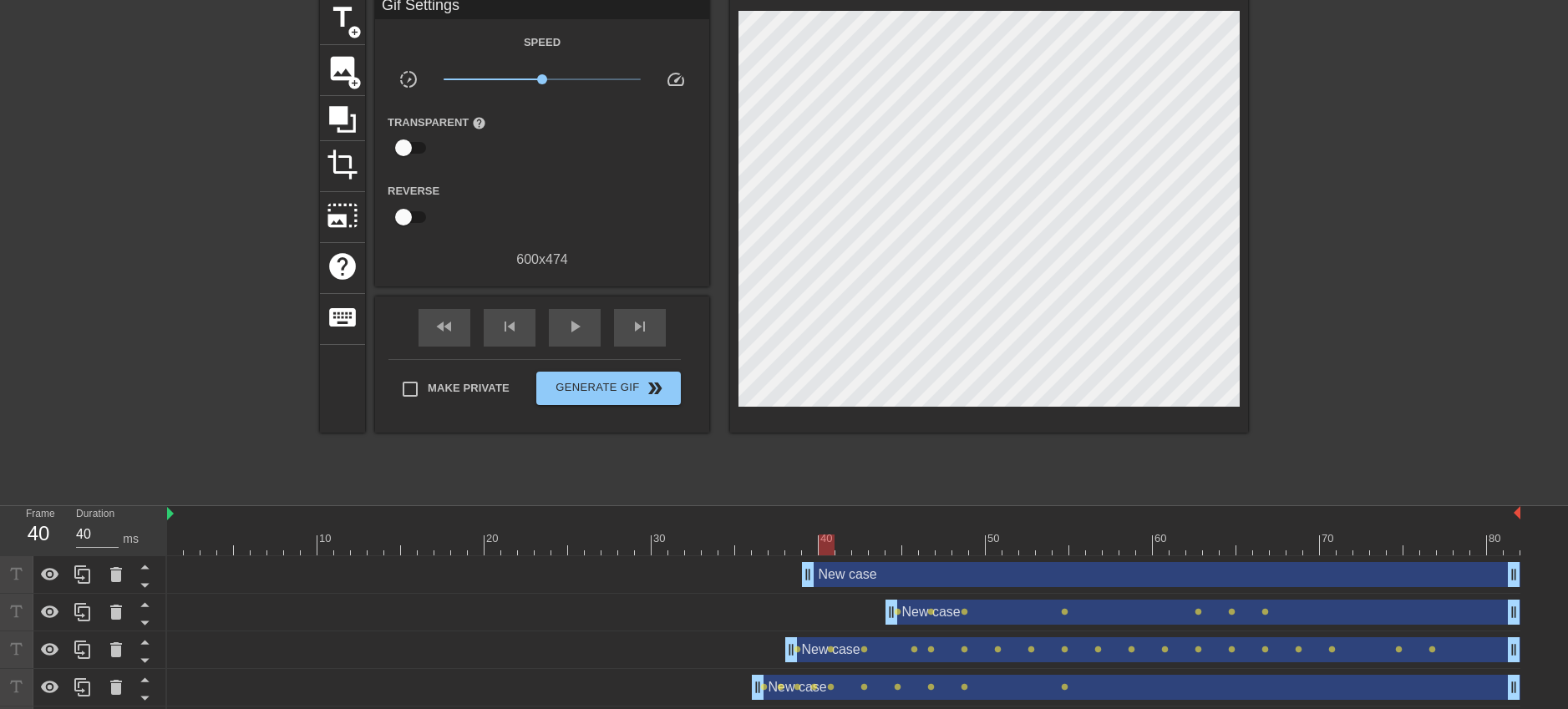
click at [823, 553] on div at bounding box center [843, 544] width 1354 height 20
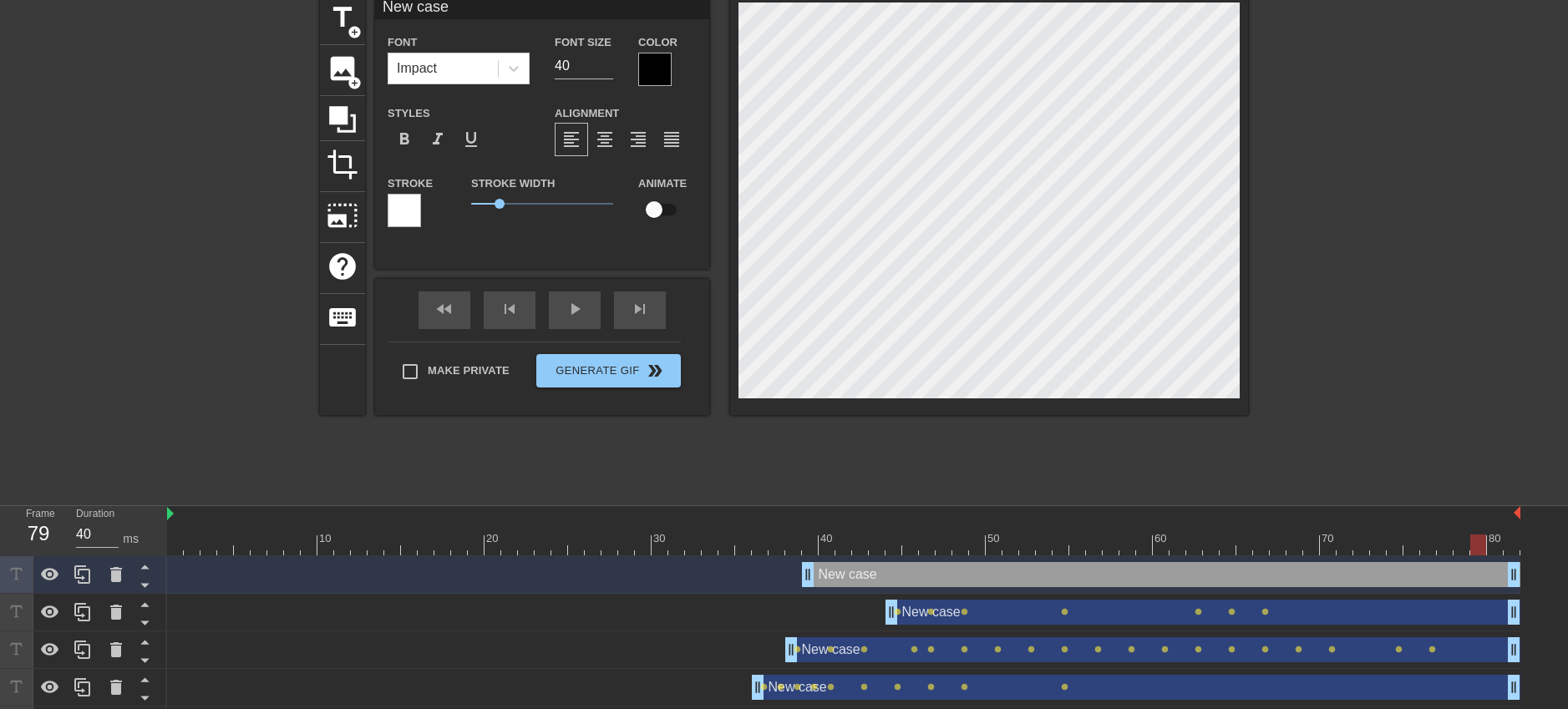
click at [1477, 551] on div at bounding box center [843, 544] width 1354 height 20
click at [1504, 549] on div at bounding box center [843, 544] width 1354 height 20
click at [1479, 574] on div "New case drag_handle drag_handle" at bounding box center [1161, 575] width 718 height 25
click at [667, 214] on input "checkbox" at bounding box center [654, 209] width 96 height 32
checkbox input "true"
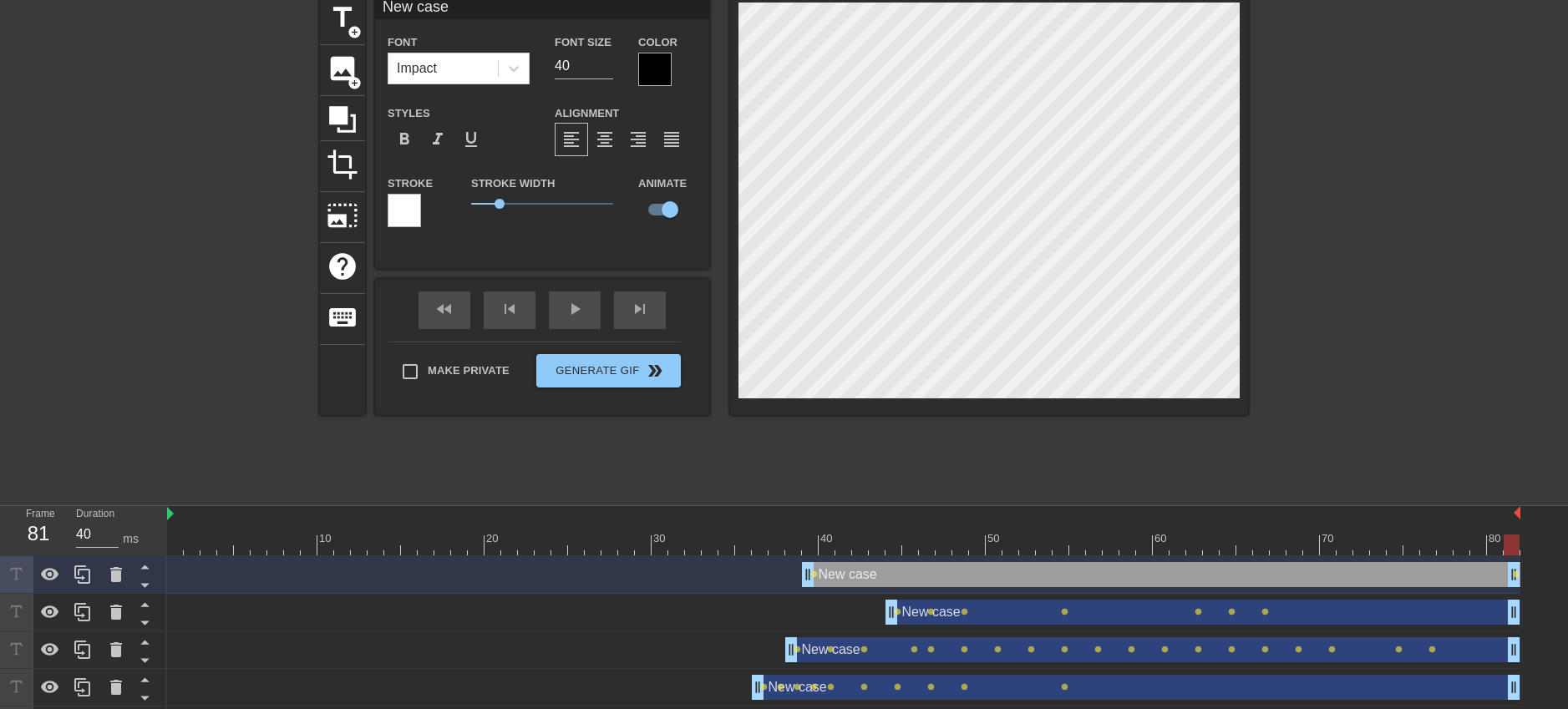
click at [1490, 548] on div at bounding box center [843, 544] width 1354 height 20
click at [1501, 550] on div at bounding box center [1495, 544] width 16 height 20
click at [1499, 550] on div at bounding box center [1495, 544] width 16 height 20
click at [1508, 550] on div at bounding box center [843, 544] width 1354 height 20
click at [1468, 547] on div at bounding box center [843, 544] width 1354 height 20
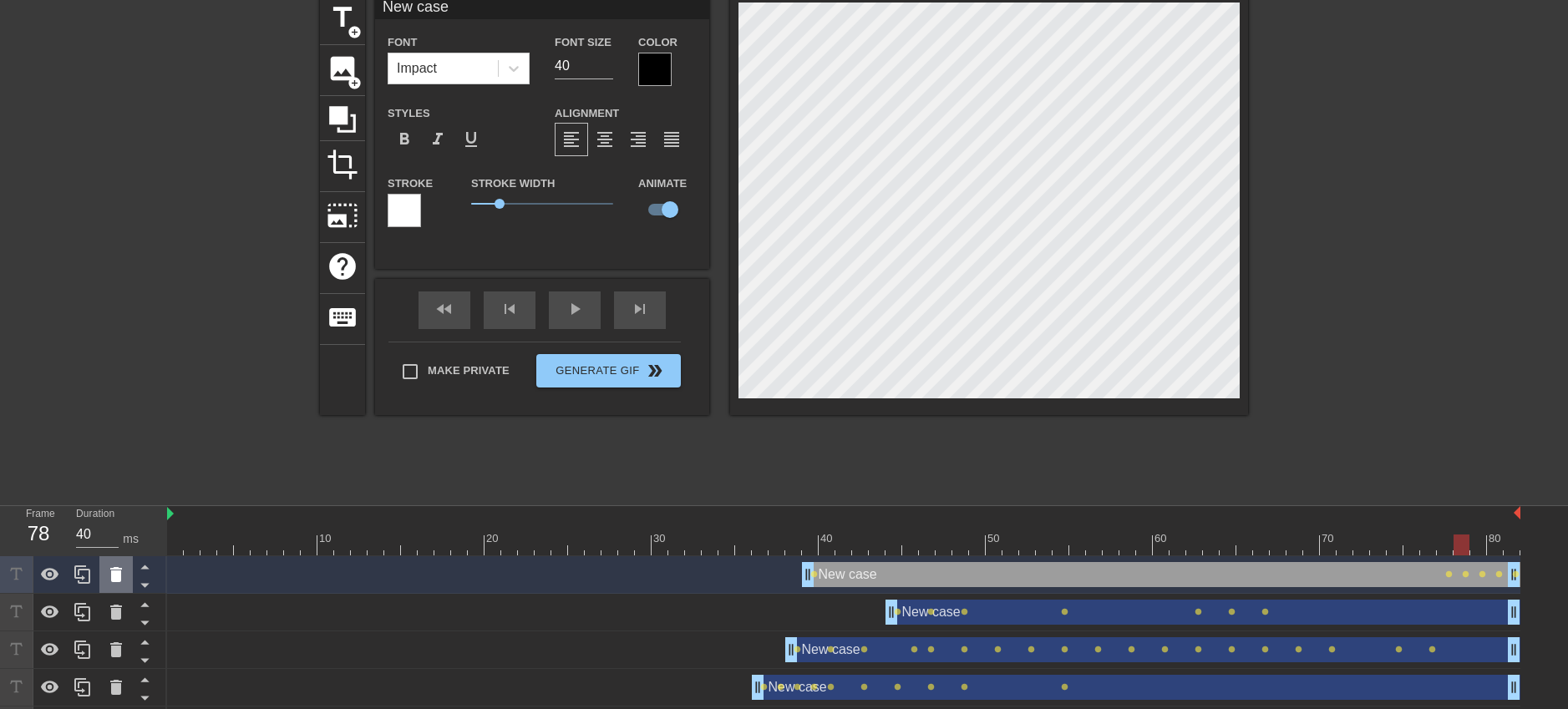
click at [120, 572] on icon at bounding box center [116, 574] width 12 height 15
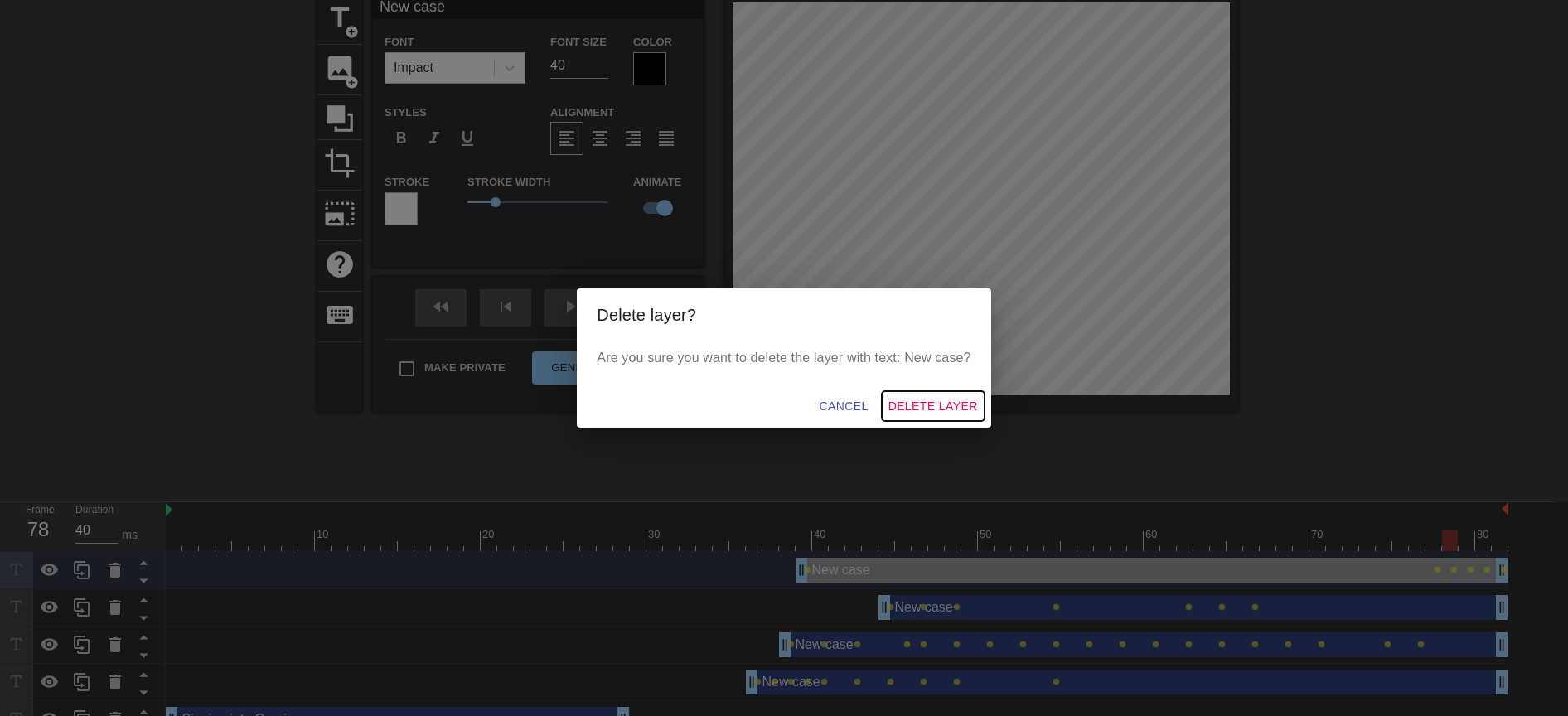
click at [940, 406] on span "Delete Layer" at bounding box center [933, 406] width 90 height 20
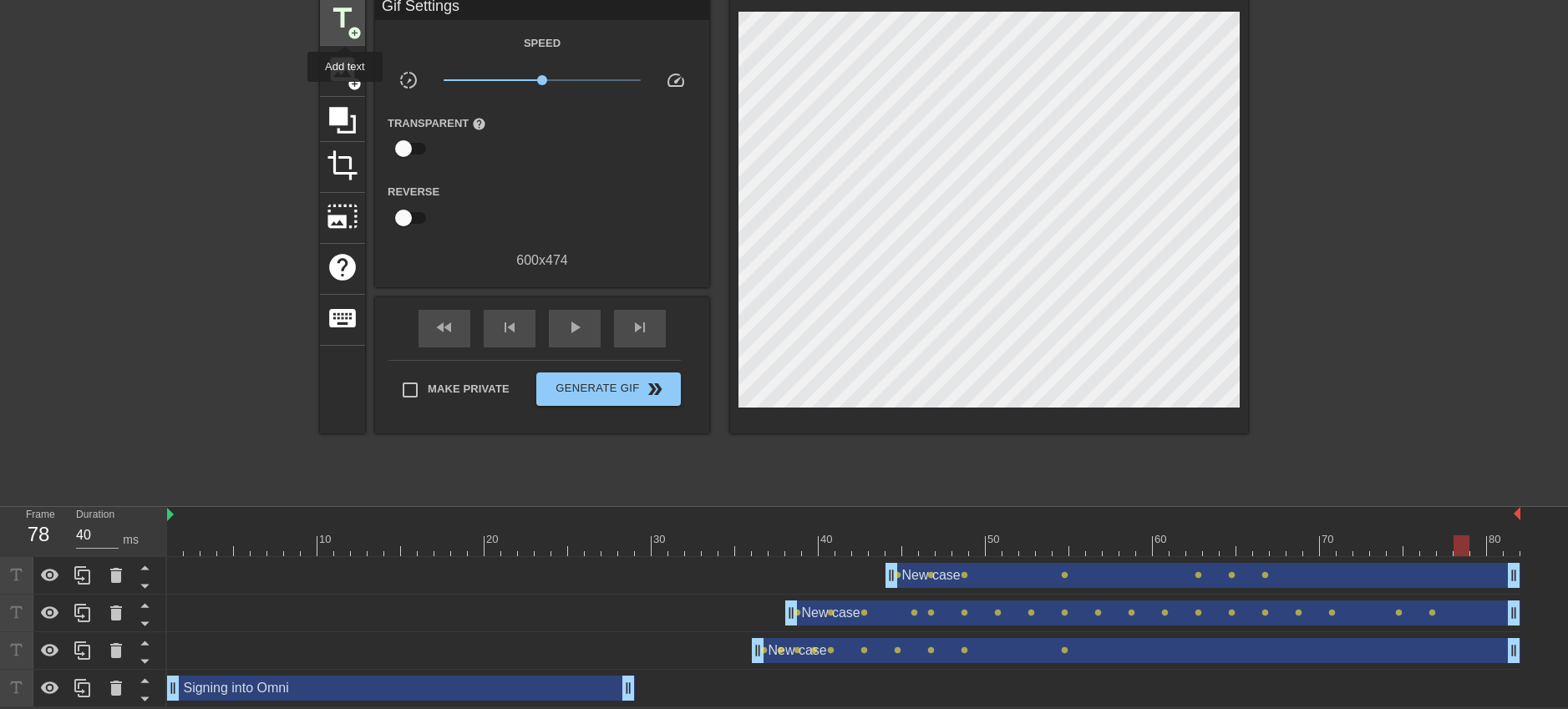
click at [346, 31] on span "title" at bounding box center [342, 19] width 32 height 32
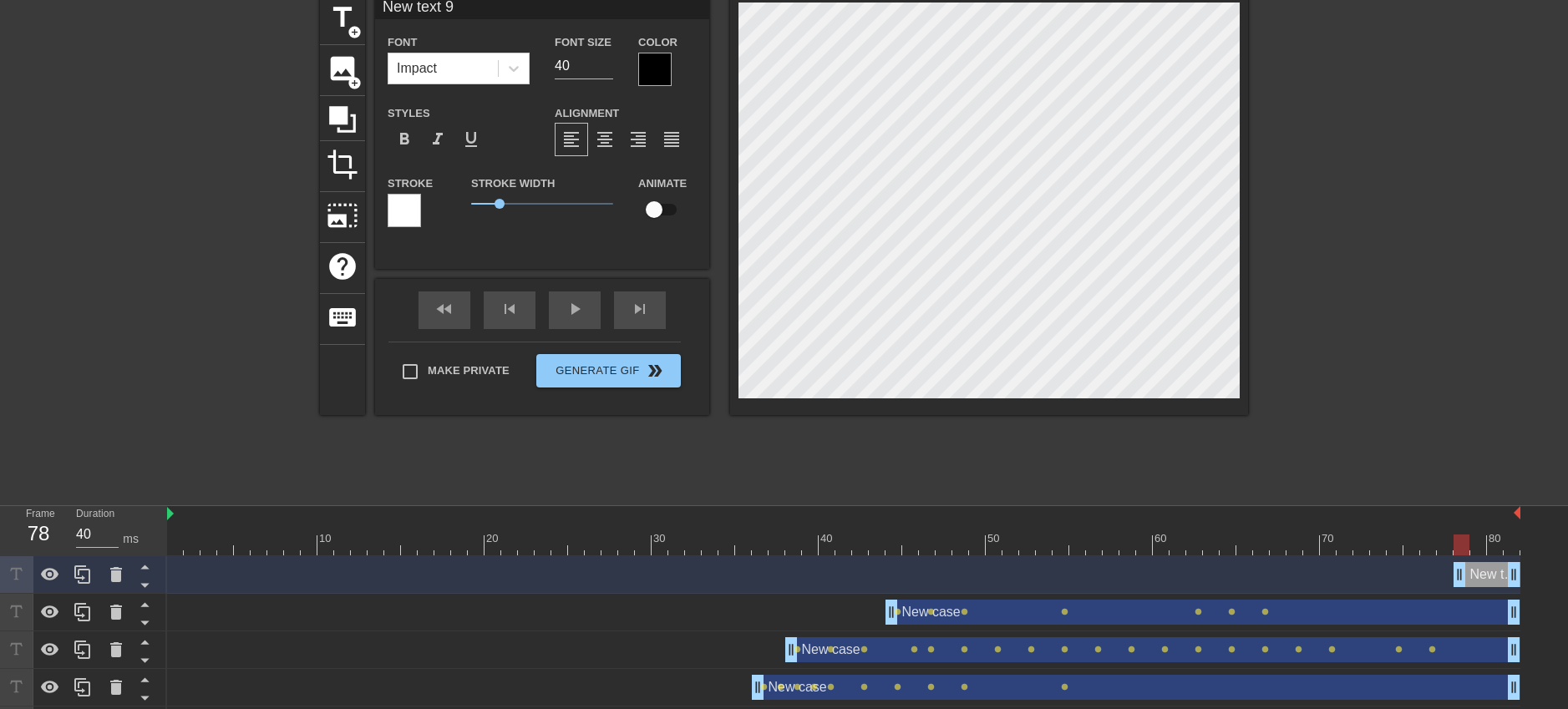
scroll to position [3, 5]
paste textarea "case"
type input "New case"
type textarea "New case"
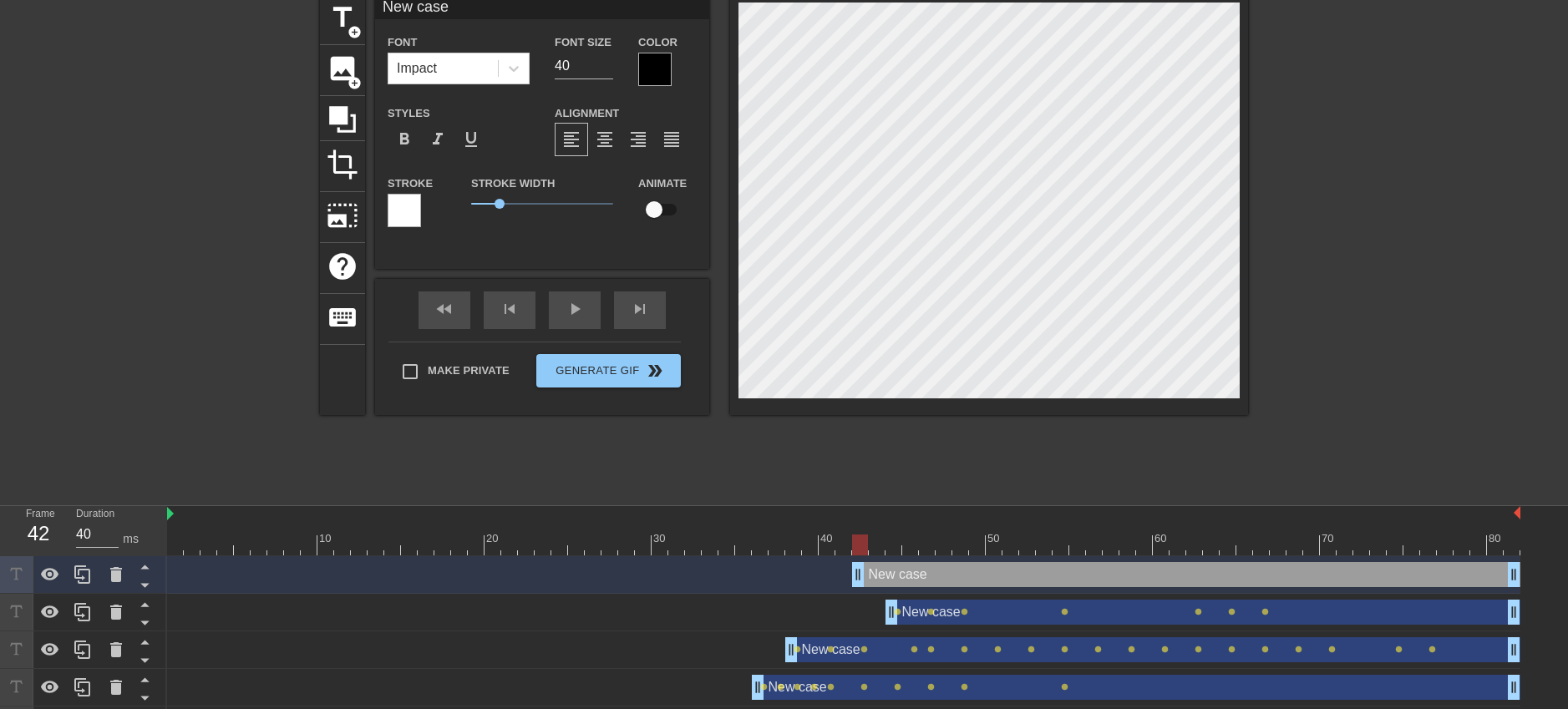
drag, startPoint x: 1461, startPoint y: 581, endPoint x: 855, endPoint y: 587, distance: 606.0
click at [855, 587] on div "New case drag_handle drag_handle" at bounding box center [843, 575] width 1354 height 38
drag, startPoint x: 857, startPoint y: 575, endPoint x: 775, endPoint y: 573, distance: 82.0
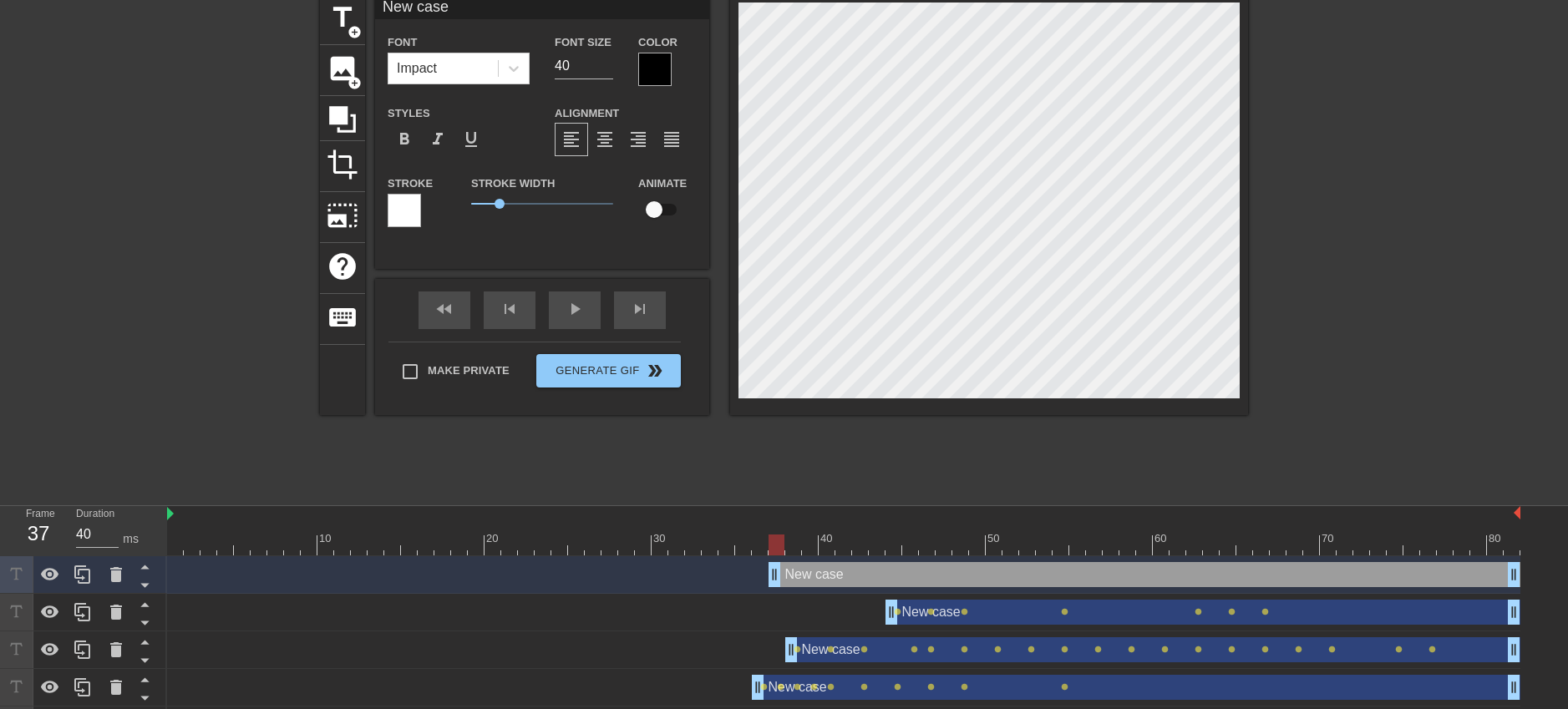
type input "ew case"
type textarea "ew case"
type input "new case"
type textarea "new case"
type input "New case"
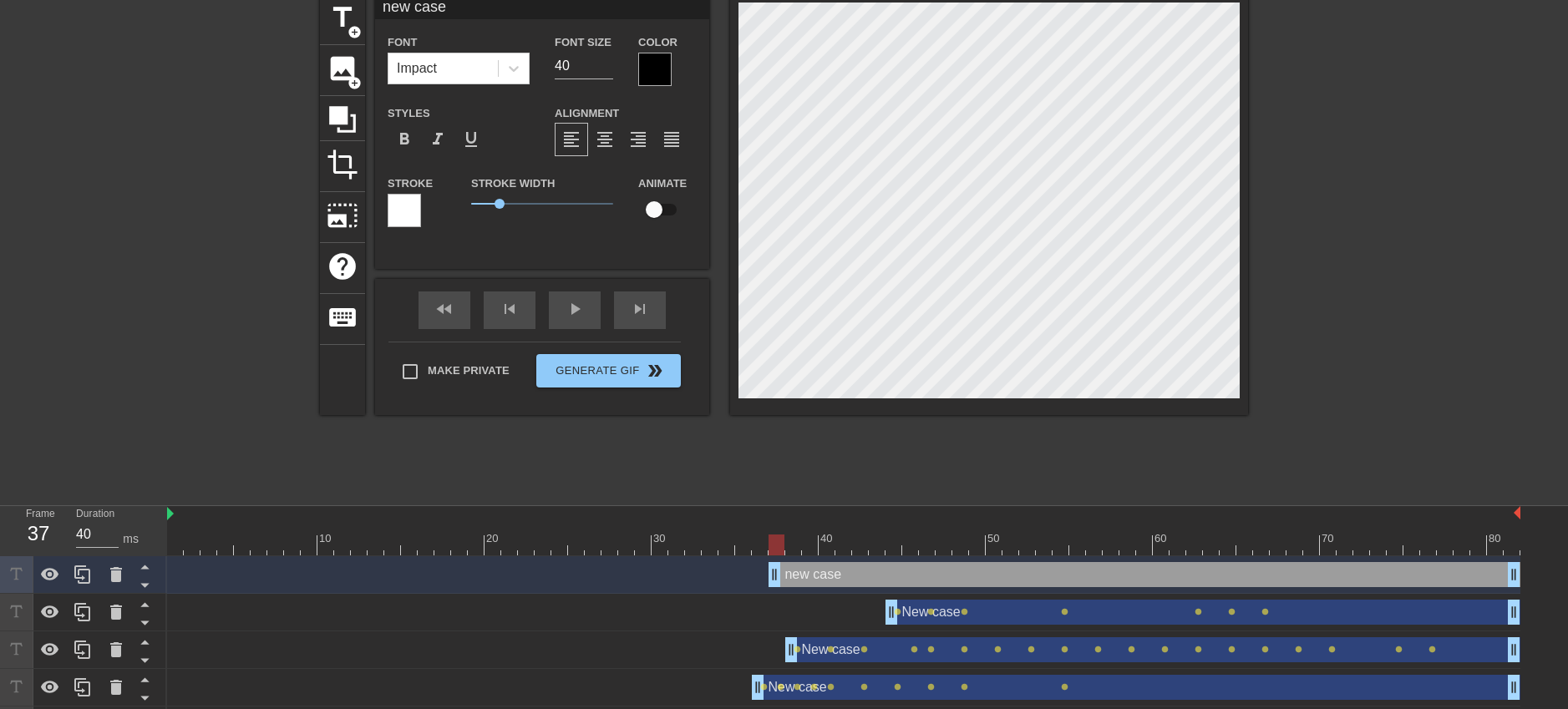
checkbox input "true"
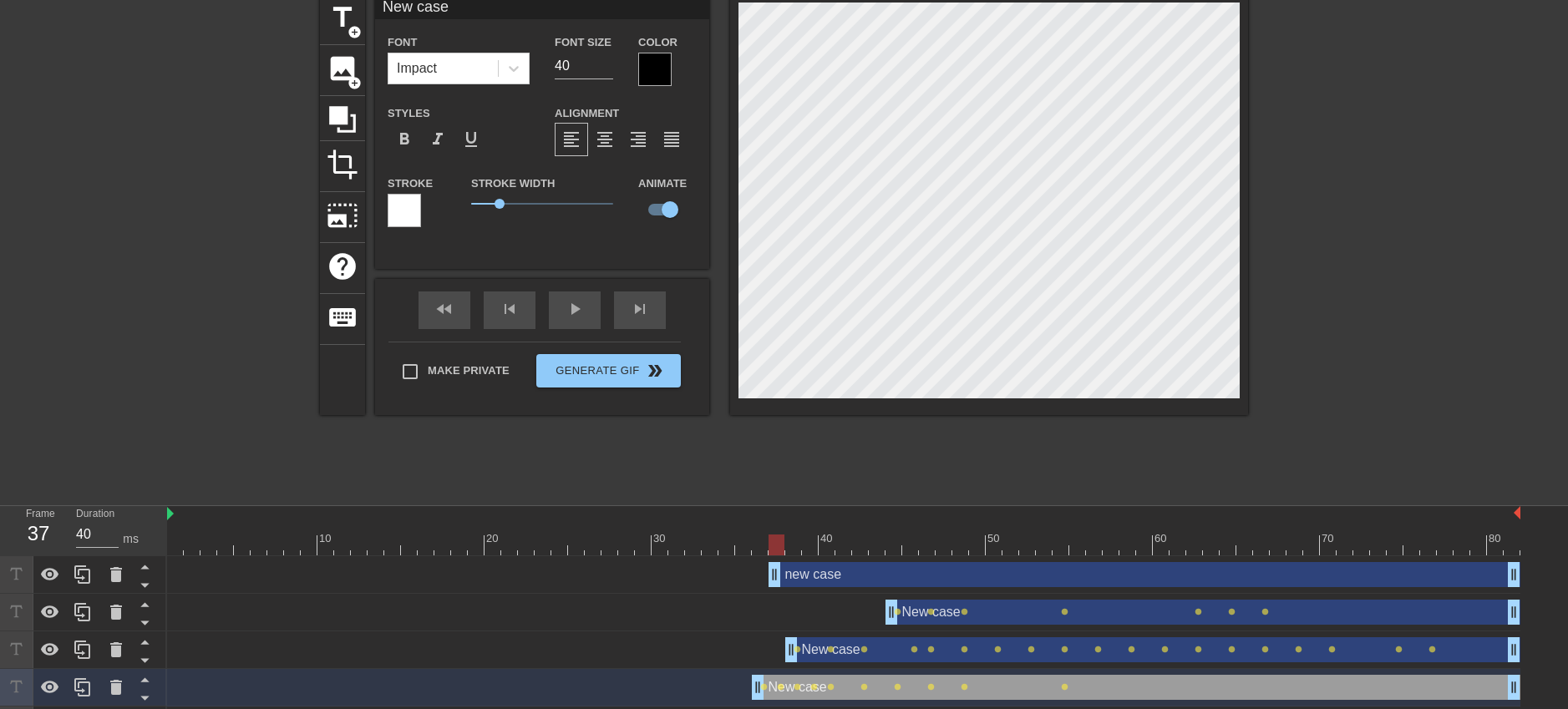
type input "ew case"
type textarea "ew case"
type input "new case"
type textarea "new case"
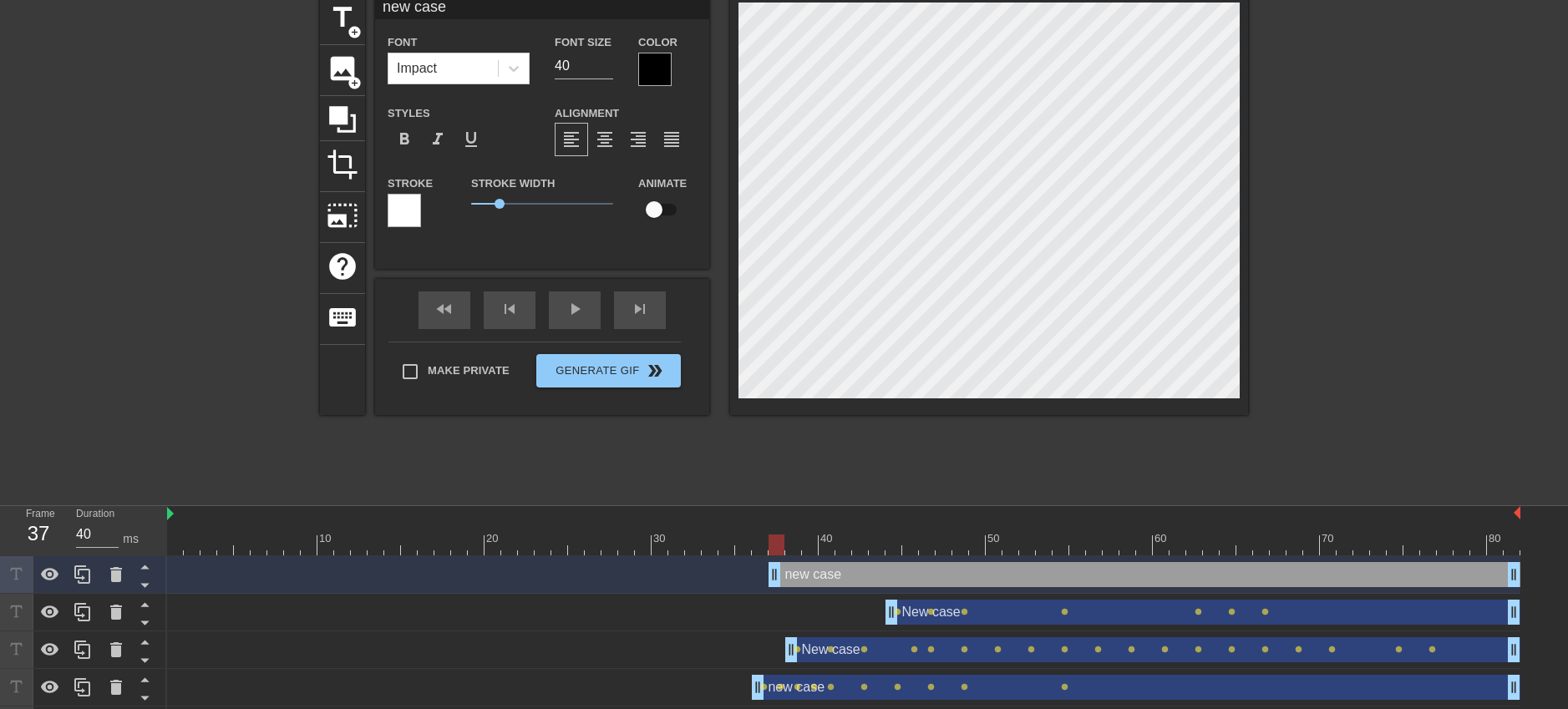
click at [916, 577] on div "new case drag_handle drag_handle" at bounding box center [1145, 575] width 752 height 25
click at [651, 206] on input "checkbox" at bounding box center [654, 209] width 96 height 32
checkbox input "true"
click at [776, 541] on div at bounding box center [777, 544] width 16 height 20
click at [805, 582] on div "new case drag_handle drag_handle" at bounding box center [1145, 575] width 752 height 25
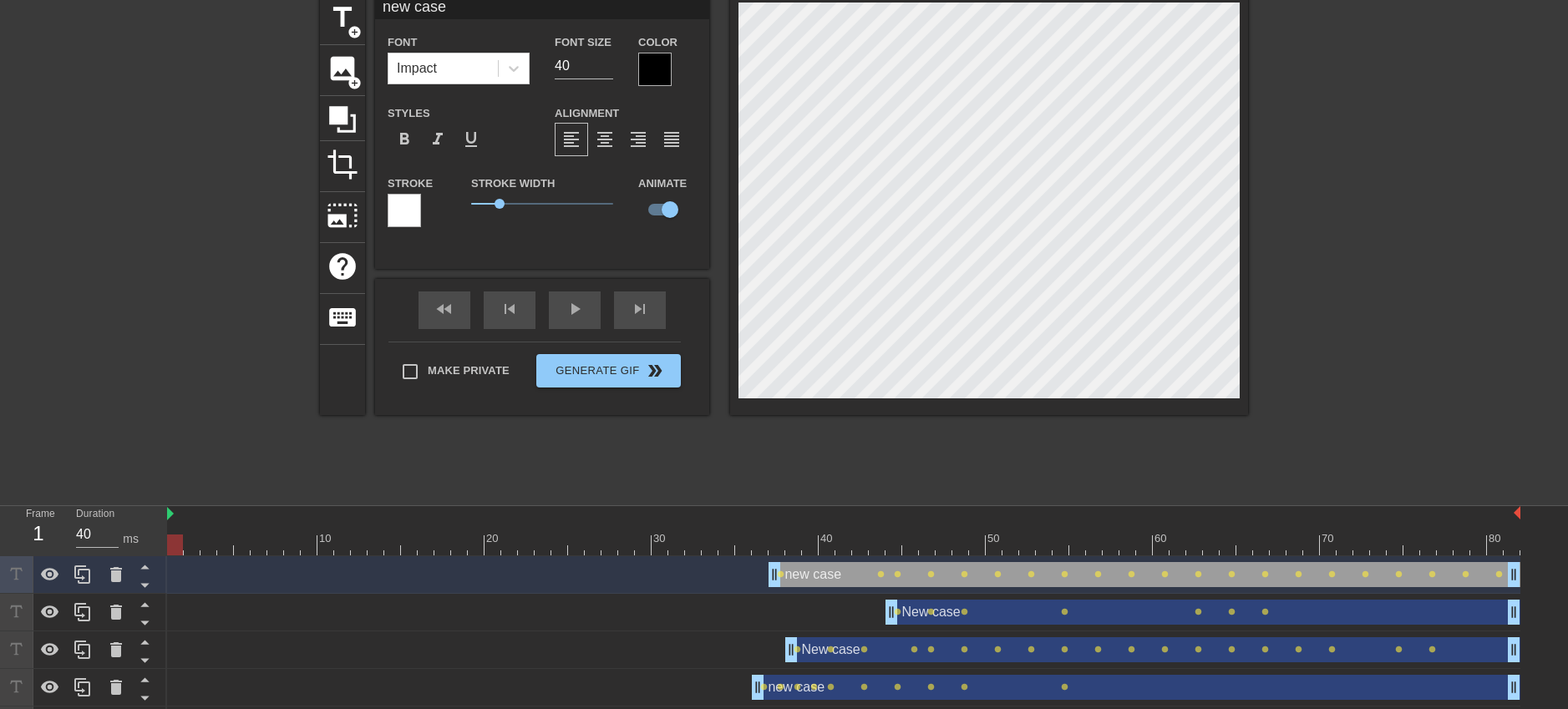
click at [169, 541] on div at bounding box center [174, 544] width 16 height 20
click at [565, 307] on div "fast_rewind skip_previous play_arrow skip_next" at bounding box center [542, 310] width 272 height 62
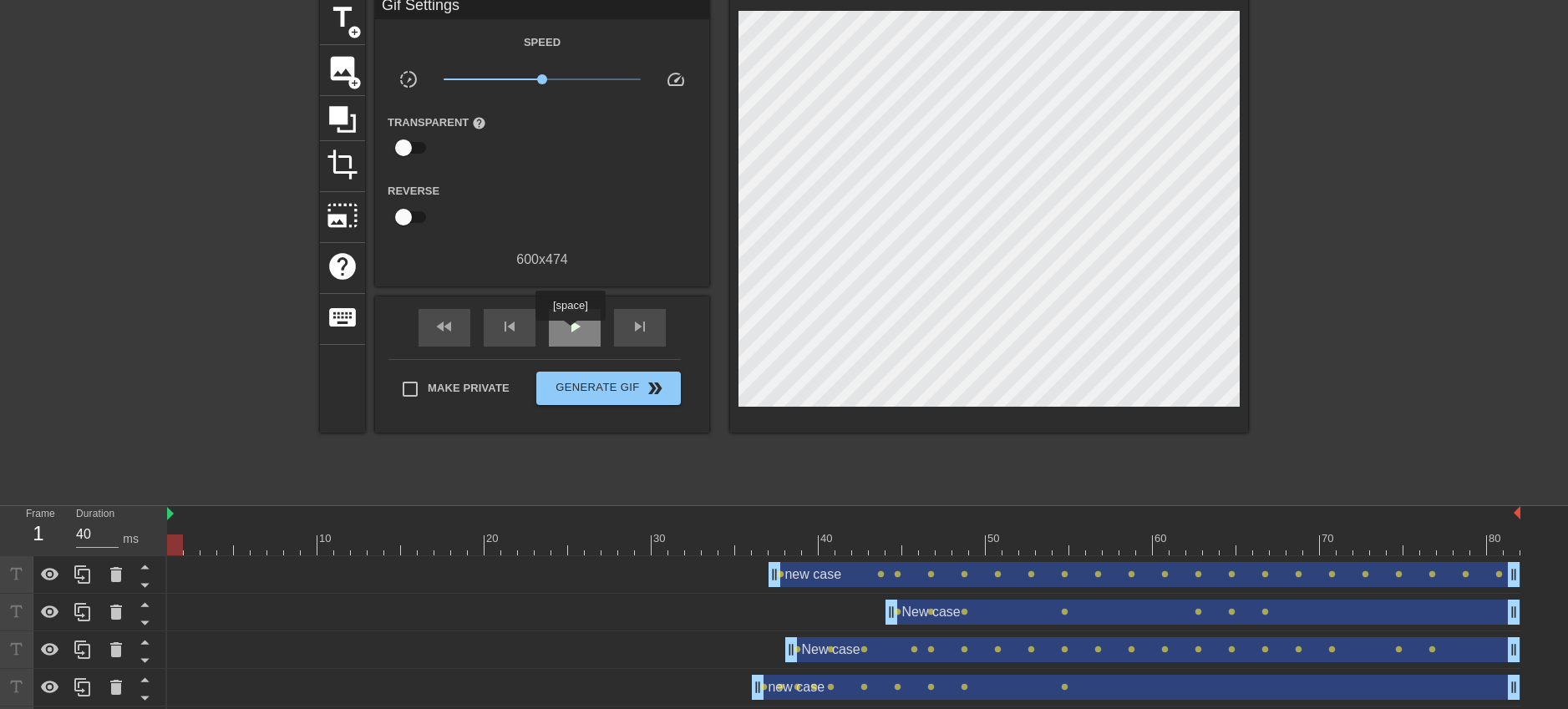
click at [574, 331] on span "play_arrow" at bounding box center [575, 326] width 20 height 20
click at [597, 393] on span "Generate Gif double_arrow" at bounding box center [608, 388] width 132 height 20
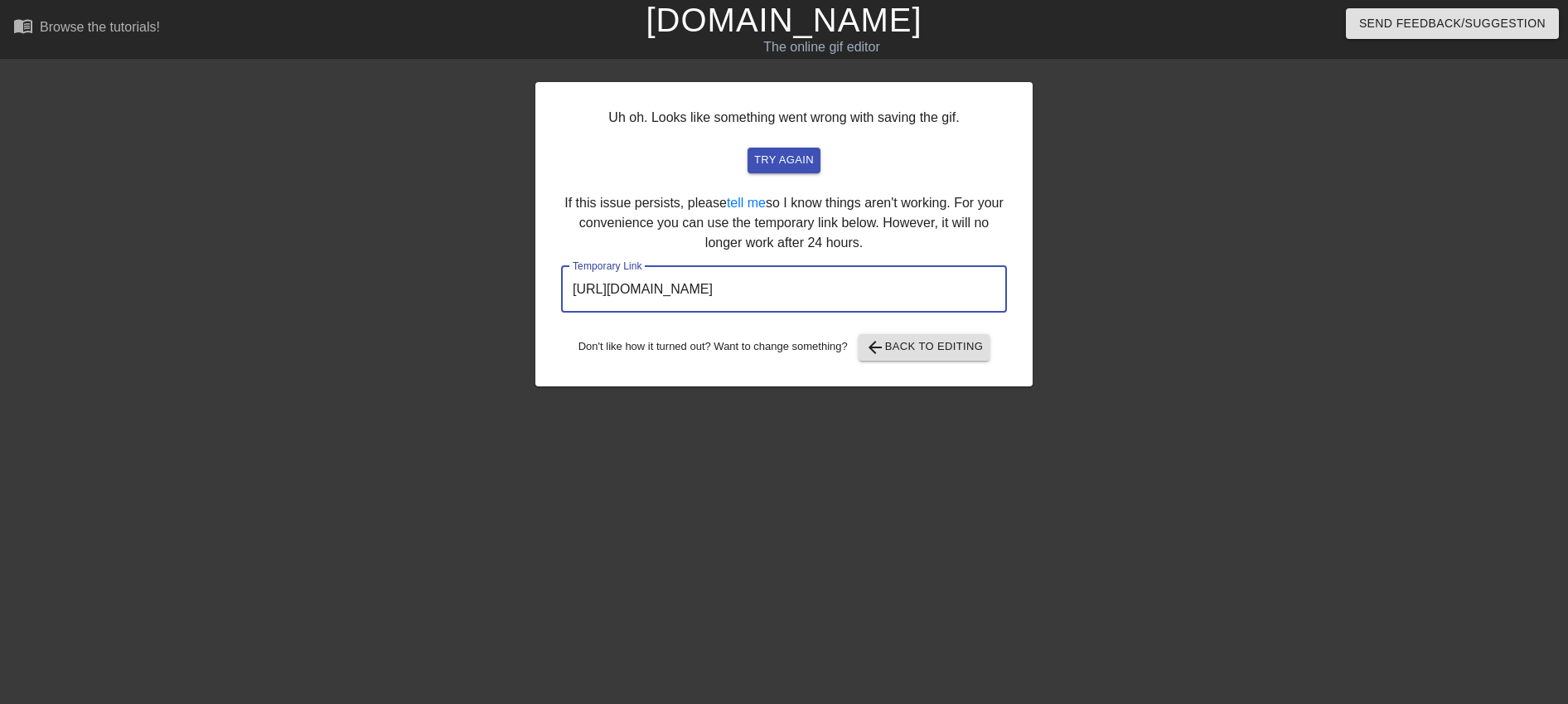
drag, startPoint x: 936, startPoint y: 293, endPoint x: 587, endPoint y: 279, distance: 349.3
click at [587, 279] on input "[URL][DOMAIN_NAME]" at bounding box center [783, 289] width 446 height 46
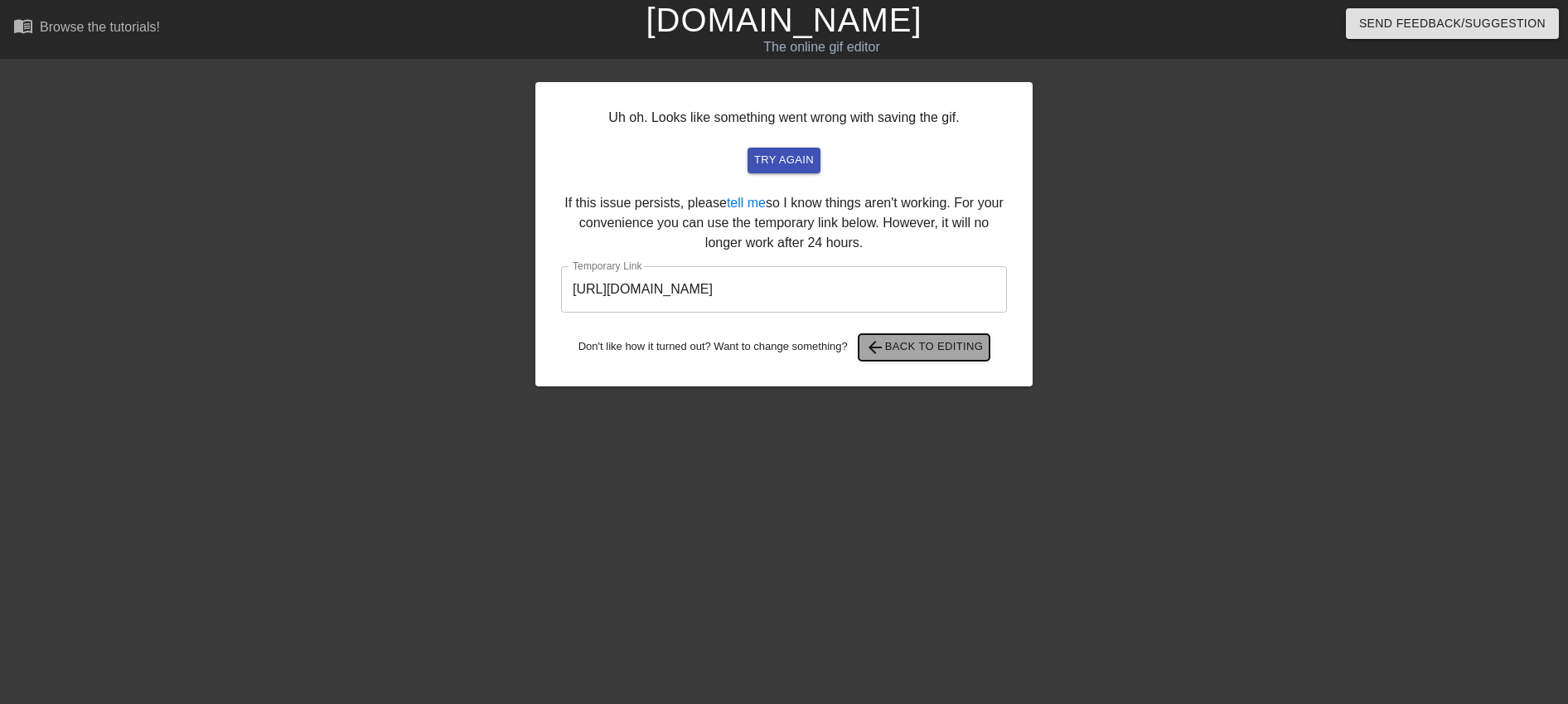
click at [962, 354] on span "arrow_back Back to Editing" at bounding box center [924, 347] width 119 height 20
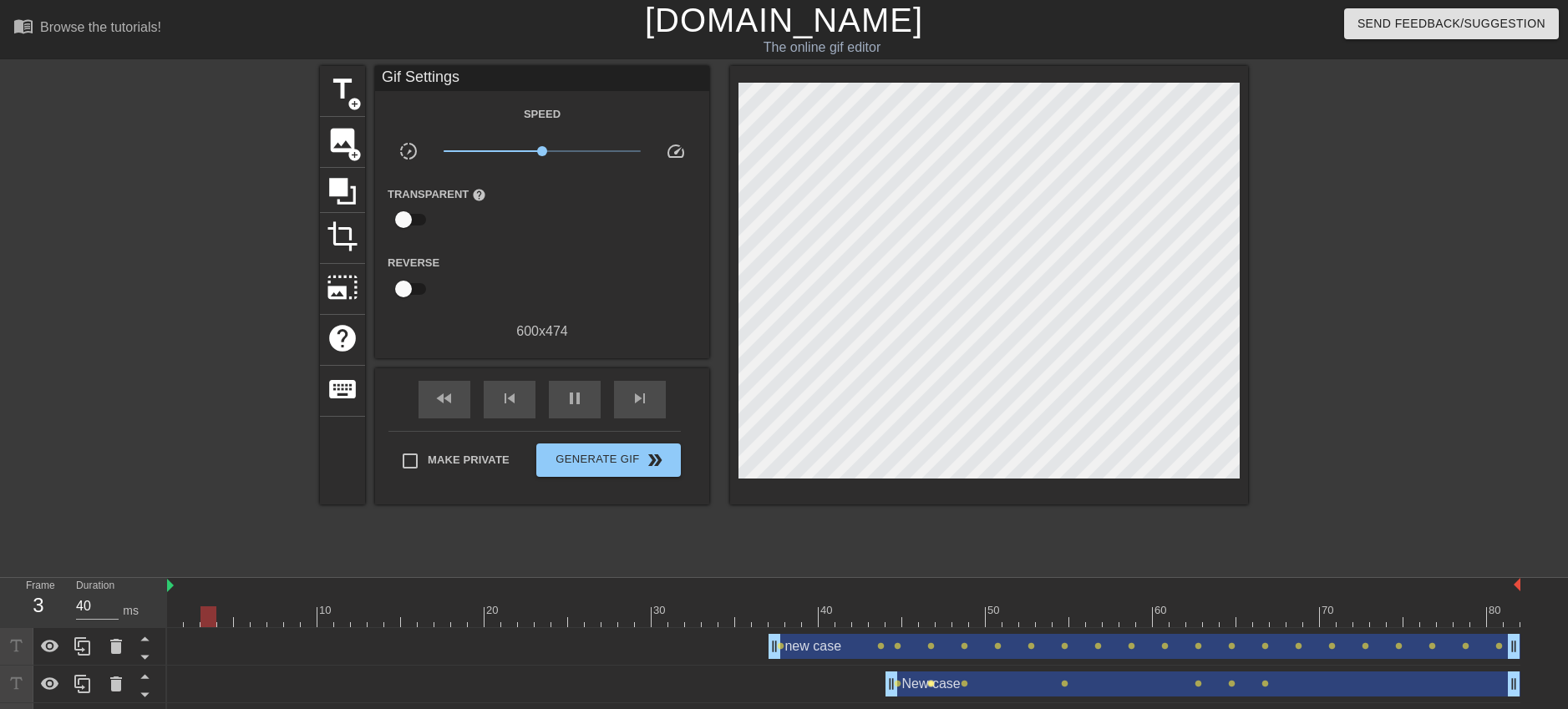
click at [928, 682] on span "lens" at bounding box center [932, 684] width 8 height 8
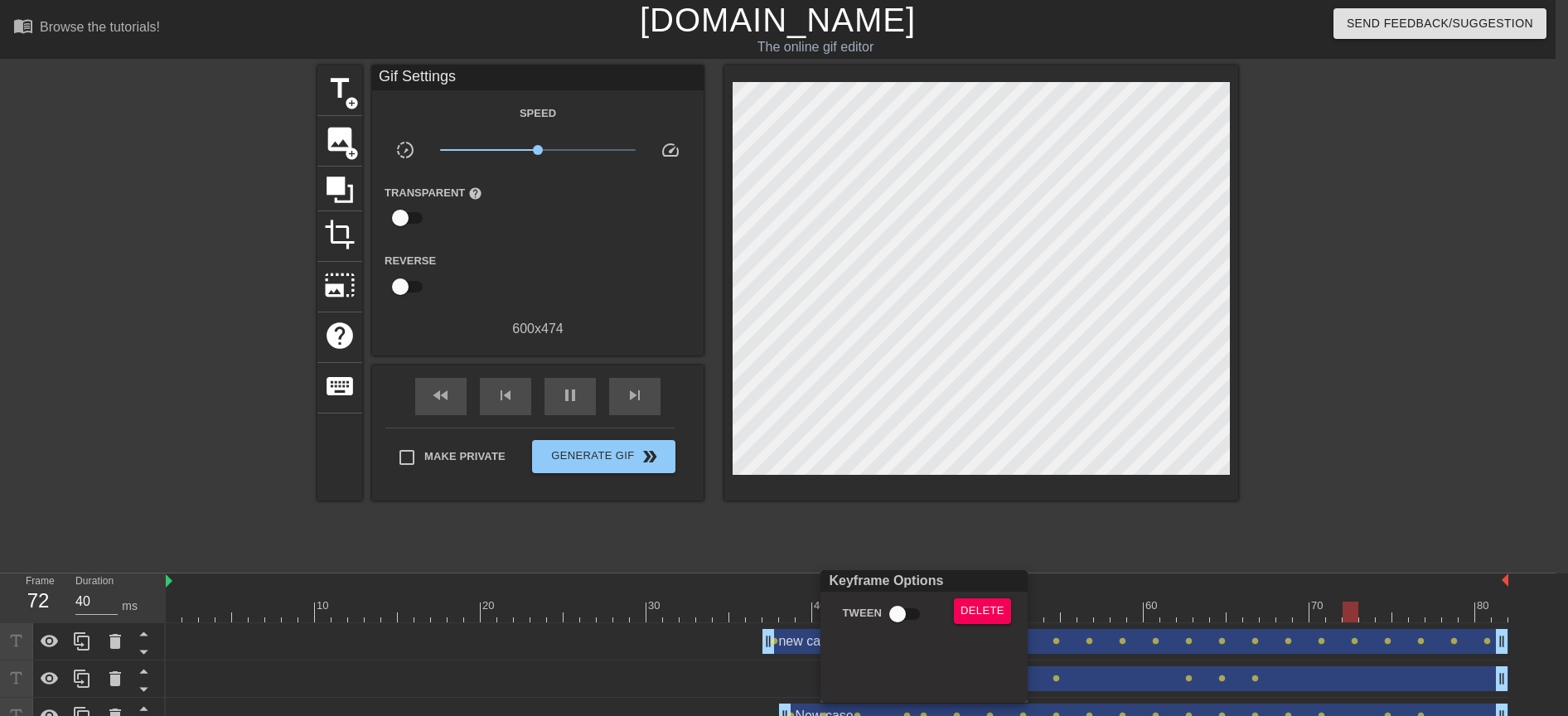
click at [1165, 528] on div at bounding box center [784, 358] width 1568 height 716
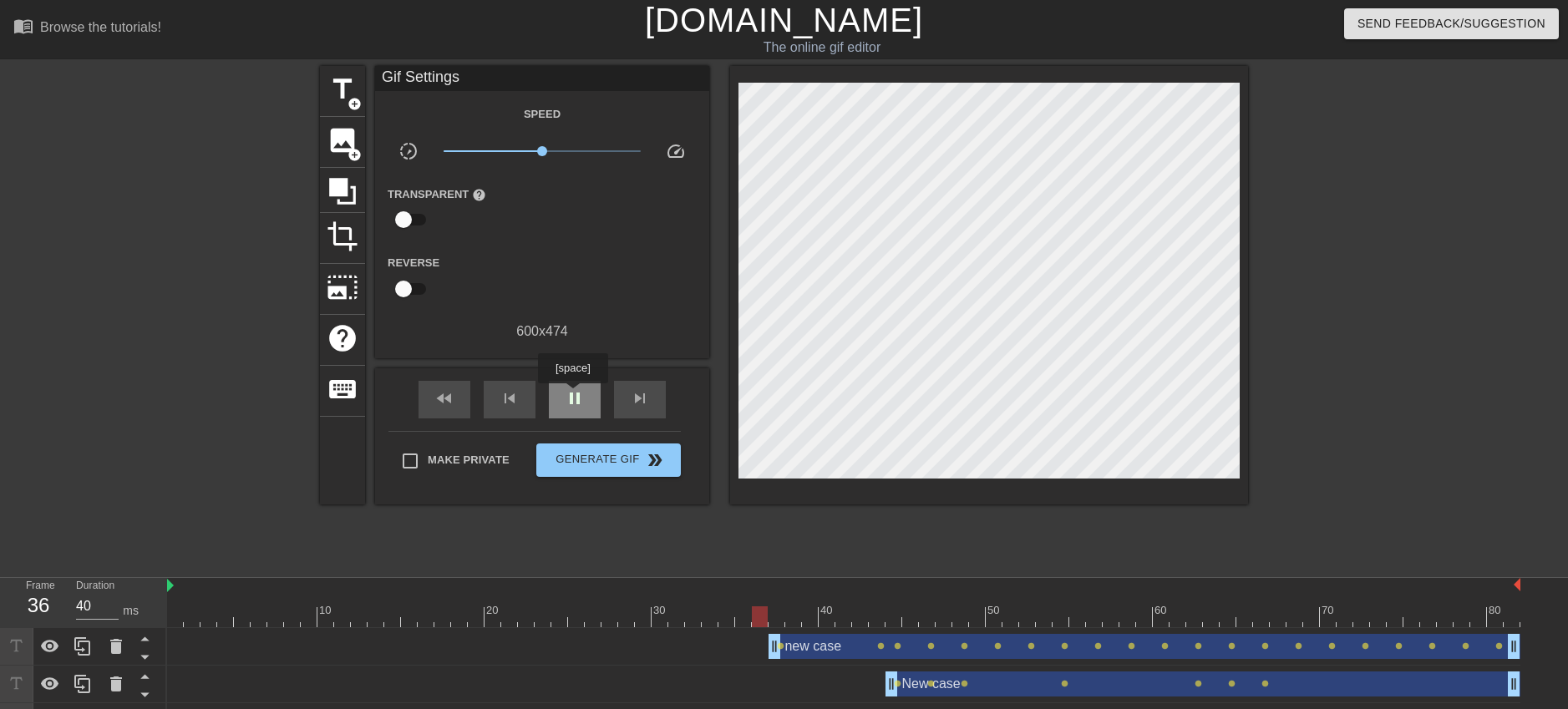
click at [576, 396] on span "pause" at bounding box center [575, 398] width 20 height 20
click at [944, 687] on div "New case drag_handle drag_handle" at bounding box center [1204, 684] width 635 height 25
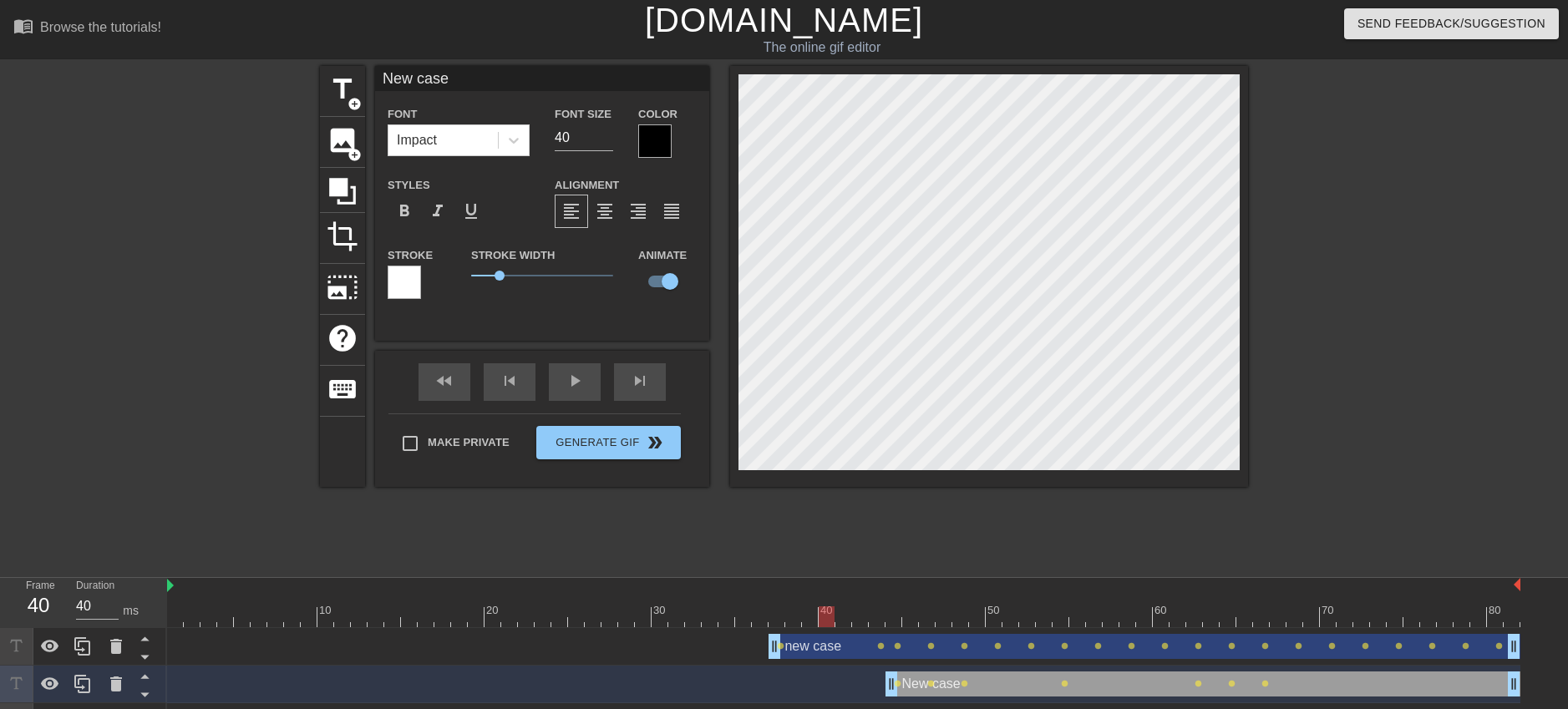
click at [836, 693] on div "New case drag_handle drag_handle lens lens lens lens lens lens lens" at bounding box center [843, 684] width 1354 height 25
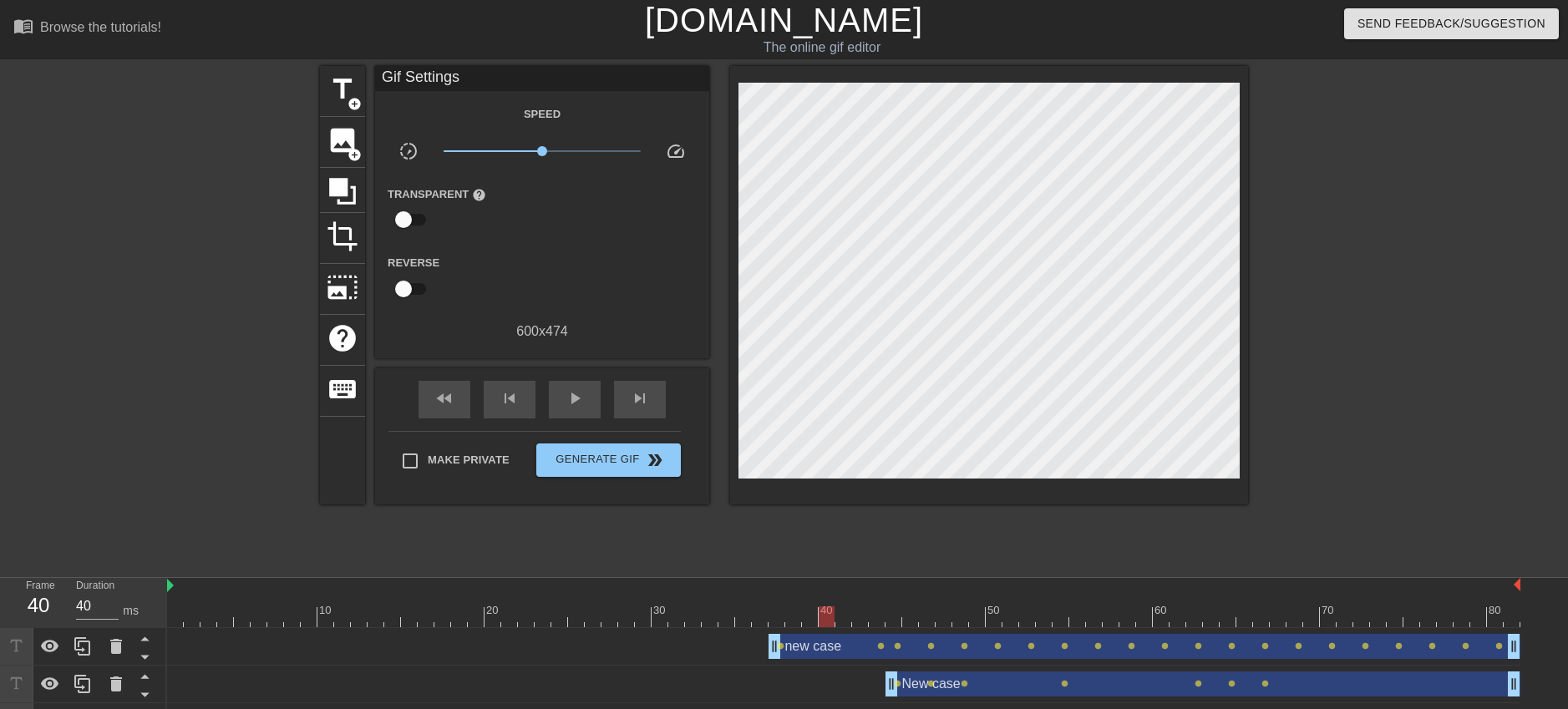
click at [918, 688] on div "New case drag_handle drag_handle" at bounding box center [1204, 684] width 635 height 25
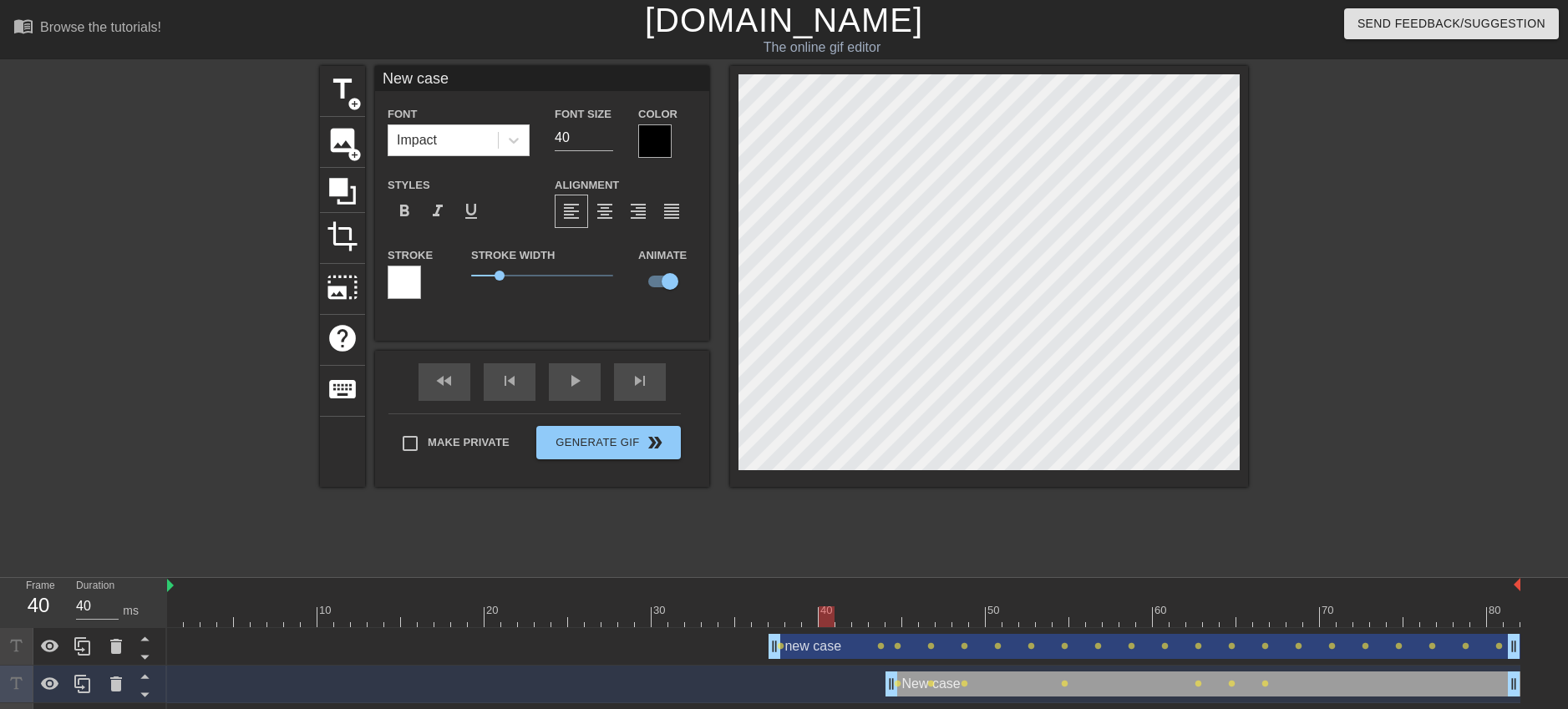
click at [915, 611] on div at bounding box center [843, 616] width 1354 height 20
type input "ew case"
type textarea "ew case"
type input "new case"
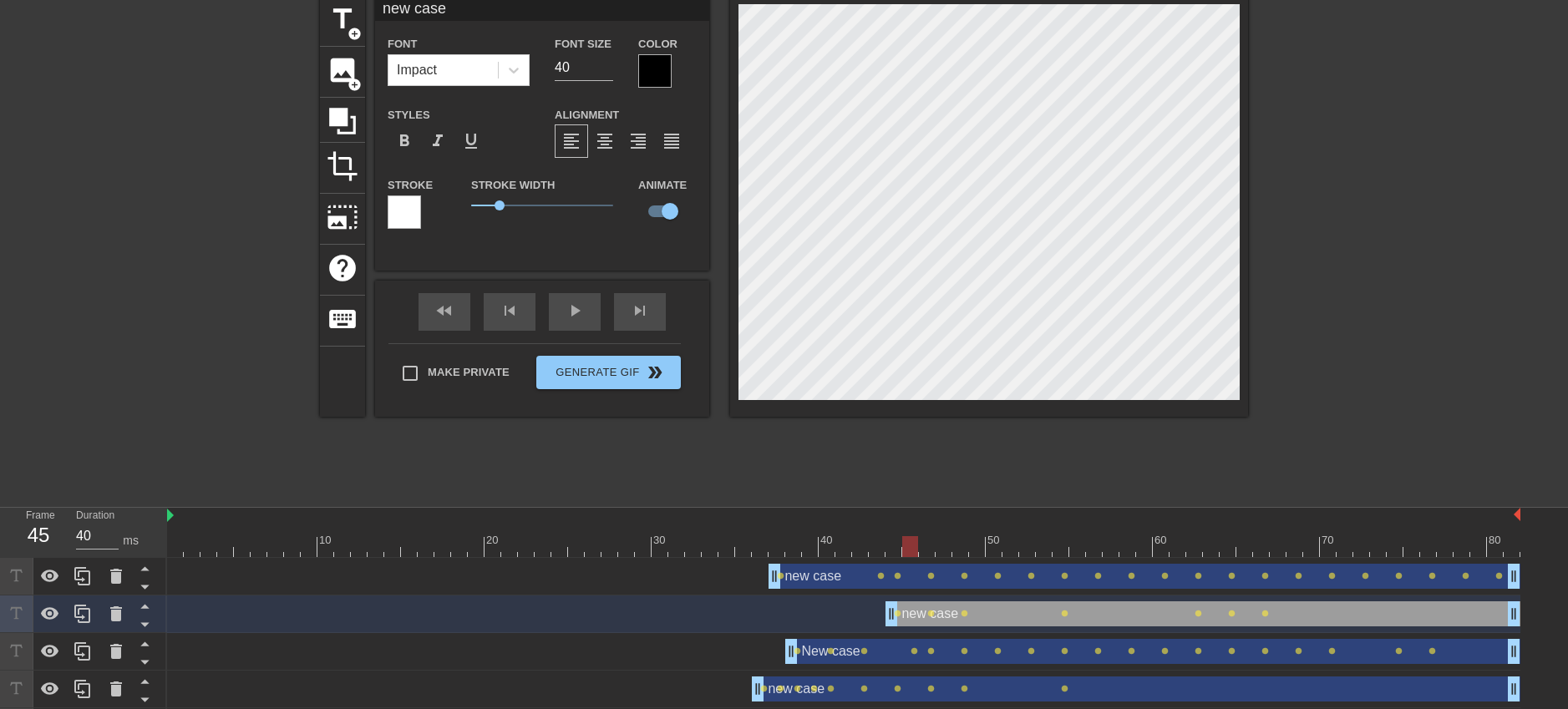
scroll to position [109, 0]
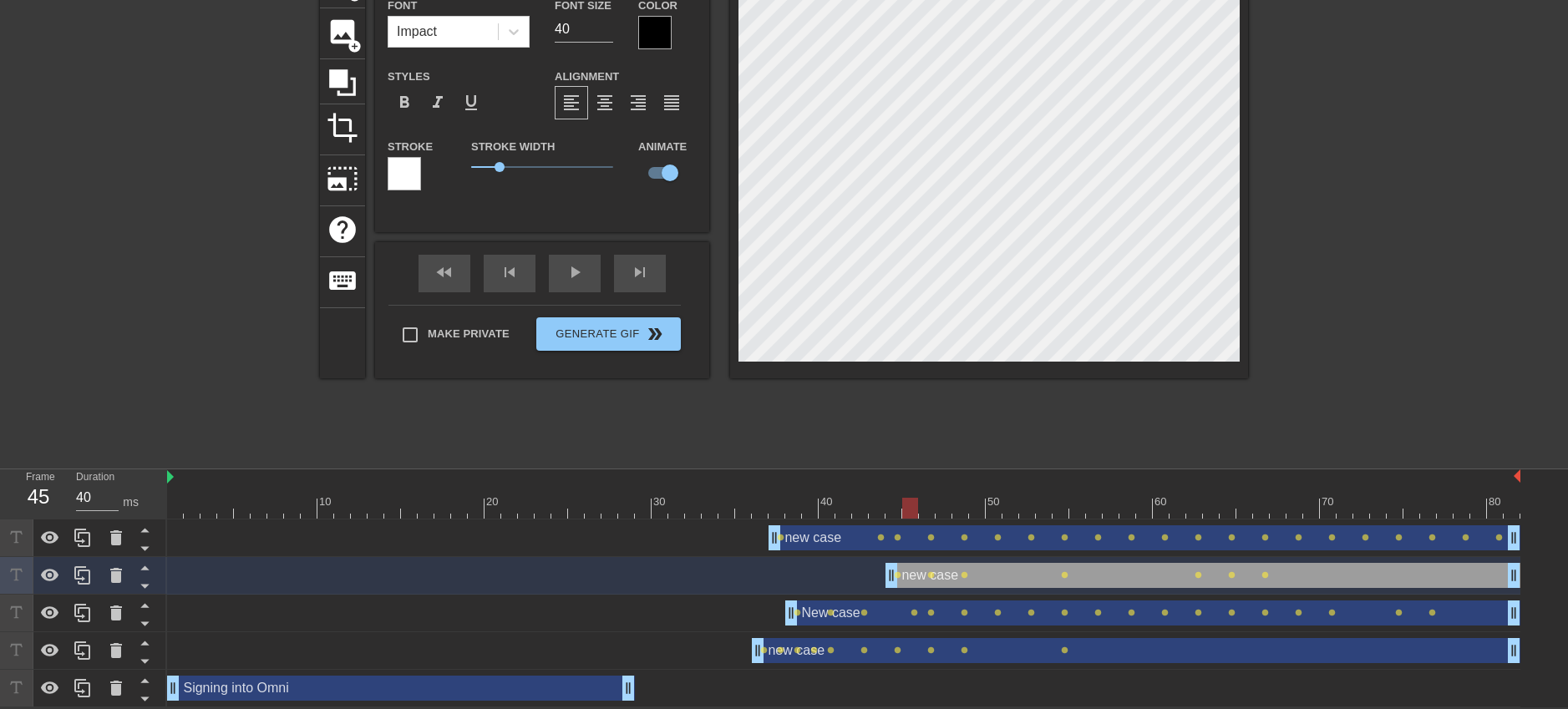
type textarea "new case"
click at [882, 617] on div "New case drag_handle drag_handle" at bounding box center [1153, 613] width 735 height 25
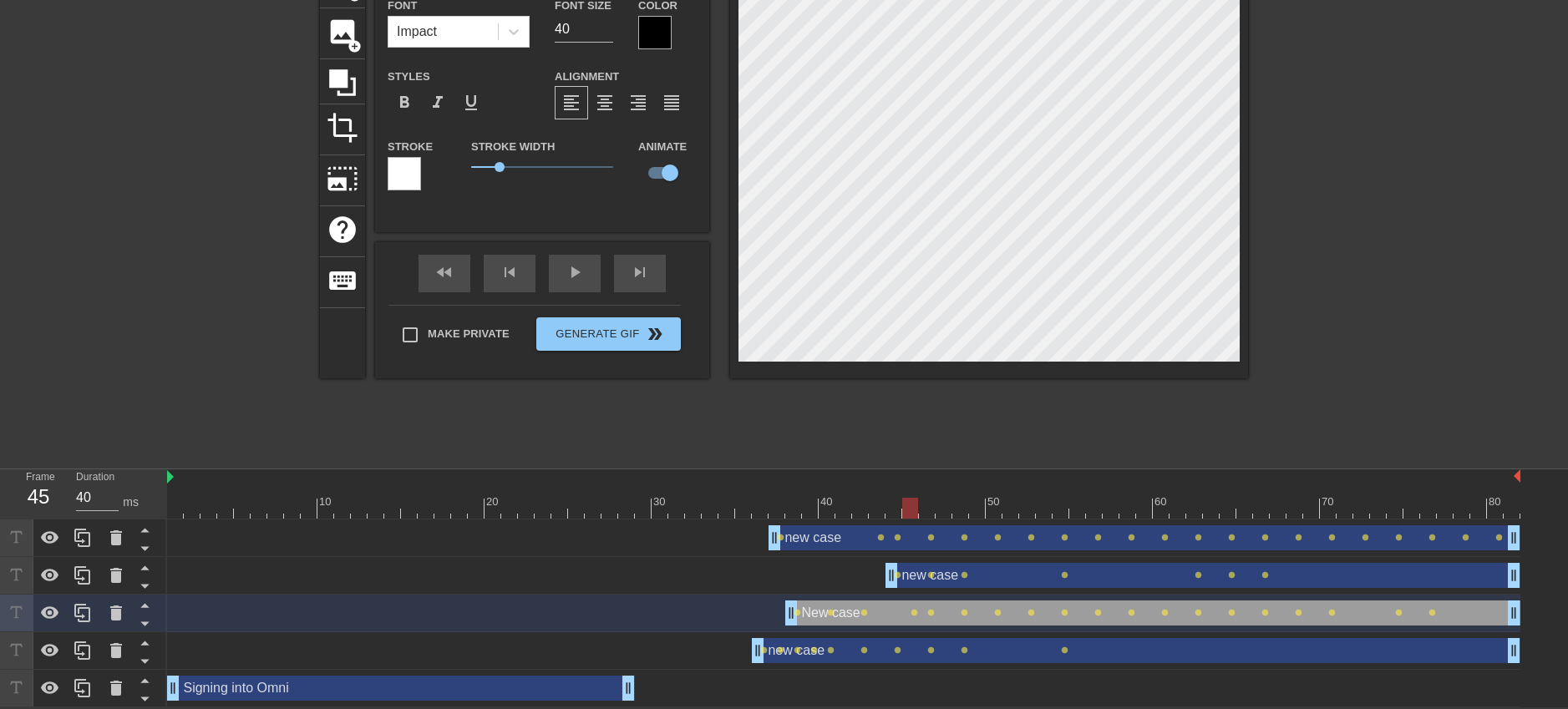
scroll to position [2, 2]
type input "ew case"
type textarea "ew case"
type input "new case"
type textarea "new case"
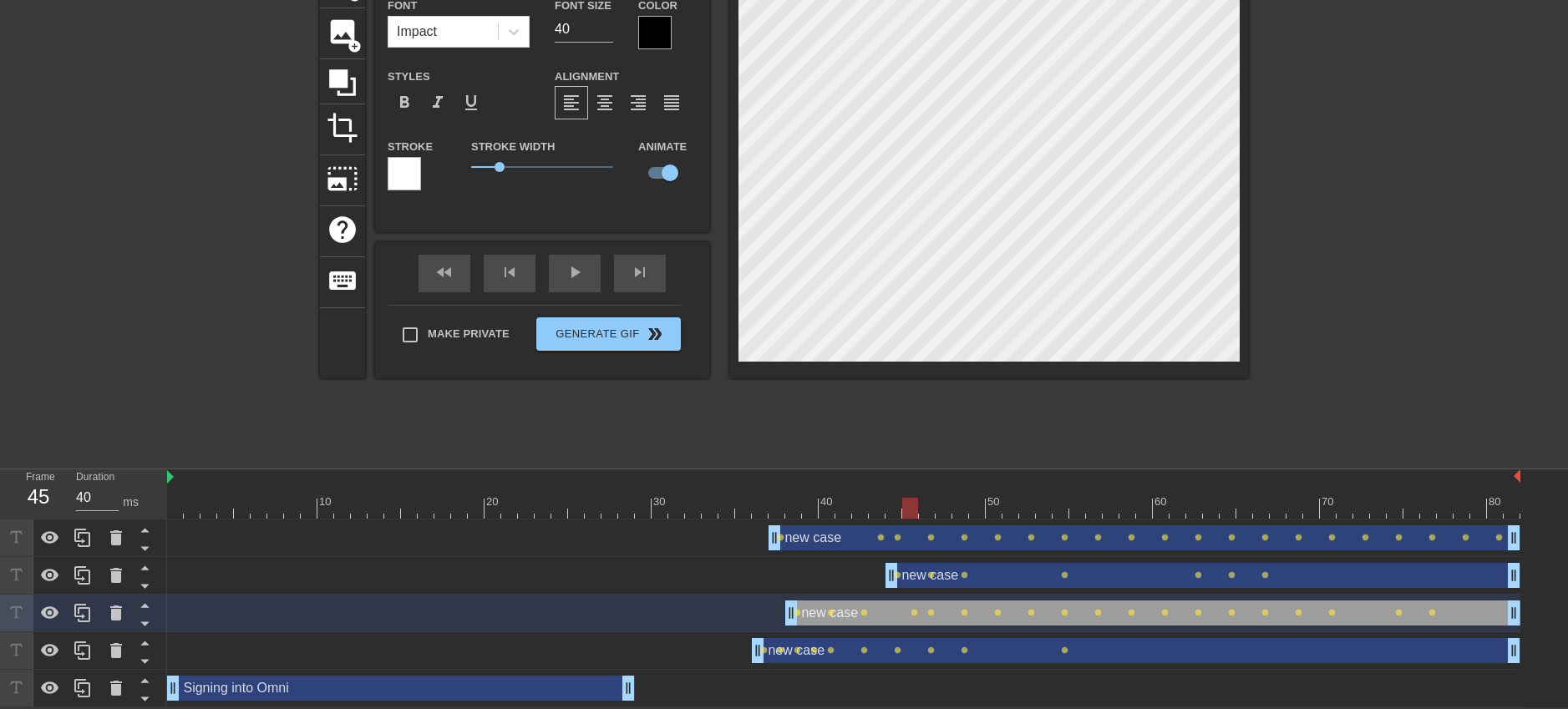
click at [1433, 236] on div at bounding box center [1393, 207] width 250 height 501
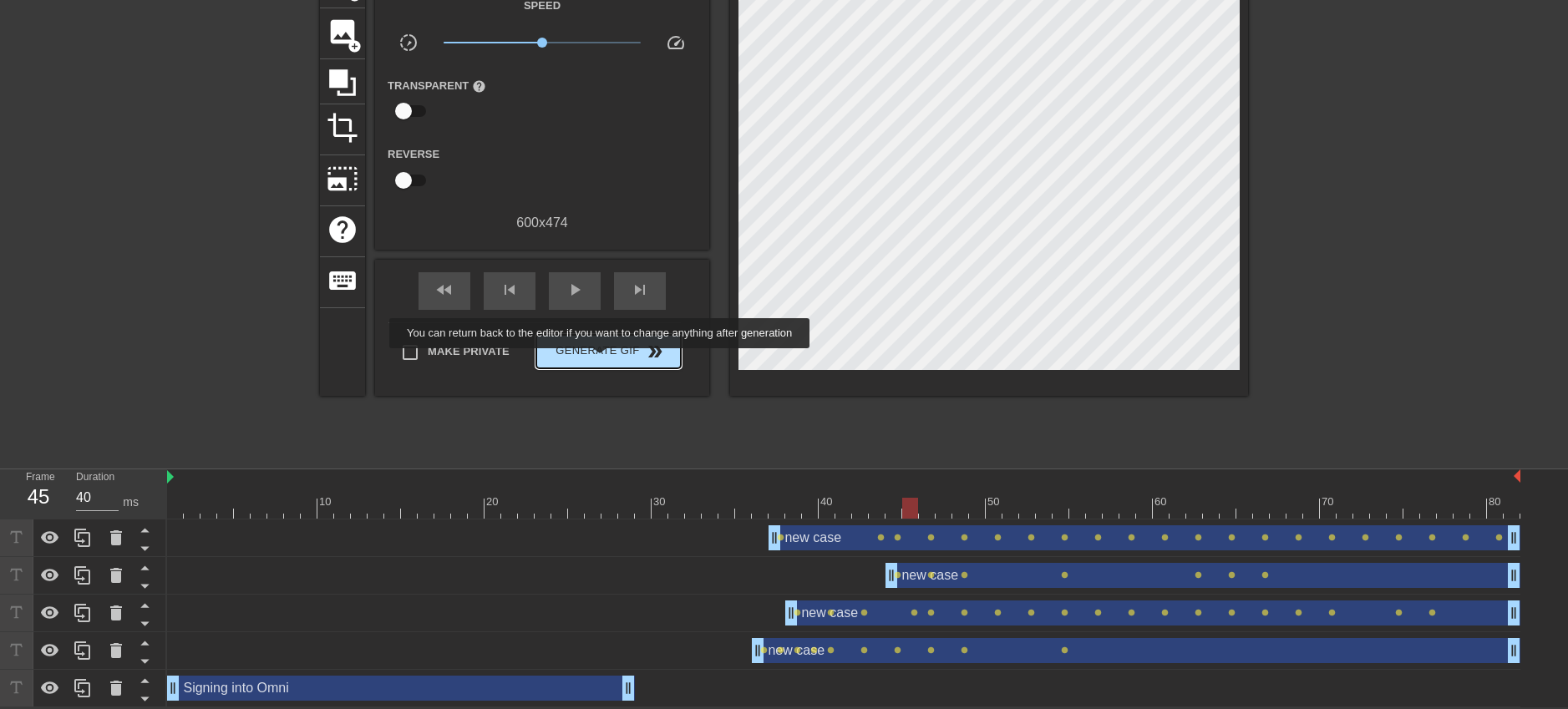
click at [611, 360] on span "Generate Gif double_arrow" at bounding box center [608, 352] width 132 height 20
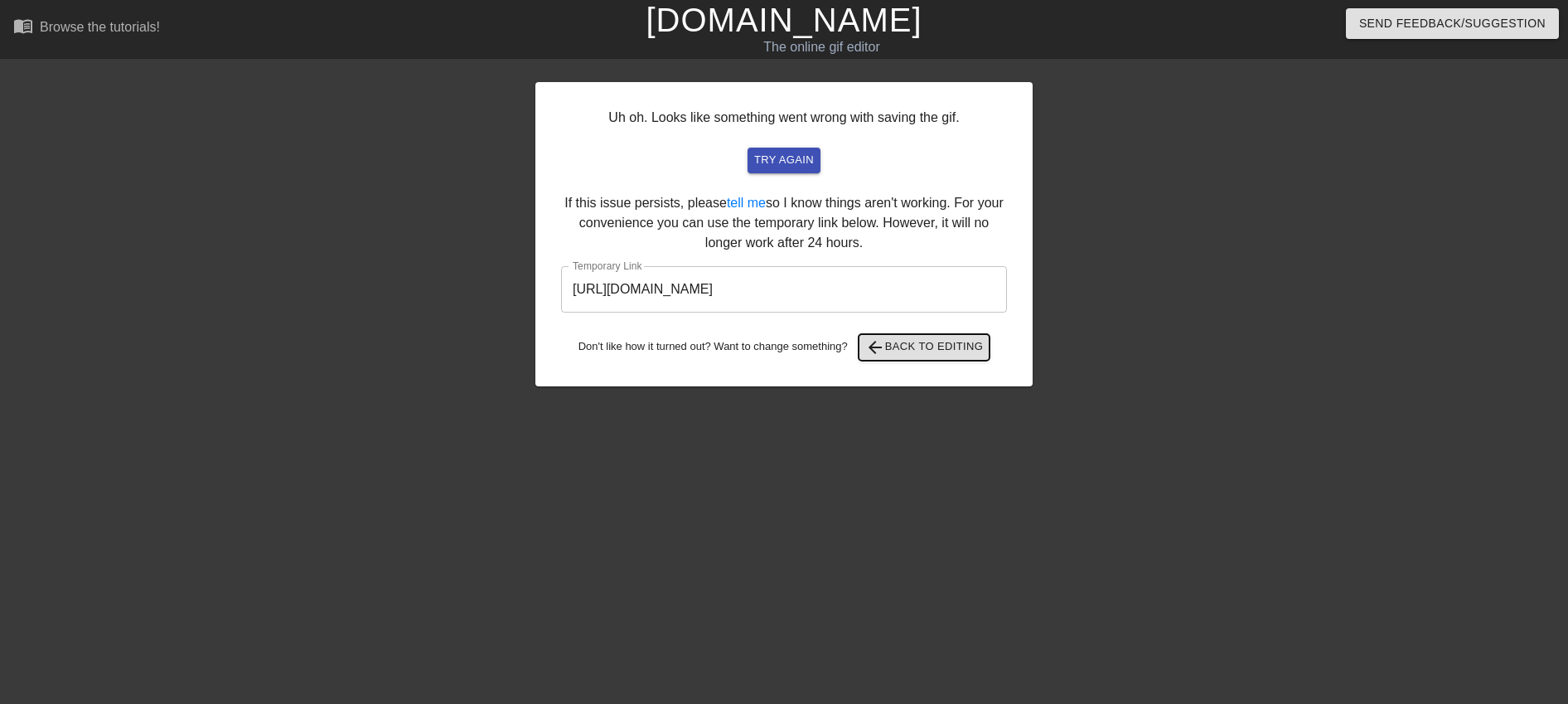
click at [917, 345] on span "arrow_back Back to Editing" at bounding box center [924, 347] width 119 height 20
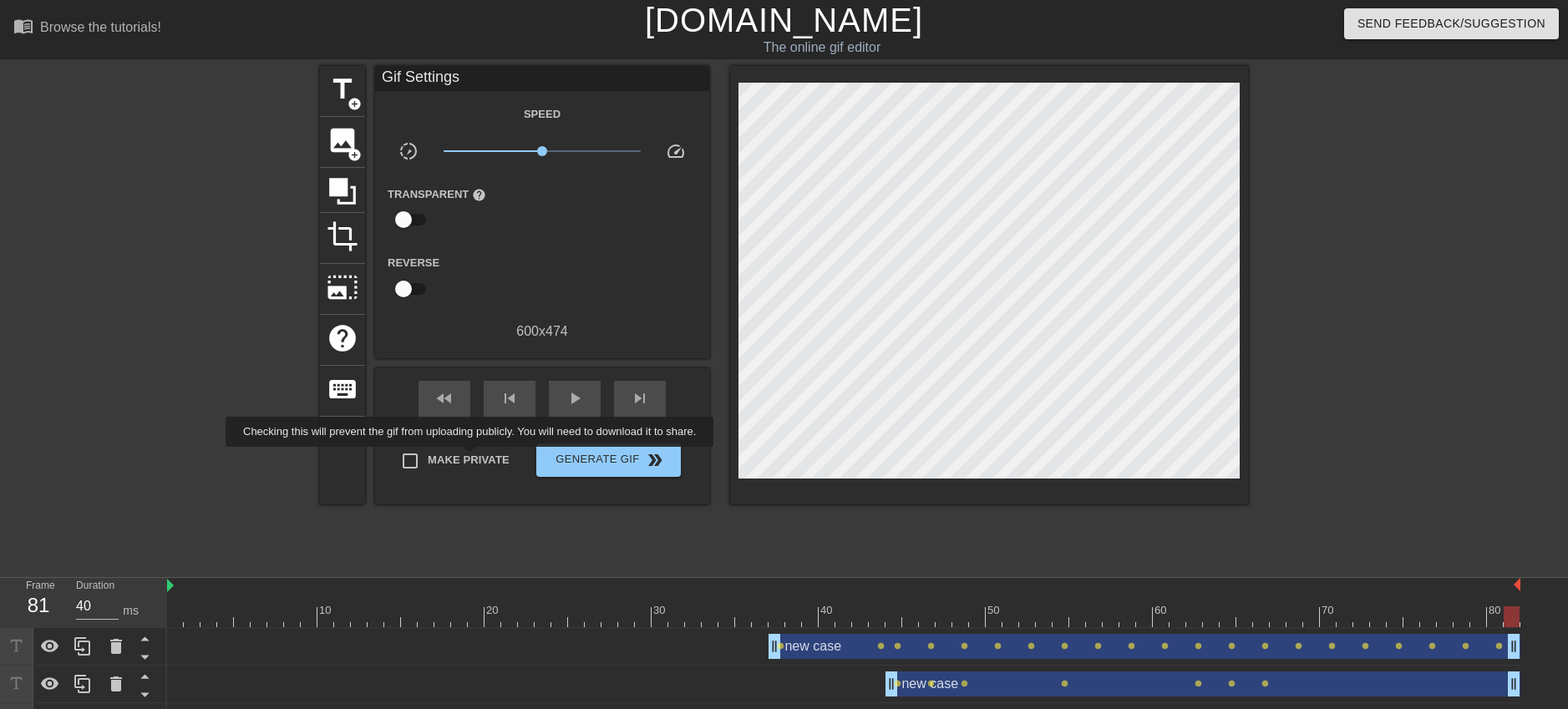
click at [482, 458] on span "Make Private" at bounding box center [469, 460] width 82 height 17
click at [428, 458] on input "Make Private" at bounding box center [410, 461] width 35 height 35
checkbox input "true"
click at [594, 453] on span "Generate Gif double_arrow" at bounding box center [608, 460] width 132 height 20
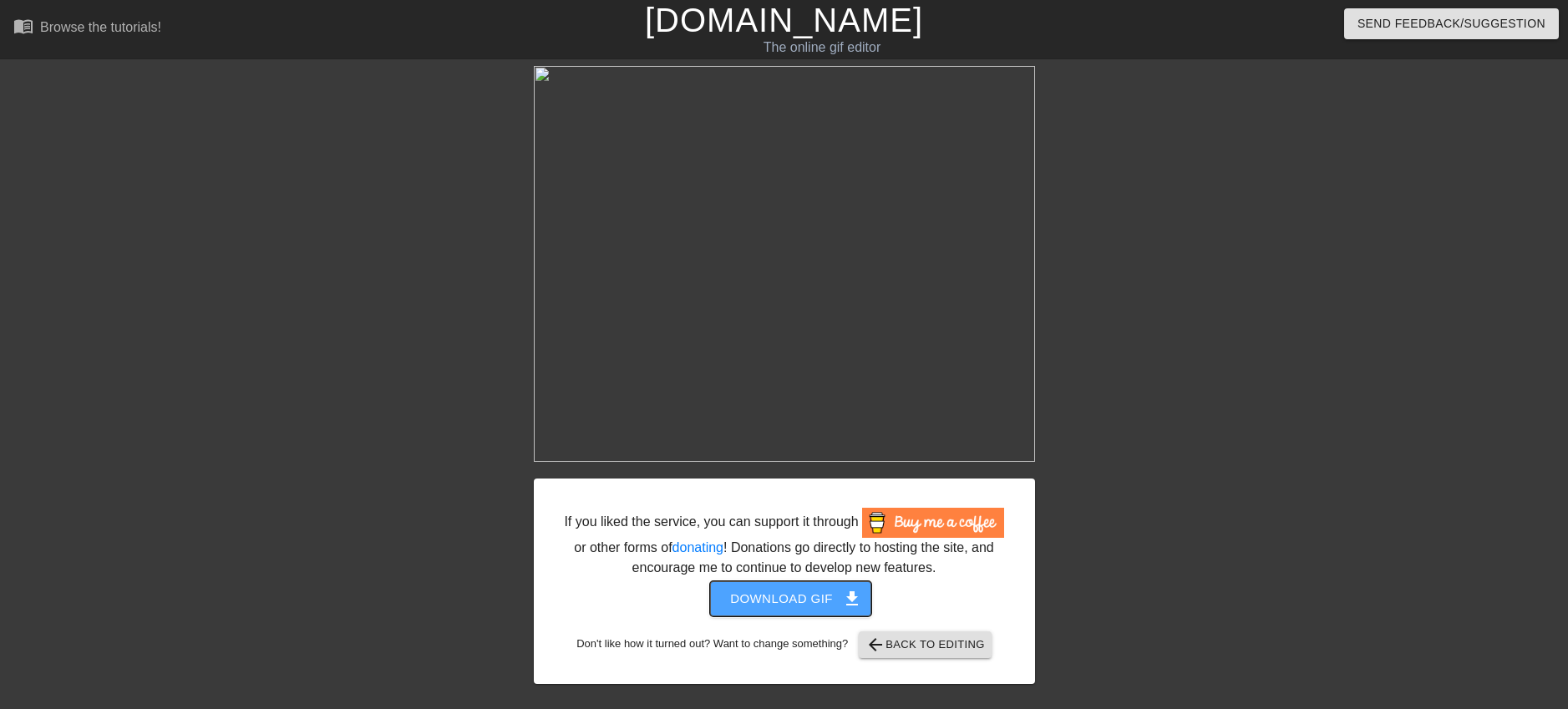
click at [817, 610] on span "Download gif get_app" at bounding box center [790, 599] width 121 height 21
